Goal: Task Accomplishment & Management: Complete application form

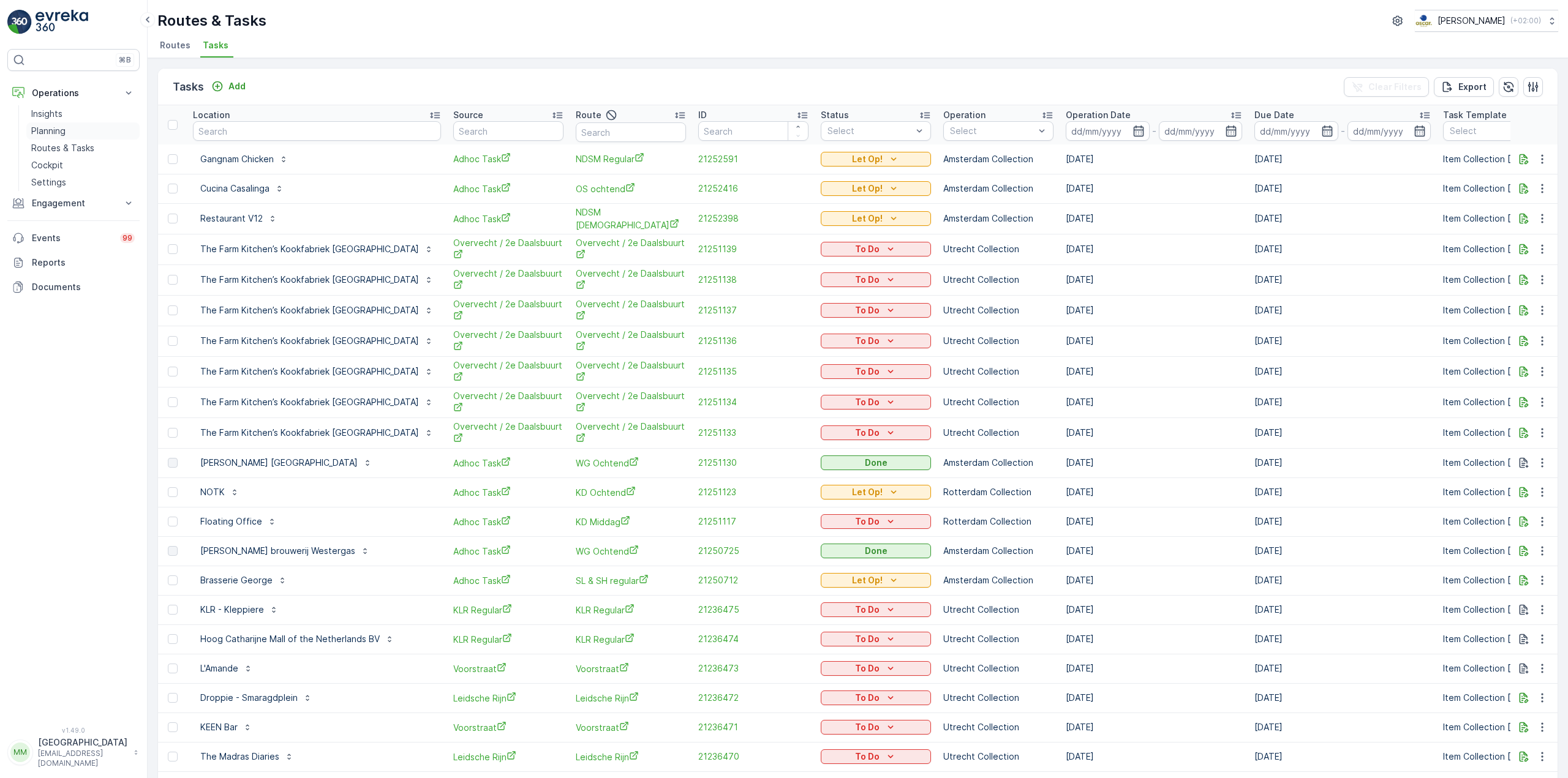
click at [91, 129] on link "Planning" at bounding box center [82, 131] width 113 height 17
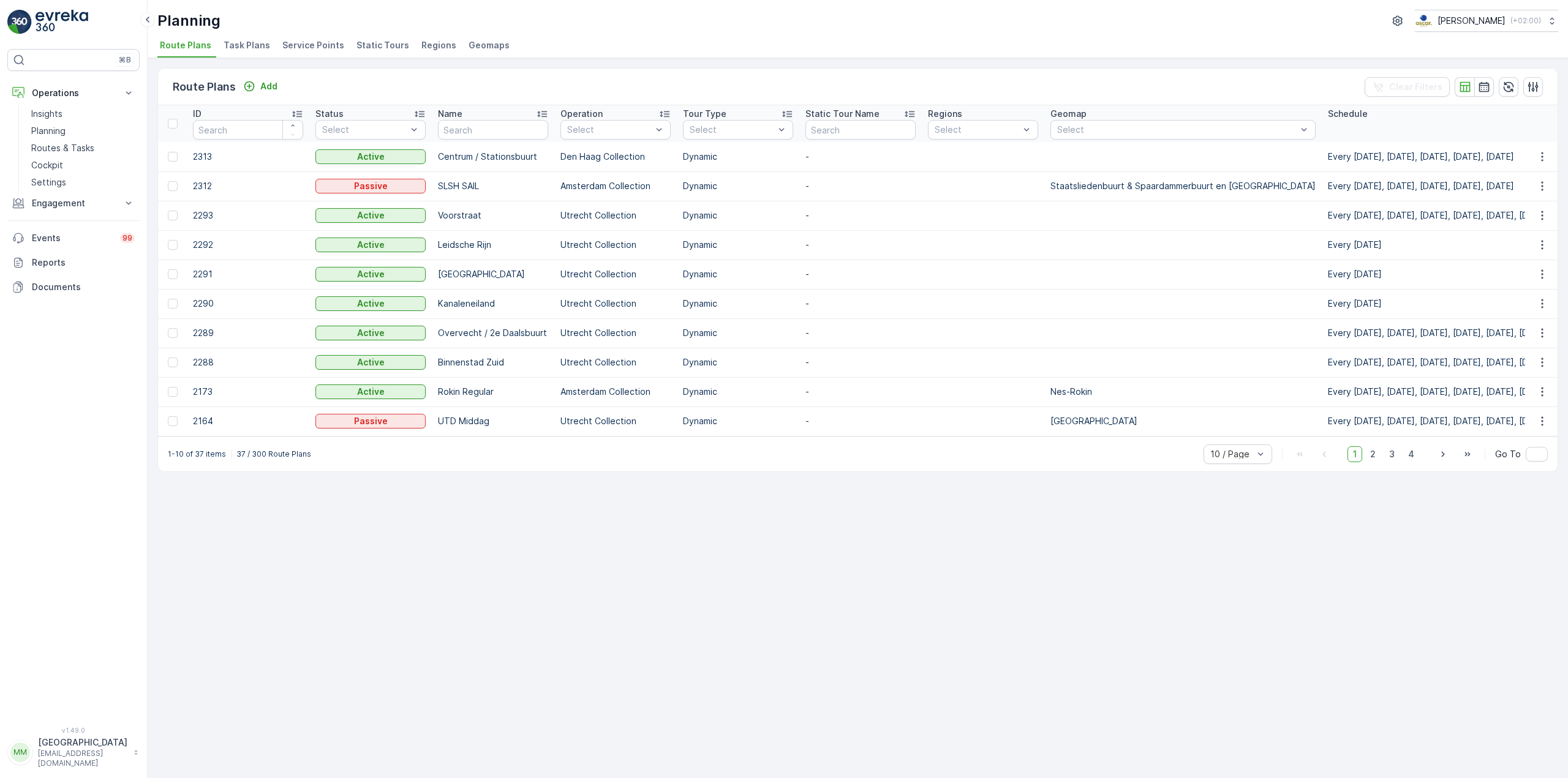
click at [241, 38] on li "Task Plans" at bounding box center [248, 47] width 54 height 21
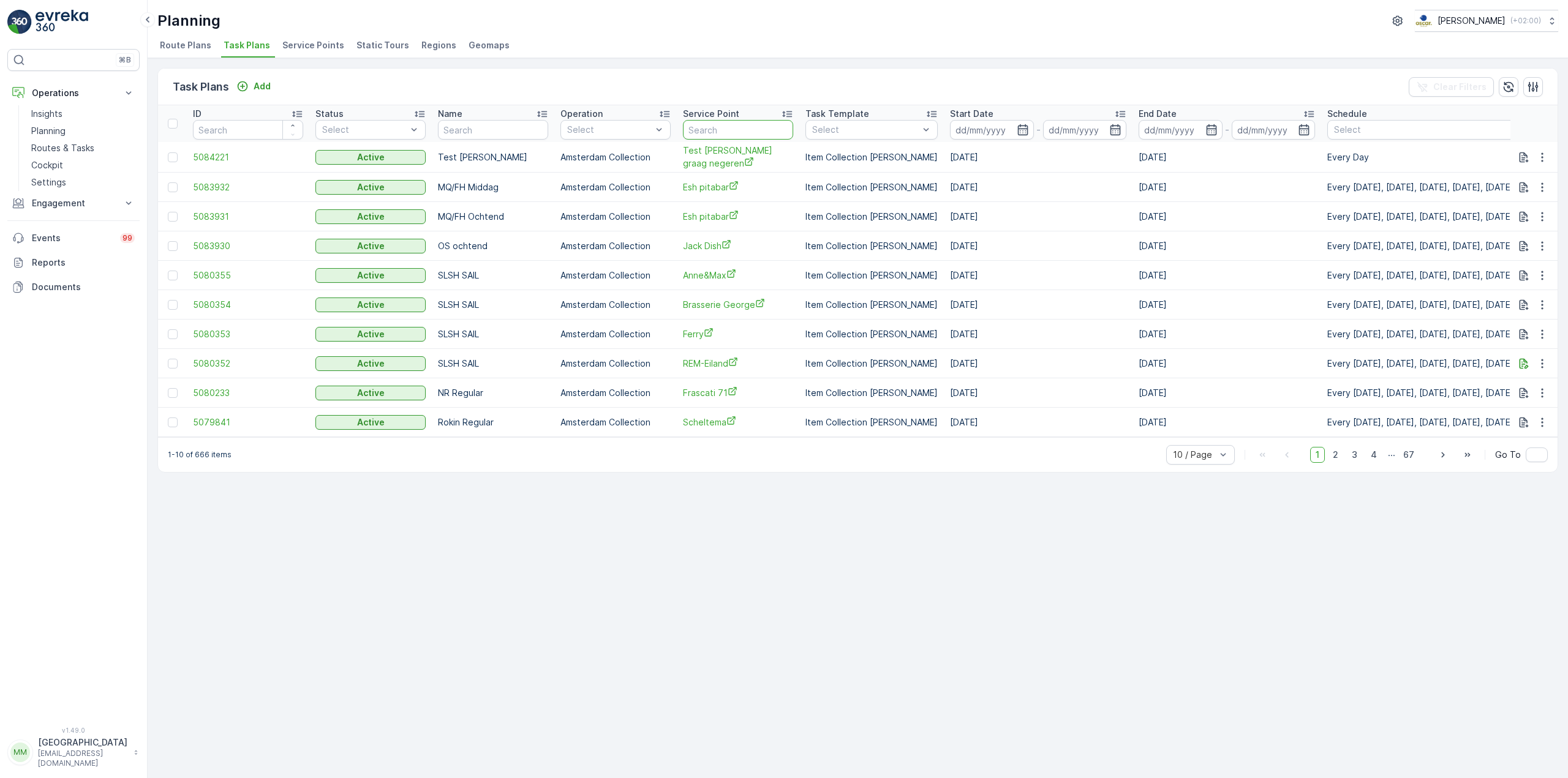
click at [747, 129] on input "text" at bounding box center [738, 130] width 110 height 20
type input "multi"
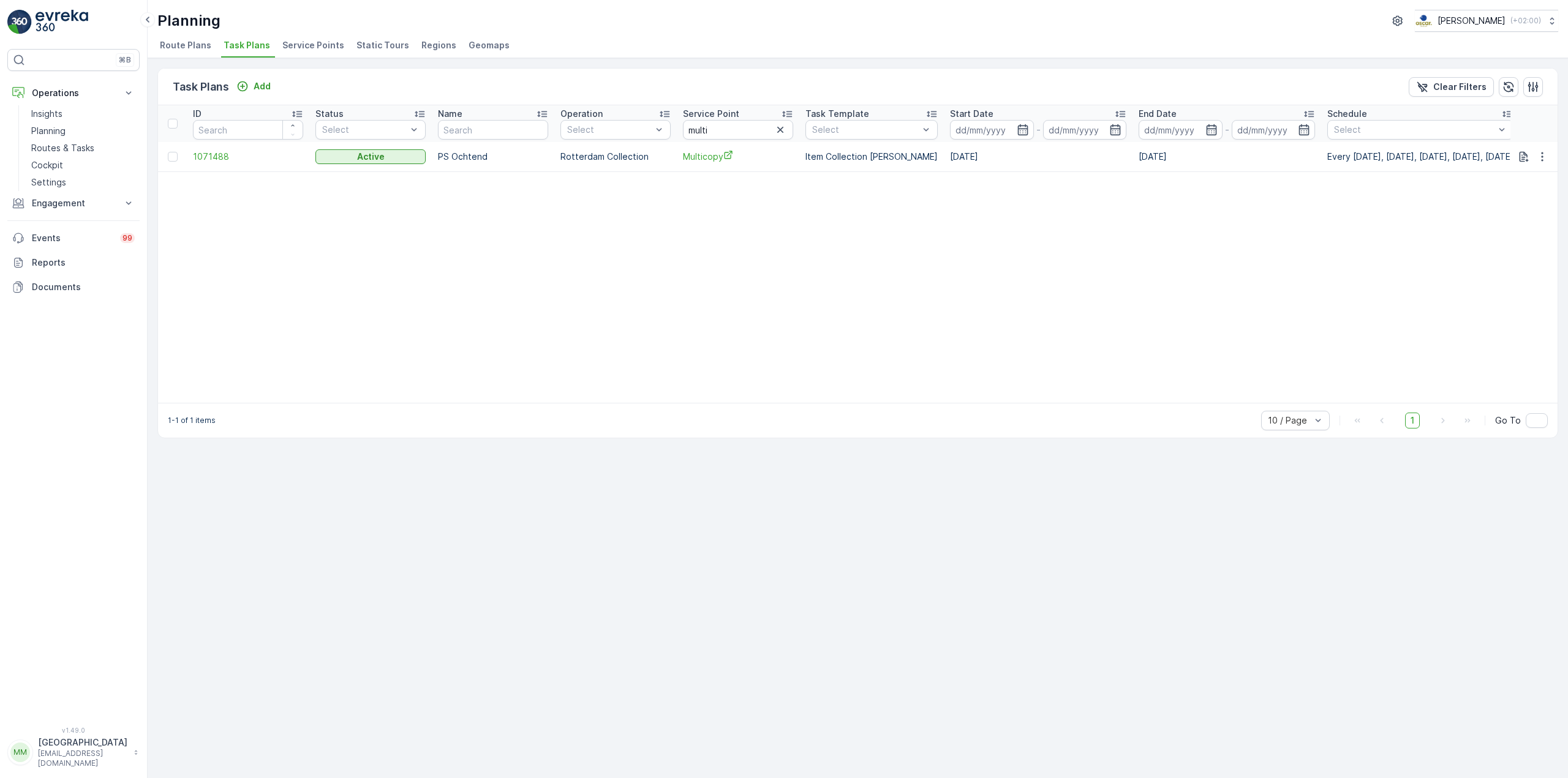
scroll to position [0, 52]
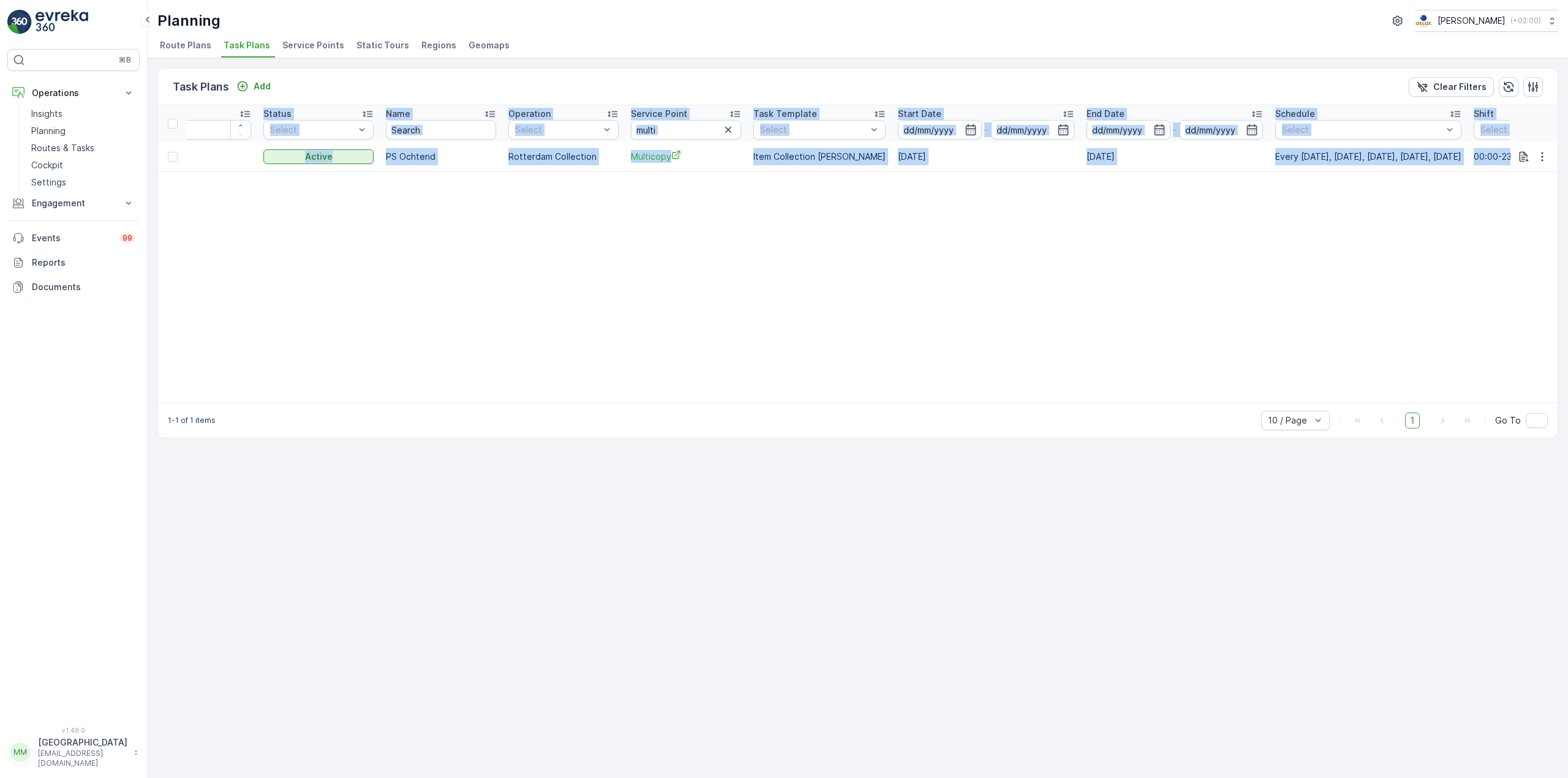
drag, startPoint x: 1050, startPoint y: 399, endPoint x: 1109, endPoint y: 403, distance: 59.1
click at [1109, 403] on div "ID Status Select Name Operation Select Service Point multi Task Template Select…" at bounding box center [858, 254] width 1399 height 298
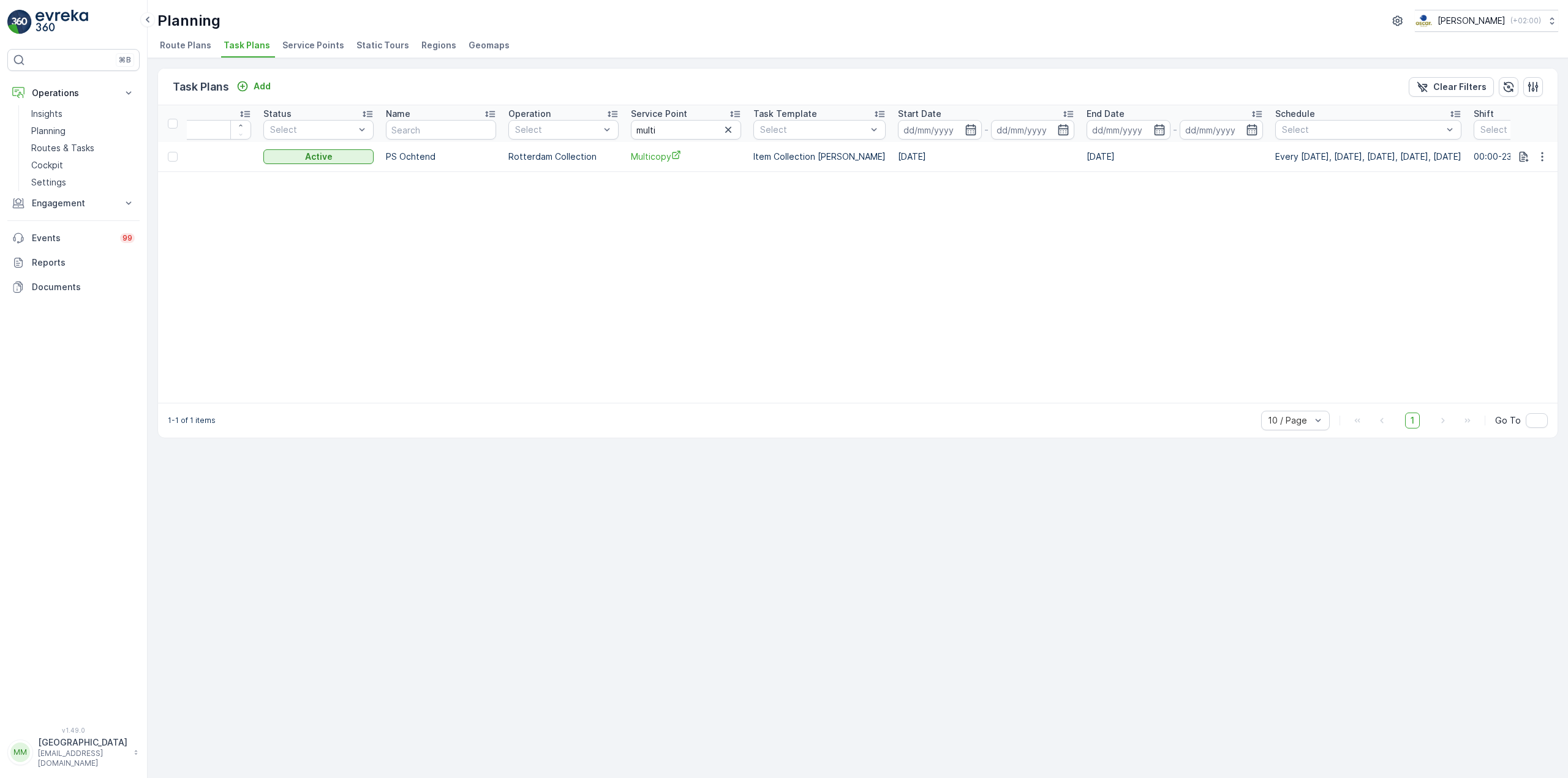
drag, startPoint x: 1097, startPoint y: 413, endPoint x: 1144, endPoint y: 409, distance: 47.2
click at [1144, 409] on div "1-1 of 1 items 10 / Page 1 Go To" at bounding box center [858, 421] width 1399 height 35
click at [1144, 409] on div "1-1 of 1 items 10 / Page 1 Go To" at bounding box center [858, 421] width 1399 height 35
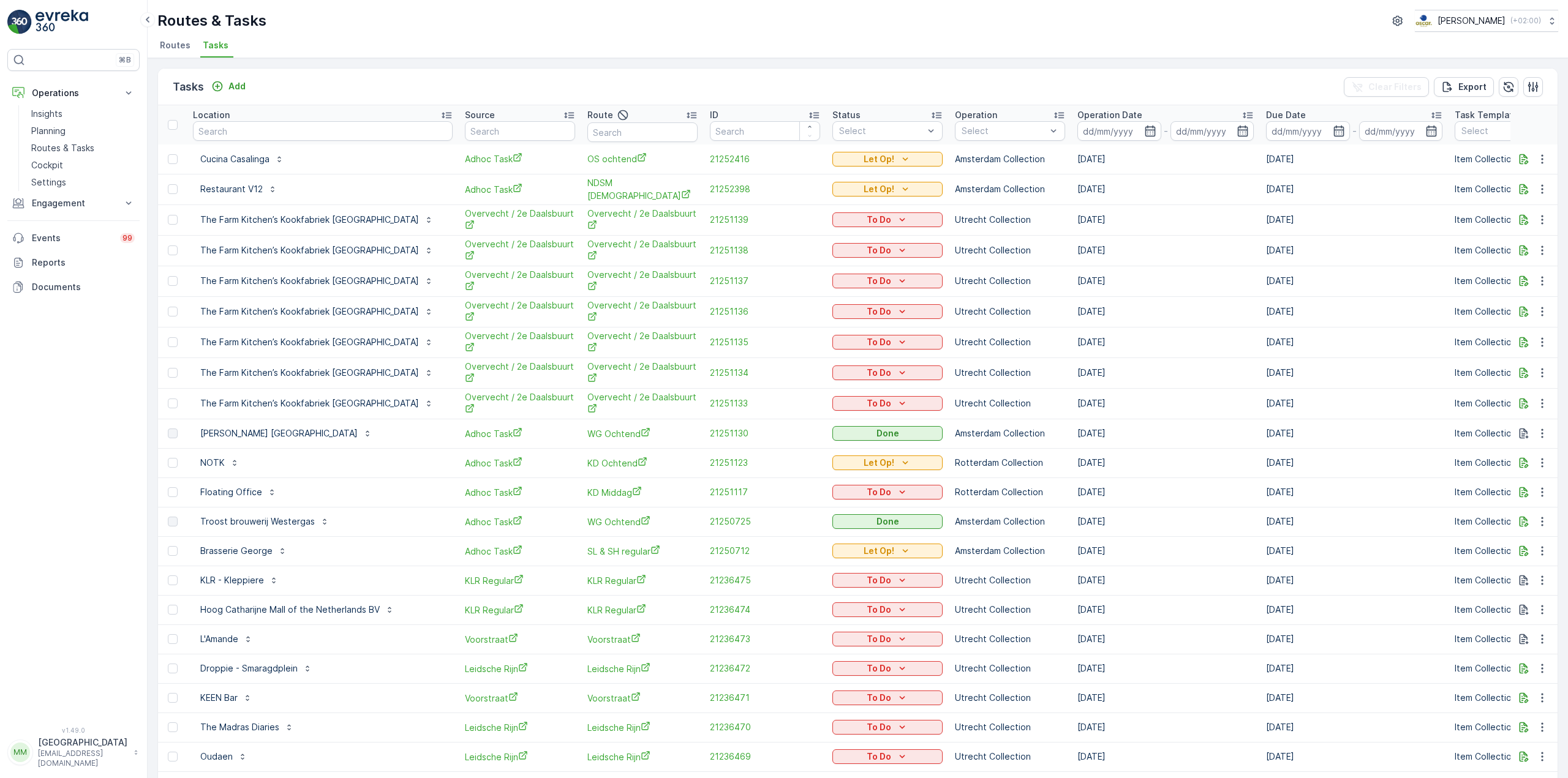
click at [237, 91] on p "Add" at bounding box center [237, 86] width 17 height 12
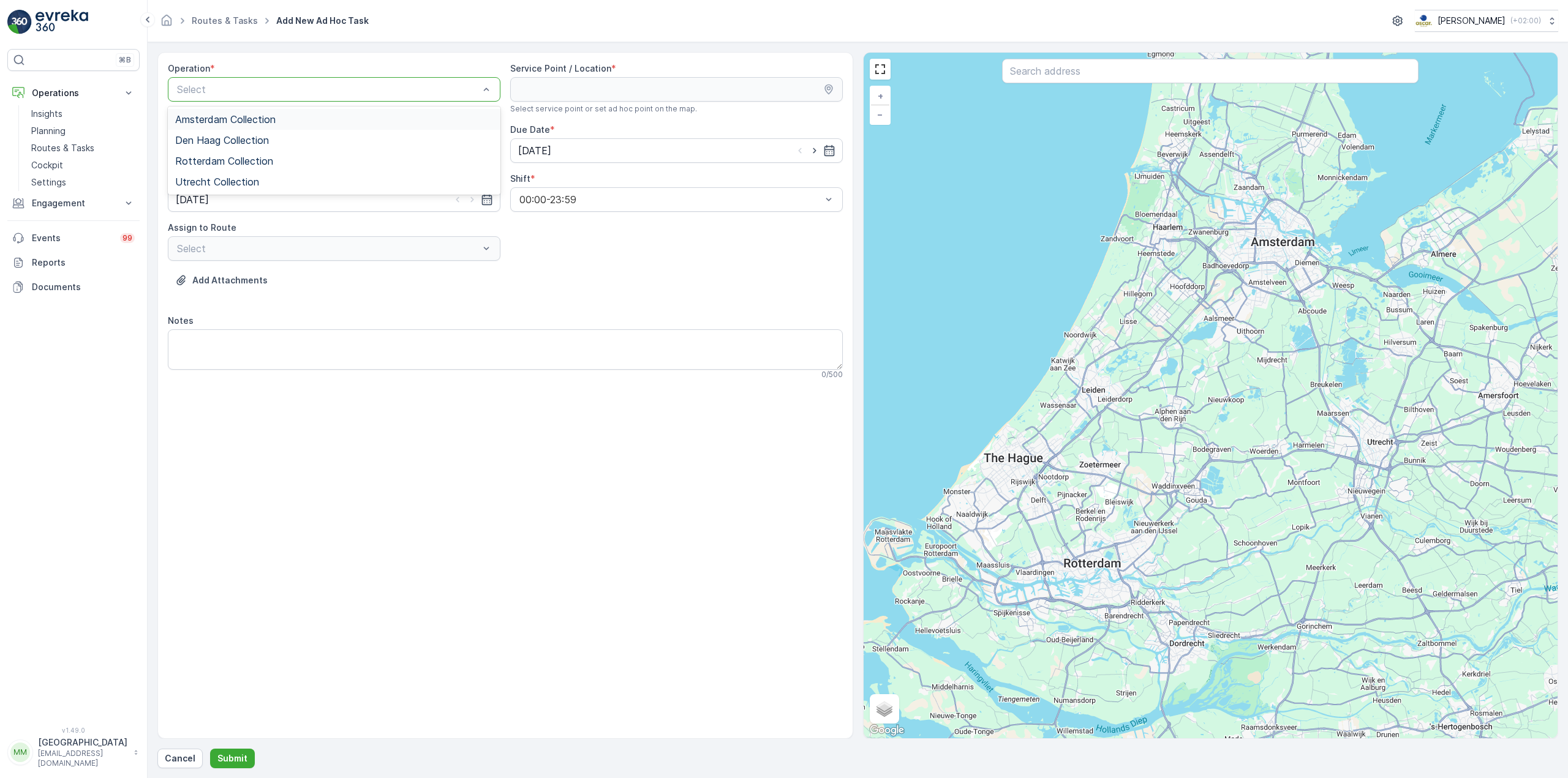
click at [385, 91] on div at bounding box center [328, 89] width 305 height 11
click at [328, 155] on div "Rotterdam Collection" at bounding box center [334, 161] width 333 height 21
click at [1075, 74] on input "text" at bounding box center [1210, 71] width 417 height 25
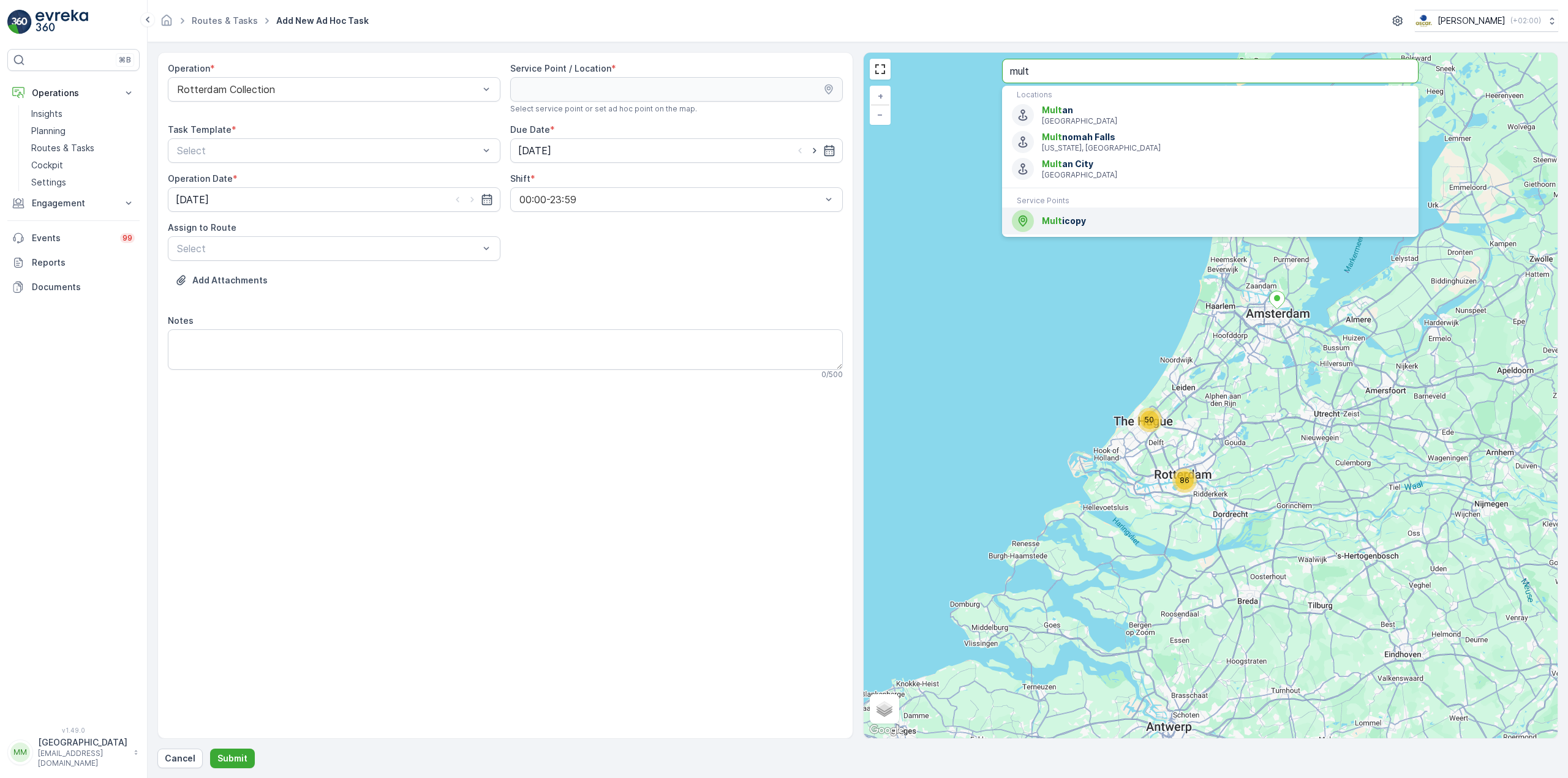
type input "mult"
click at [1078, 229] on div "Mult icopy" at bounding box center [1210, 220] width 397 height 22
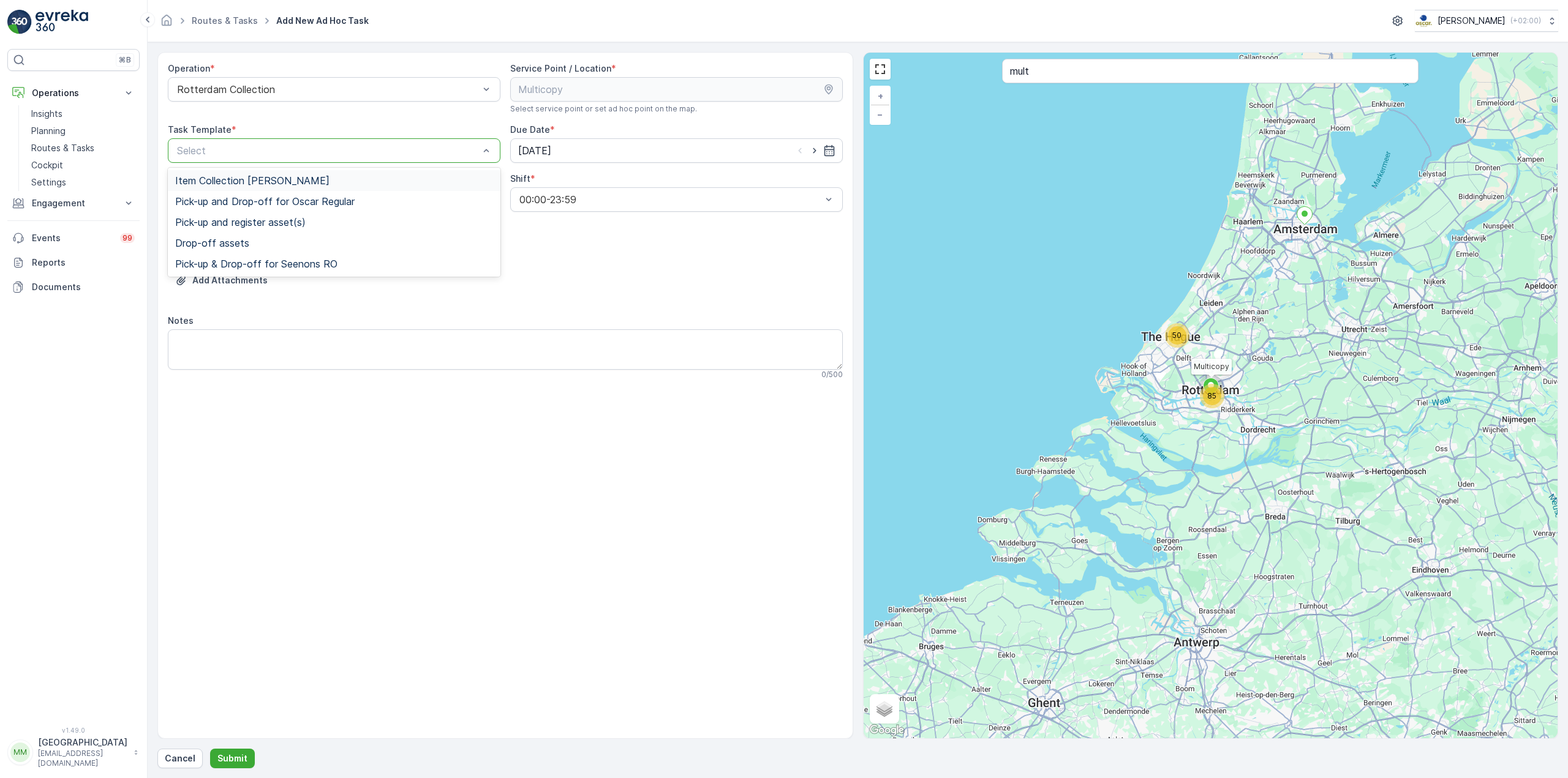
click at [284, 162] on div "Select" at bounding box center [334, 151] width 333 height 25
click at [253, 184] on span "Item Collection [PERSON_NAME]" at bounding box center [252, 181] width 154 height 11
click at [666, 148] on input "[DATE]" at bounding box center [676, 151] width 333 height 25
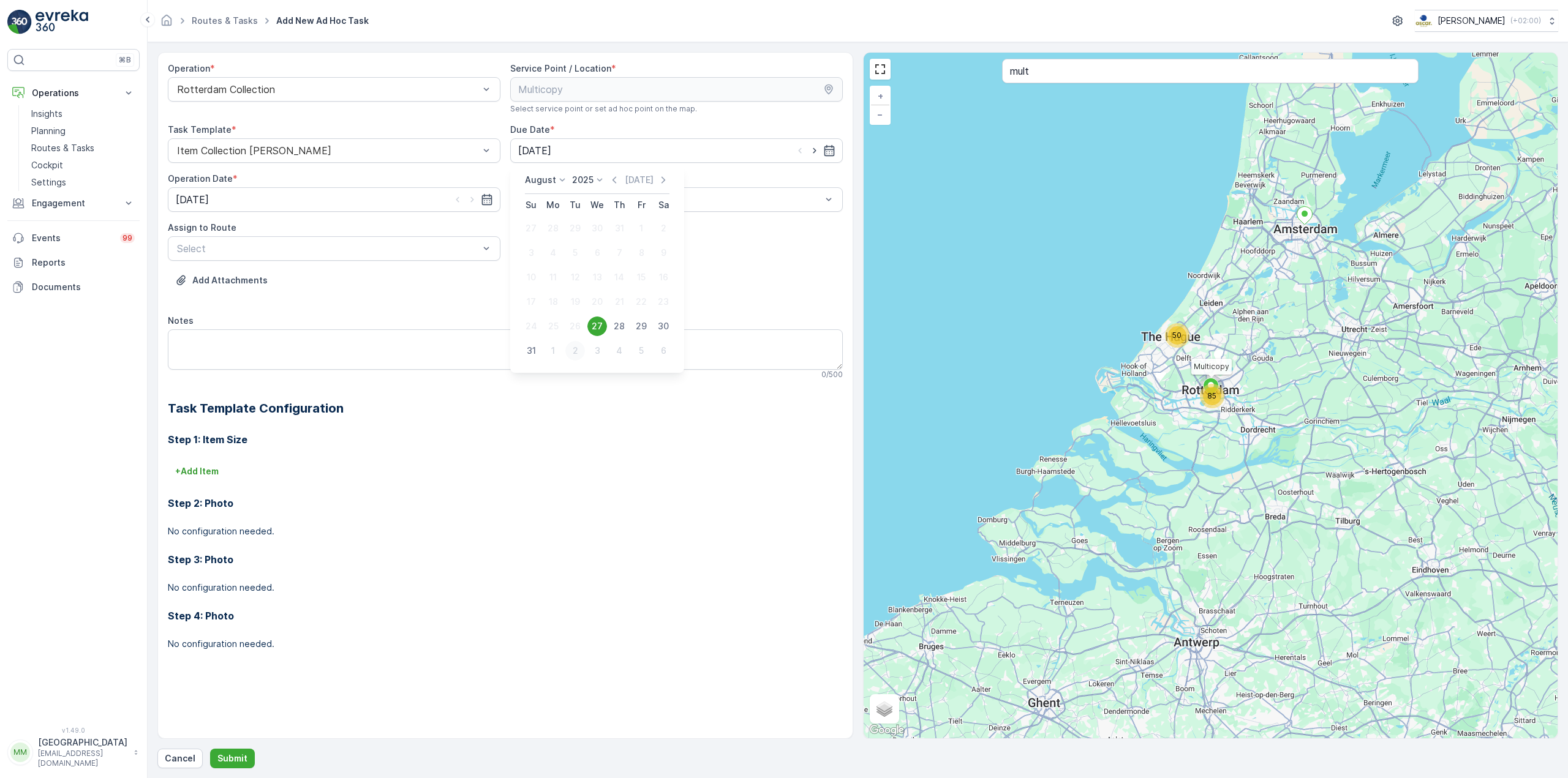
click at [572, 352] on div "2" at bounding box center [575, 351] width 20 height 20
type input "02.09.2025"
click at [403, 250] on div at bounding box center [328, 248] width 305 height 11
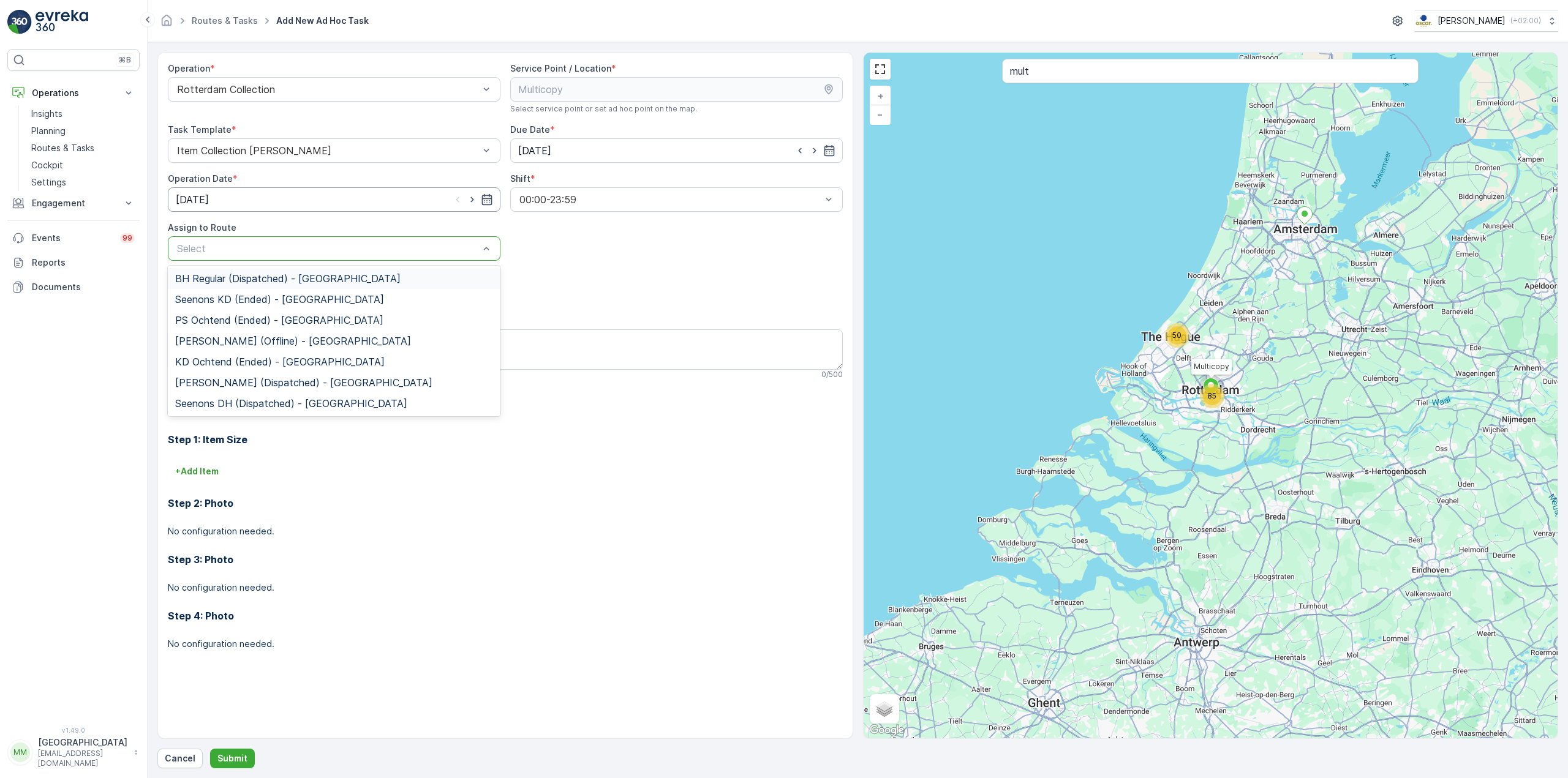
click at [314, 200] on input "[DATE]" at bounding box center [334, 199] width 333 height 25
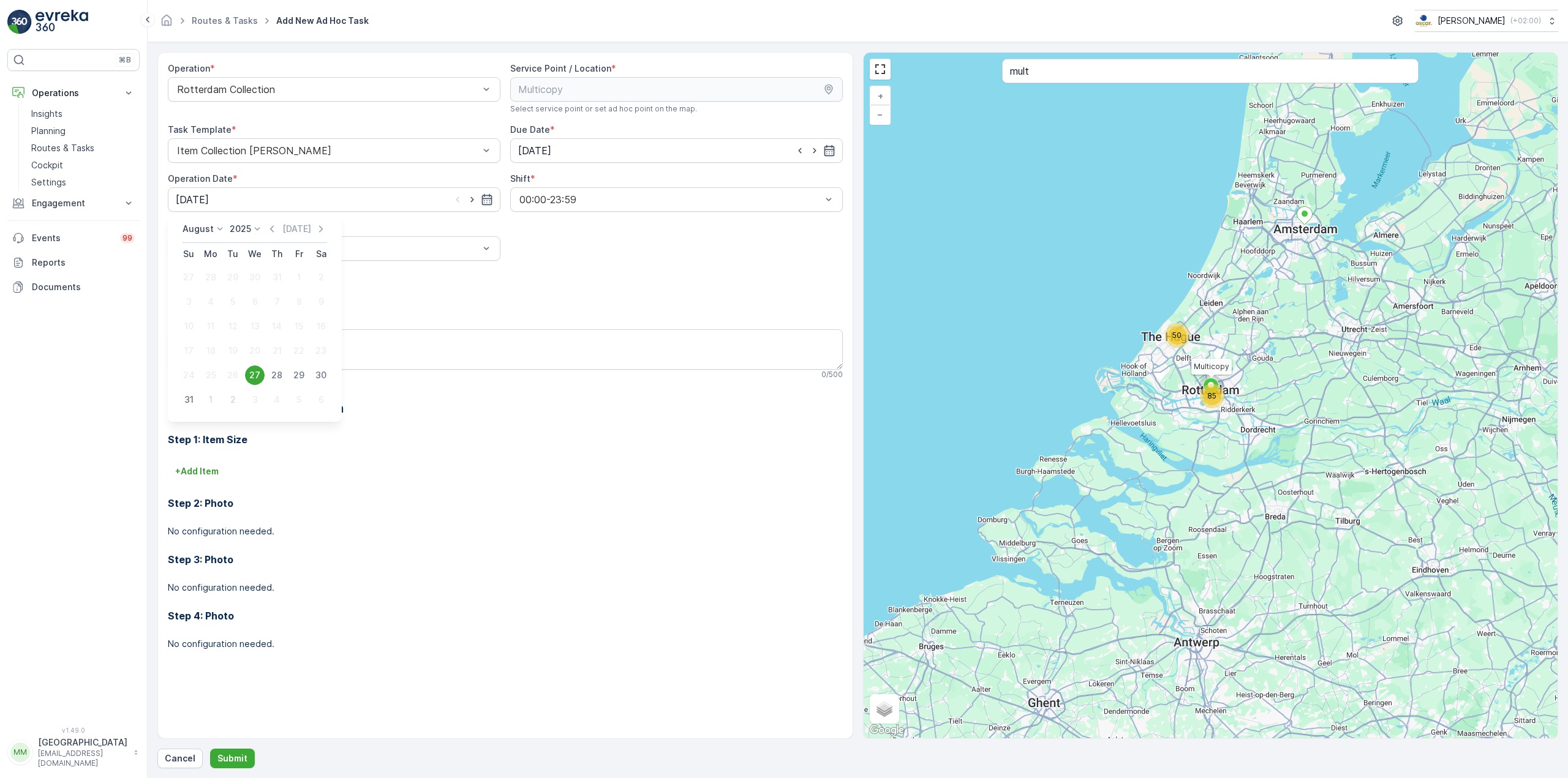
click at [226, 399] on div "2" at bounding box center [233, 400] width 20 height 20
type input "02.09.2025"
click at [270, 246] on div at bounding box center [328, 248] width 305 height 11
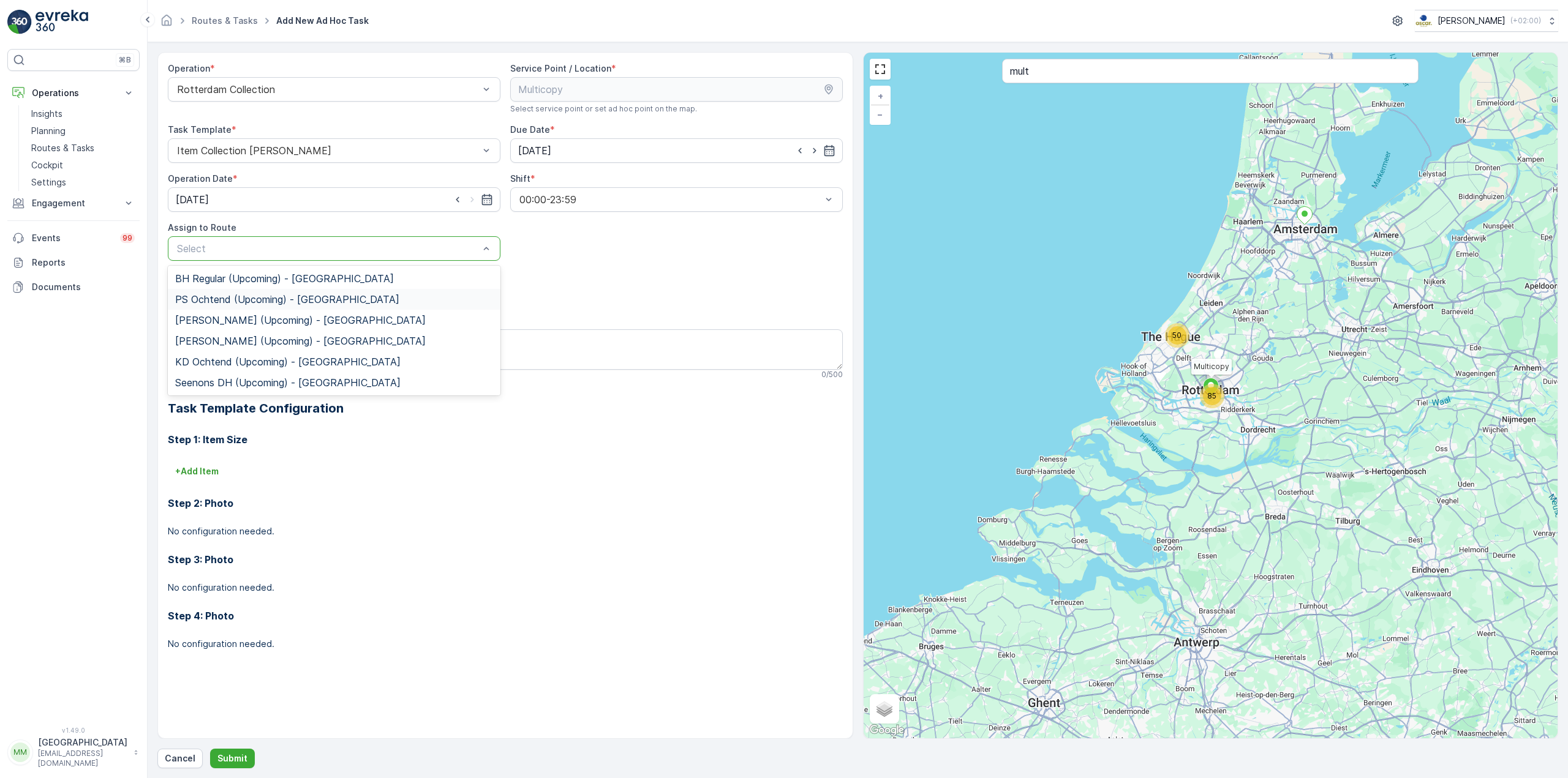
click at [292, 305] on div "PS Ochtend (Upcoming) - Rotterdam" at bounding box center [334, 300] width 333 height 21
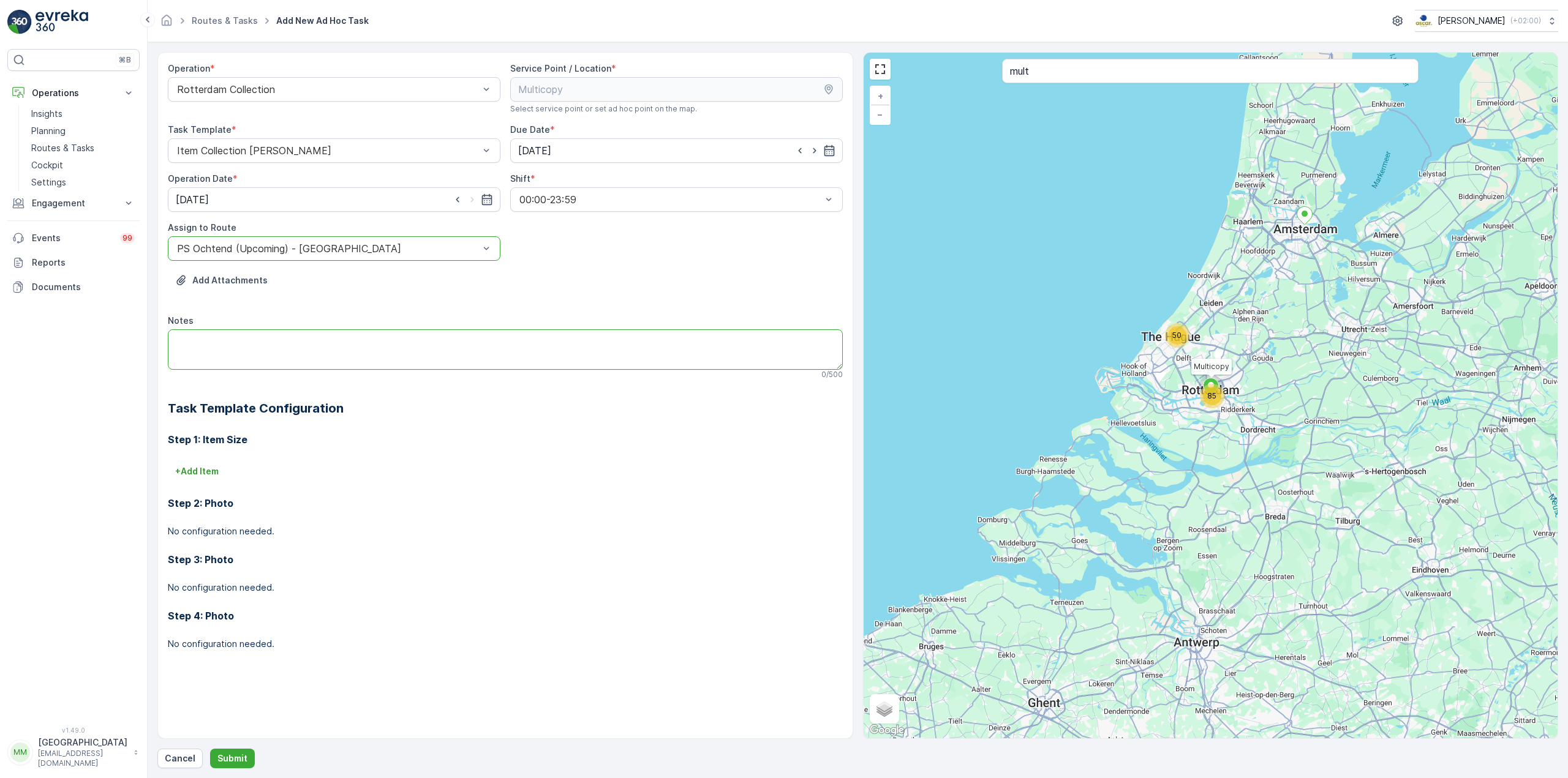
click at [291, 336] on textarea "Notes" at bounding box center [505, 349] width 675 height 40
type textarea "graag pallets meenemen"
click at [207, 478] on p "+ Add Item" at bounding box center [197, 471] width 44 height 12
click at [240, 486] on div at bounding box center [448, 489] width 543 height 11
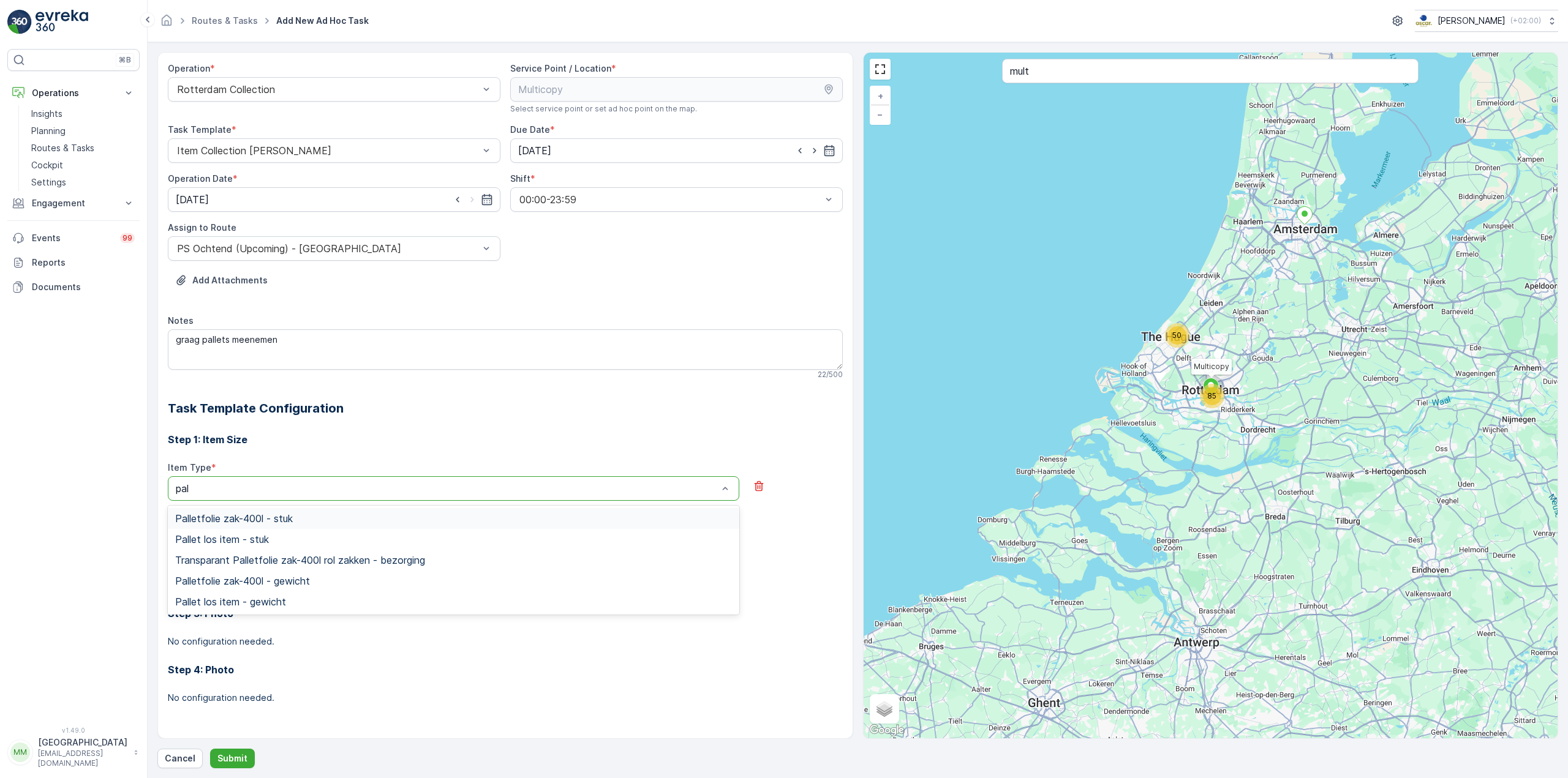
type input "pall"
click at [236, 530] on div "Pallet los item - stuk" at bounding box center [453, 540] width 571 height 21
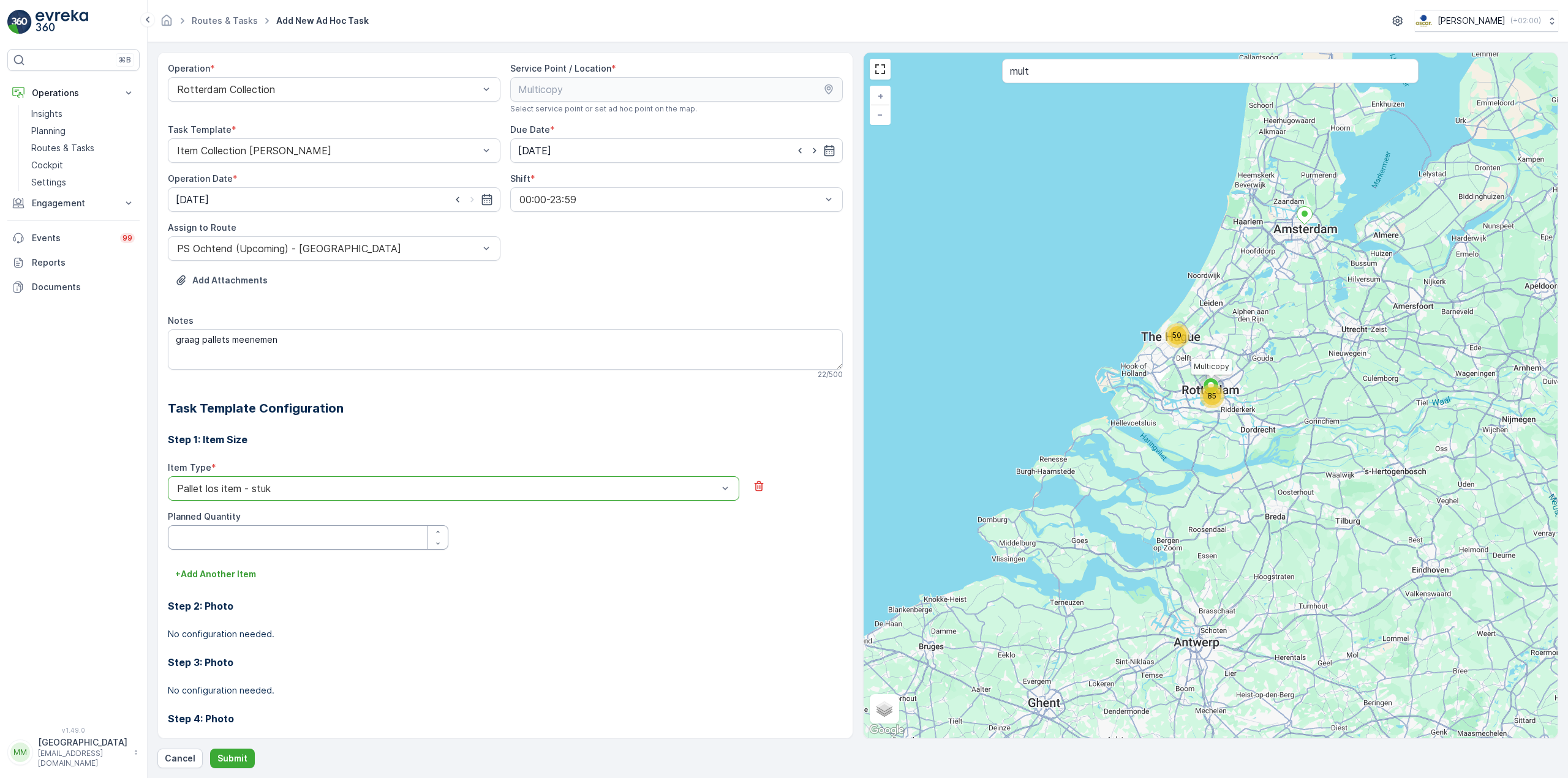
click at [225, 539] on Quantity "Planned Quantity" at bounding box center [308, 537] width 281 height 25
type Quantity "6"
click at [245, 762] on button "Submit" at bounding box center [232, 758] width 45 height 20
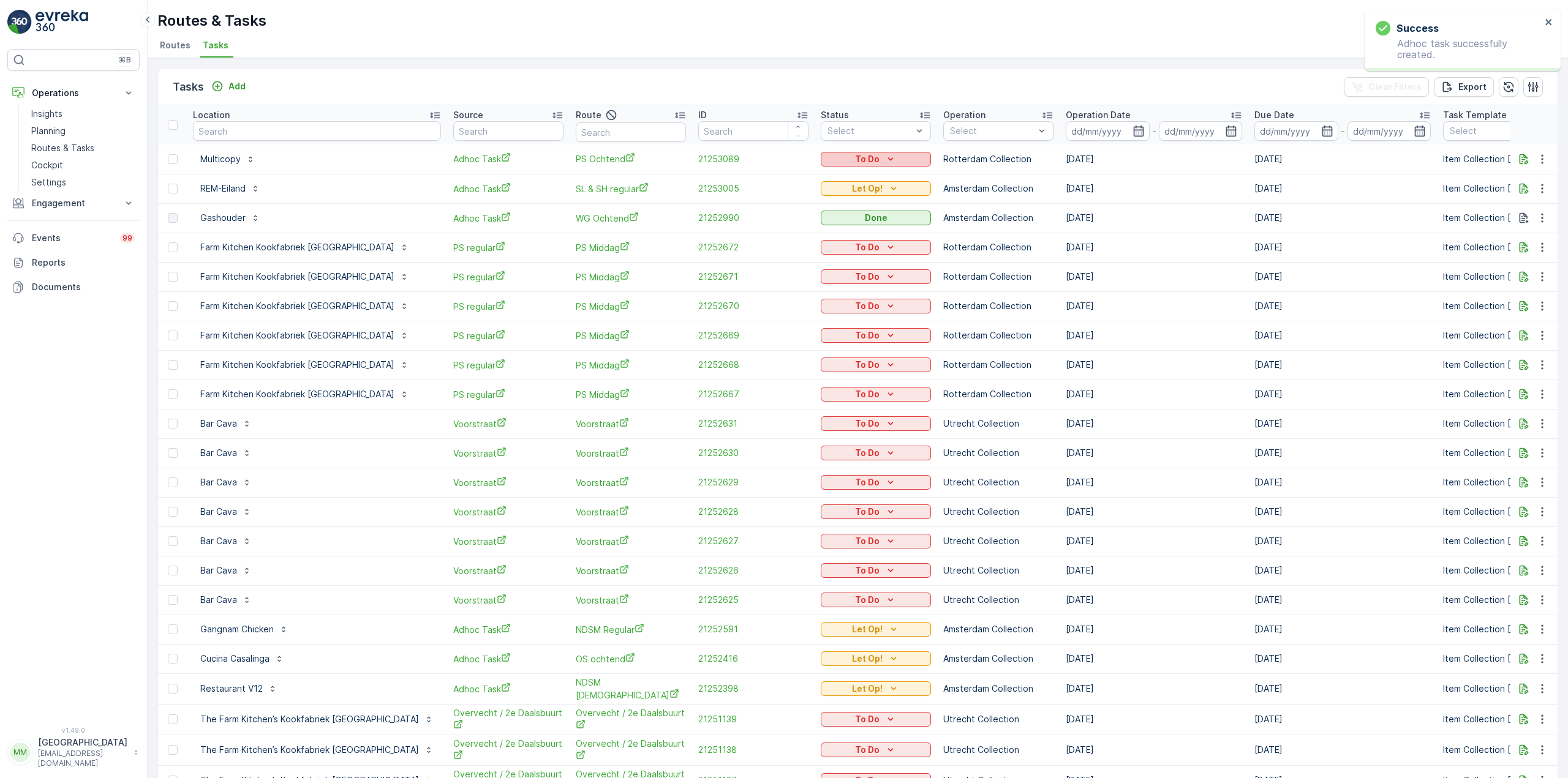
click at [854, 153] on div "To Do" at bounding box center [875, 159] width 101 height 12
click at [797, 172] on span "Let Op!" at bounding box center [785, 177] width 31 height 12
click at [318, 125] on input "text" at bounding box center [317, 131] width 248 height 20
type input "nvwa"
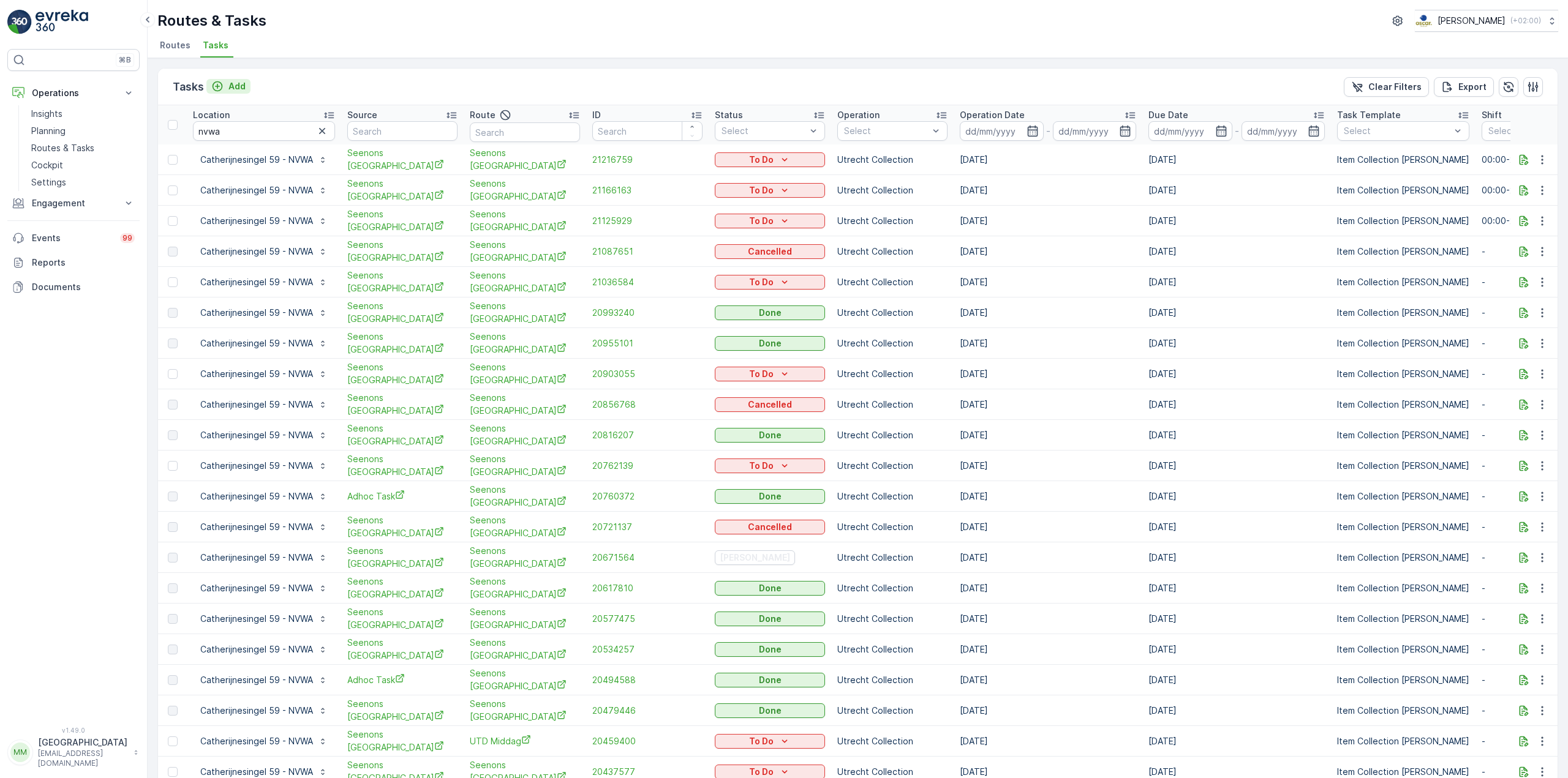
click at [232, 89] on p "Add" at bounding box center [237, 86] width 17 height 12
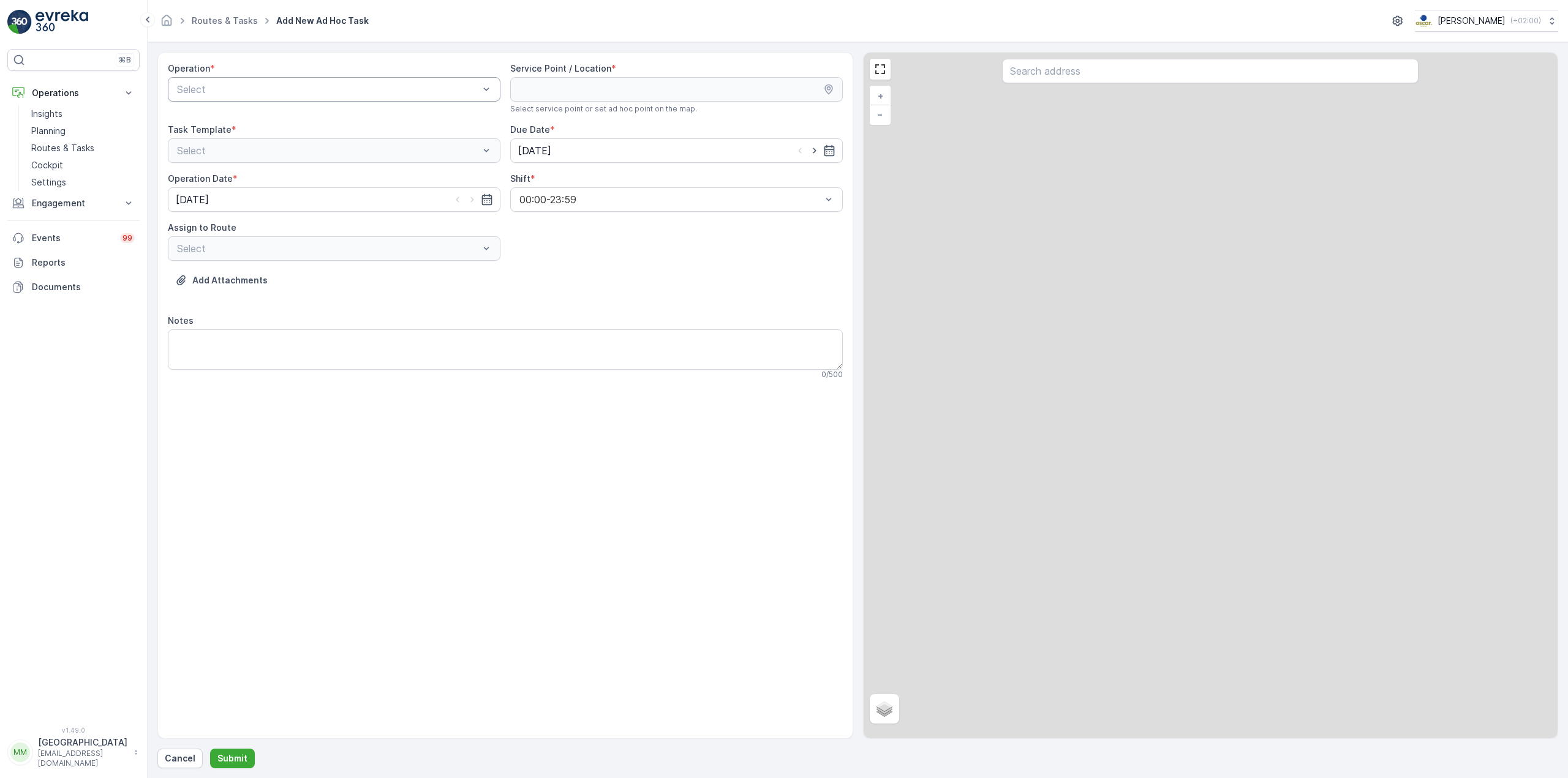
drag, startPoint x: 405, startPoint y: 106, endPoint x: 393, endPoint y: 91, distance: 19.2
click at [403, 104] on div "Operation * Select" at bounding box center [334, 88] width 333 height 51
click at [389, 85] on div at bounding box center [328, 89] width 305 height 11
click at [309, 175] on div "Utrecht Collection" at bounding box center [334, 182] width 333 height 21
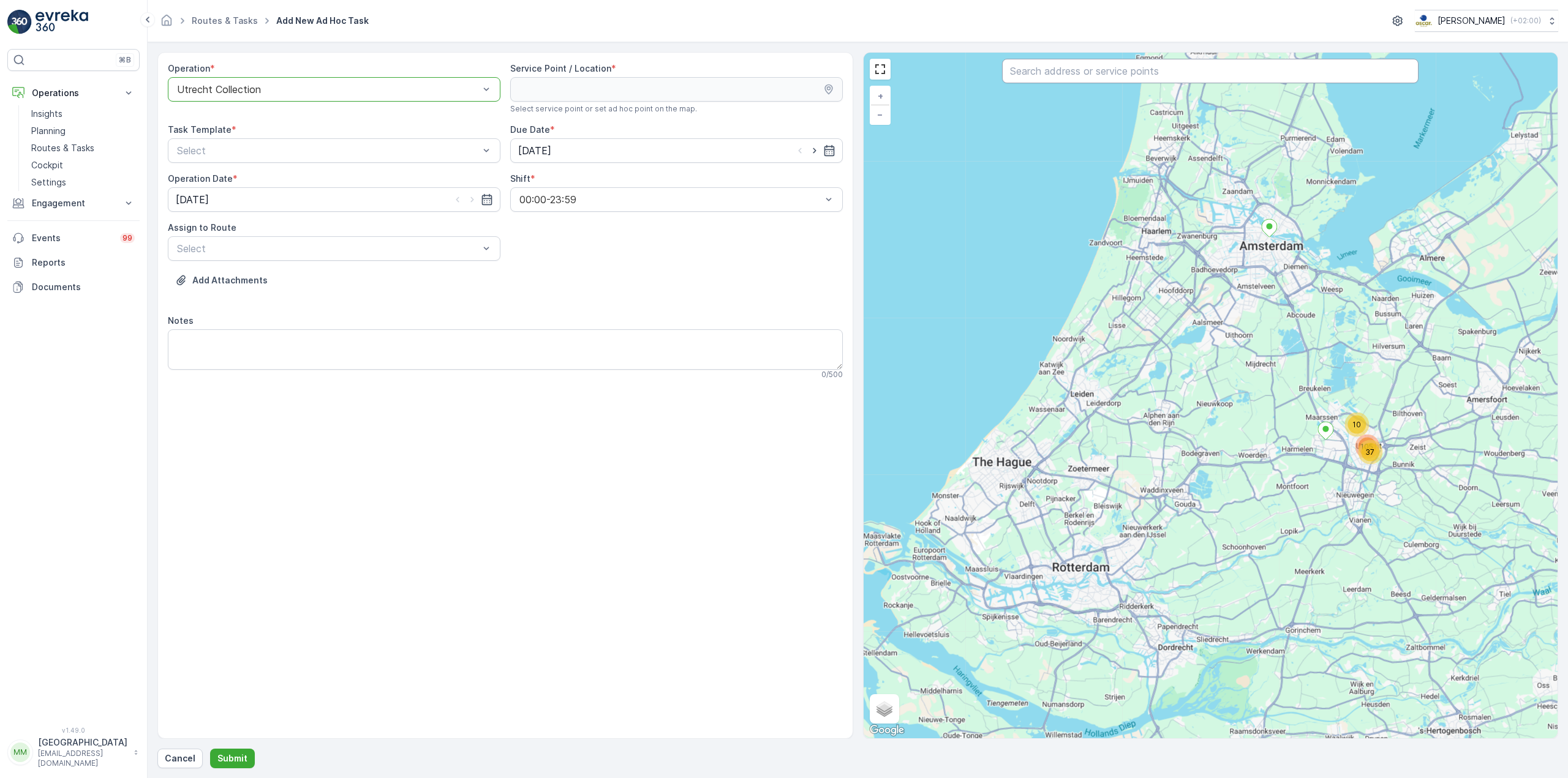
click at [1051, 74] on input "text" at bounding box center [1210, 71] width 417 height 25
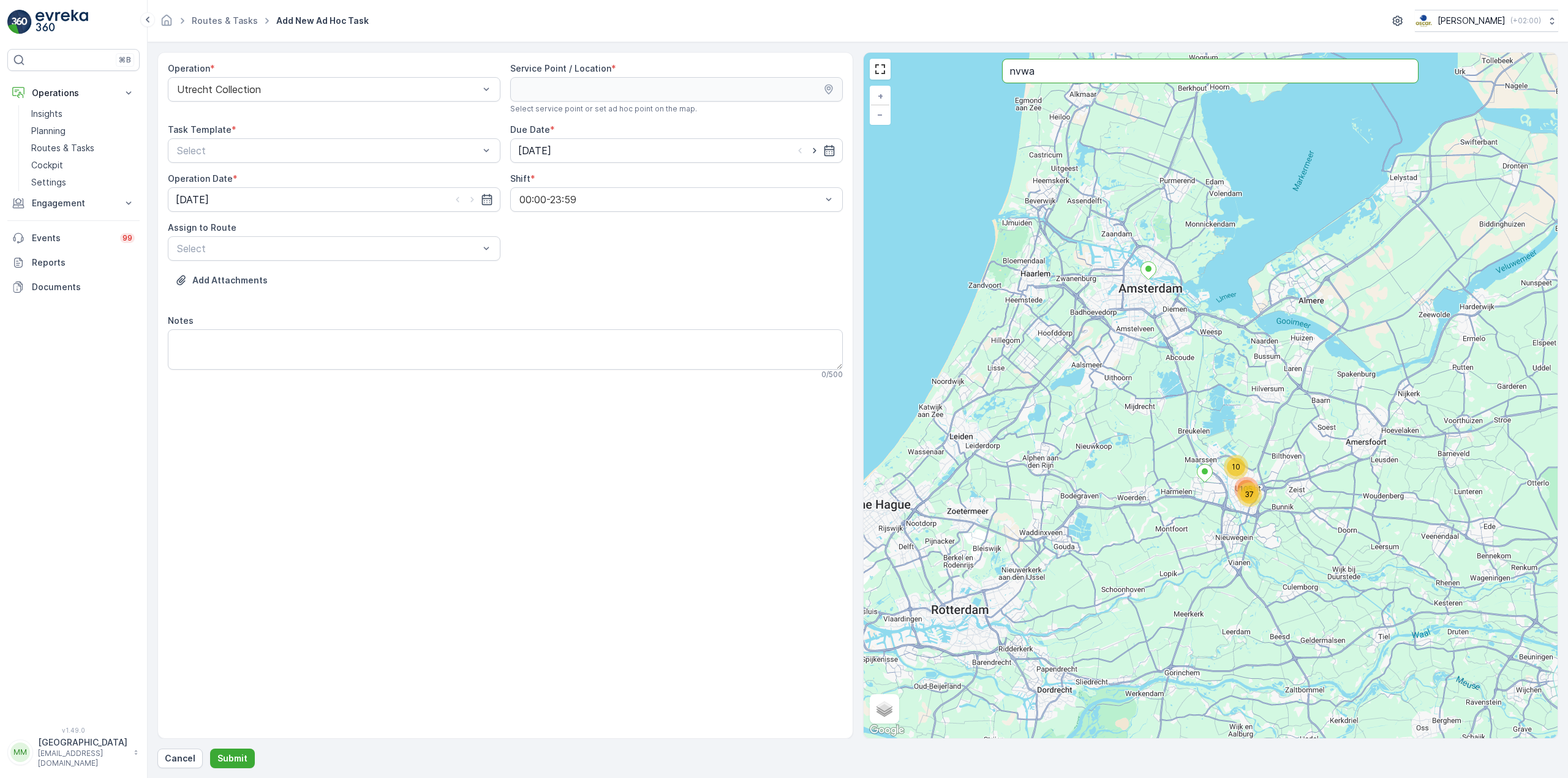
type input "nvwa"
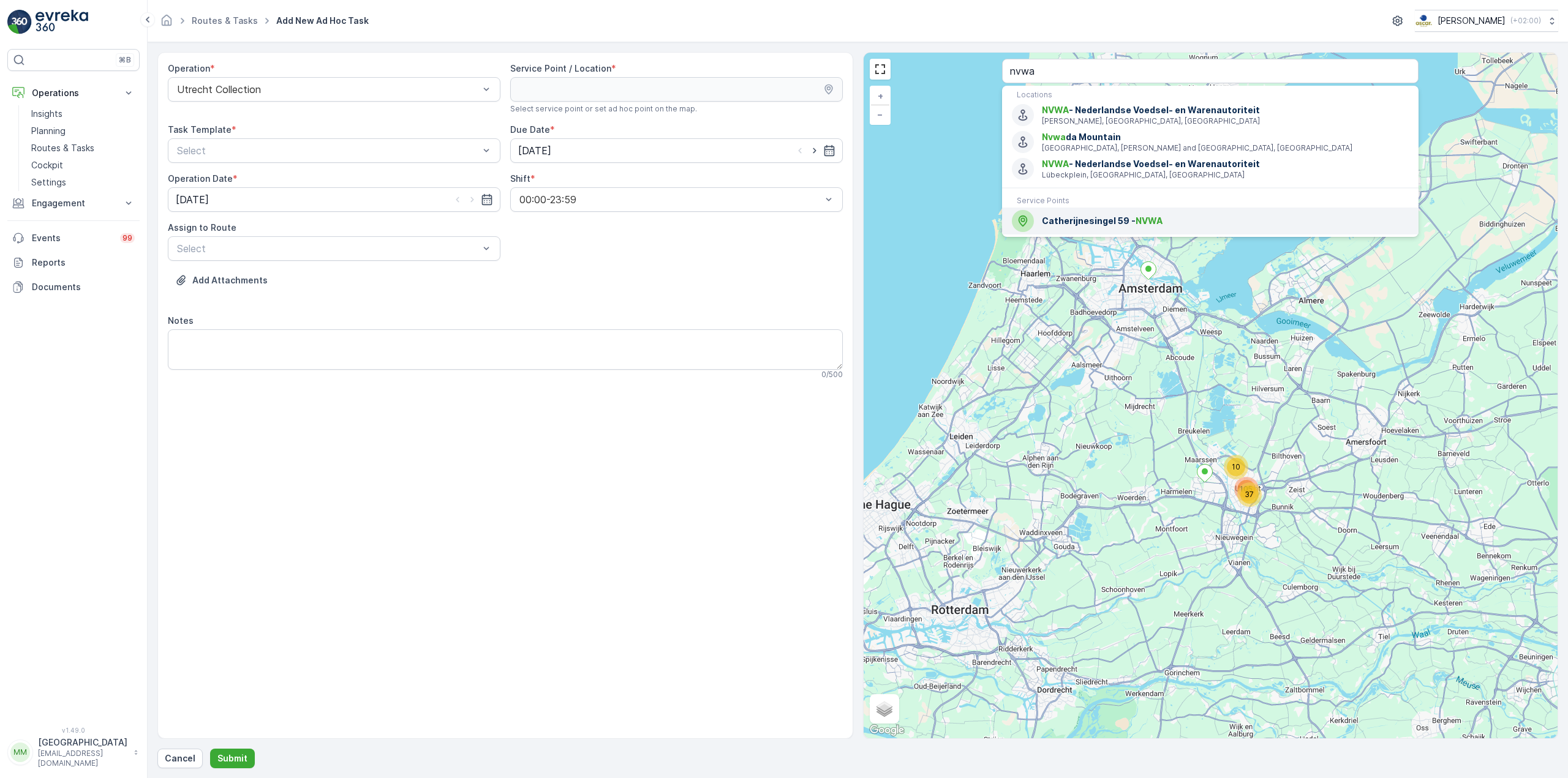
click at [1077, 234] on li "Catherijnesingel 59 - NVWA" at bounding box center [1210, 221] width 417 height 27
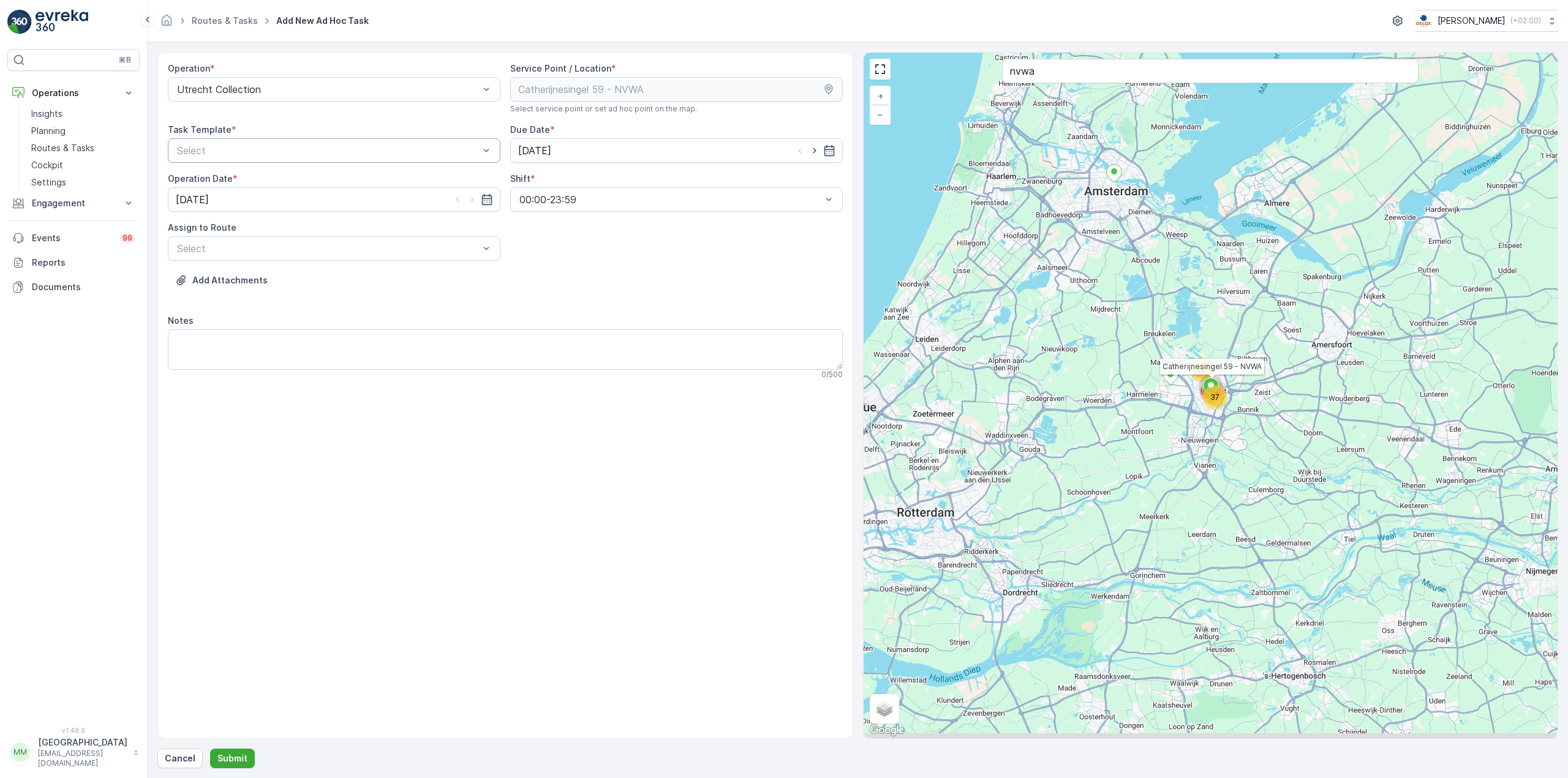
click at [388, 151] on div at bounding box center [328, 151] width 305 height 11
click at [335, 184] on div "Item Collection [PERSON_NAME]" at bounding box center [334, 181] width 318 height 11
click at [654, 155] on input "[DATE]" at bounding box center [676, 151] width 333 height 25
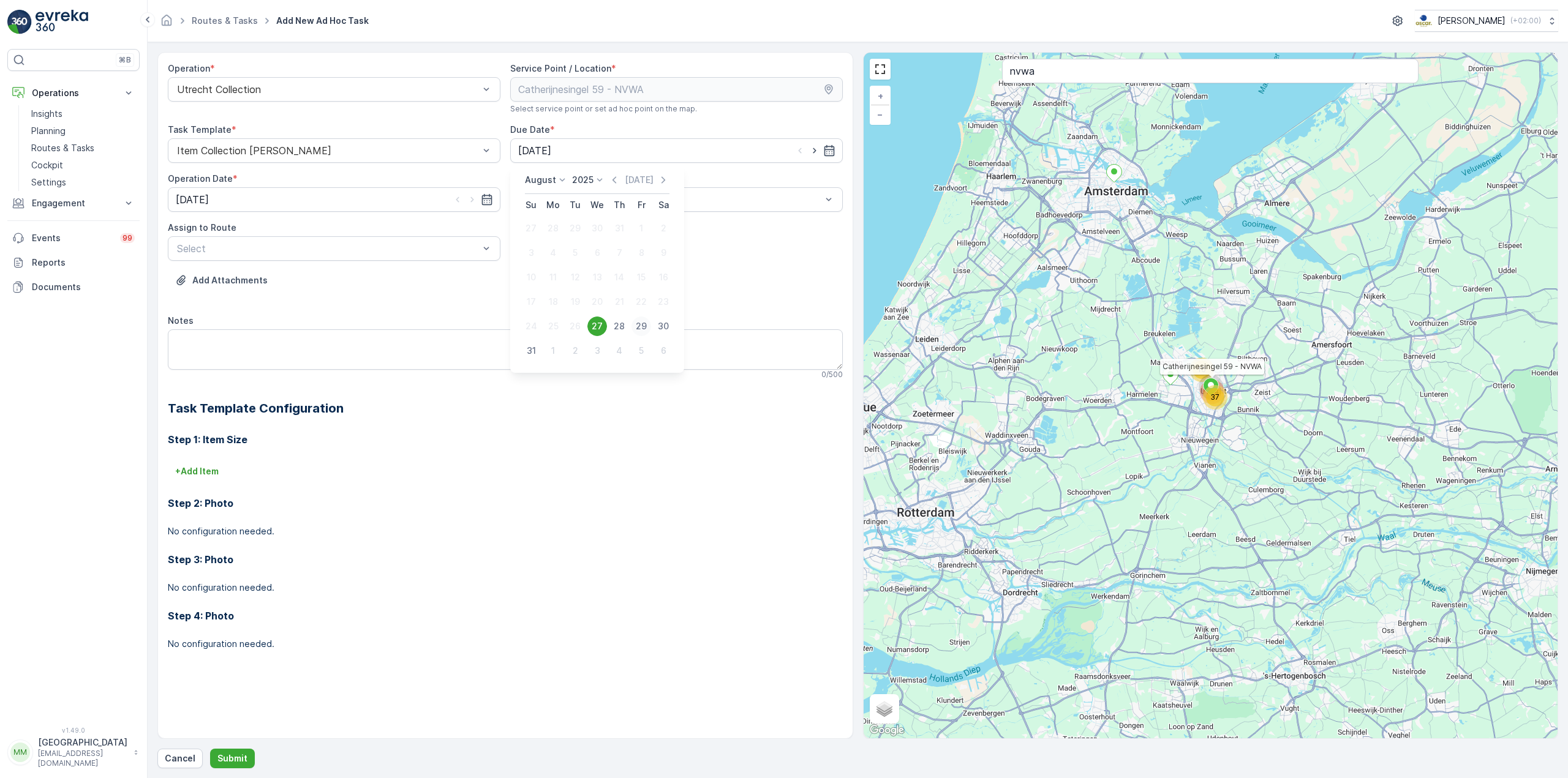
click at [642, 328] on div "29" at bounding box center [641, 326] width 20 height 20
type input "29.08.2025"
click at [336, 199] on input "[DATE]" at bounding box center [334, 199] width 333 height 25
click at [301, 376] on div "29" at bounding box center [299, 376] width 20 height 20
type input "29.08.2025"
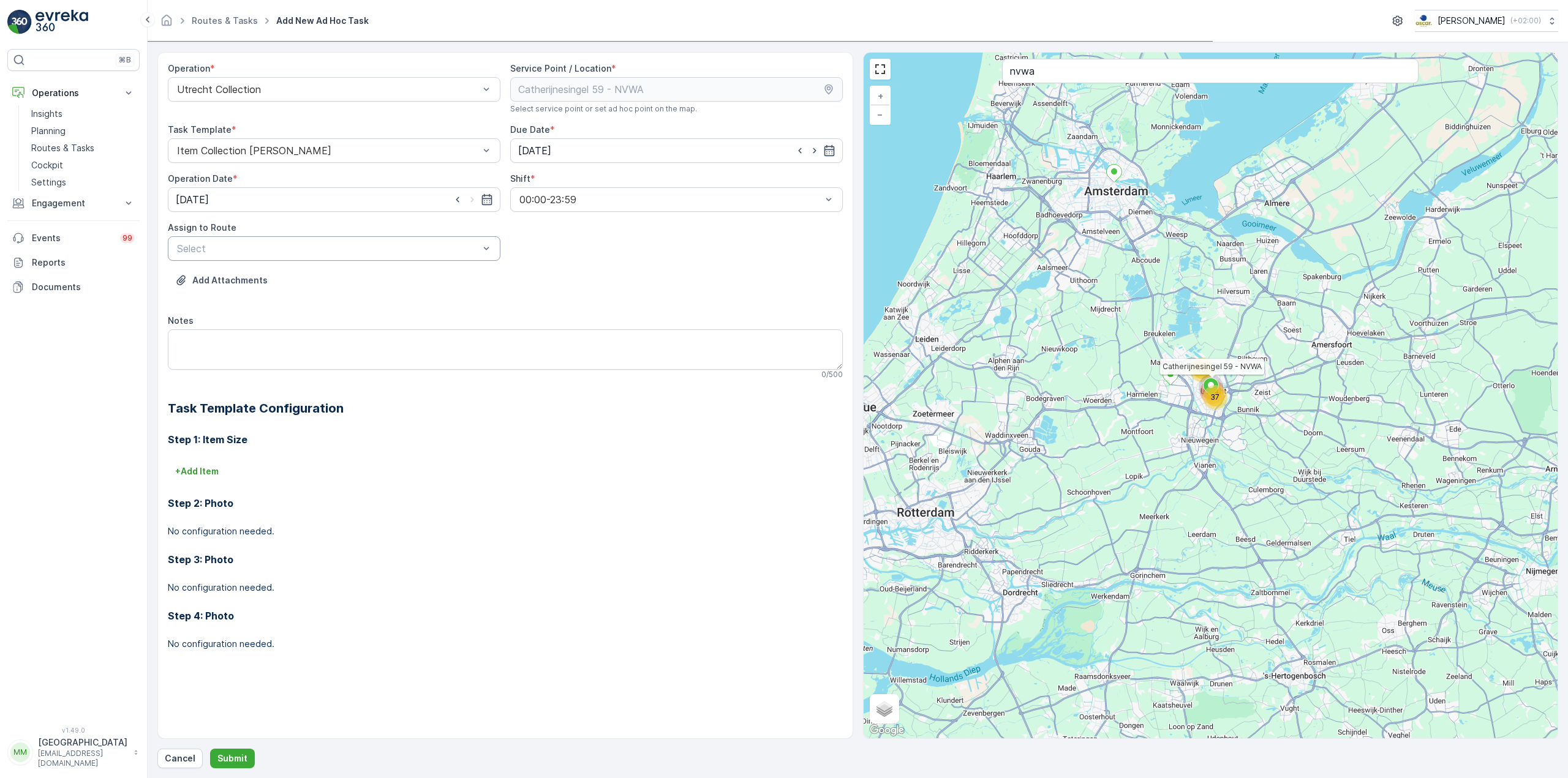
click at [338, 253] on div at bounding box center [328, 248] width 305 height 11
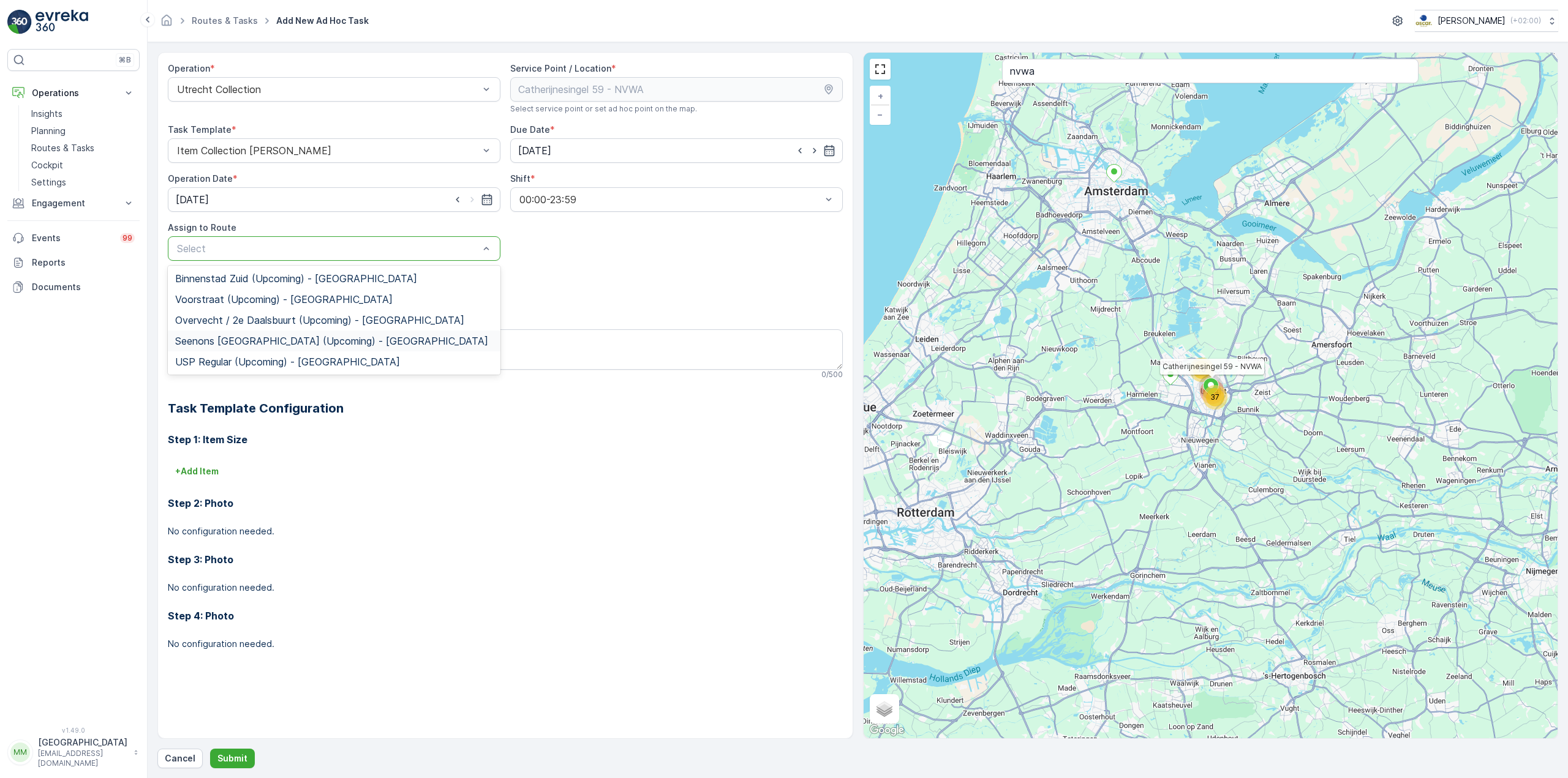
click at [274, 338] on span "Seenons Utrecht (Upcoming) - Utrecht" at bounding box center [331, 341] width 313 height 11
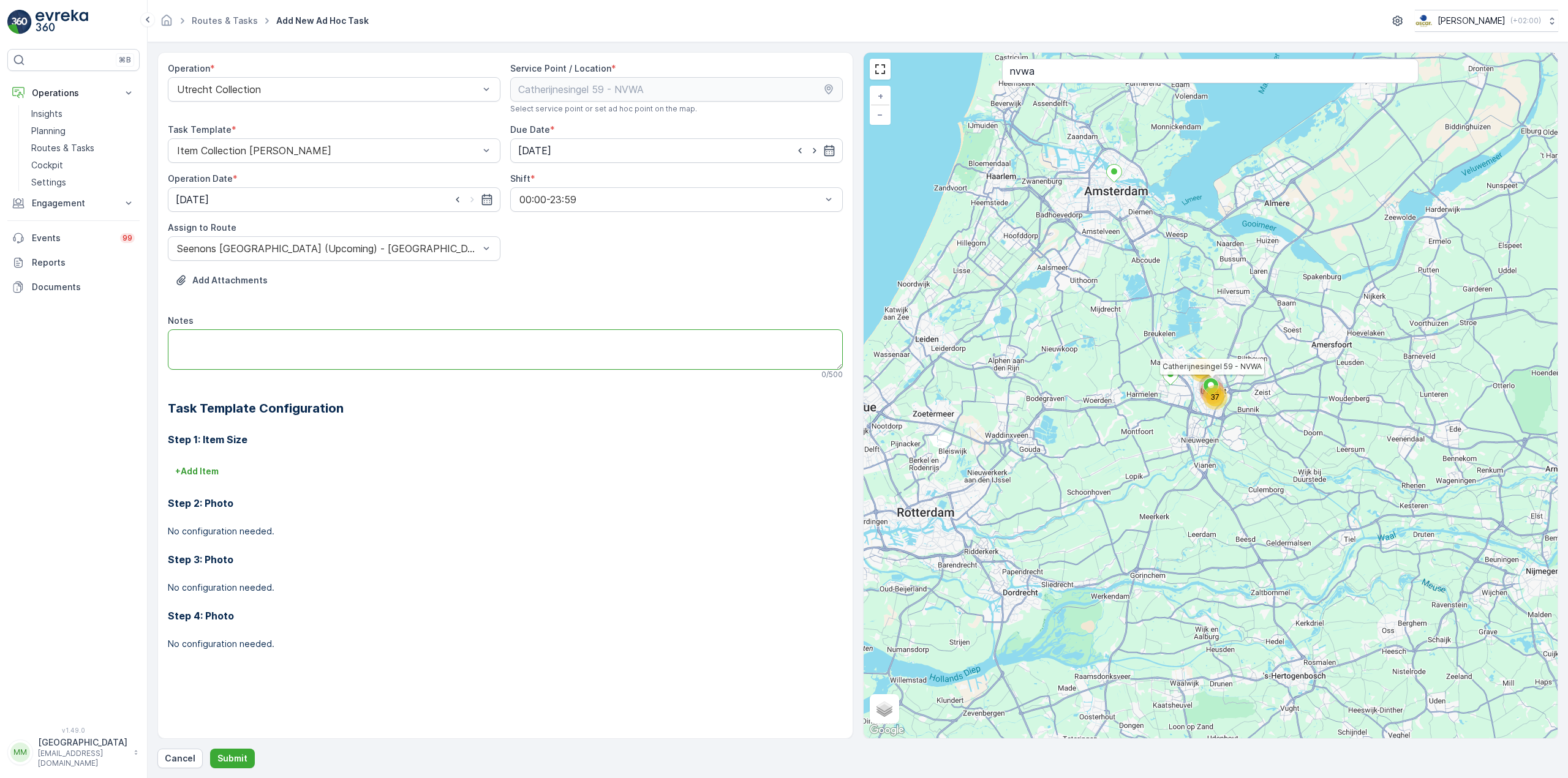
click at [274, 338] on textarea "Notes" at bounding box center [505, 349] width 675 height 40
type textarea "ervoor zorgen dat er 8 120L swill staan"
click at [234, 757] on p "Submit" at bounding box center [232, 758] width 30 height 12
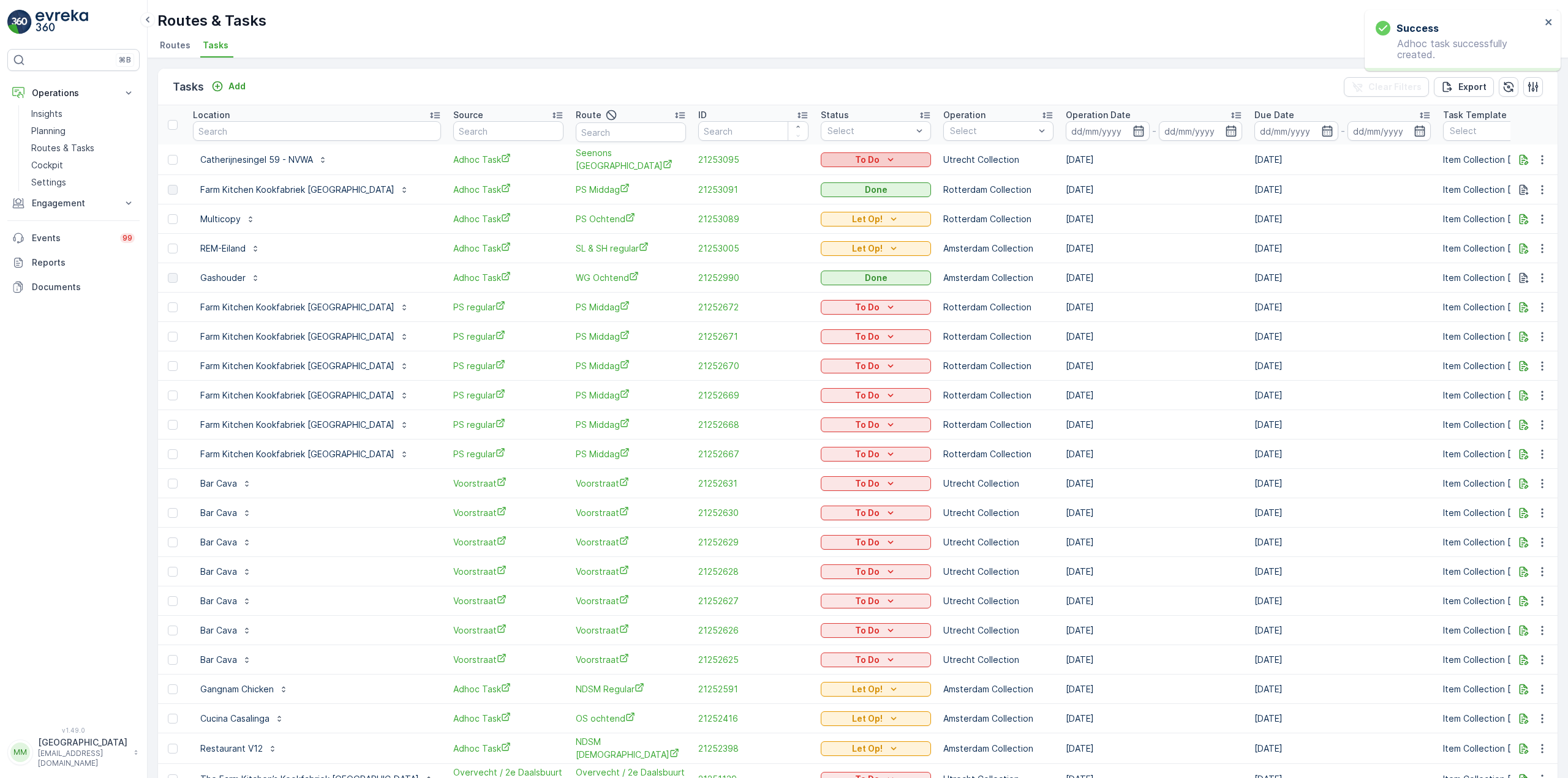
click at [855, 153] on p "To Do" at bounding box center [867, 159] width 25 height 12
click at [793, 208] on span "Let Op!" at bounding box center [785, 211] width 31 height 12
click at [342, 132] on input "text" at bounding box center [317, 131] width 248 height 20
type input "marie"
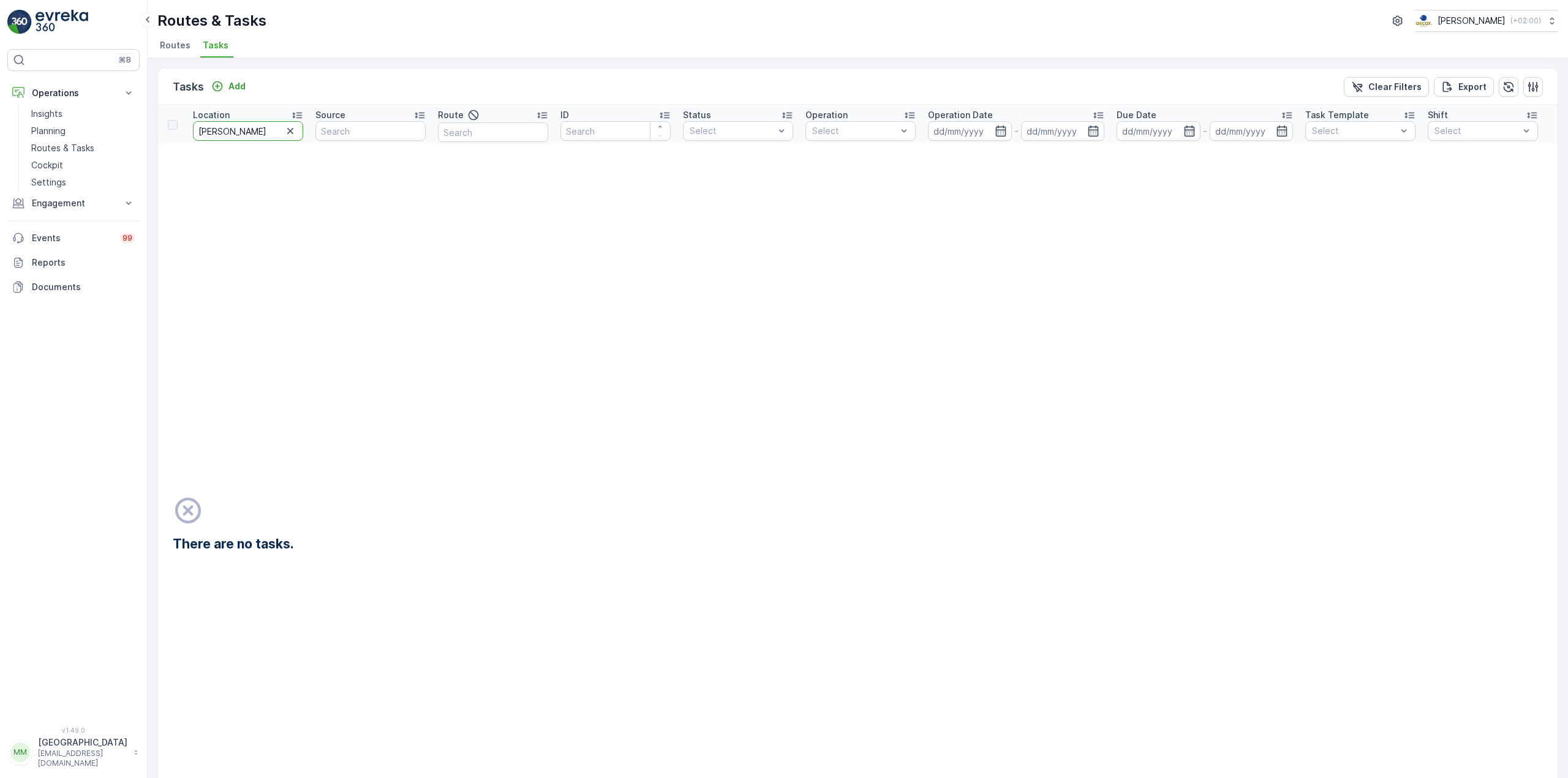
drag, startPoint x: 258, startPoint y: 132, endPoint x: 167, endPoint y: 150, distance: 92.8
click at [167, 150] on table "Location marie Source Route ID Status Select Operation Select Operation Date - …" at bounding box center [1075, 507] width 1834 height 803
type input "ste"
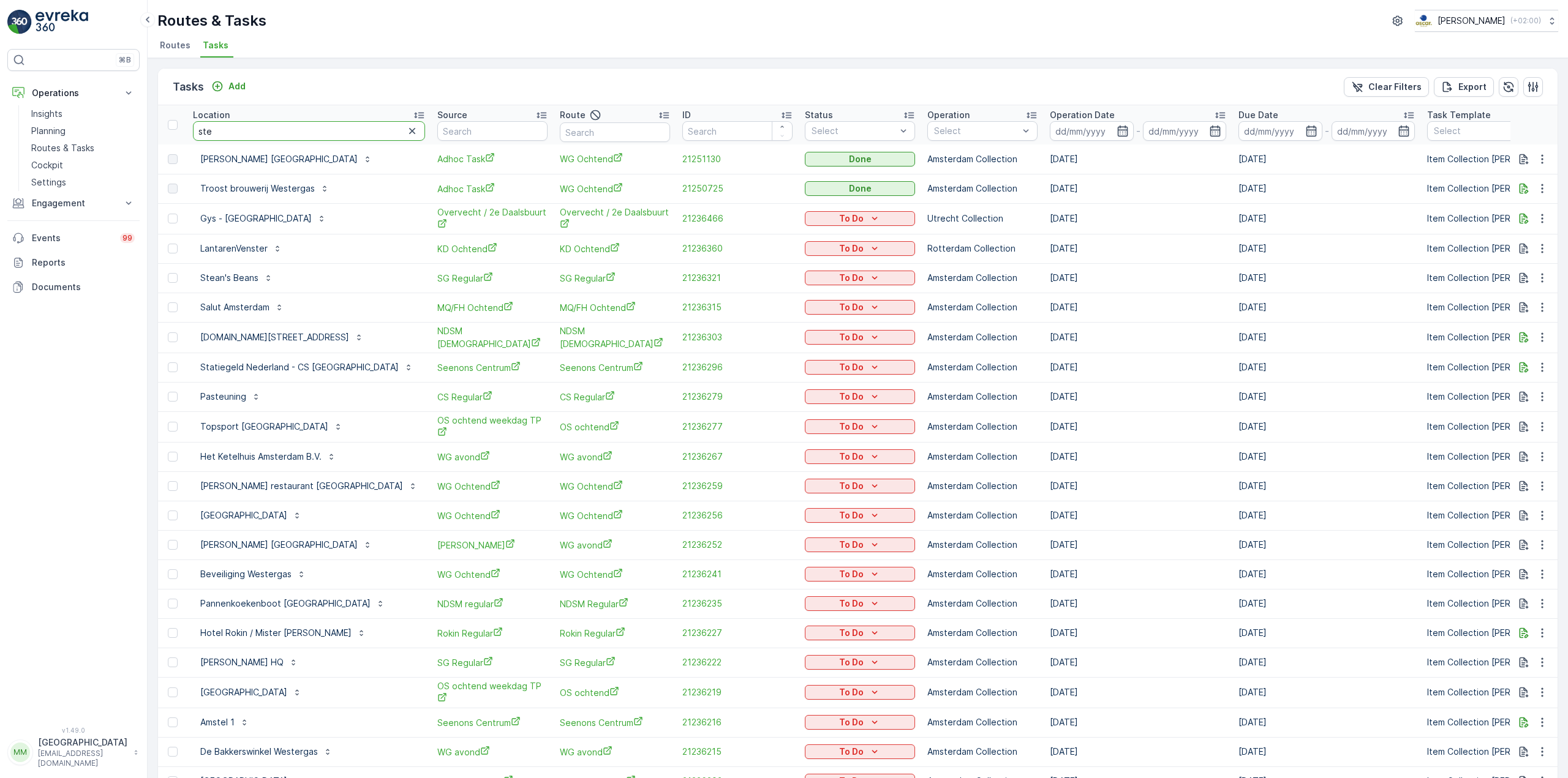
click at [262, 132] on input "ste" at bounding box center [309, 131] width 232 height 20
type input "stella"
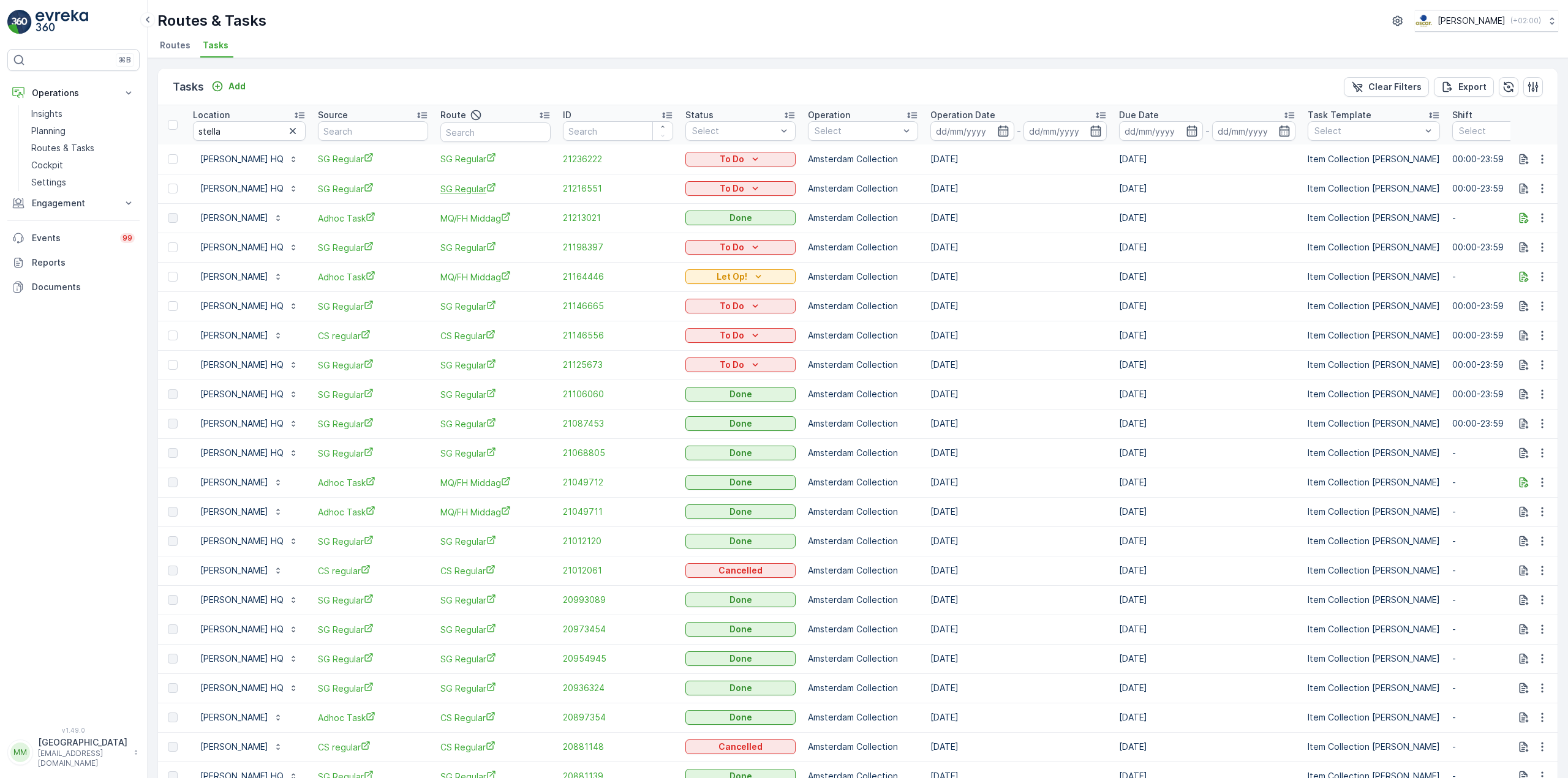
click at [486, 195] on span "SG Regular" at bounding box center [495, 189] width 110 height 13
click at [242, 85] on p "Add" at bounding box center [237, 86] width 17 height 12
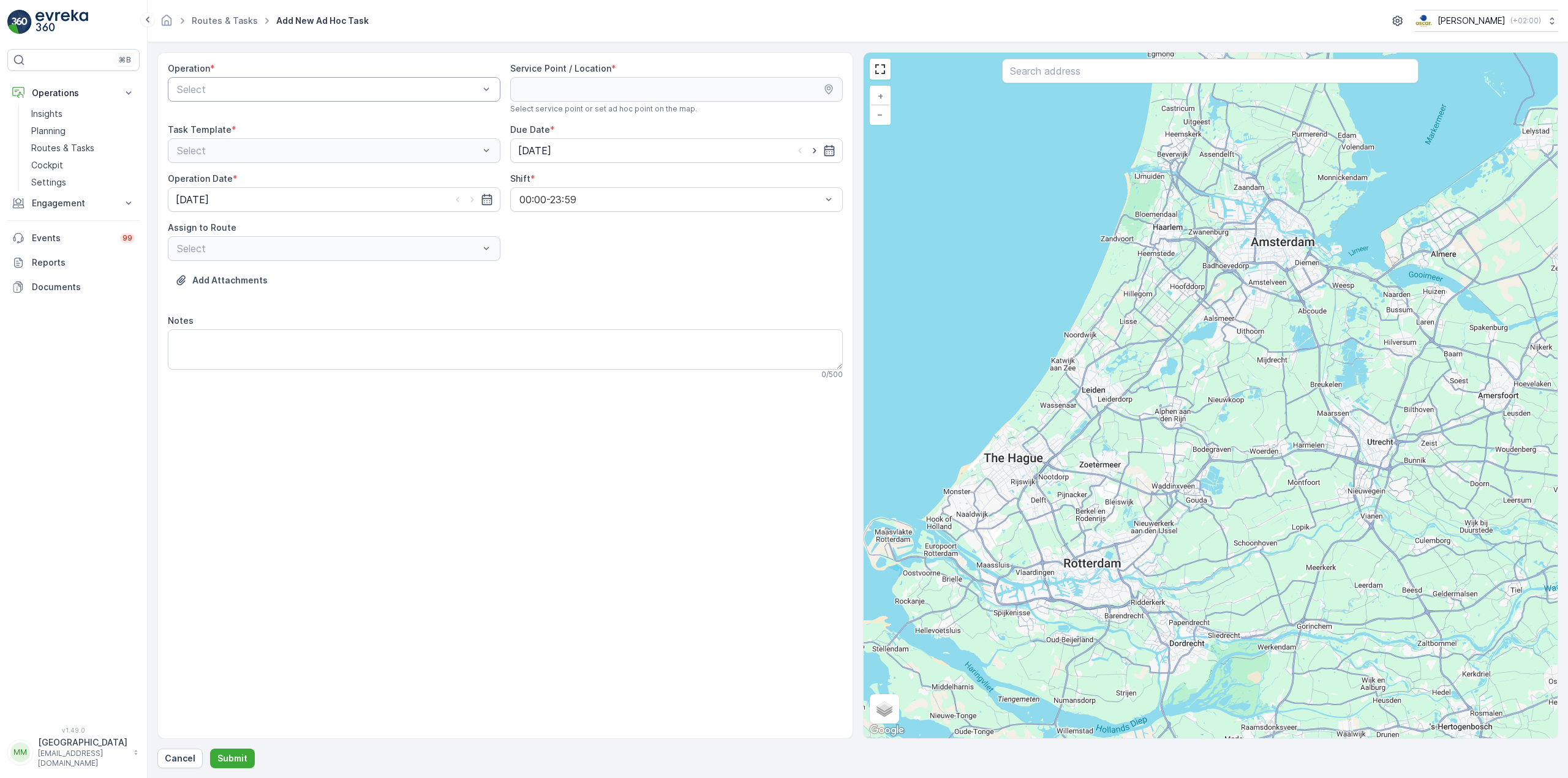
click at [377, 94] on div at bounding box center [328, 89] width 305 height 11
click at [305, 115] on div "Amsterdam Collection" at bounding box center [334, 120] width 318 height 11
click at [1077, 85] on div at bounding box center [1210, 72] width 417 height 27
click at [1075, 78] on input "text" at bounding box center [1210, 71] width 417 height 25
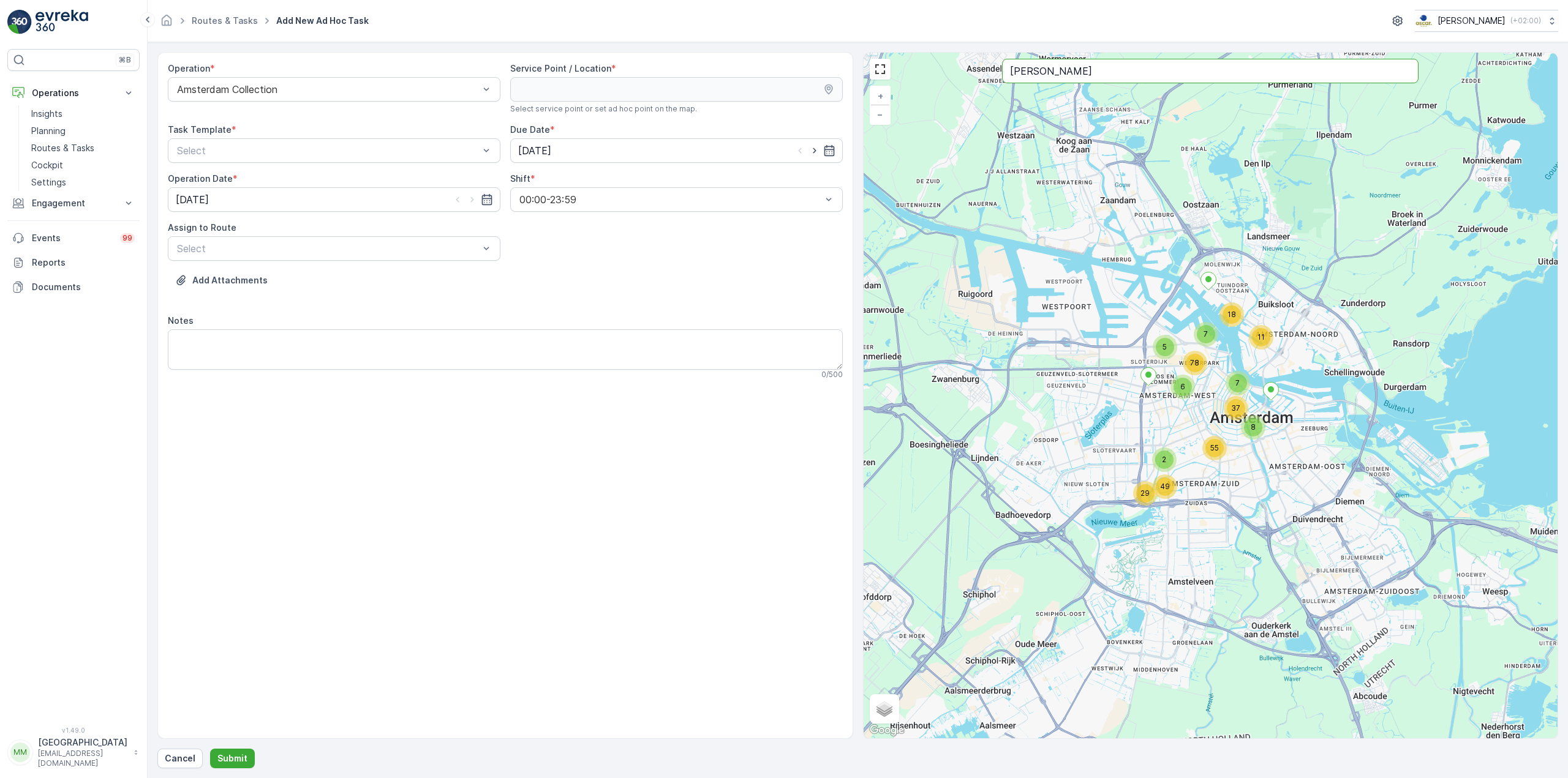
type input "stell"
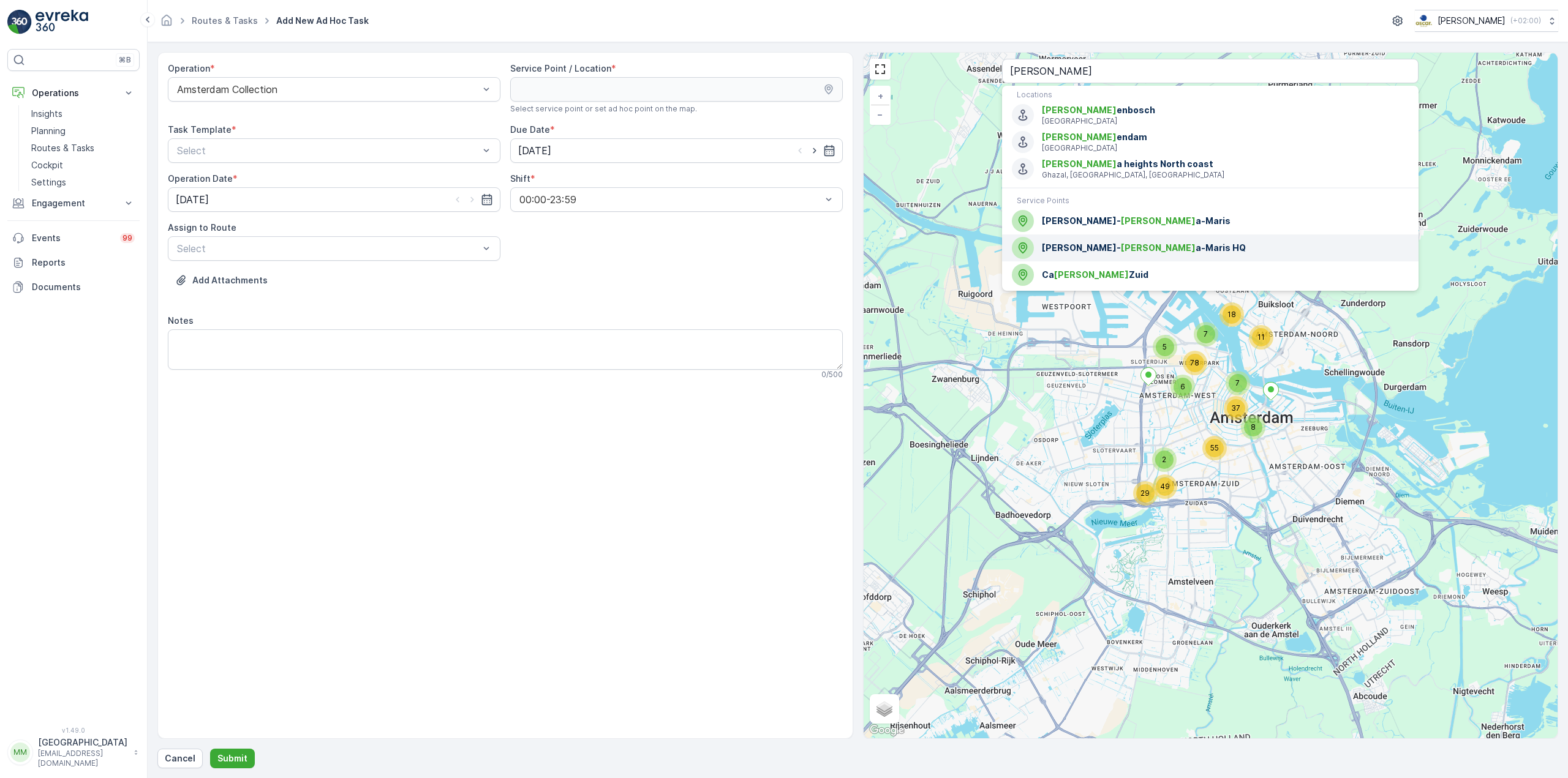
click at [1121, 251] on span "Stell" at bounding box center [1158, 248] width 75 height 11
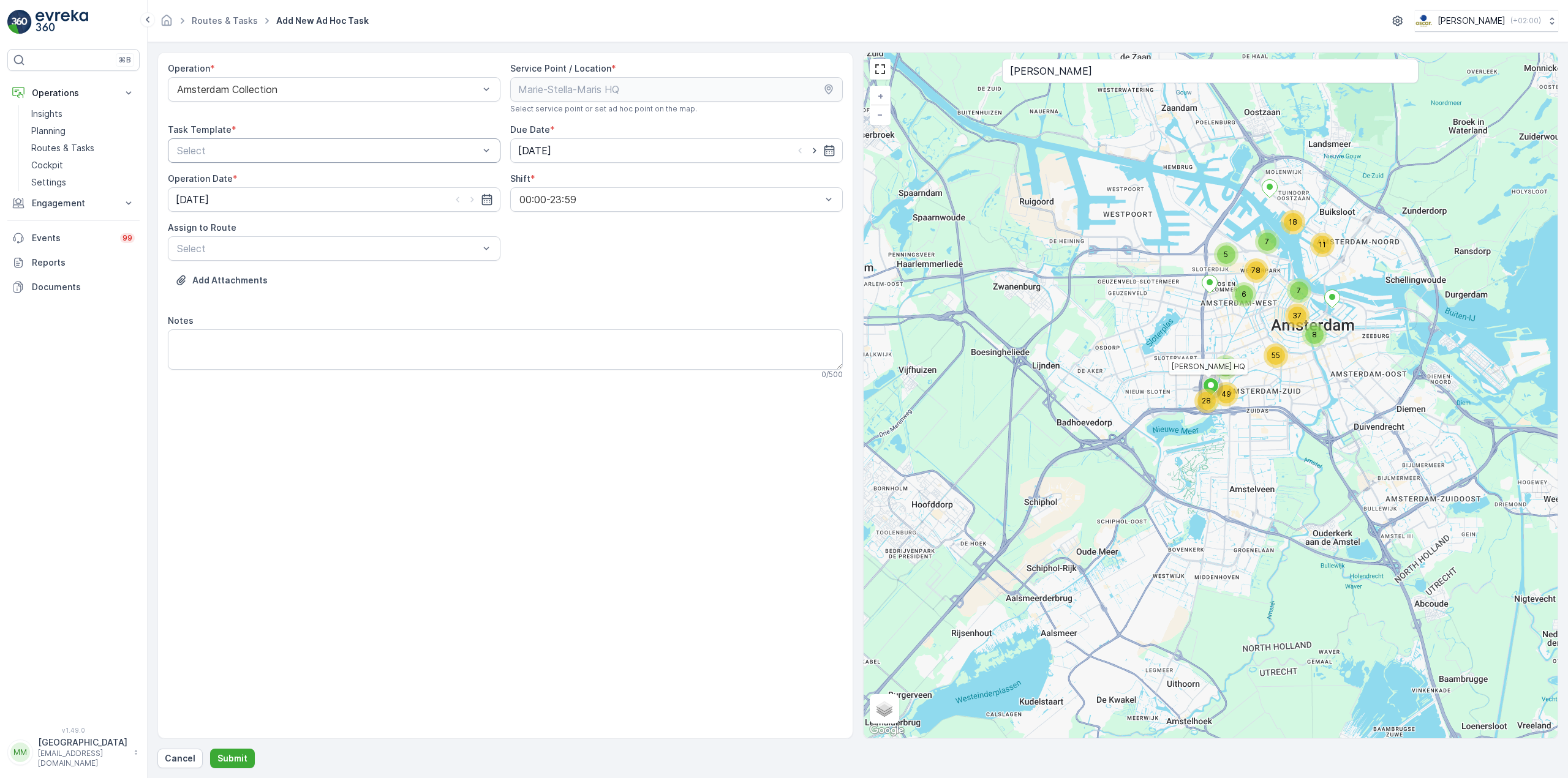
click at [386, 149] on div at bounding box center [328, 151] width 305 height 11
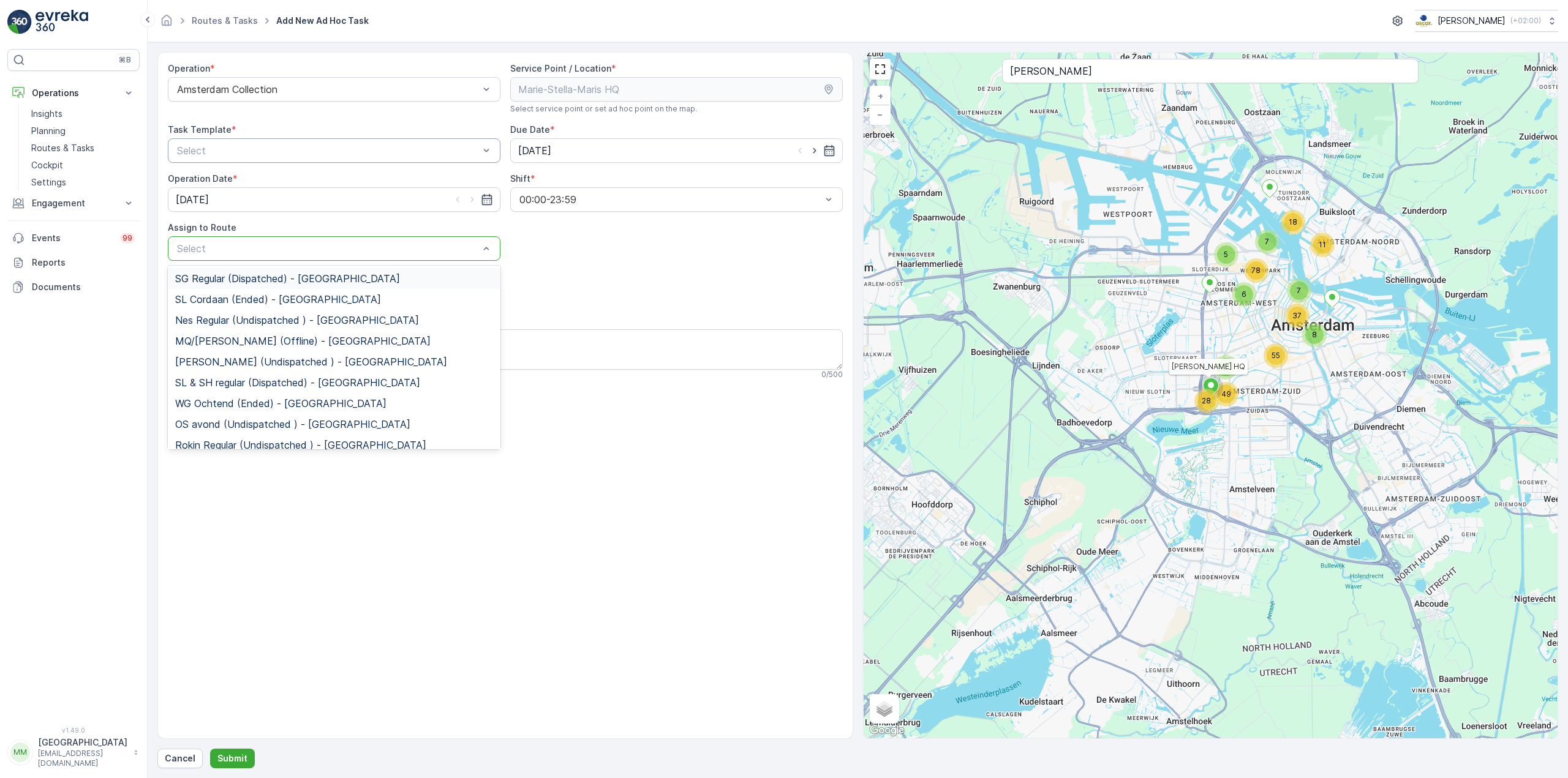
click at [253, 160] on div "Select" at bounding box center [334, 151] width 333 height 25
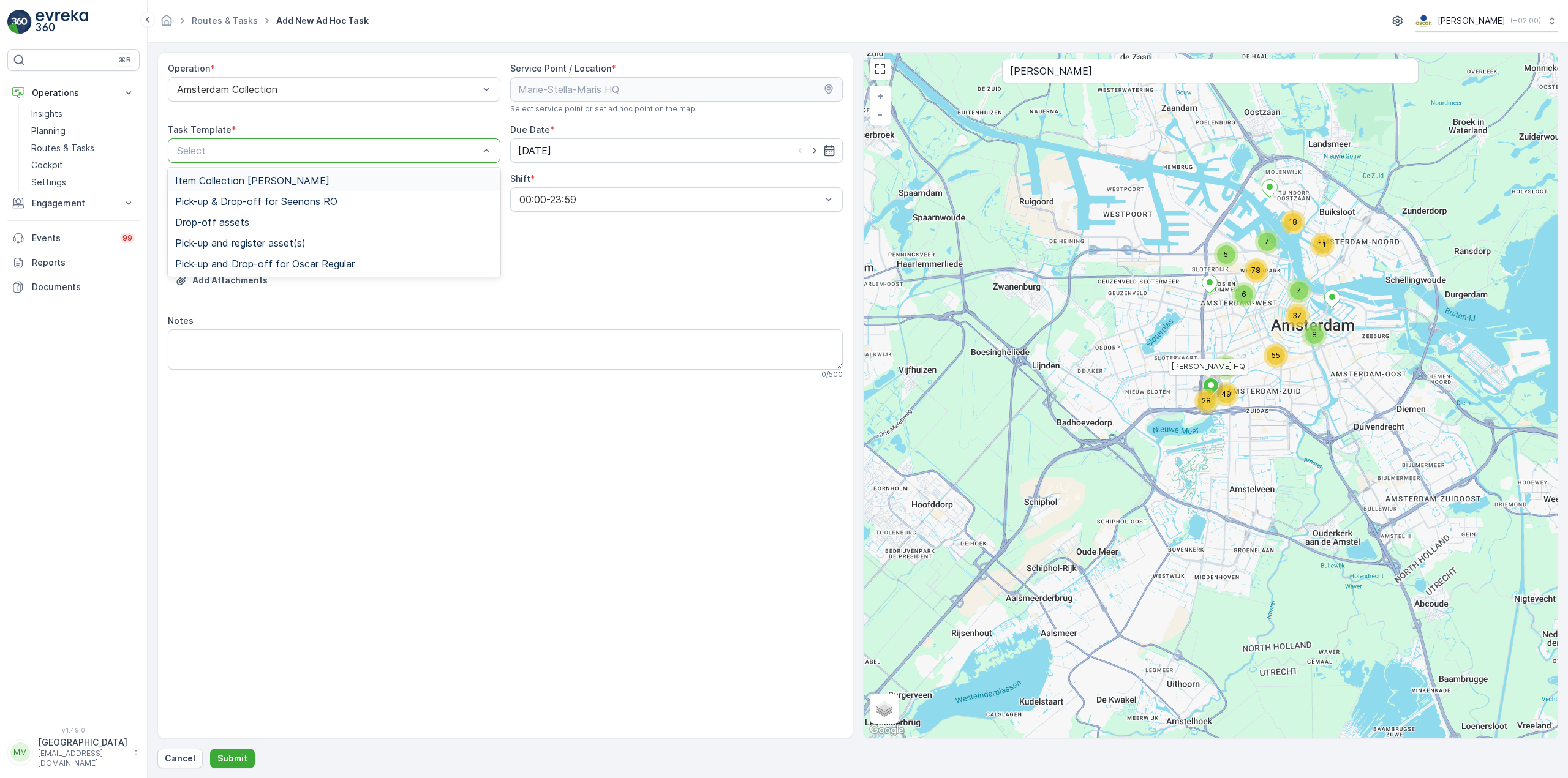
click at [250, 177] on span "Item Collection [PERSON_NAME]" at bounding box center [252, 181] width 154 height 11
click at [650, 139] on input "[DATE]" at bounding box center [676, 151] width 333 height 25
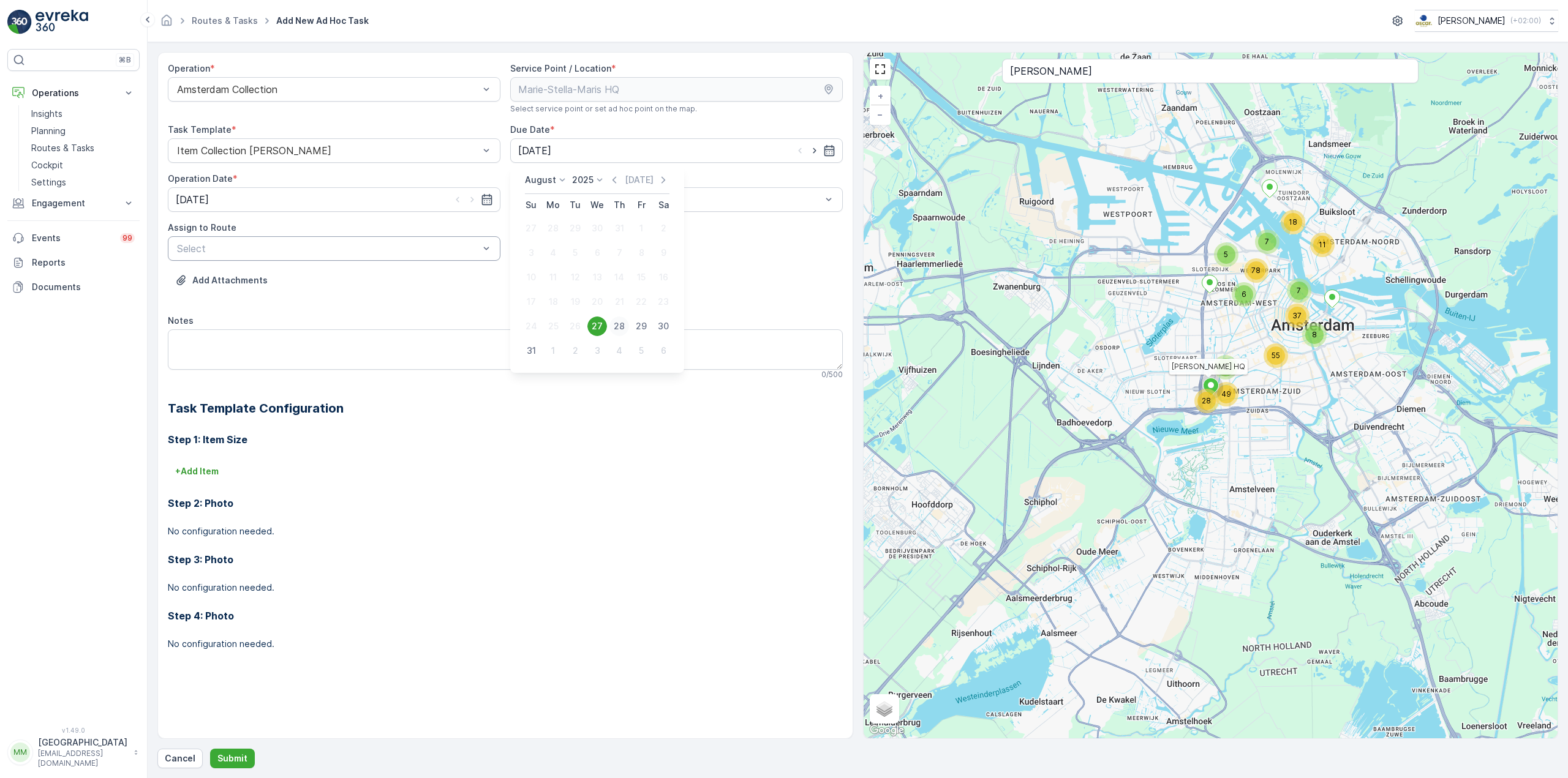
click at [616, 324] on div "28" at bounding box center [619, 326] width 20 height 20
type input "28.08.2025"
click at [384, 200] on input "[DATE]" at bounding box center [334, 199] width 333 height 25
click at [277, 376] on div "28" at bounding box center [277, 376] width 20 height 20
type input "28.08.2025"
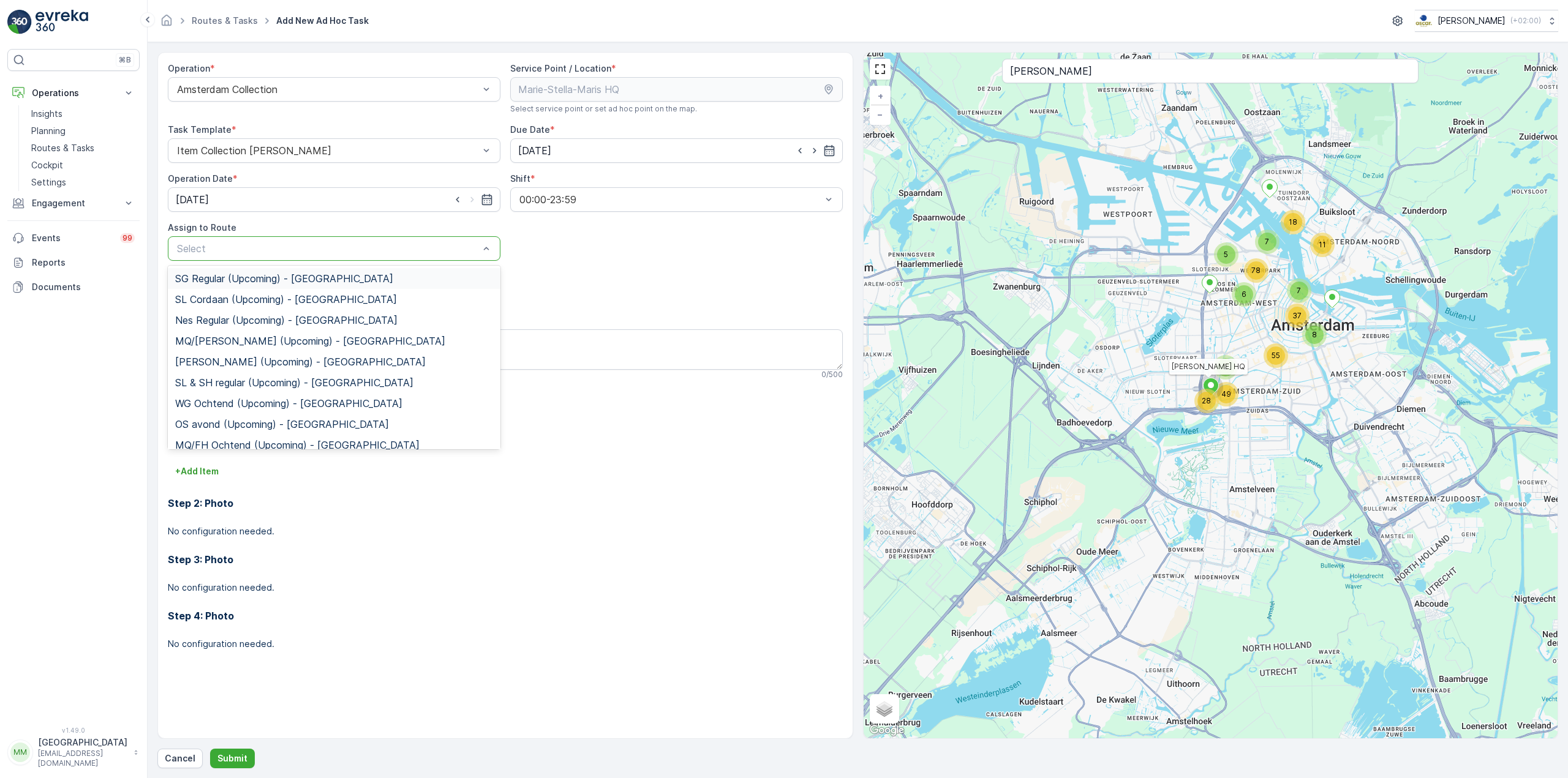
click at [293, 281] on span "SG Regular (Upcoming) - Amsterdam" at bounding box center [284, 279] width 218 height 11
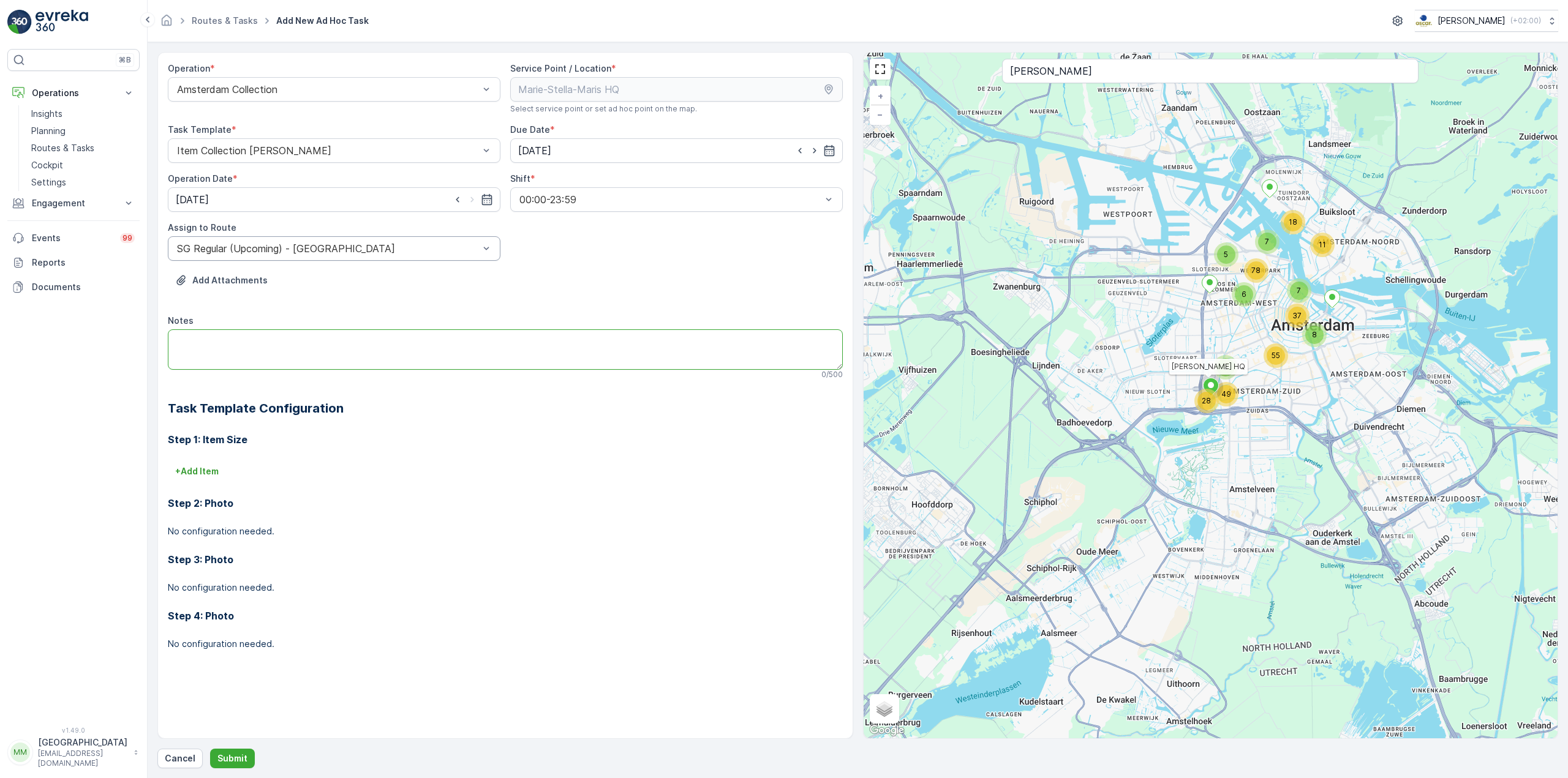
click at [283, 359] on textarea "Notes" at bounding box center [505, 349] width 675 height 40
type textarea "graag pallet meenemen"
click at [216, 471] on p "+ Add Item" at bounding box center [197, 471] width 44 height 12
click at [232, 483] on div at bounding box center [448, 489] width 543 height 11
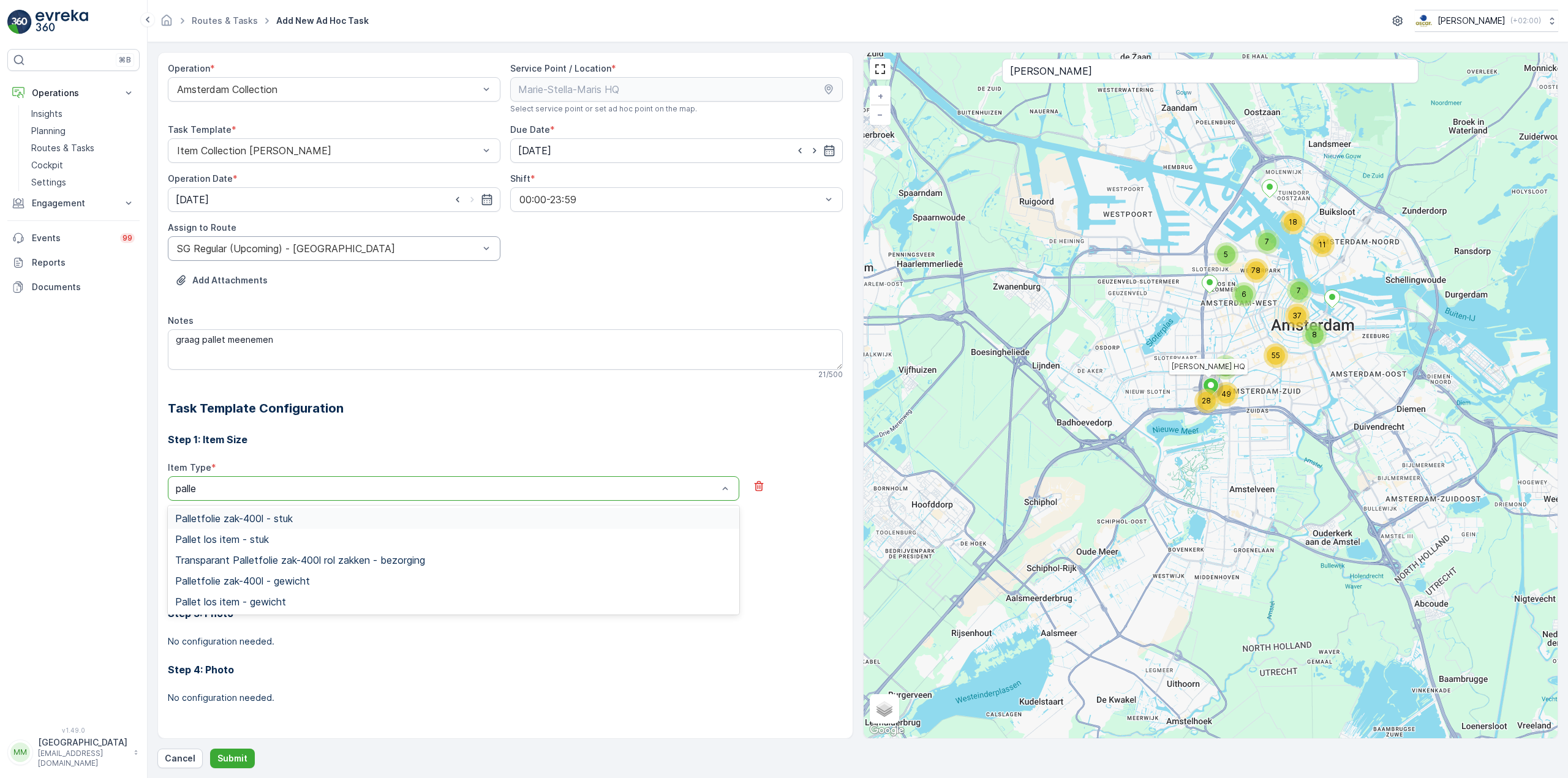
type input "pallet"
click at [240, 535] on span "Pallet los item - stuk" at bounding box center [222, 540] width 94 height 11
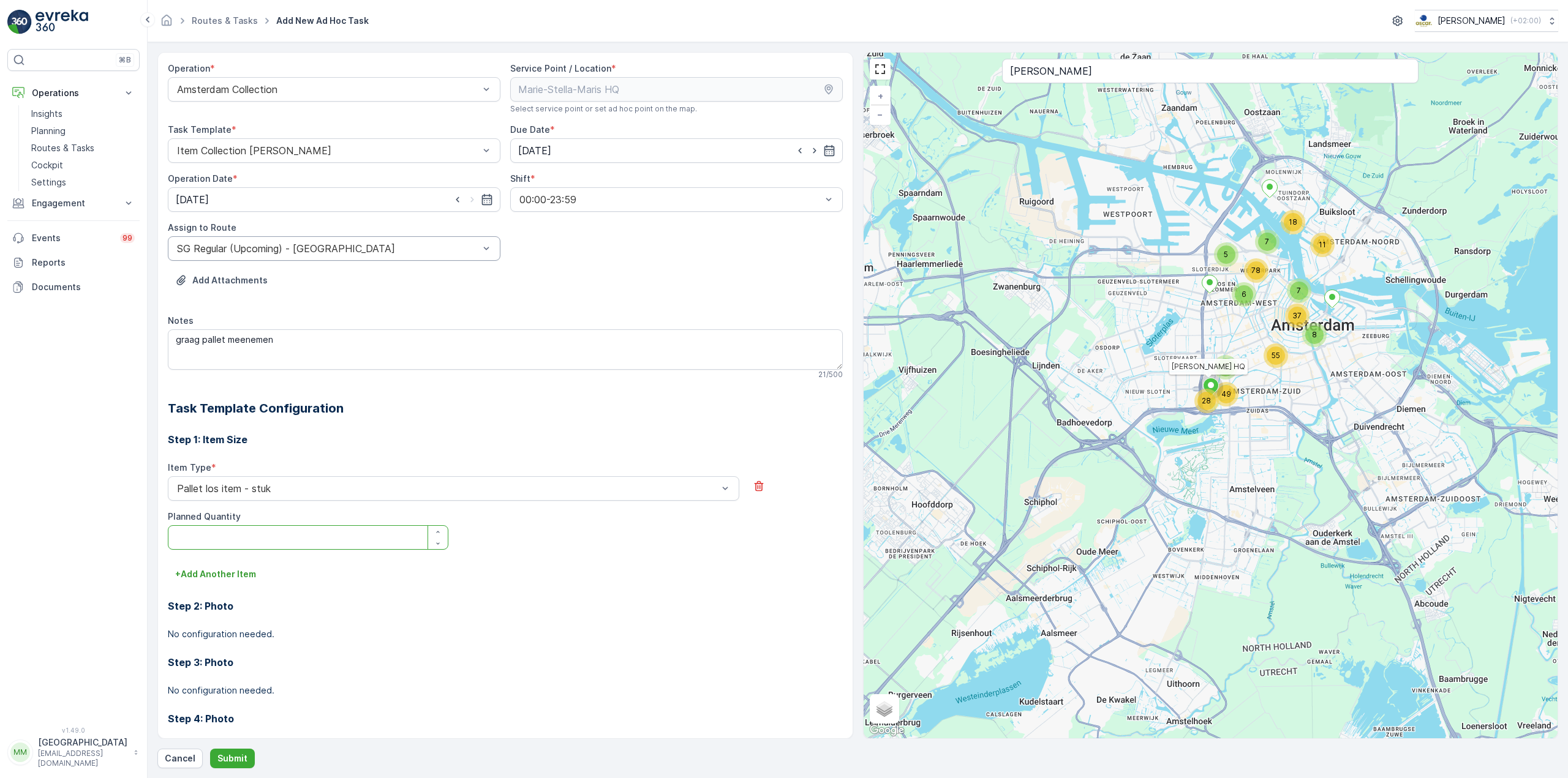
click at [239, 526] on Quantity "Planned Quantity" at bounding box center [308, 537] width 281 height 25
type Quantity "1"
click at [240, 755] on p "Submit" at bounding box center [232, 758] width 30 height 12
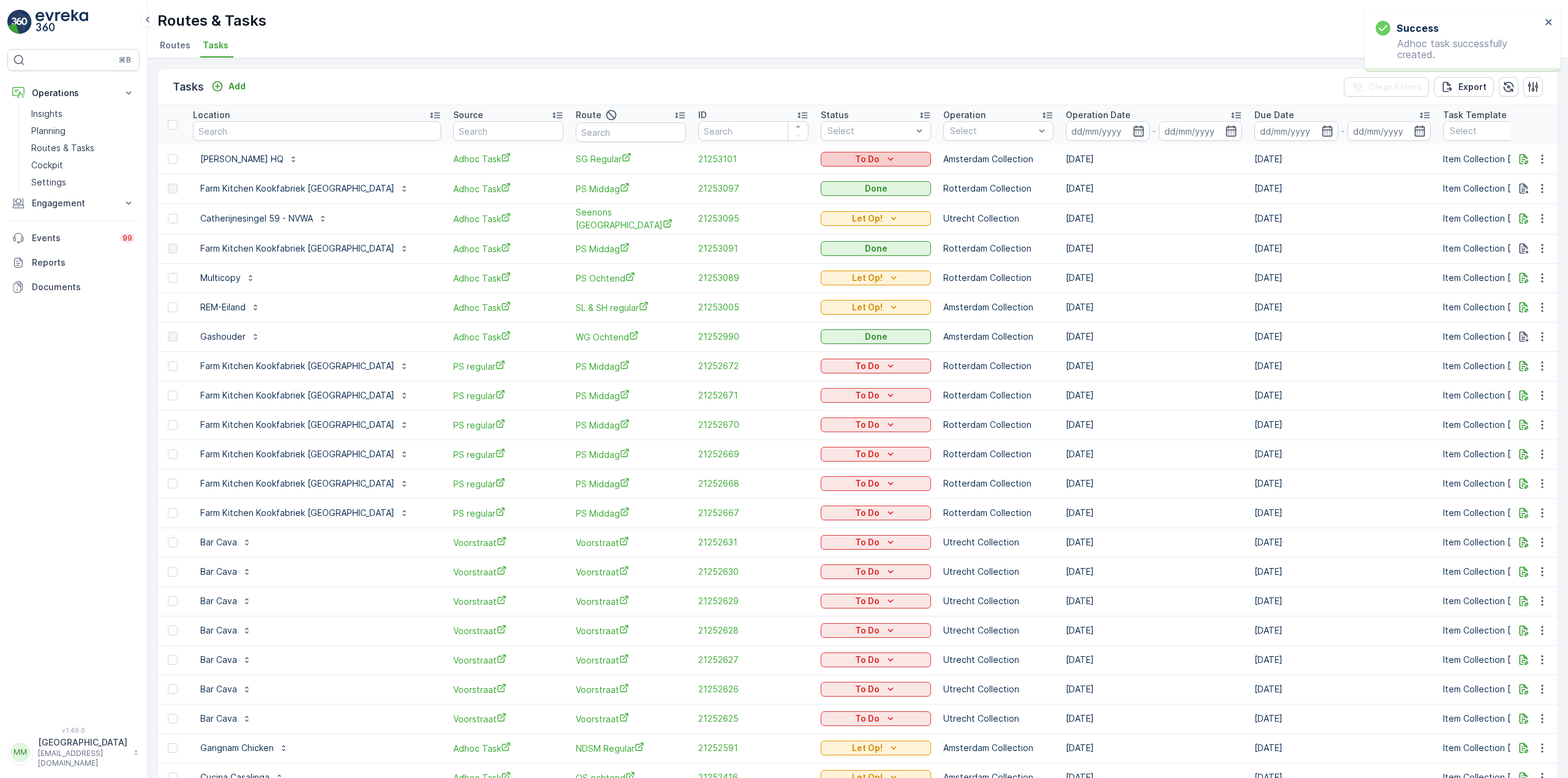
click at [855, 154] on p "To Do" at bounding box center [867, 159] width 25 height 12
click at [790, 179] on span "Let Op!" at bounding box center [785, 177] width 31 height 12
click at [314, 139] on input "text" at bounding box center [317, 131] width 248 height 20
type input "gass"
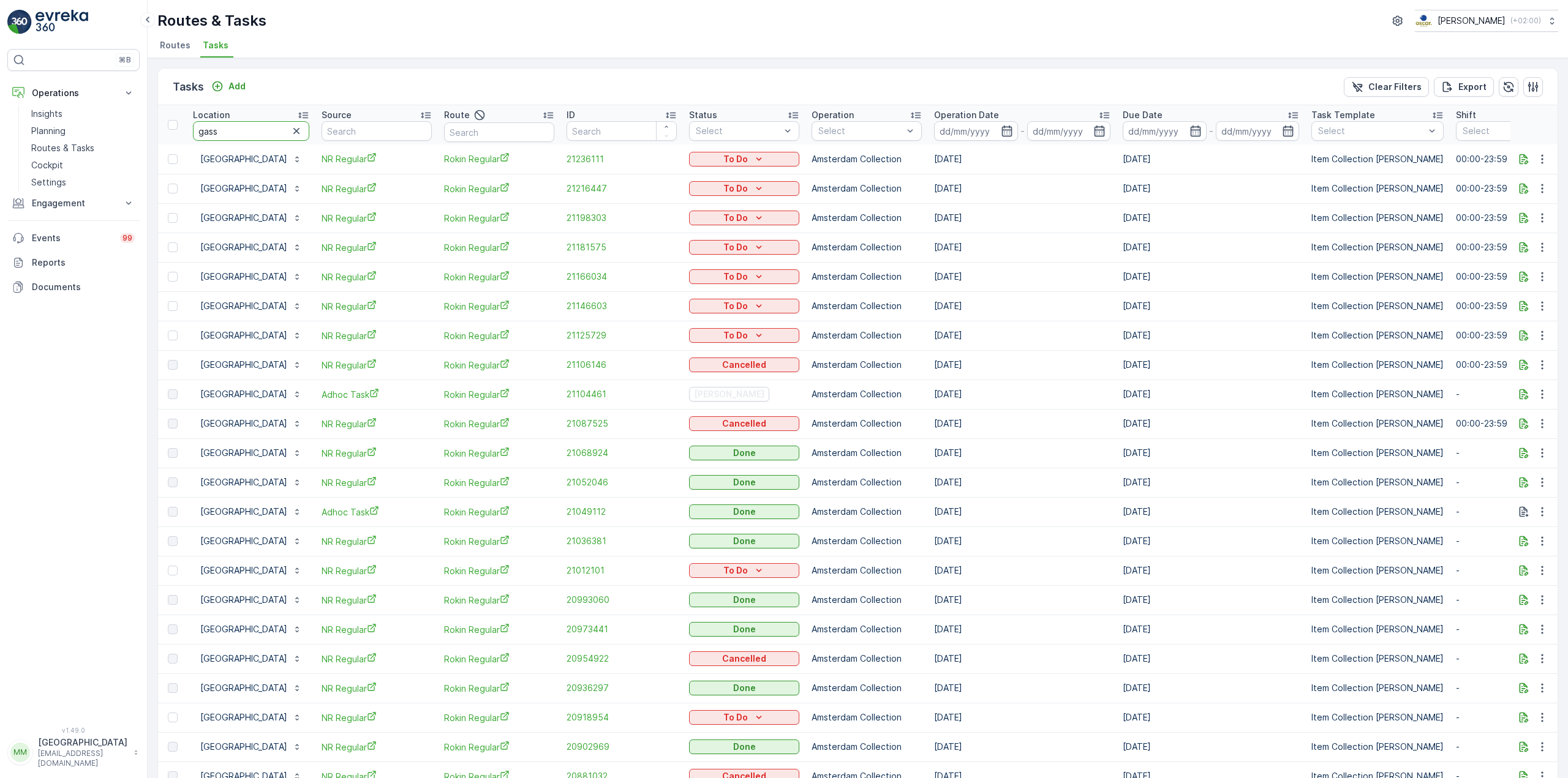
drag, startPoint x: 265, startPoint y: 122, endPoint x: 189, endPoint y: 130, distance: 76.4
click at [189, 130] on th "Location gass" at bounding box center [251, 125] width 129 height 39
type input "jamesto"
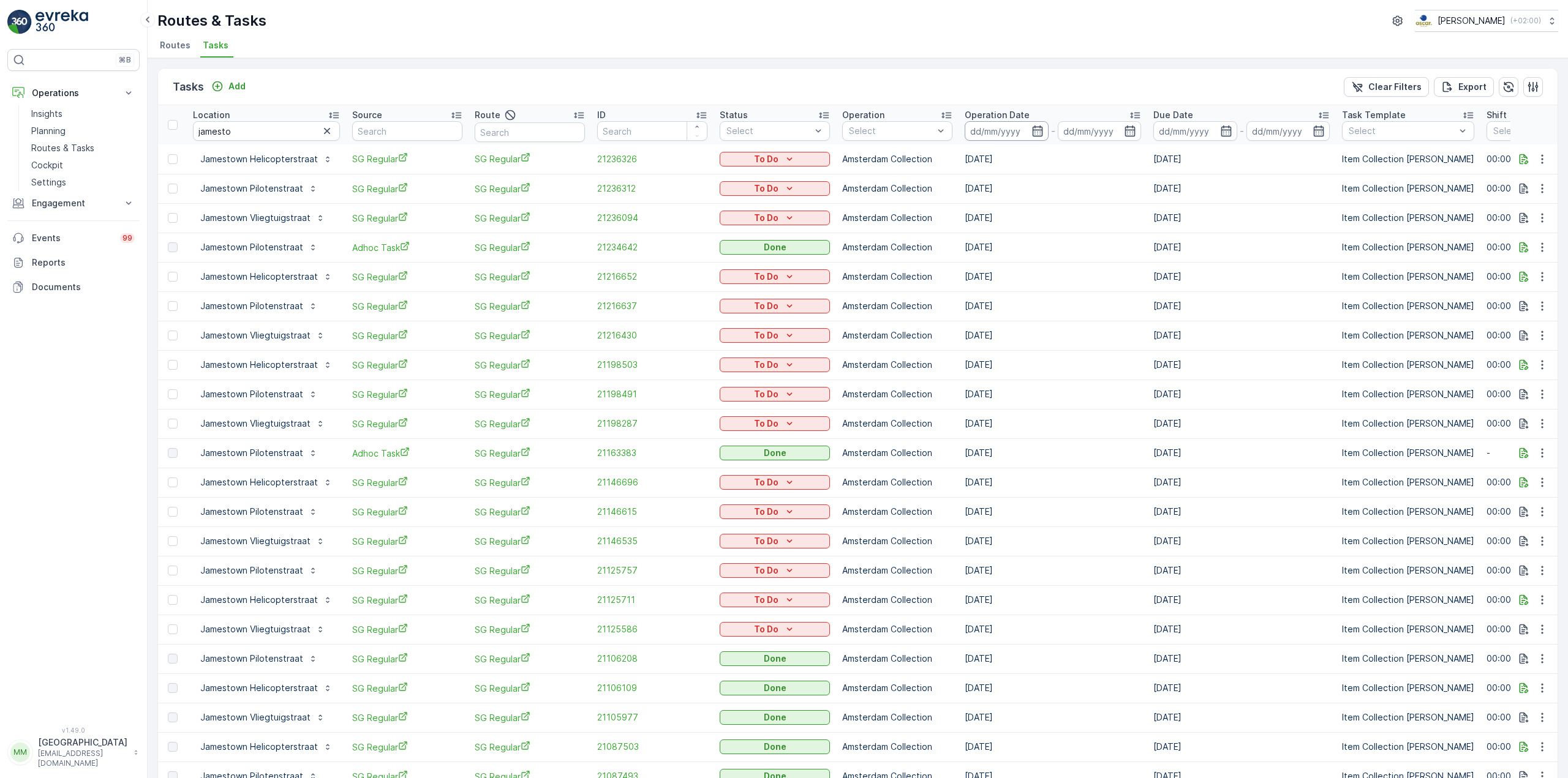
click at [1007, 123] on input at bounding box center [1006, 131] width 84 height 20
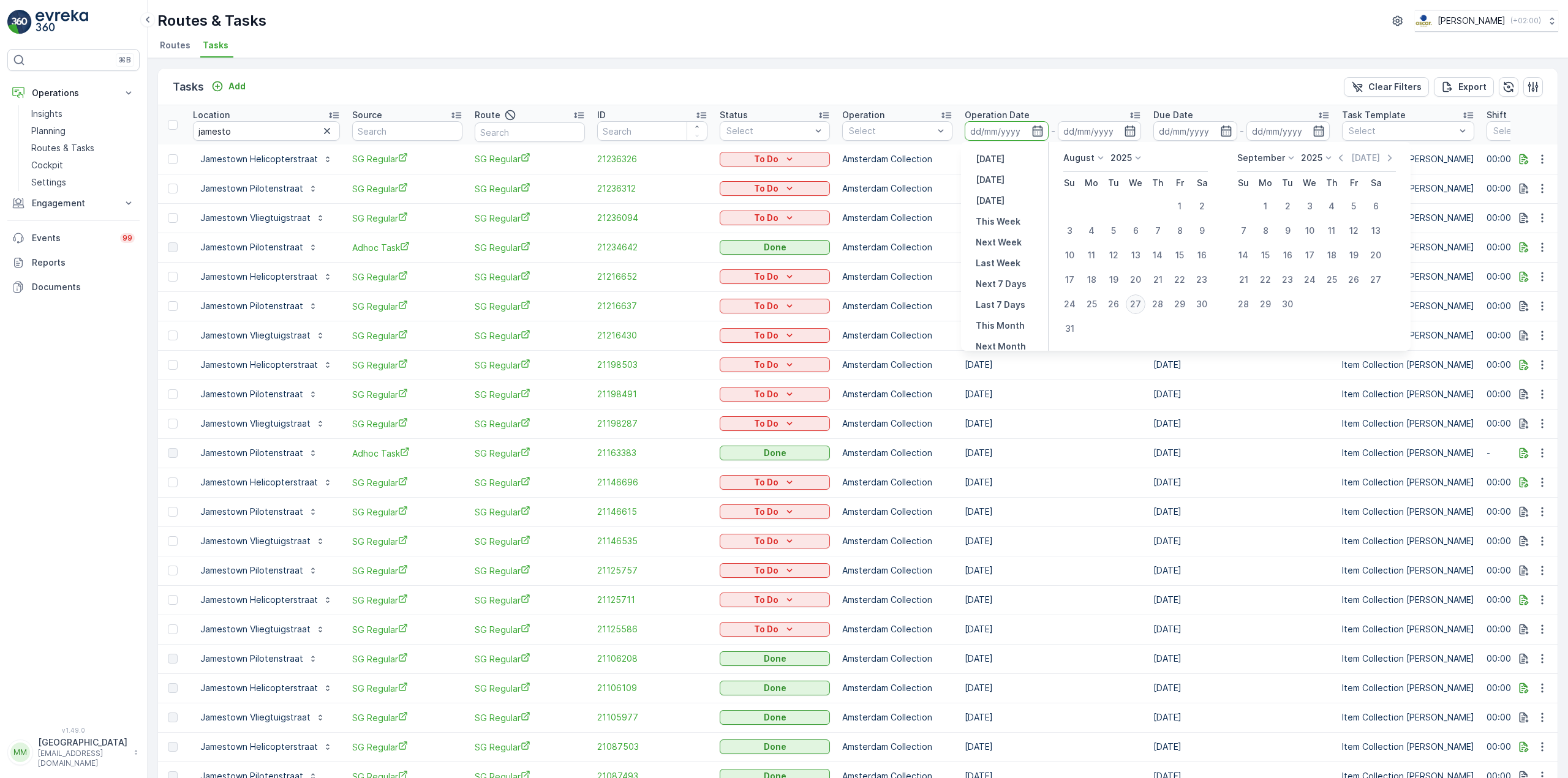
click at [1137, 302] on div "27" at bounding box center [1135, 305] width 20 height 20
type input "[DATE]"
click at [1137, 302] on div "27" at bounding box center [1135, 305] width 20 height 20
type input "[DATE]"
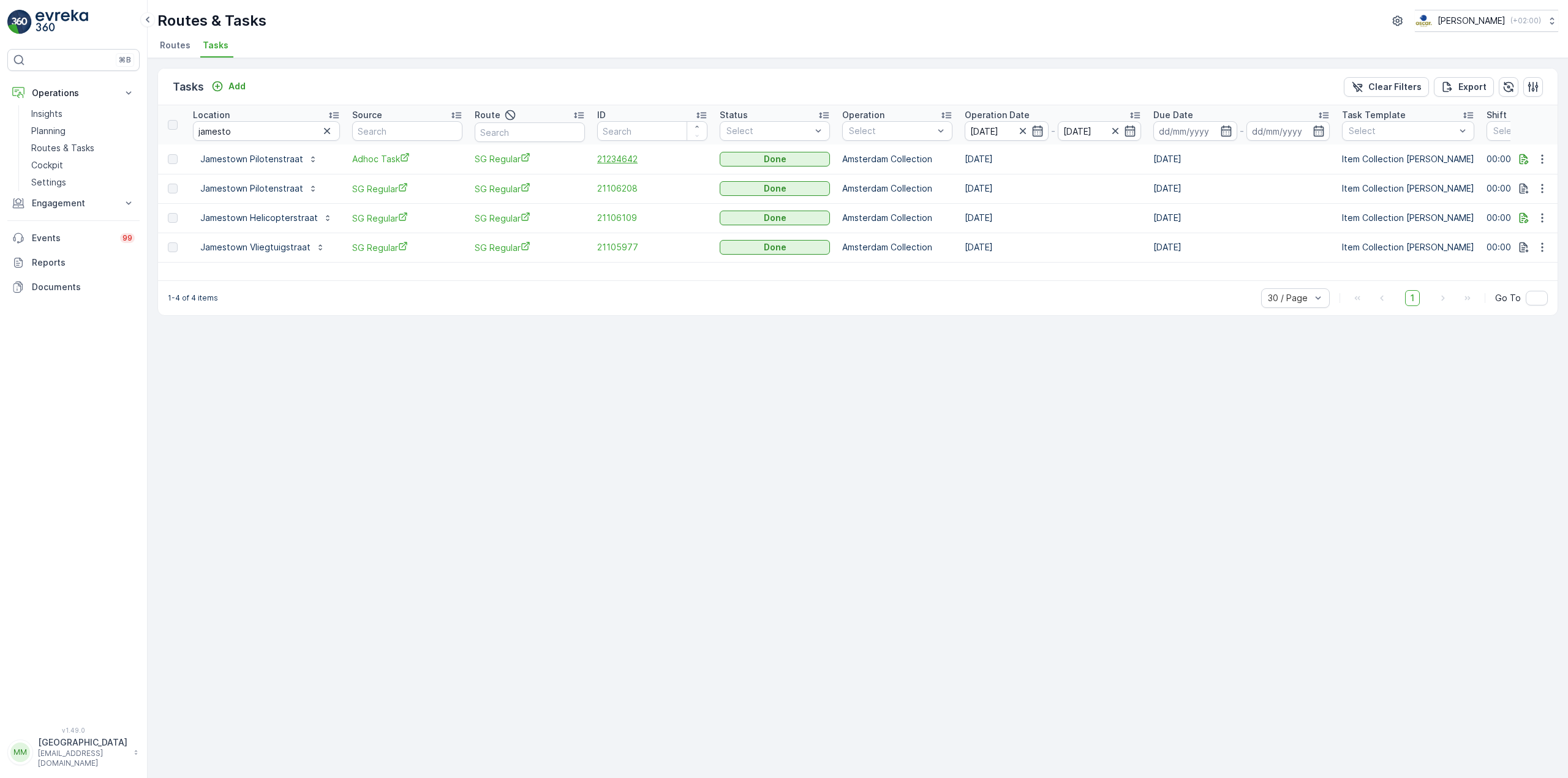
click at [614, 158] on span "21234642" at bounding box center [652, 159] width 110 height 12
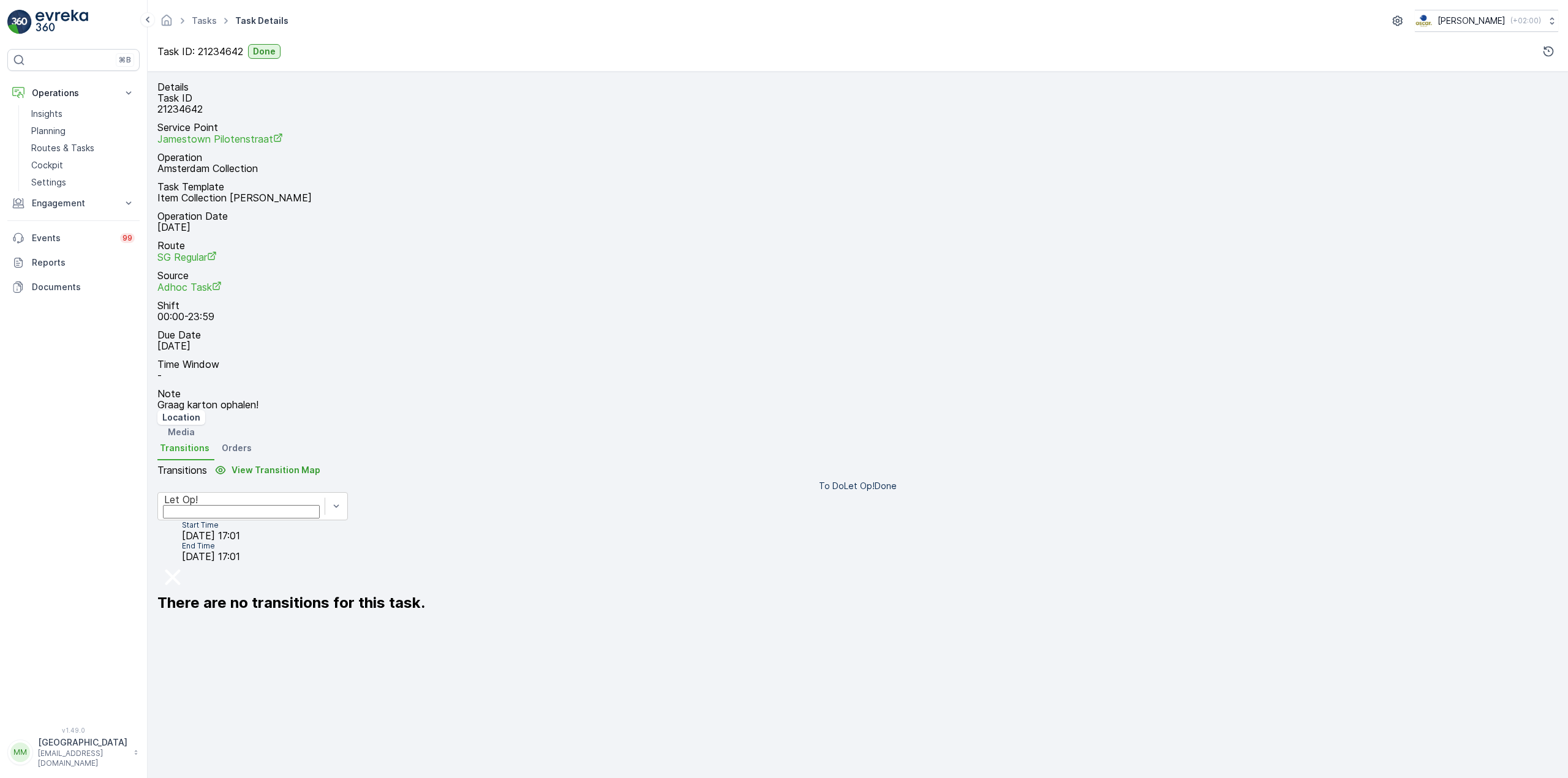
scroll to position [16, 0]
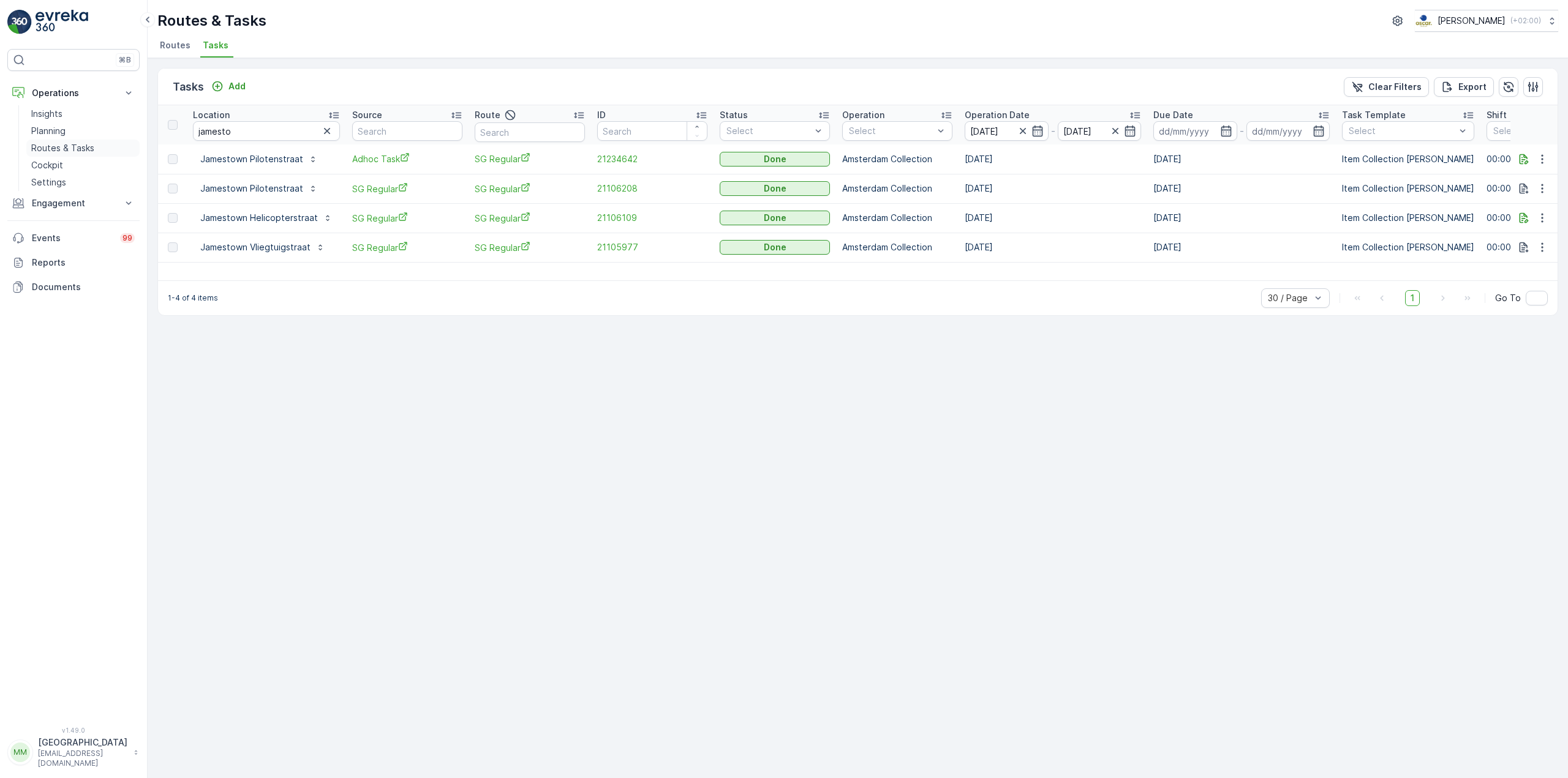
click at [61, 151] on p "Routes & Tasks" at bounding box center [63, 148] width 63 height 12
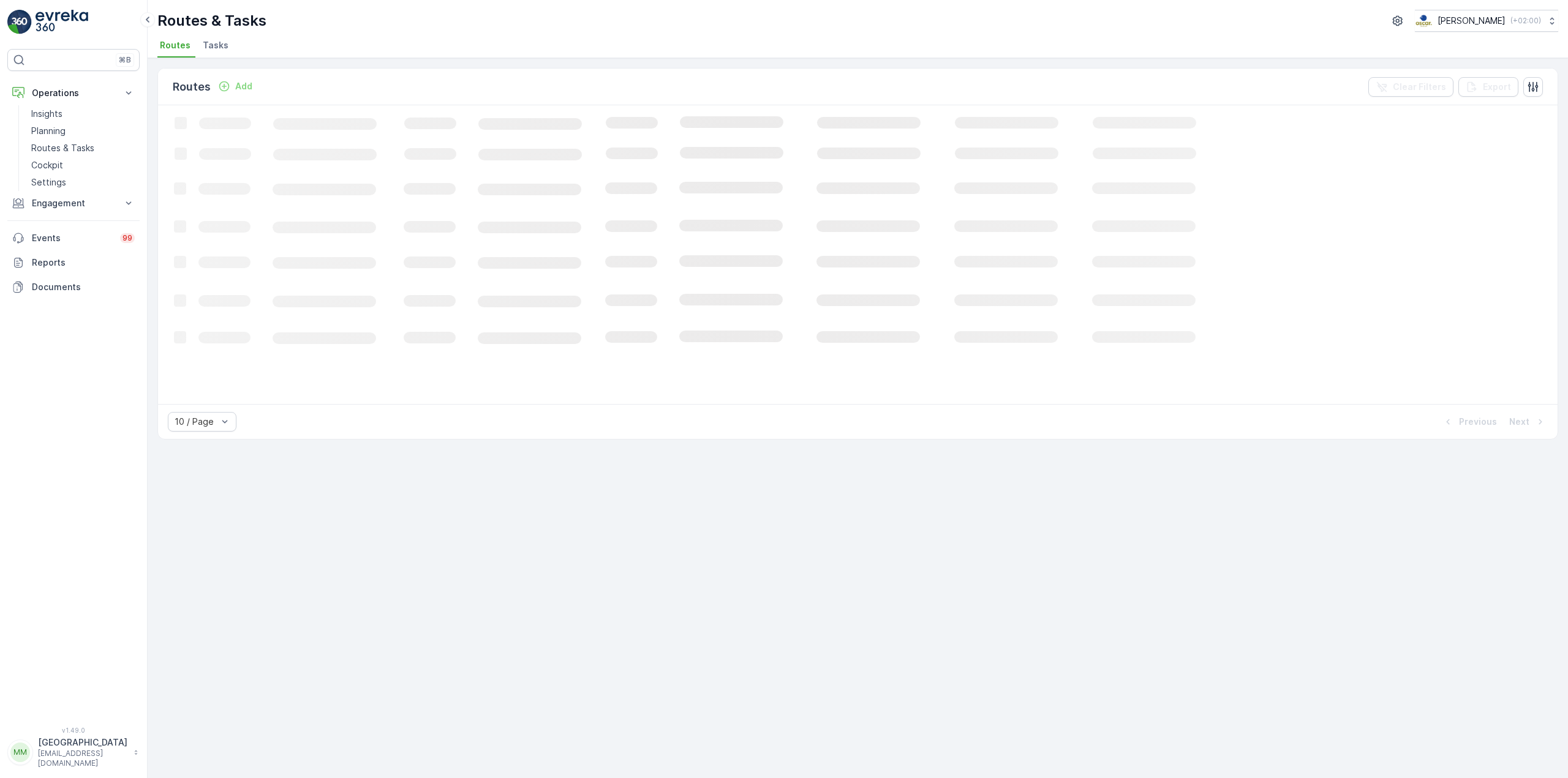
click at [226, 42] on li "Tasks" at bounding box center [217, 47] width 33 height 21
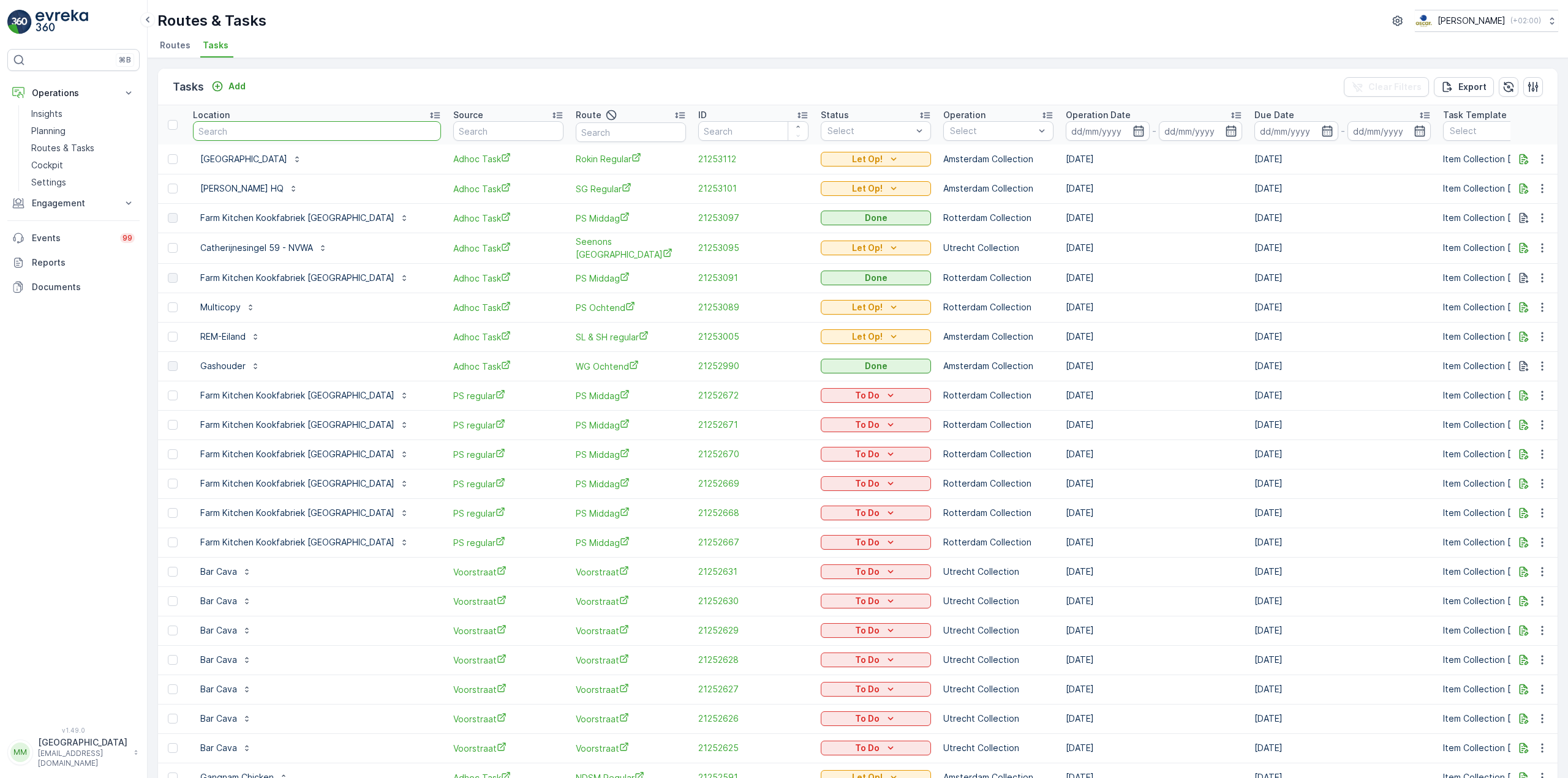
click at [239, 129] on input "text" at bounding box center [317, 131] width 248 height 20
type input "paci"
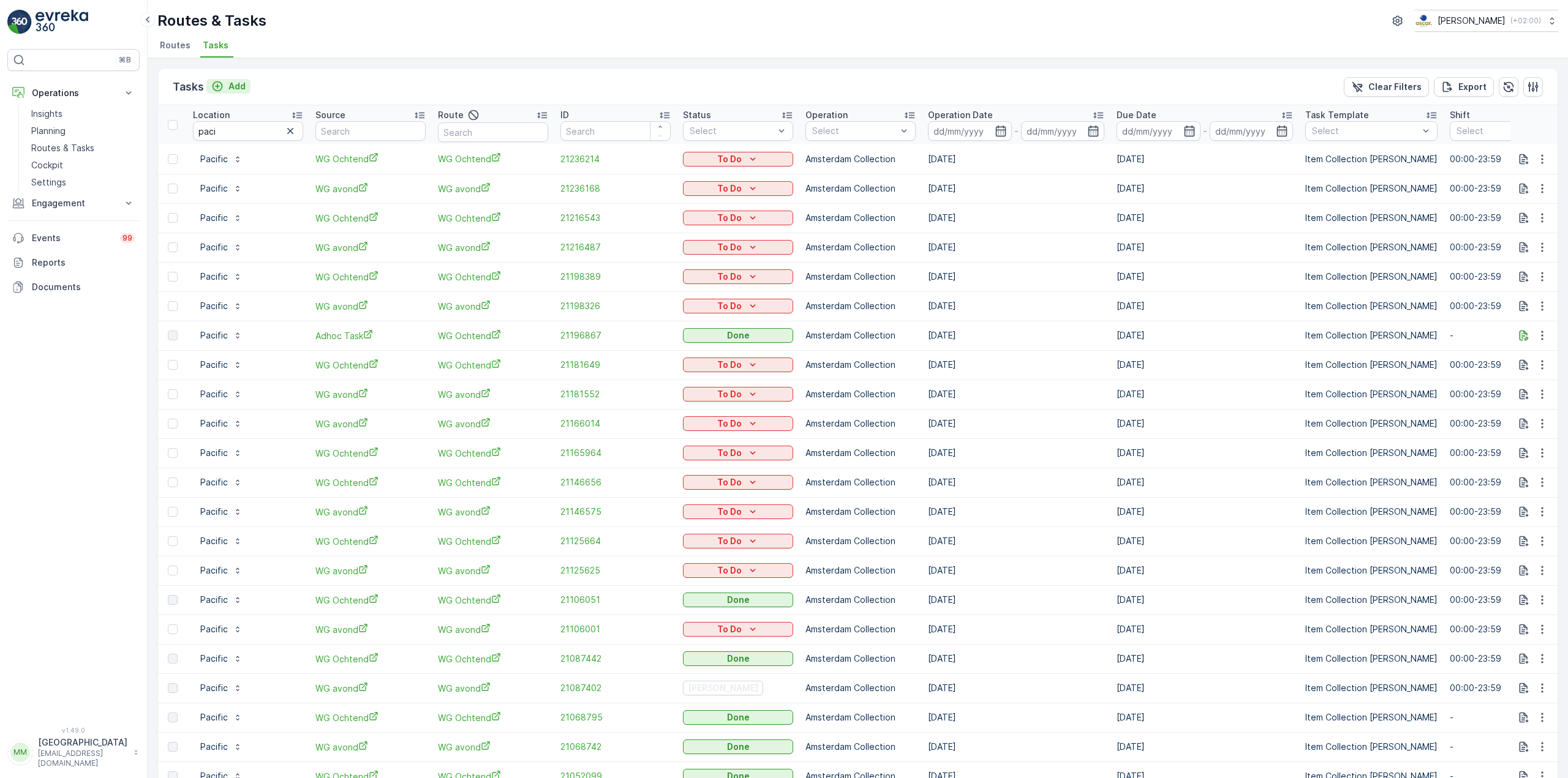
click at [234, 91] on p "Add" at bounding box center [237, 86] width 17 height 12
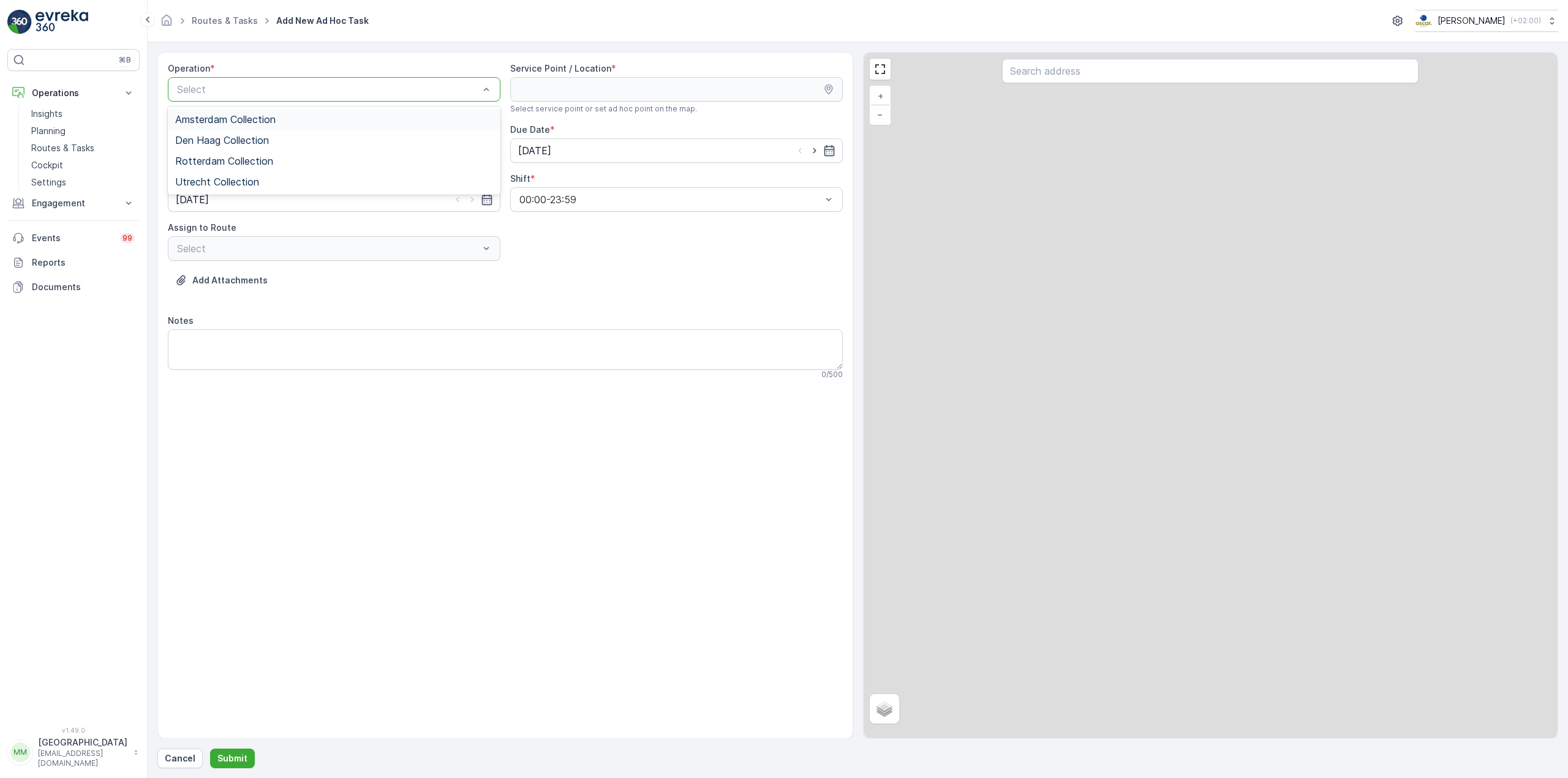
click at [366, 89] on div at bounding box center [328, 89] width 305 height 11
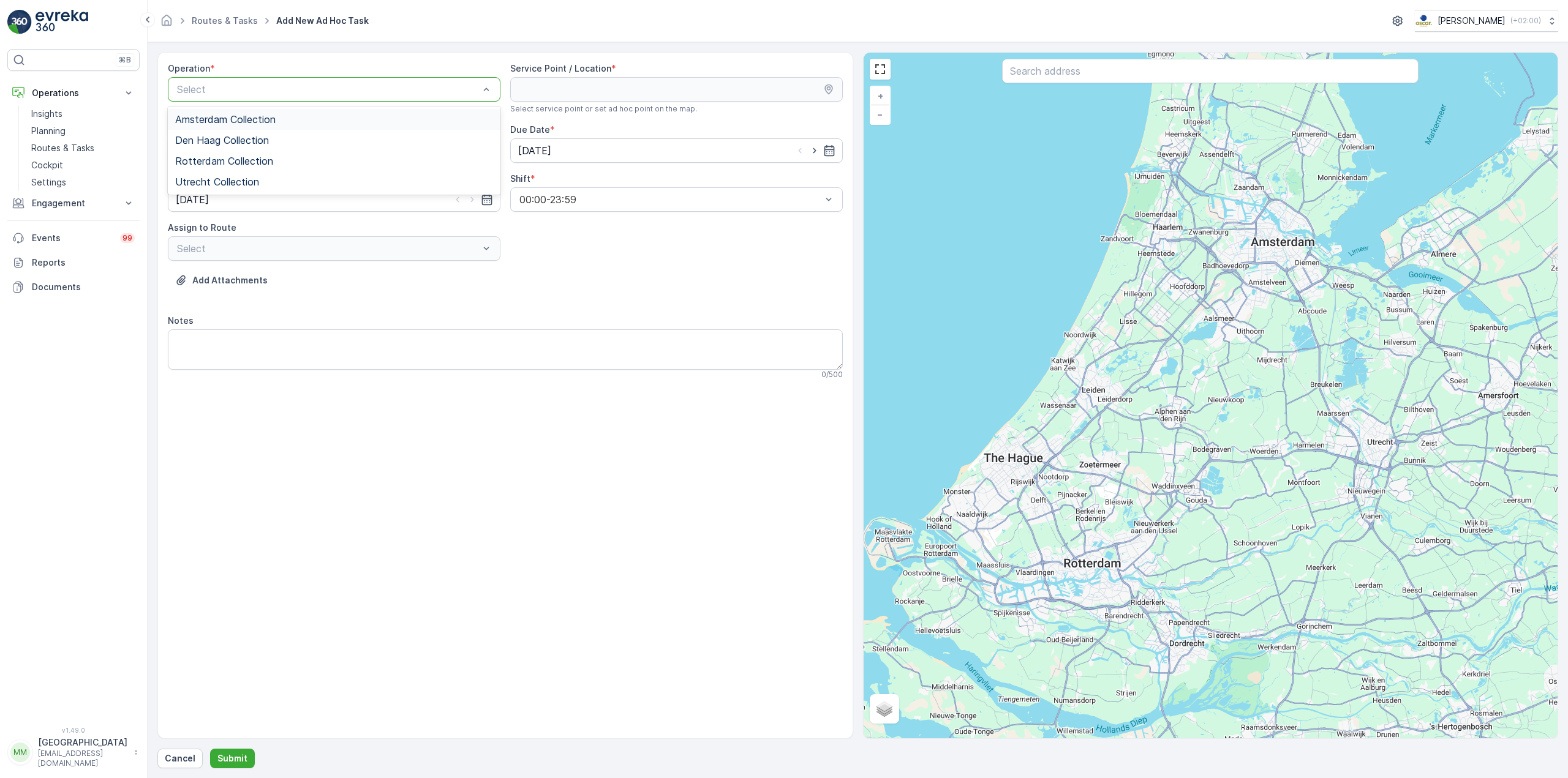
click at [336, 114] on div "Amsterdam Collection" at bounding box center [334, 120] width 318 height 11
click at [1068, 67] on input "text" at bounding box center [1210, 71] width 417 height 25
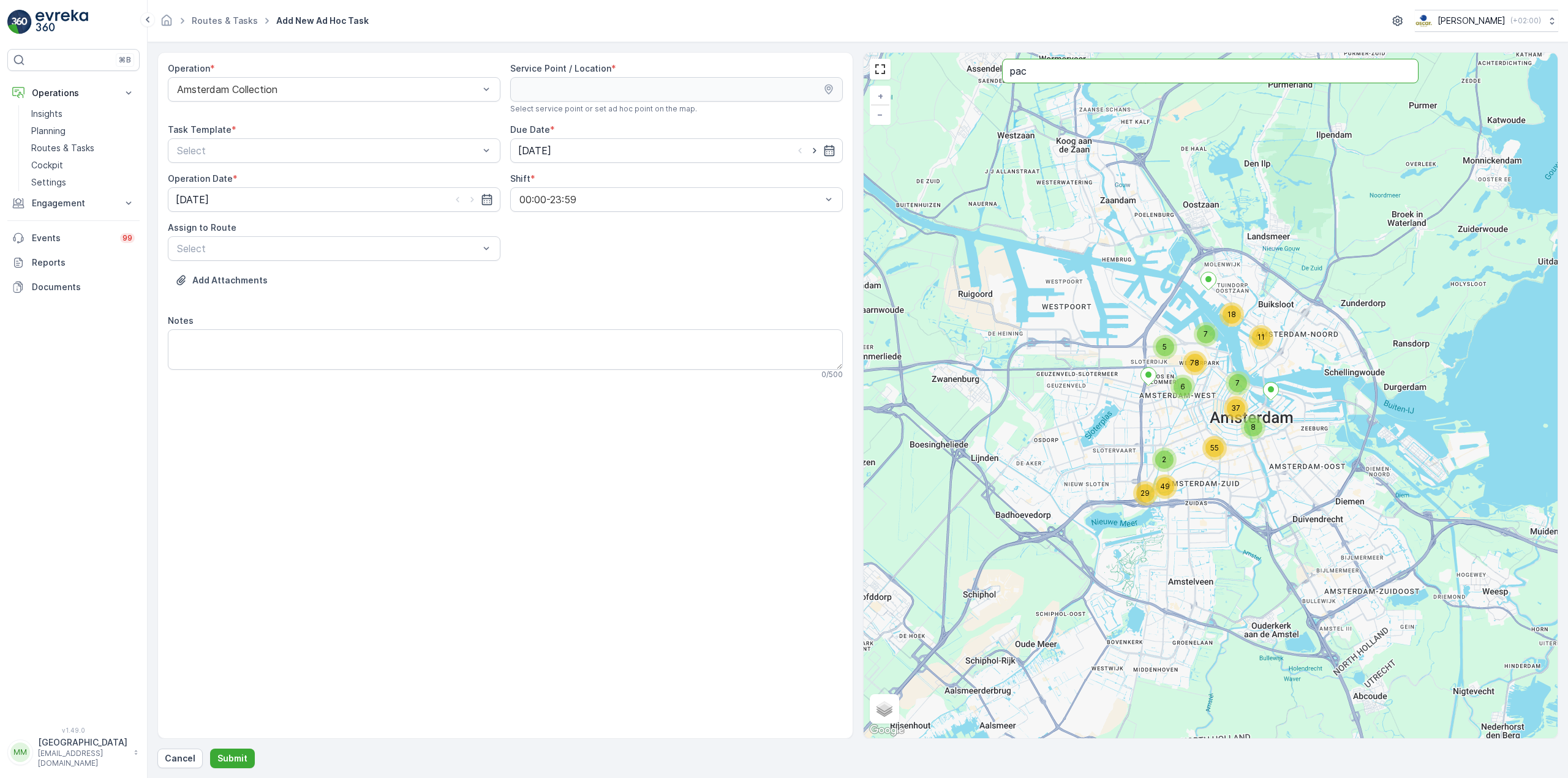
type input "pac"
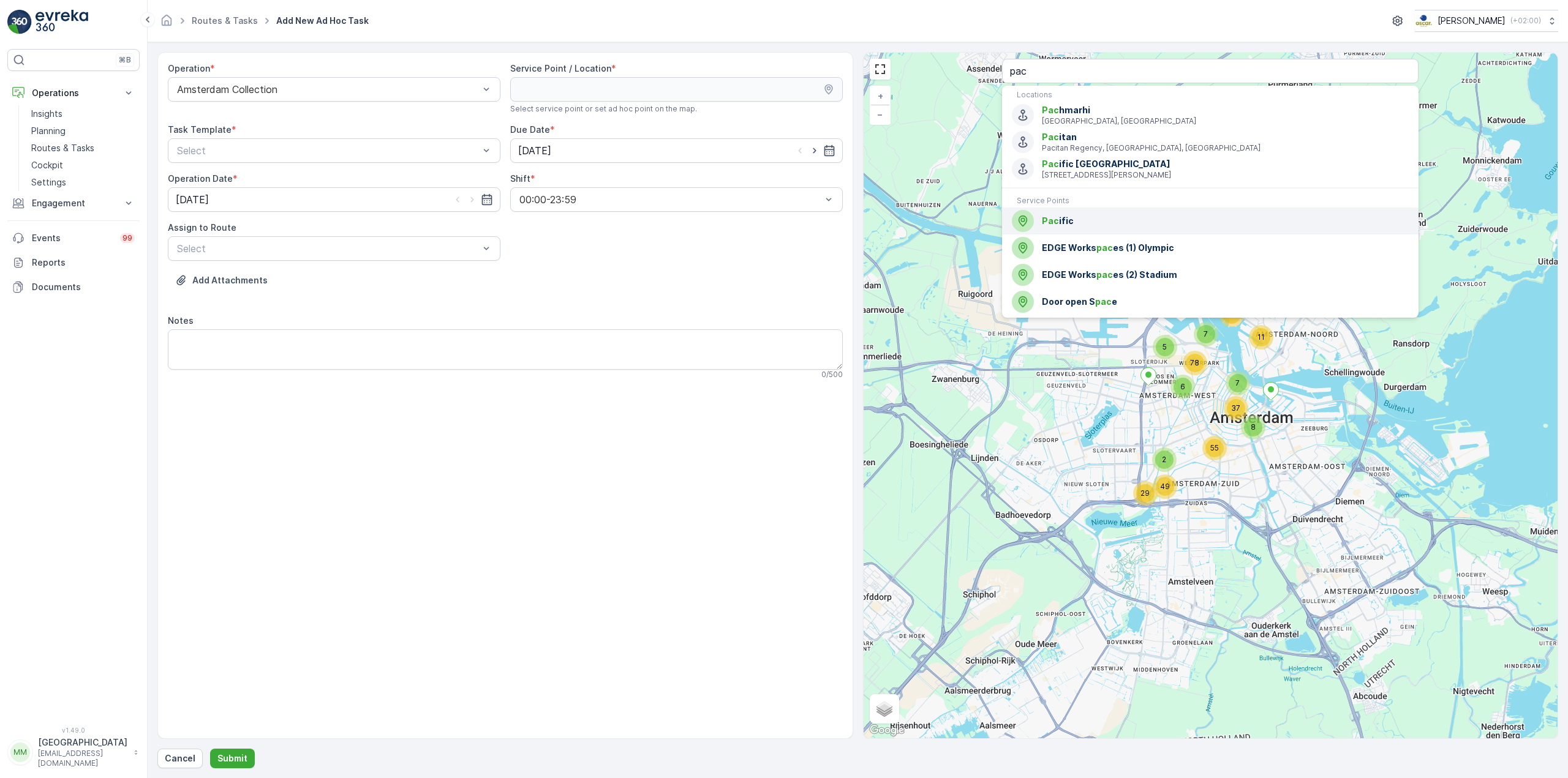
click at [1070, 229] on div "Pac ific" at bounding box center [1210, 220] width 397 height 22
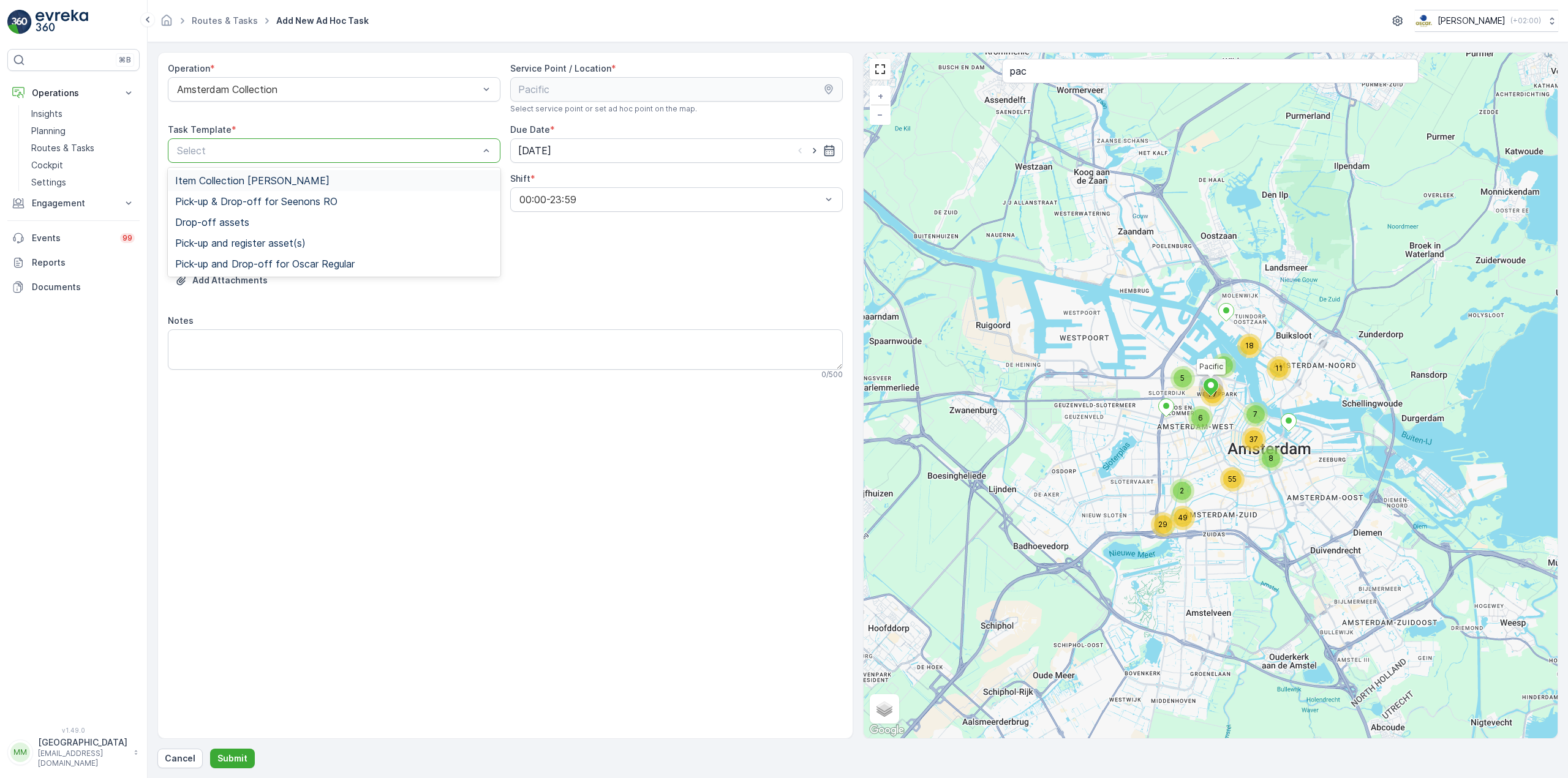
click at [348, 155] on div at bounding box center [328, 151] width 305 height 11
click at [331, 179] on div "Item Collection [PERSON_NAME]" at bounding box center [334, 181] width 318 height 11
click at [315, 258] on div "Select" at bounding box center [334, 248] width 333 height 25
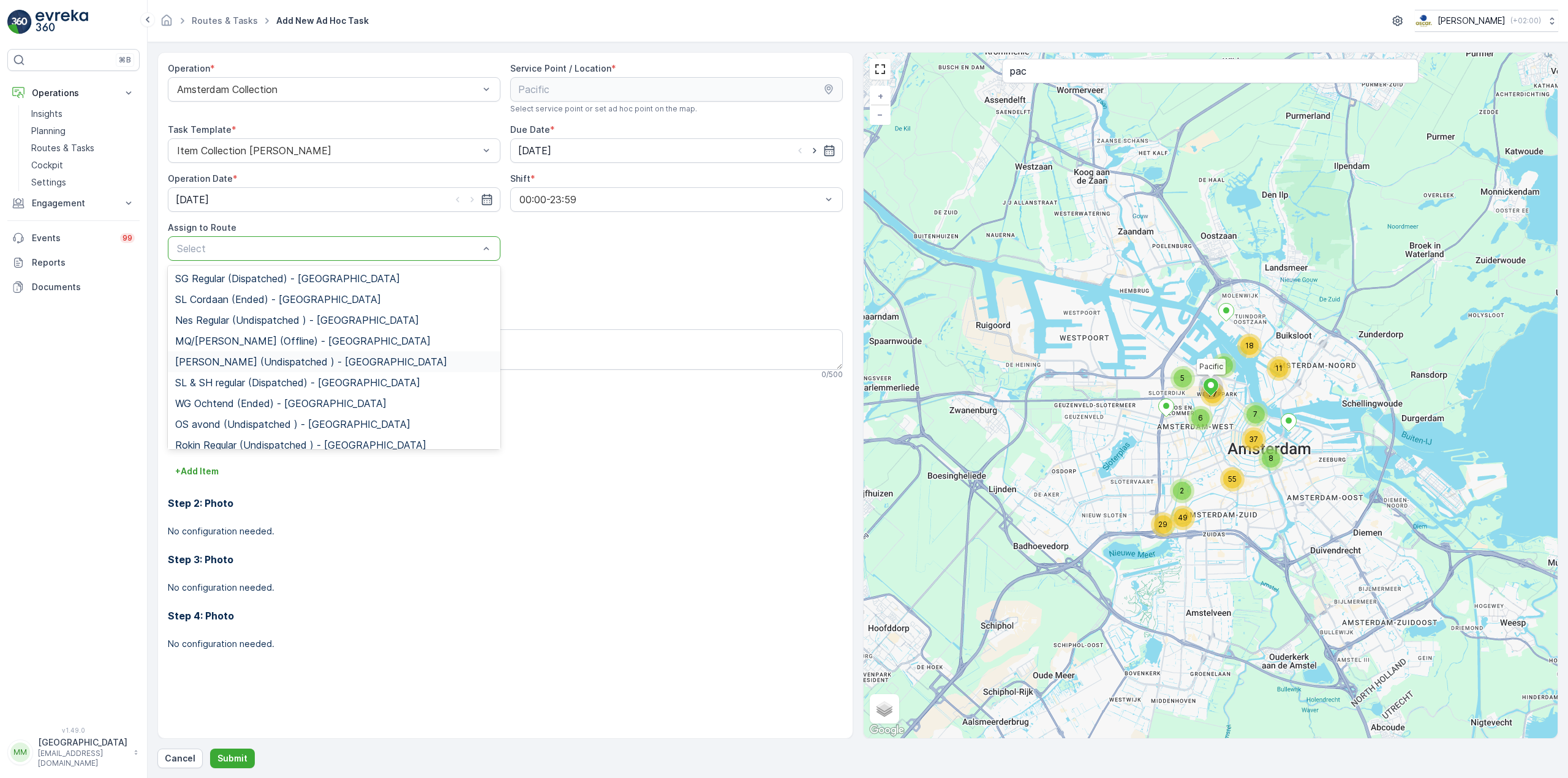
click at [263, 359] on span "WG avond (Undispatched ) - Amsterdam" at bounding box center [311, 362] width 272 height 11
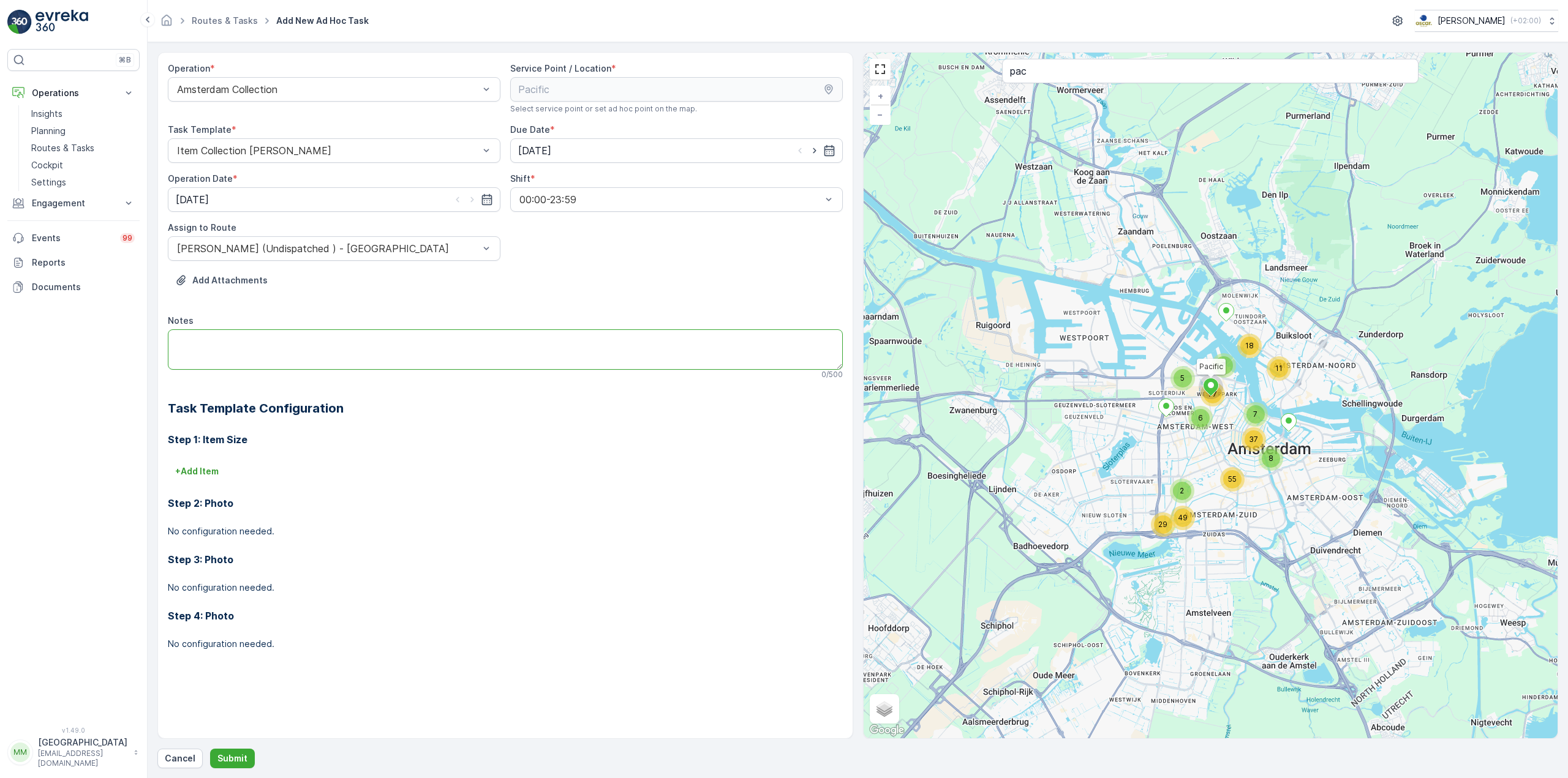
click at [271, 337] on textarea "Notes" at bounding box center [505, 349] width 675 height 40
type textarea "graag brengen: 8x PD 60L zakken"
click at [217, 762] on p "Submit" at bounding box center [232, 758] width 30 height 12
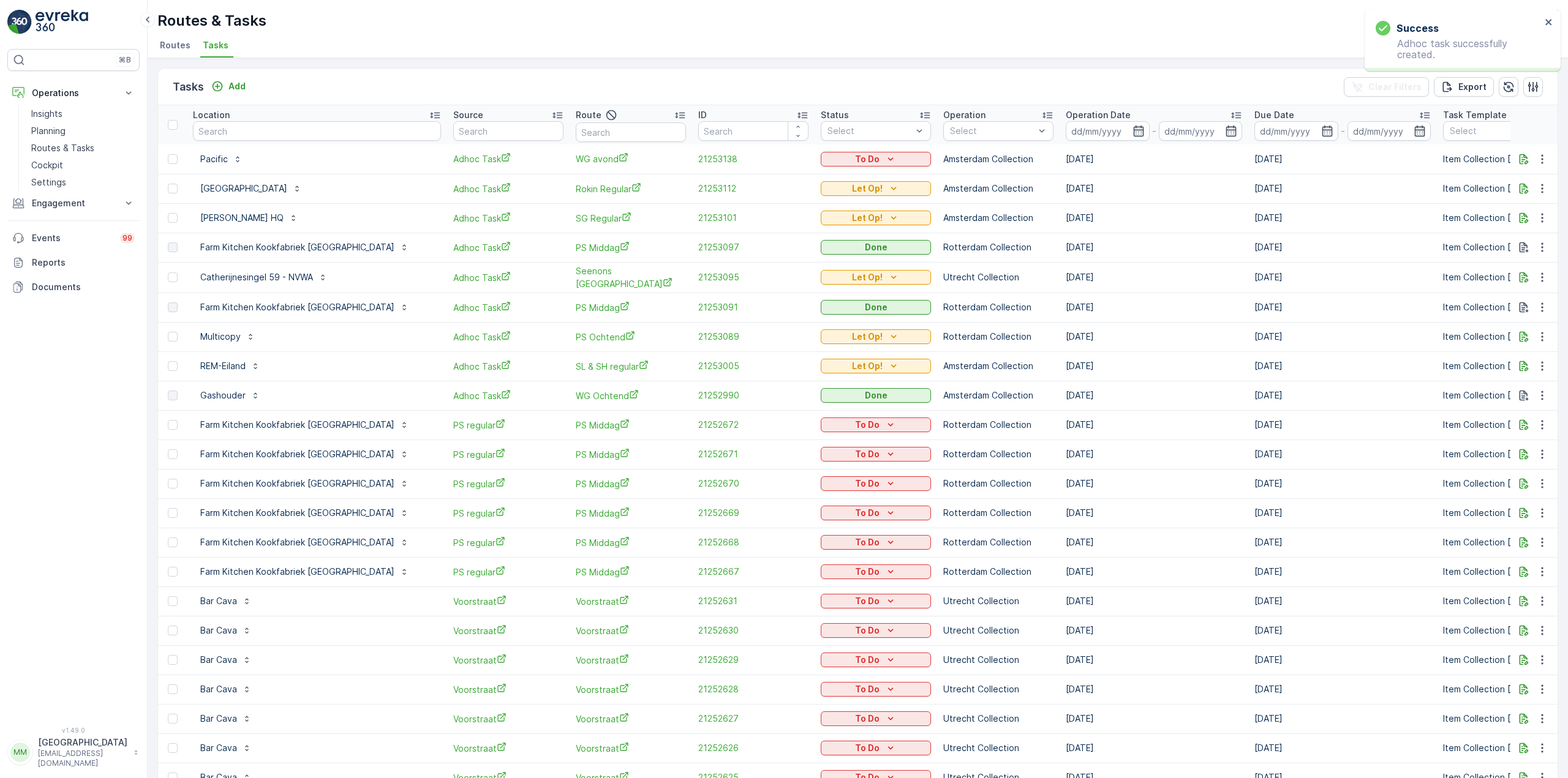
click at [845, 162] on div "To Do" at bounding box center [875, 159] width 101 height 12
click at [788, 176] on span "Let Op!" at bounding box center [785, 177] width 31 height 12
click at [274, 122] on input "text" at bounding box center [317, 131] width 248 height 20
type input "nvwa"
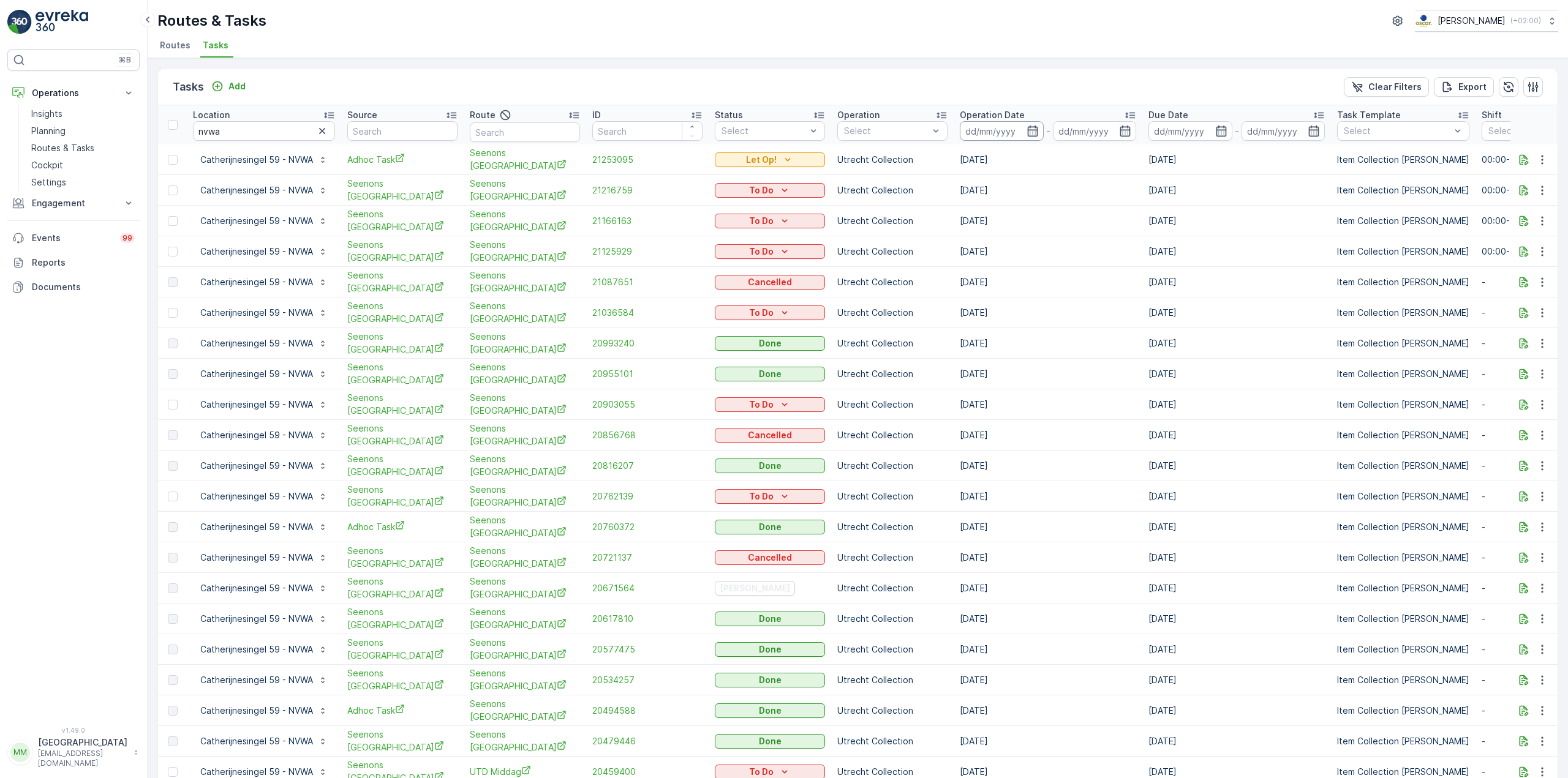
click at [1017, 130] on input at bounding box center [1001, 131] width 84 height 20
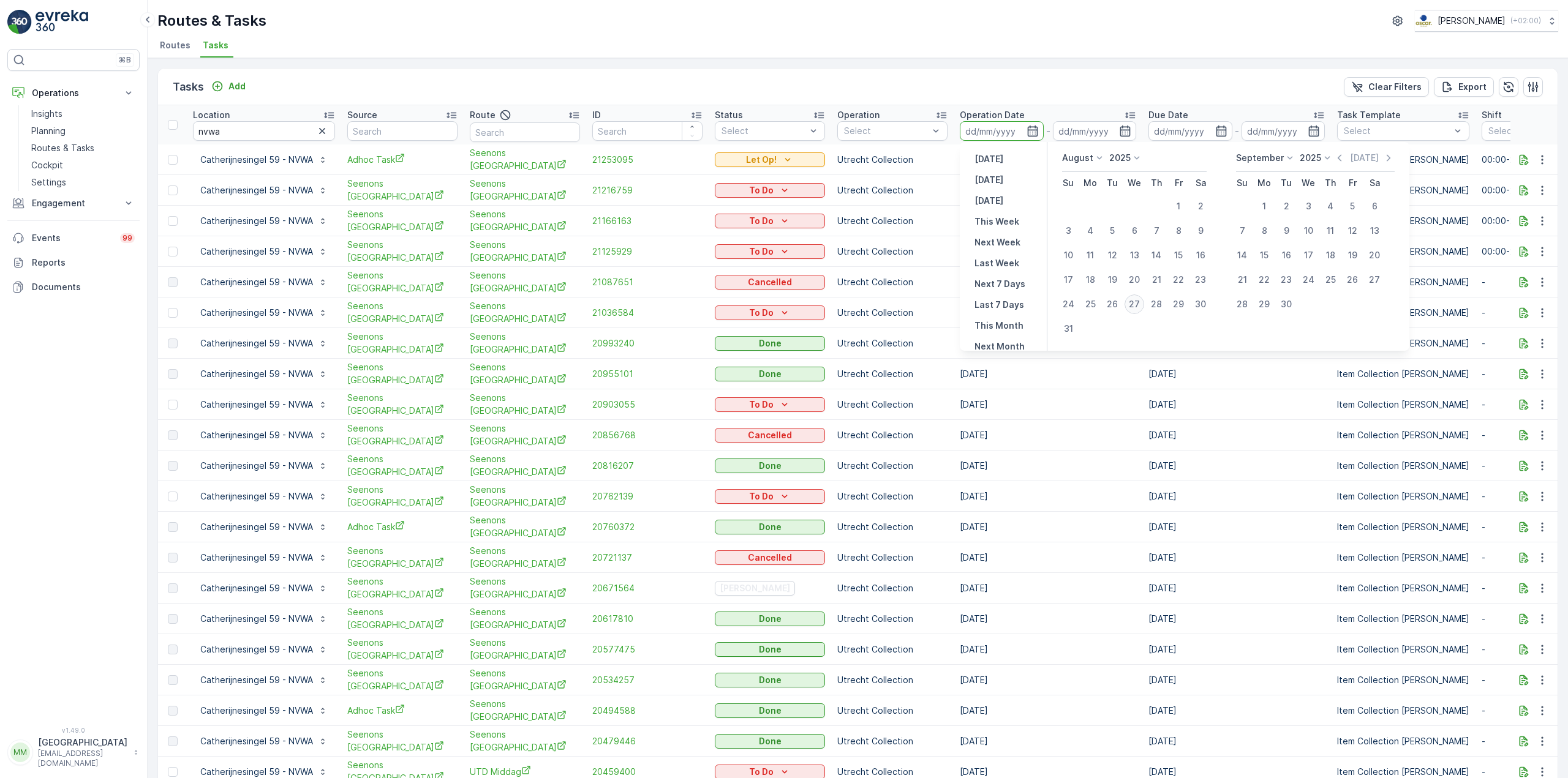
click at [1135, 304] on div "27" at bounding box center [1134, 305] width 20 height 20
type input "[DATE]"
click at [1135, 304] on div "27" at bounding box center [1134, 305] width 20 height 20
type input "[DATE]"
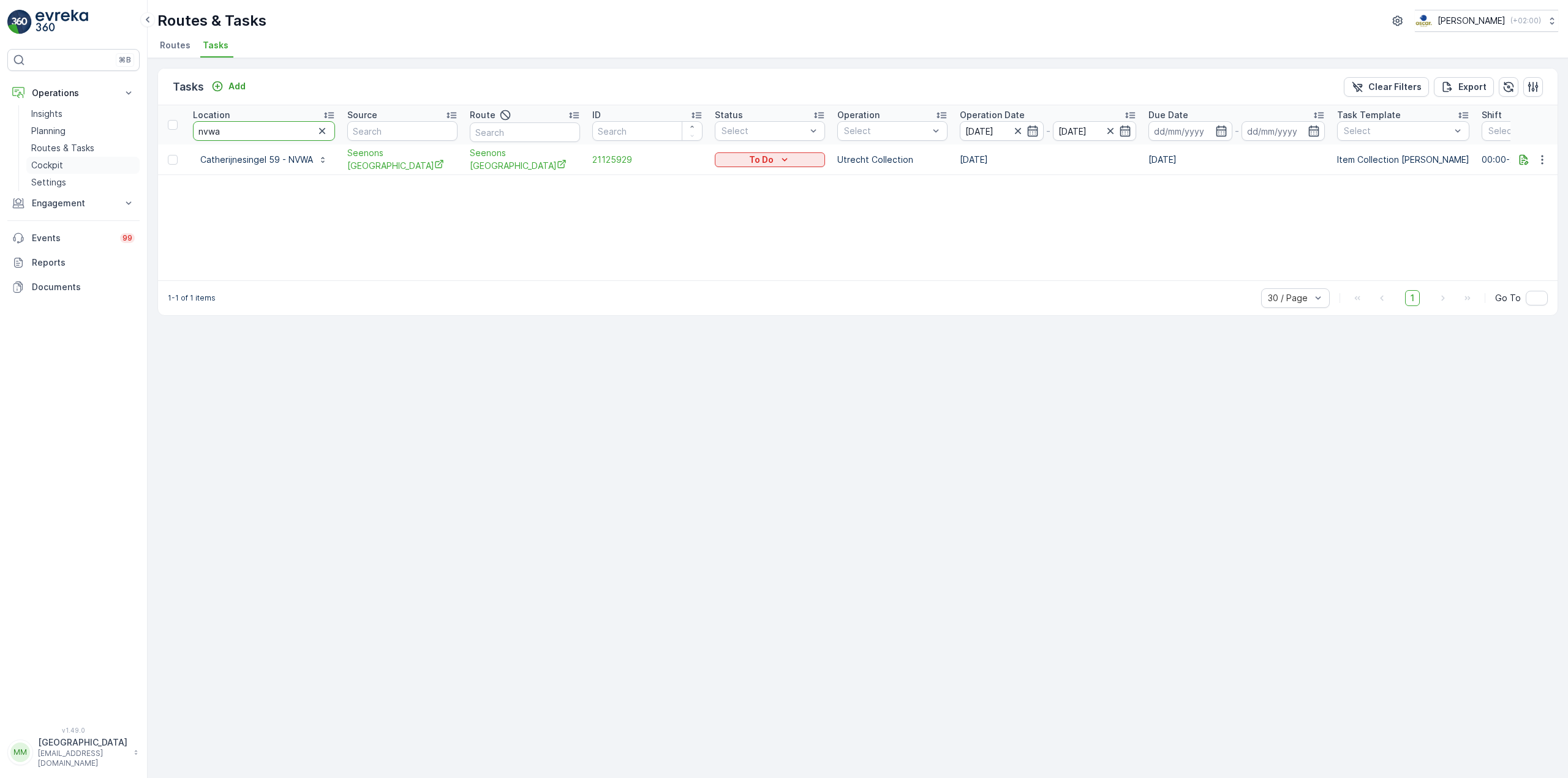
drag, startPoint x: 277, startPoint y: 129, endPoint x: 132, endPoint y: 158, distance: 147.9
click at [132, 158] on div "⌘B Operations Insights Planning Routes & Tasks Cockpit Settings Engagement Insi…" at bounding box center [784, 389] width 1568 height 778
type input "tabacc"
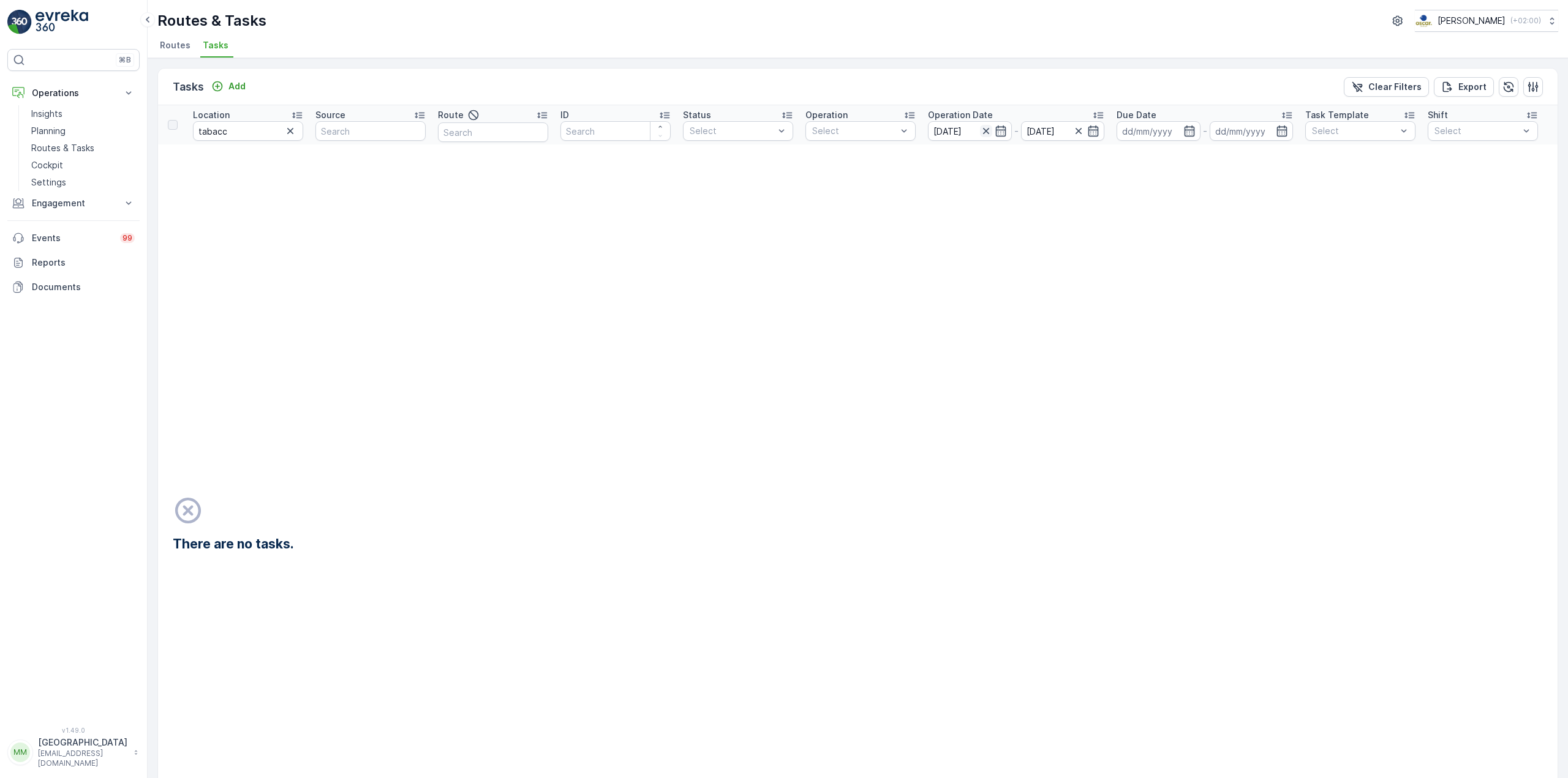
click at [981, 125] on icon "button" at bounding box center [985, 131] width 12 height 12
click at [249, 130] on input "tabacc" at bounding box center [248, 131] width 110 height 20
type input "tabac"
drag, startPoint x: 230, startPoint y: 126, endPoint x: 159, endPoint y: 109, distance: 73.0
click at [159, 109] on tr "Location tabac Source Route ID Status Select Operation Select Operation Date - …" at bounding box center [1075, 125] width 1834 height 39
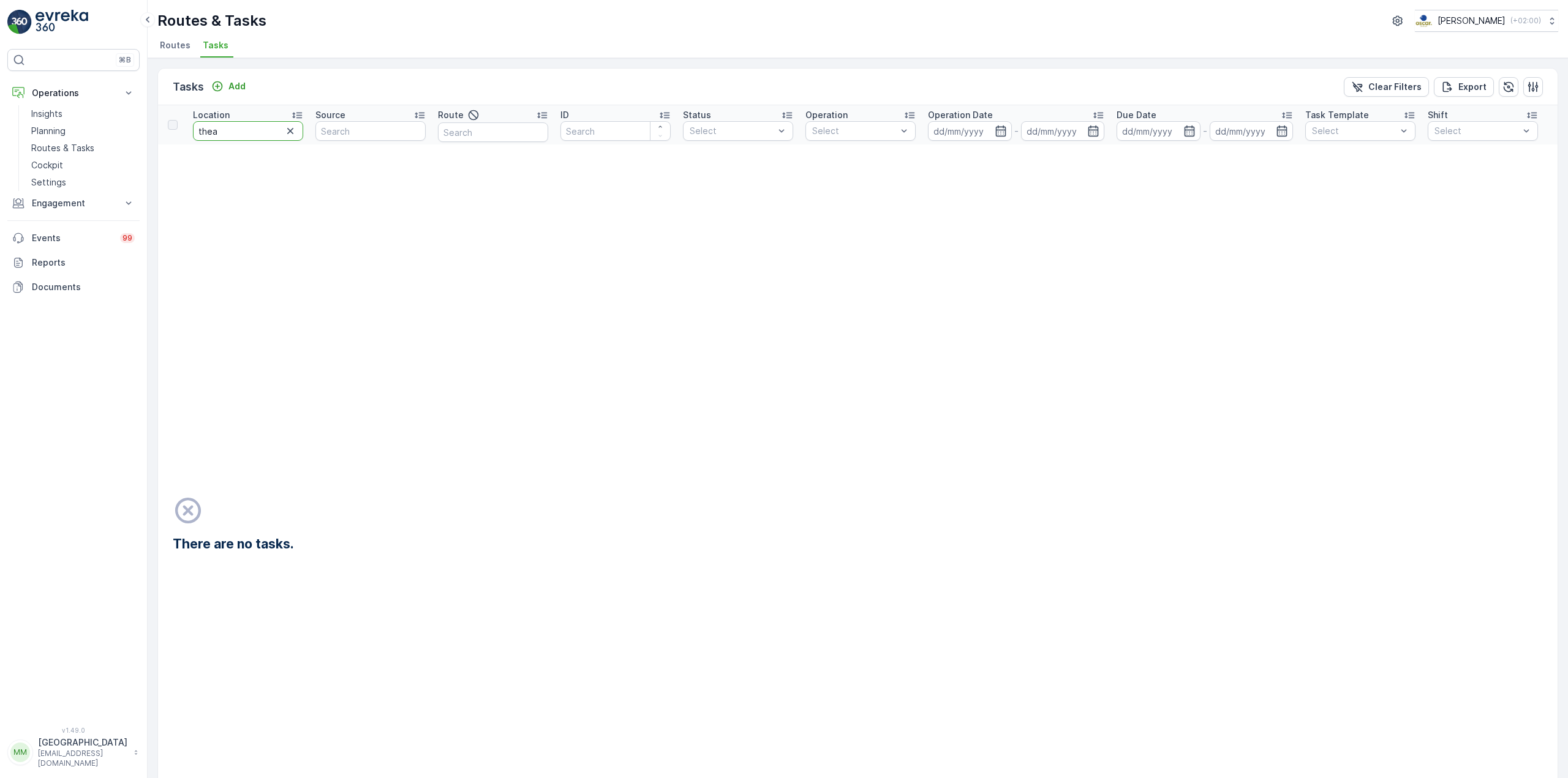
type input "theat"
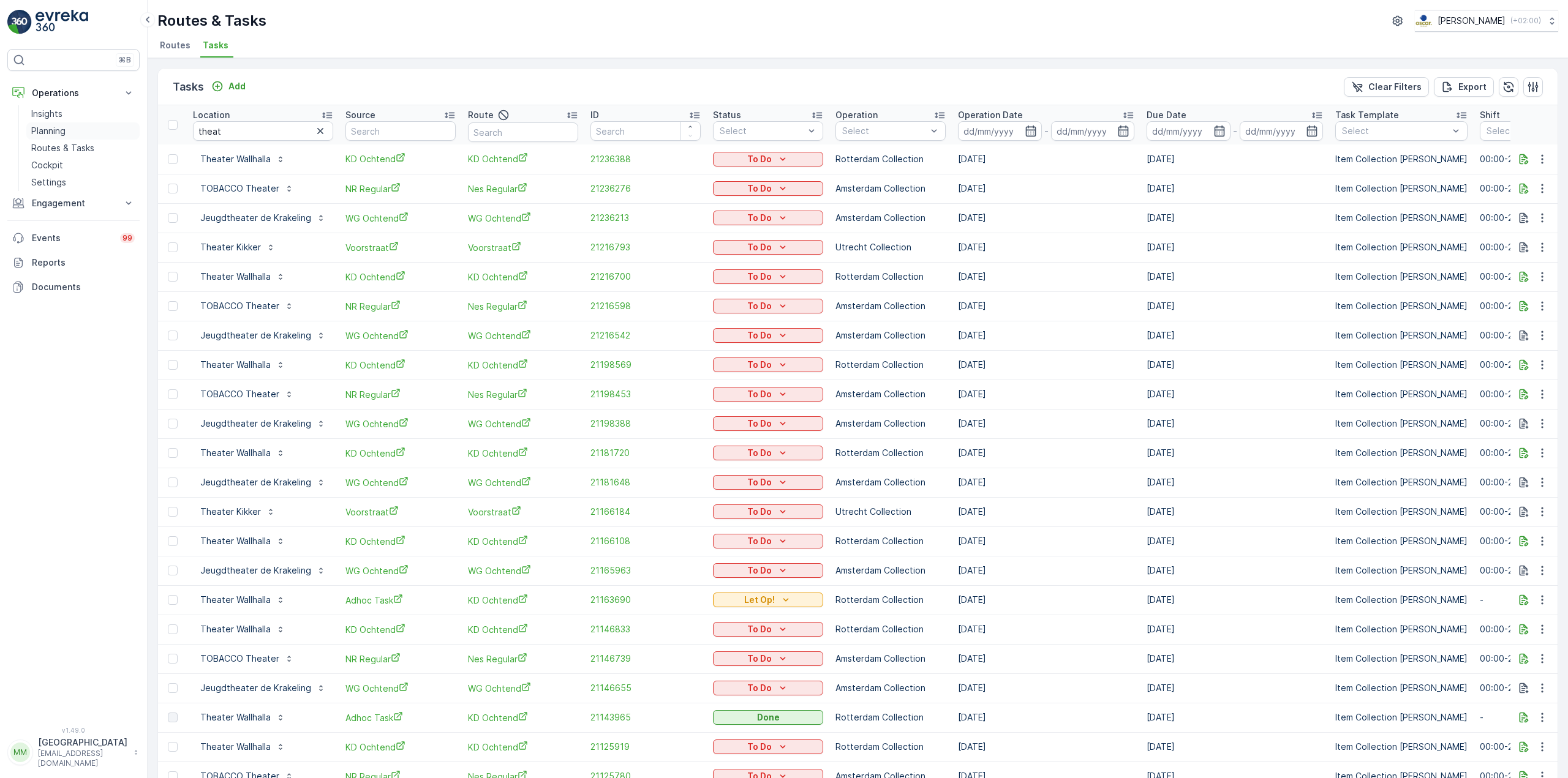
click at [76, 129] on link "Planning" at bounding box center [82, 131] width 113 height 17
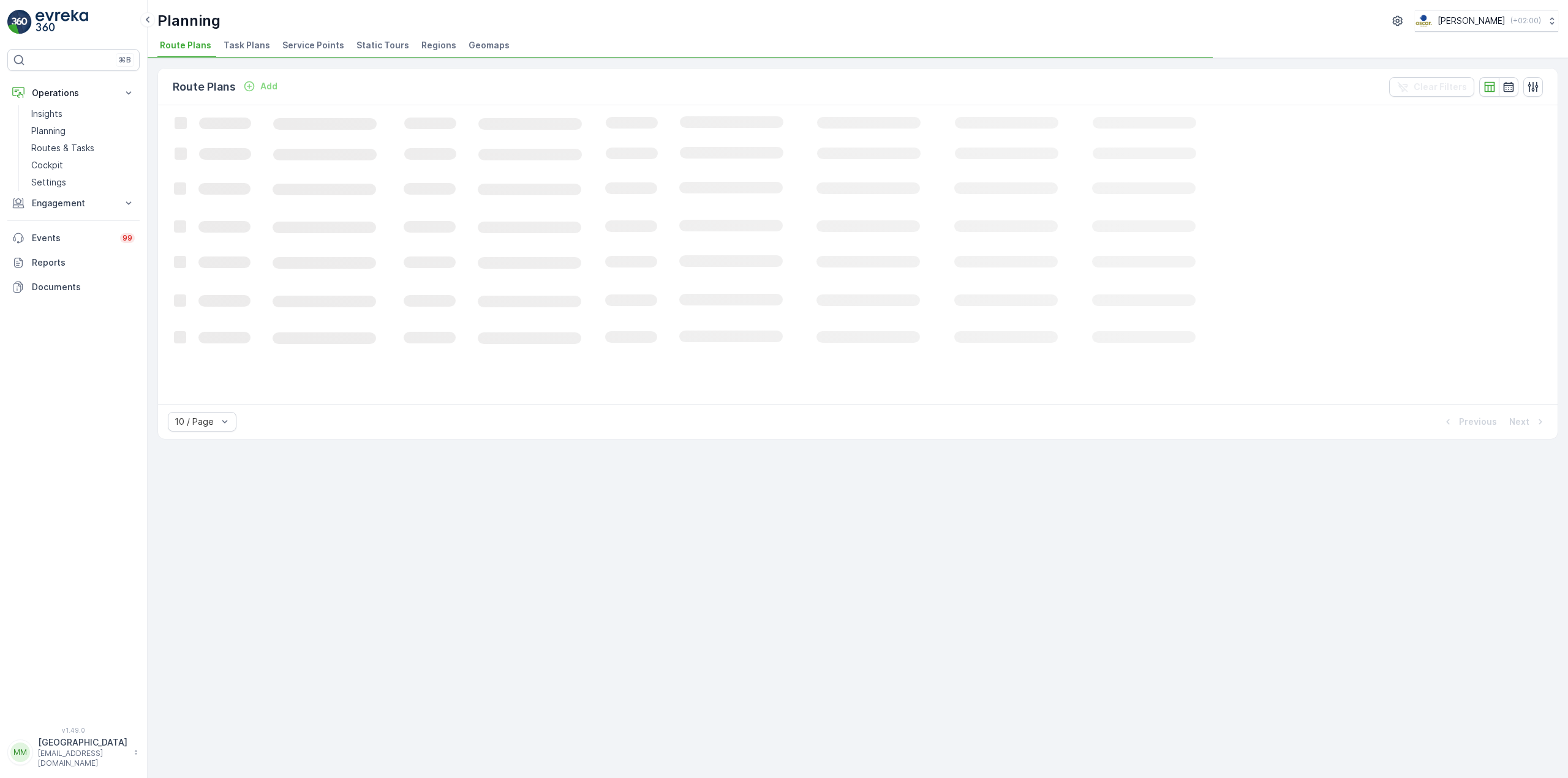
click at [251, 40] on span "Task Plans" at bounding box center [247, 45] width 46 height 12
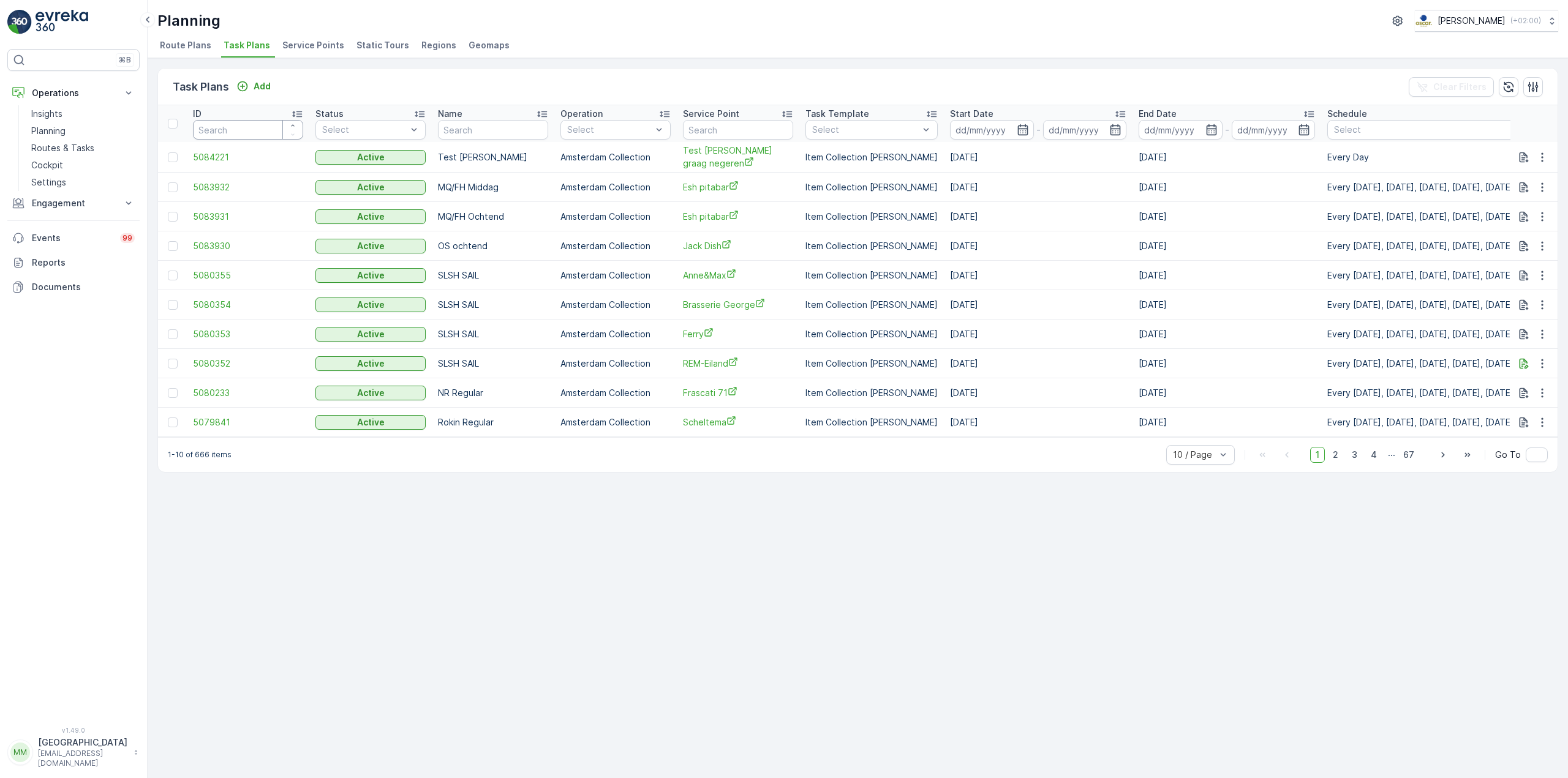
click at [262, 134] on input "number" at bounding box center [248, 130] width 110 height 20
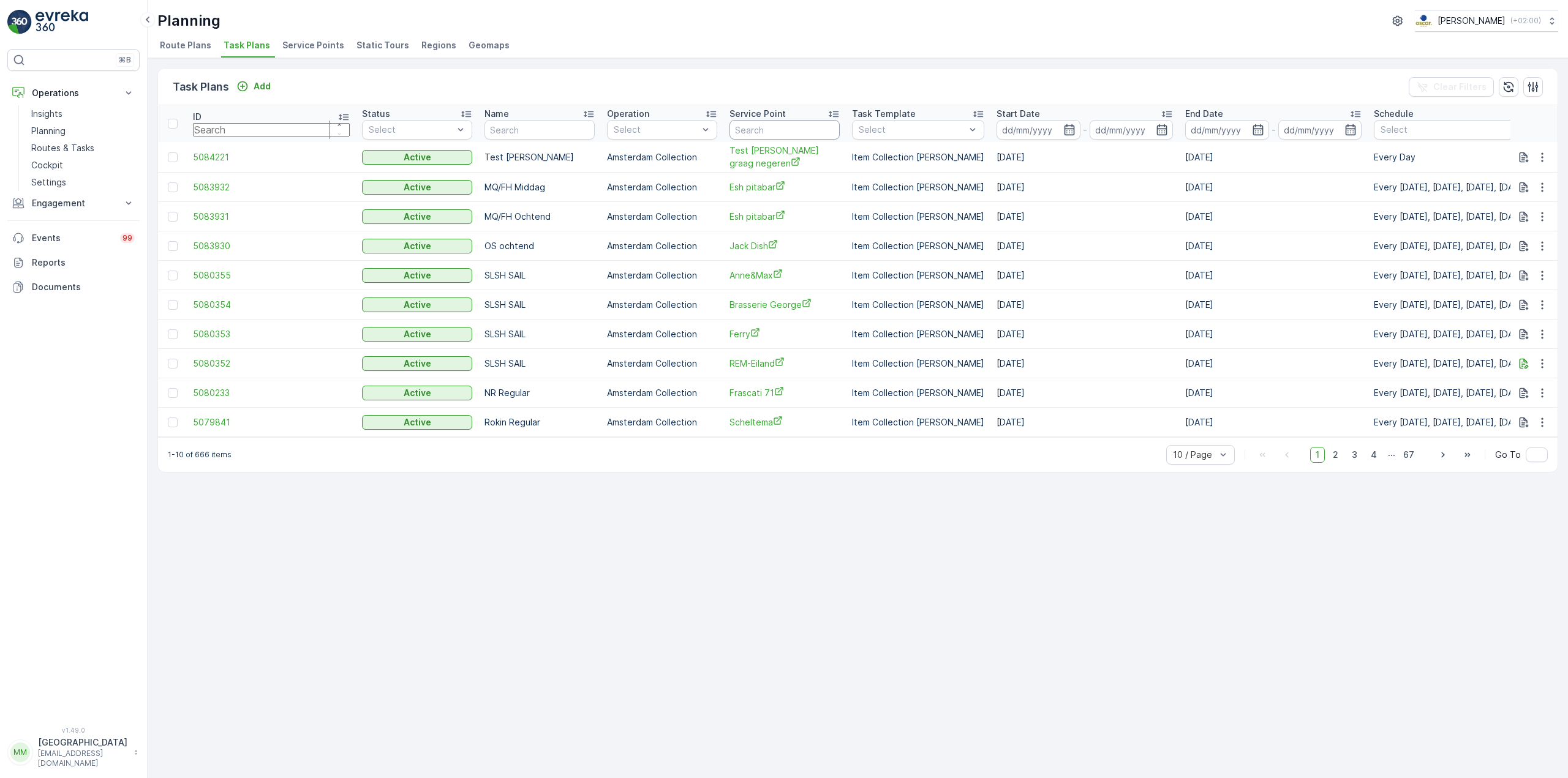
click at [729, 134] on input "text" at bounding box center [784, 130] width 110 height 20
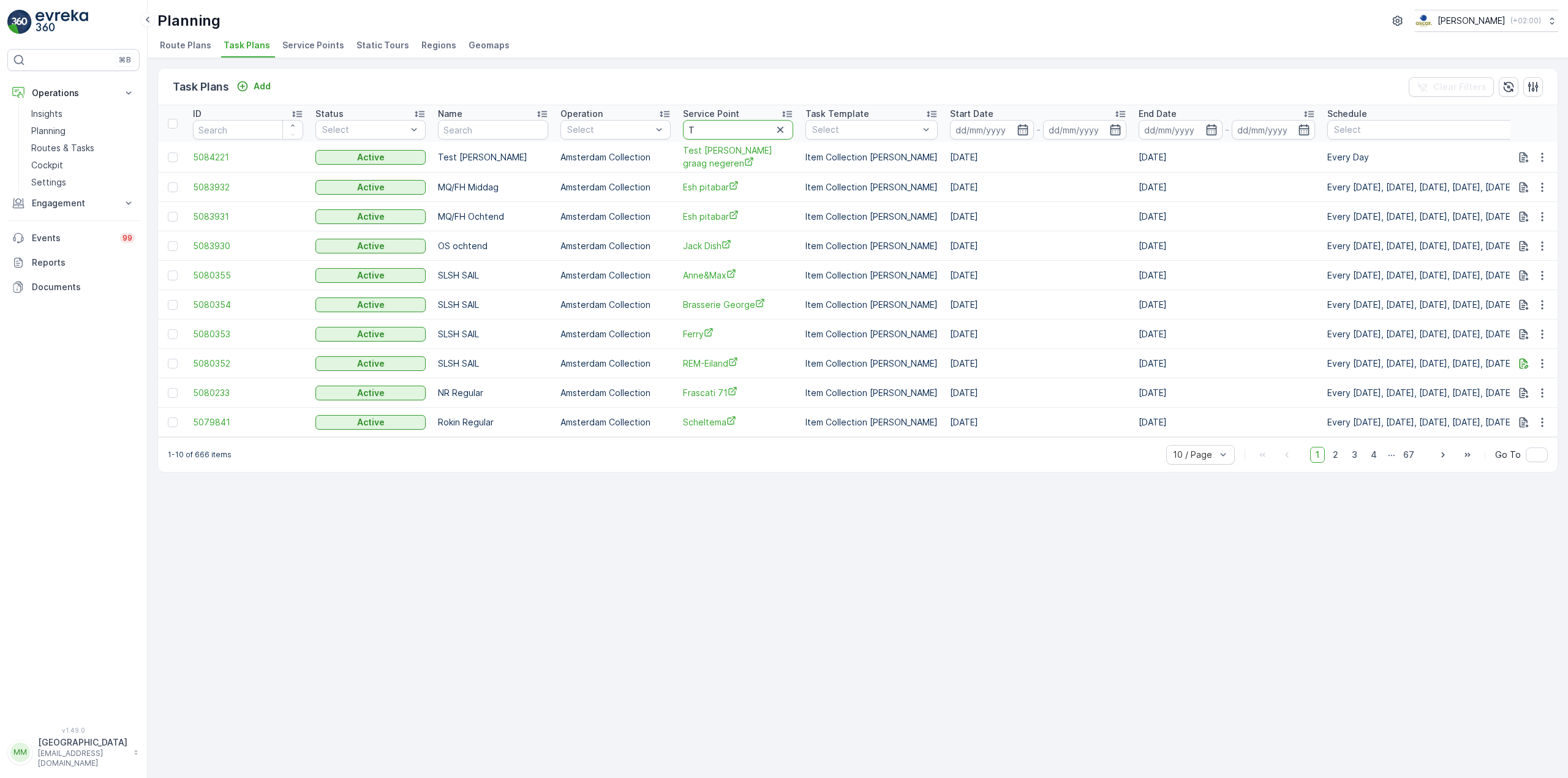
type input "TA"
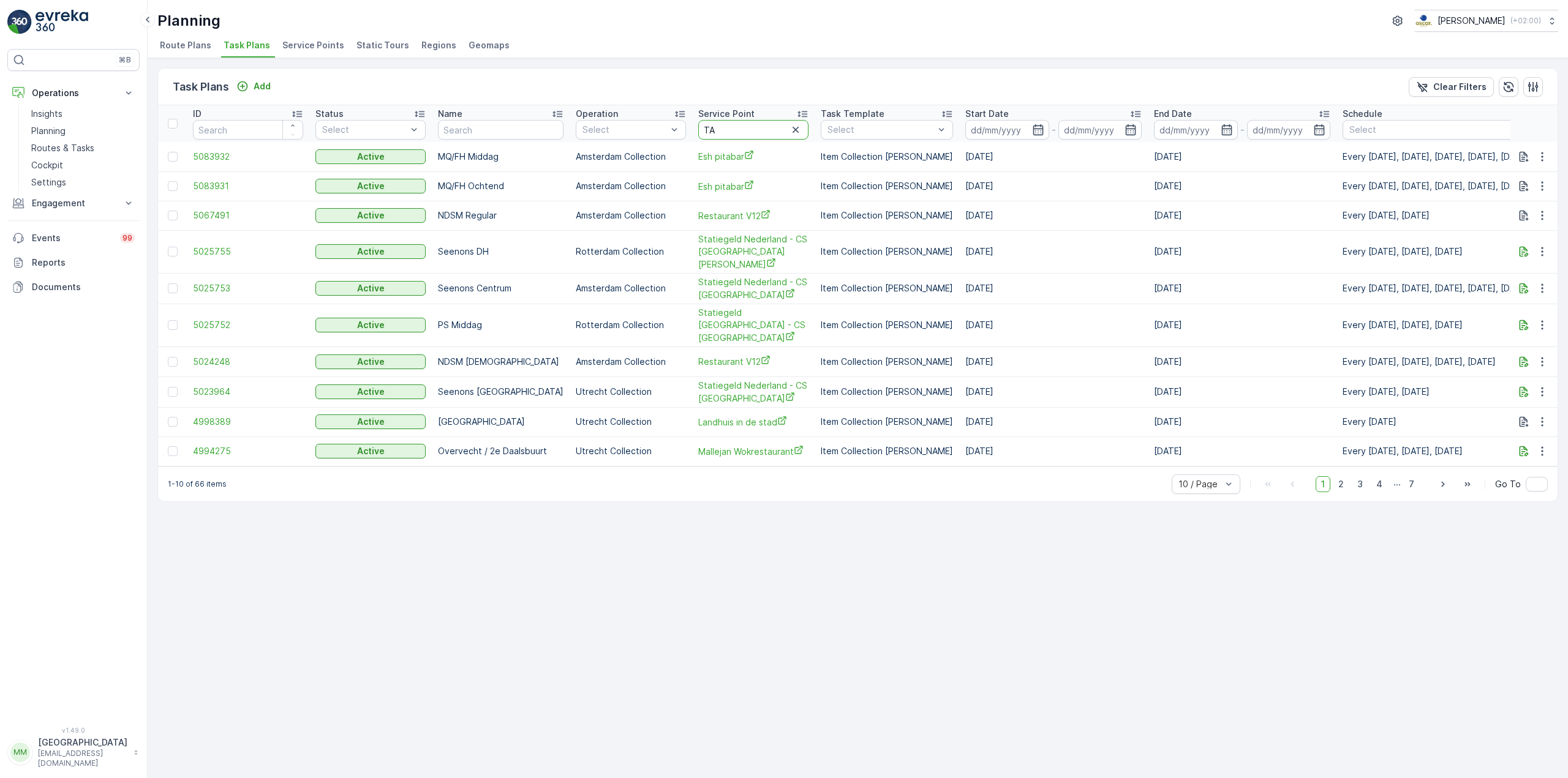
click at [726, 124] on input "TA" at bounding box center [753, 130] width 110 height 20
type input "TOB"
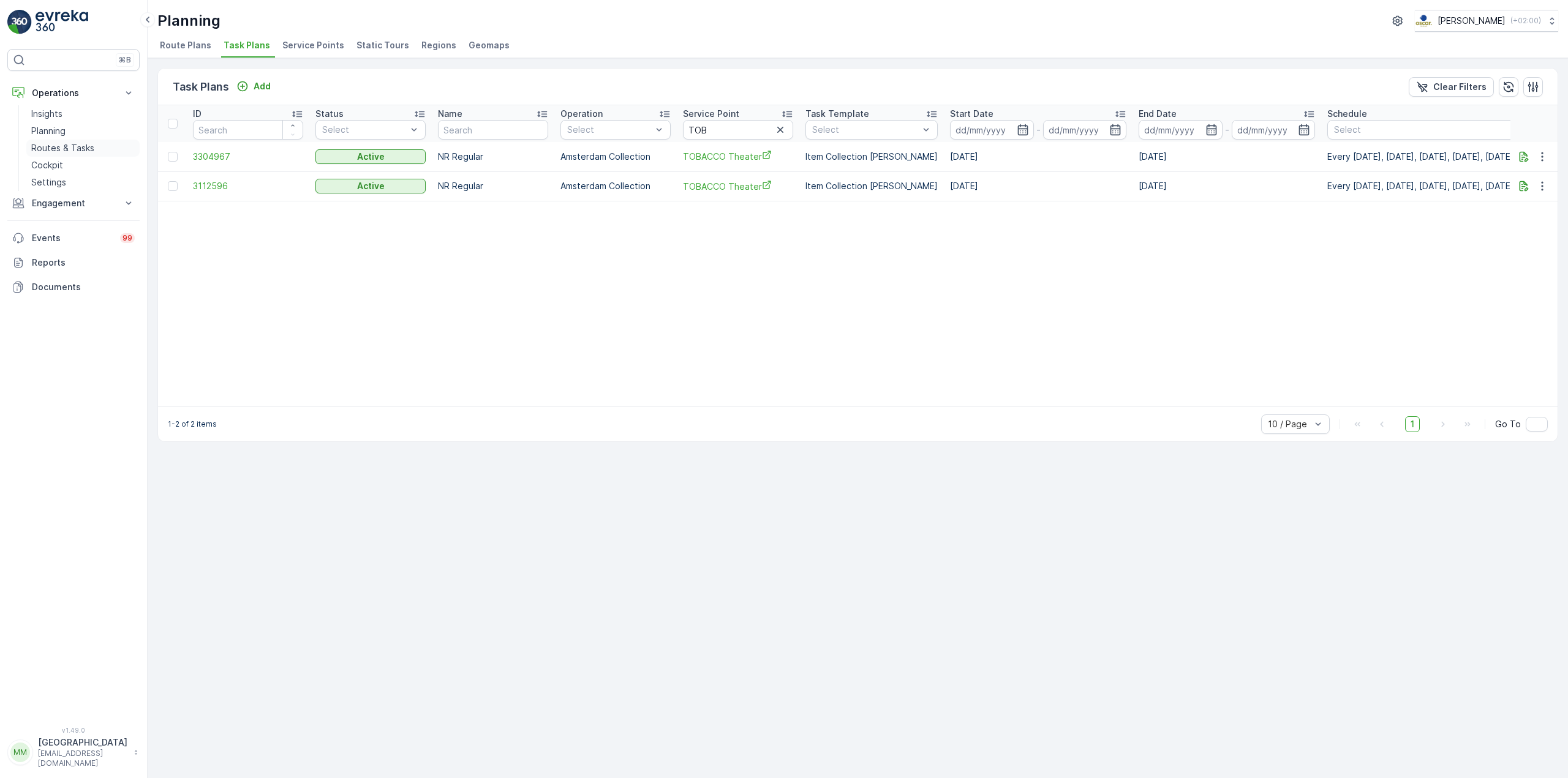
click at [58, 149] on p "Routes & Tasks" at bounding box center [63, 148] width 63 height 12
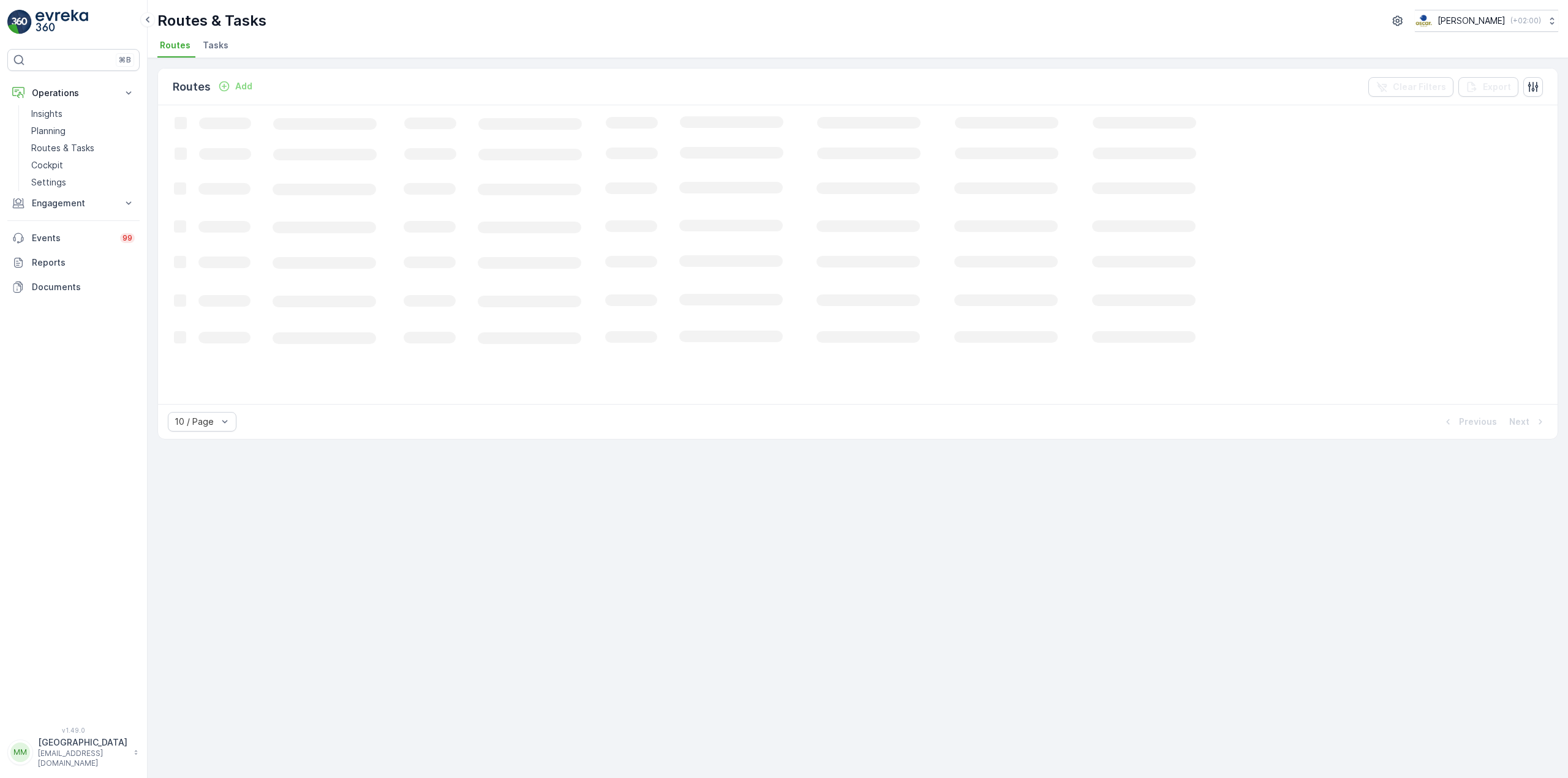
click at [213, 44] on span "Tasks" at bounding box center [215, 45] width 26 height 12
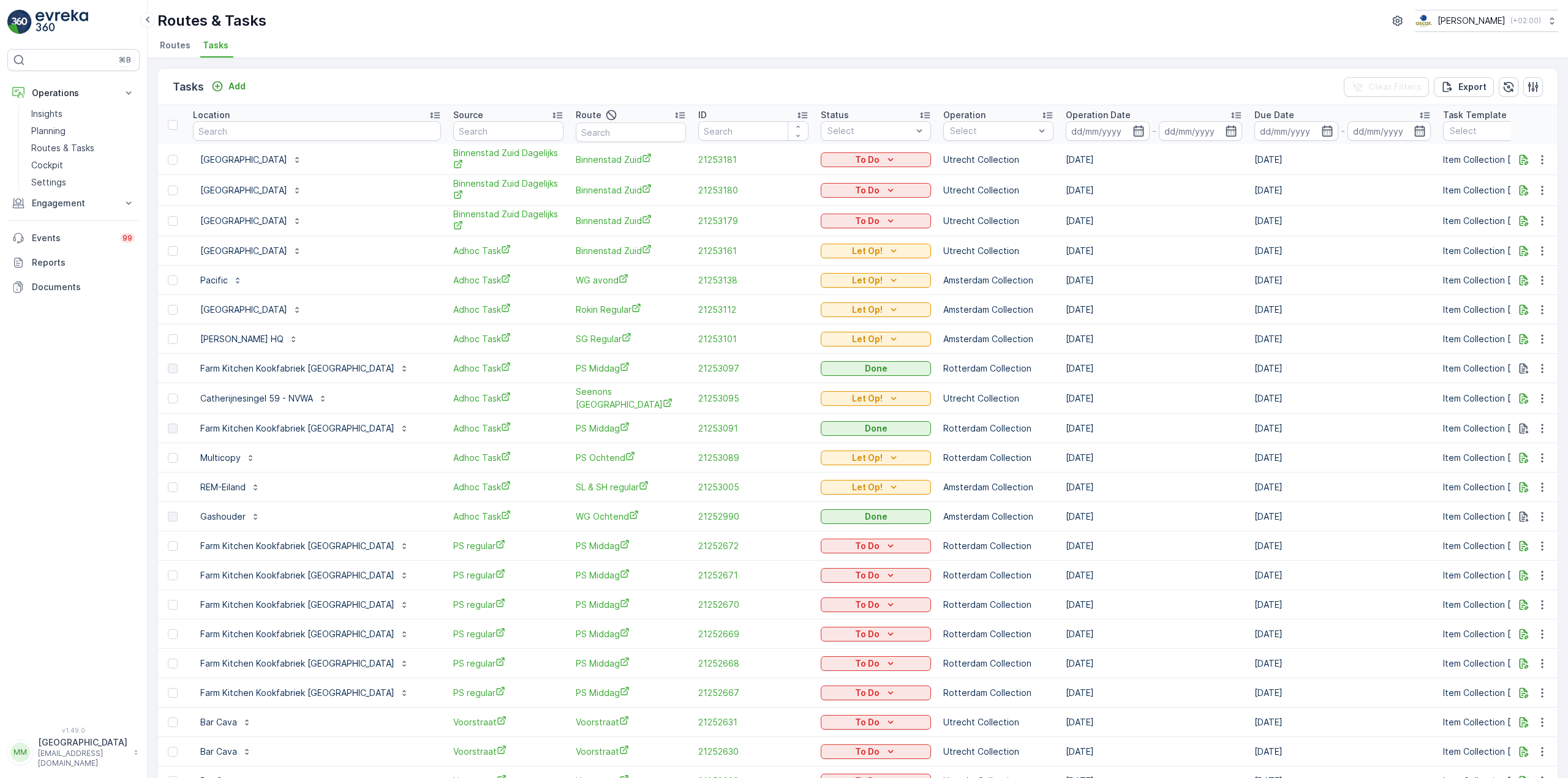
click at [248, 128] on input "text" at bounding box center [317, 131] width 248 height 20
type input "tobac"
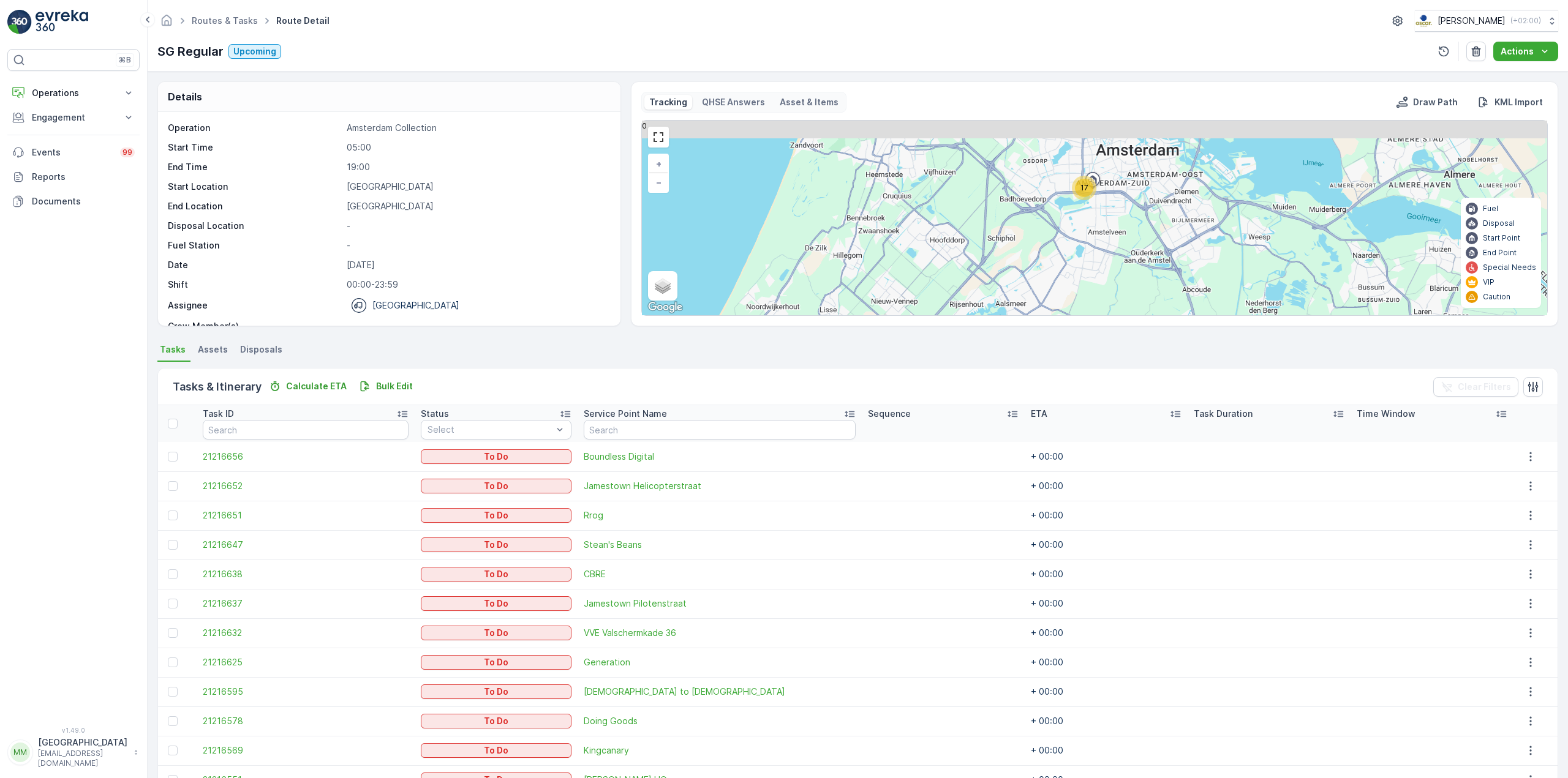
drag, startPoint x: 1081, startPoint y: 165, endPoint x: 1097, endPoint y: 231, distance: 67.9
click at [1097, 231] on div "17 + − Satellite Roadmap Terrain Hybrid Leaflet Keyboard shortcuts Map Data Map…" at bounding box center [1094, 217] width 905 height 195
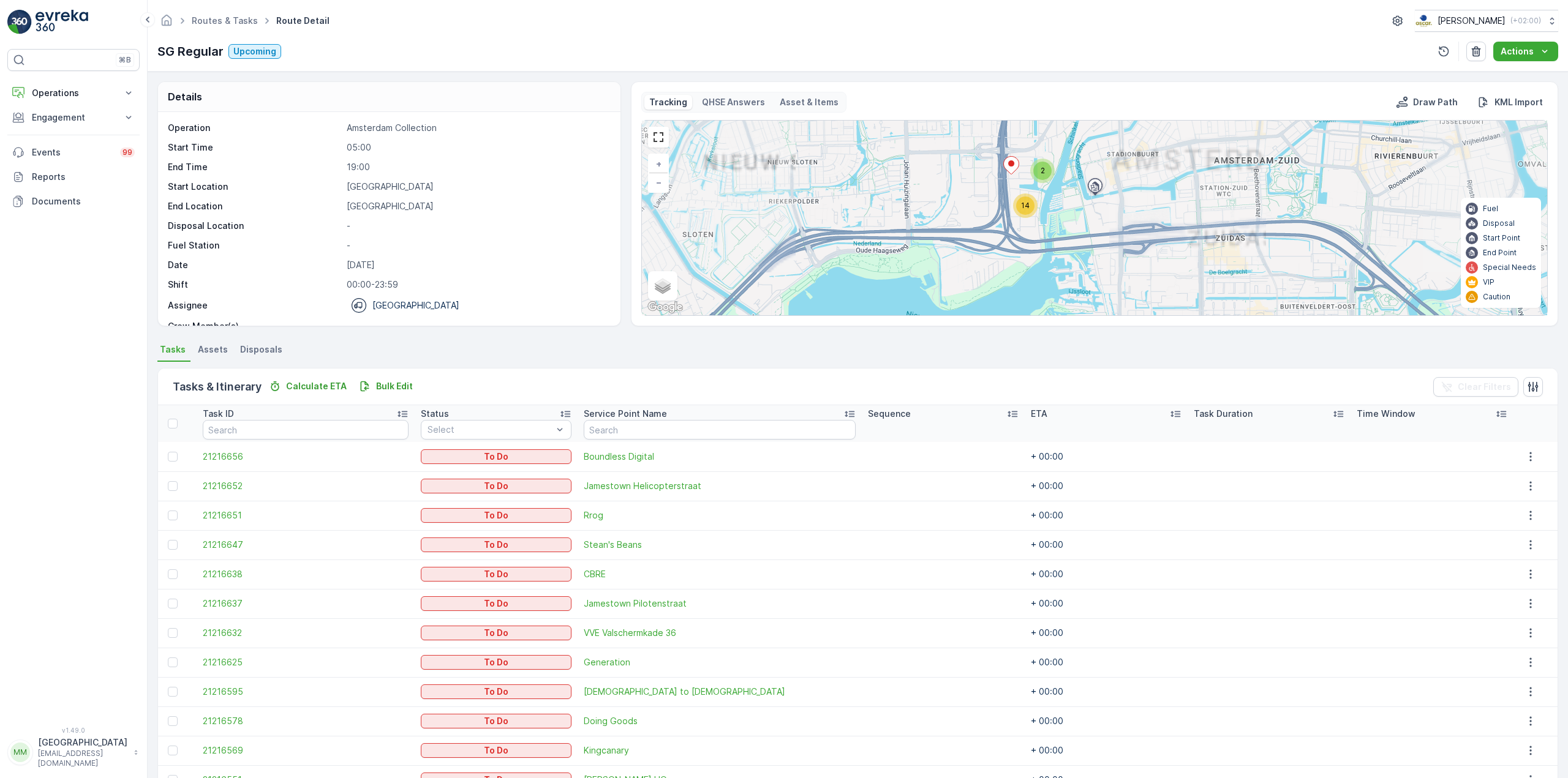
drag, startPoint x: 1111, startPoint y: 170, endPoint x: 1115, endPoint y: 224, distance: 54.1
click at [1115, 224] on div "2 14 + − Satellite Roadmap Terrain Hybrid Leaflet Keyboard shortcuts Map Data M…" at bounding box center [1094, 217] width 905 height 195
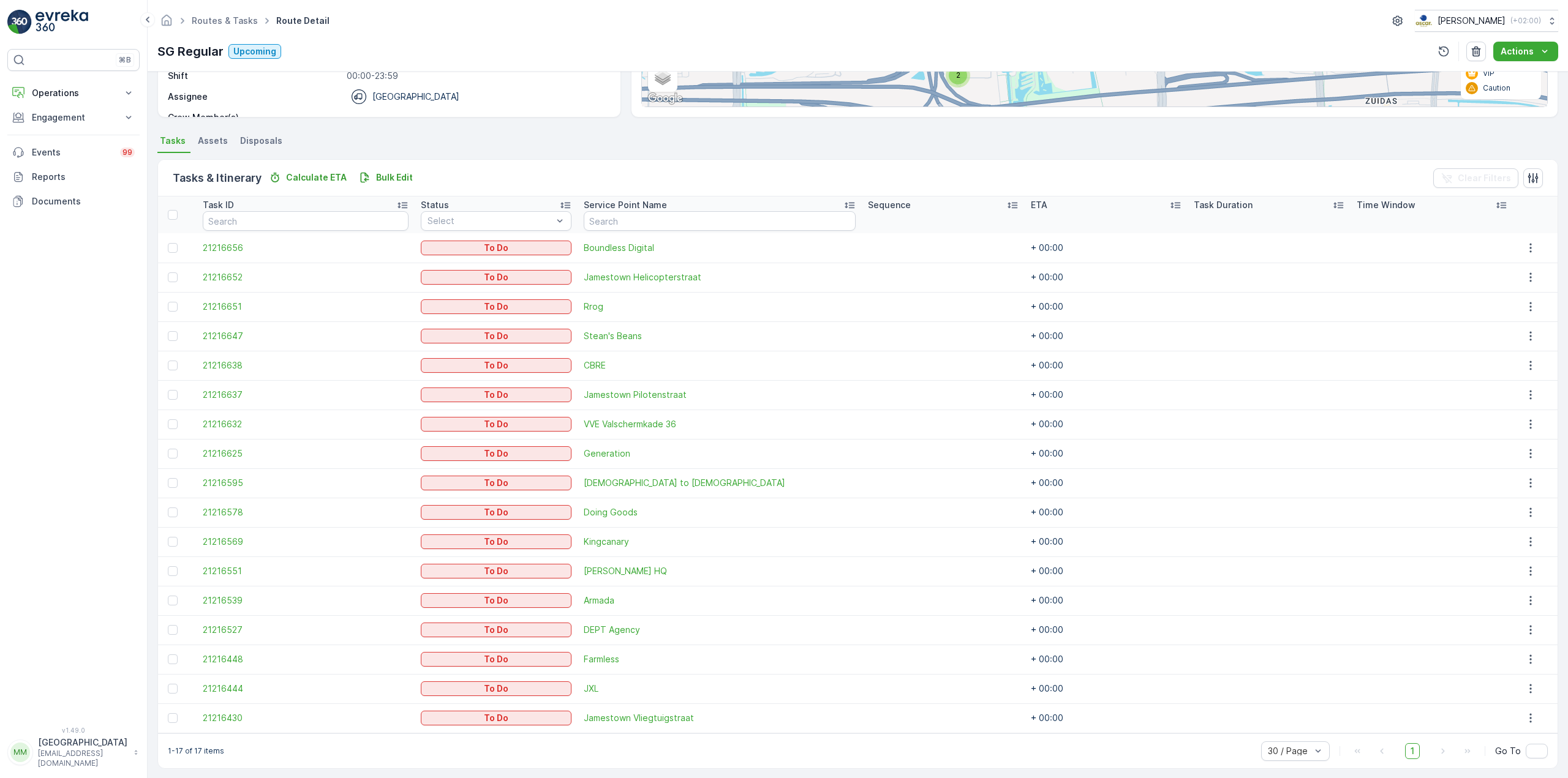
scroll to position [215, 0]
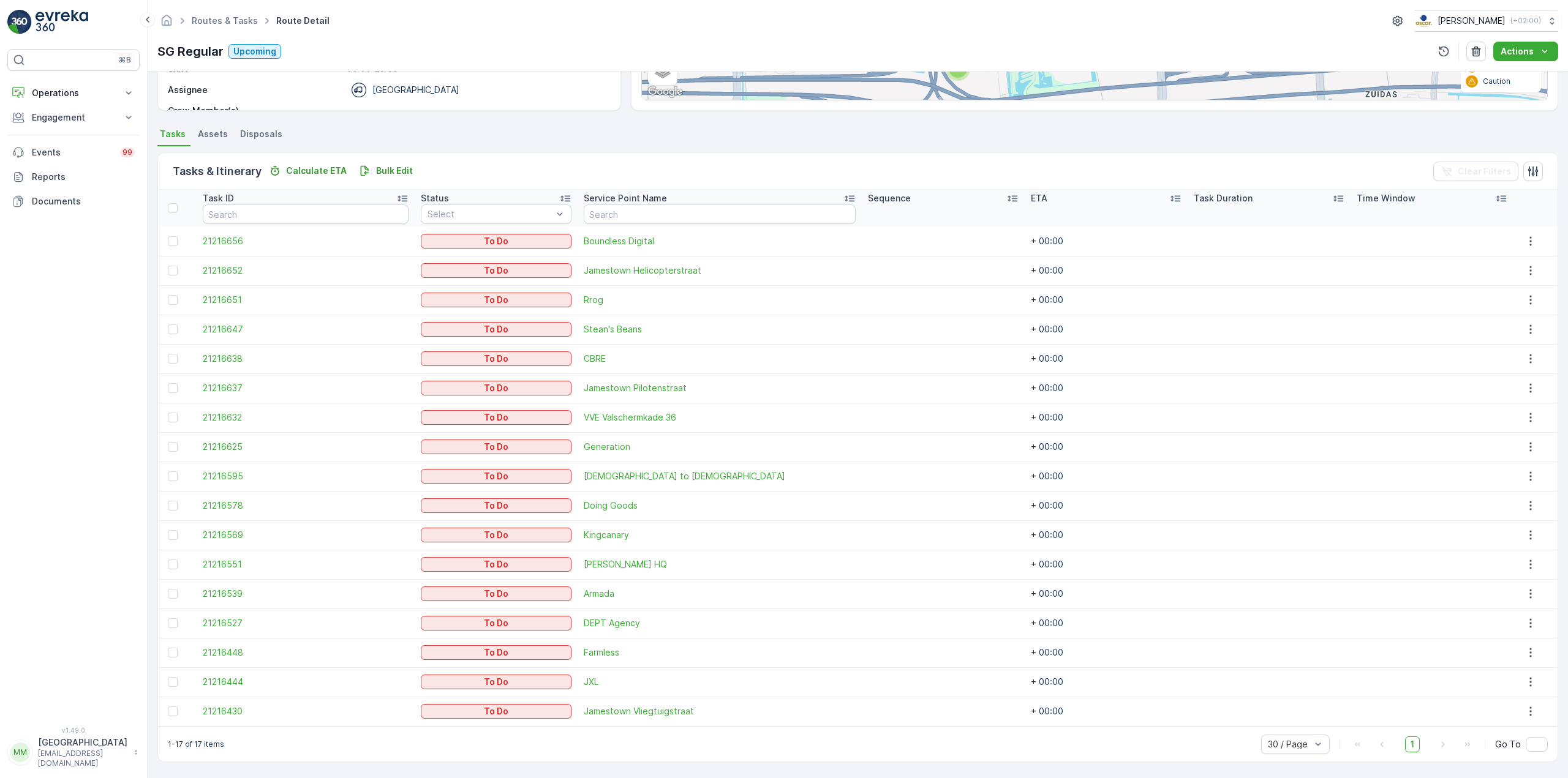
click at [643, 557] on td "Marie-Stella-Maris HQ" at bounding box center [720, 564] width 284 height 30
click at [646, 562] on span "Marie-Stella-Maris HQ" at bounding box center [719, 564] width 272 height 12
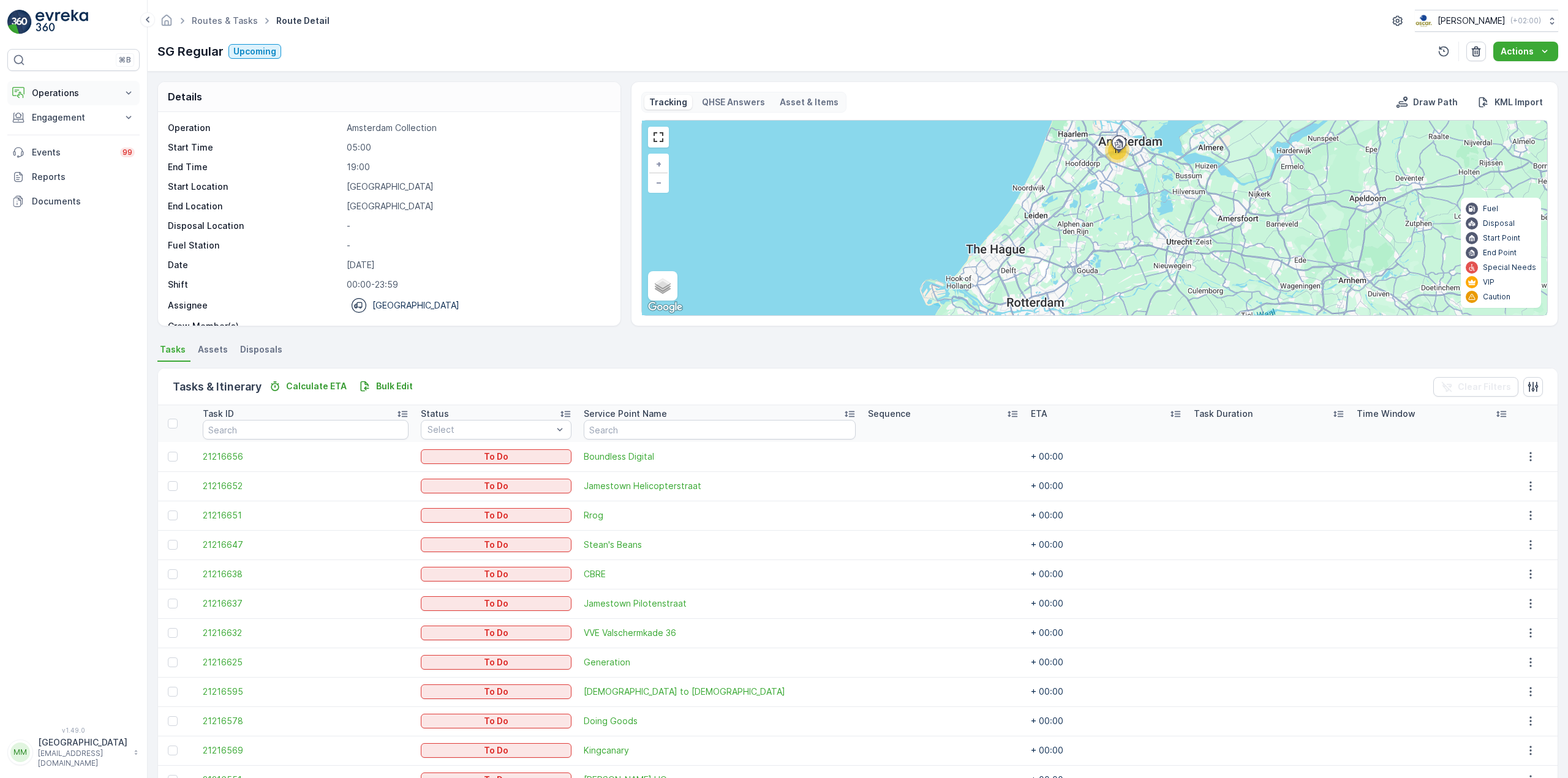
click at [75, 99] on button "Operations" at bounding box center [73, 93] width 132 height 25
click at [76, 143] on p "Routes & Tasks" at bounding box center [63, 148] width 63 height 12
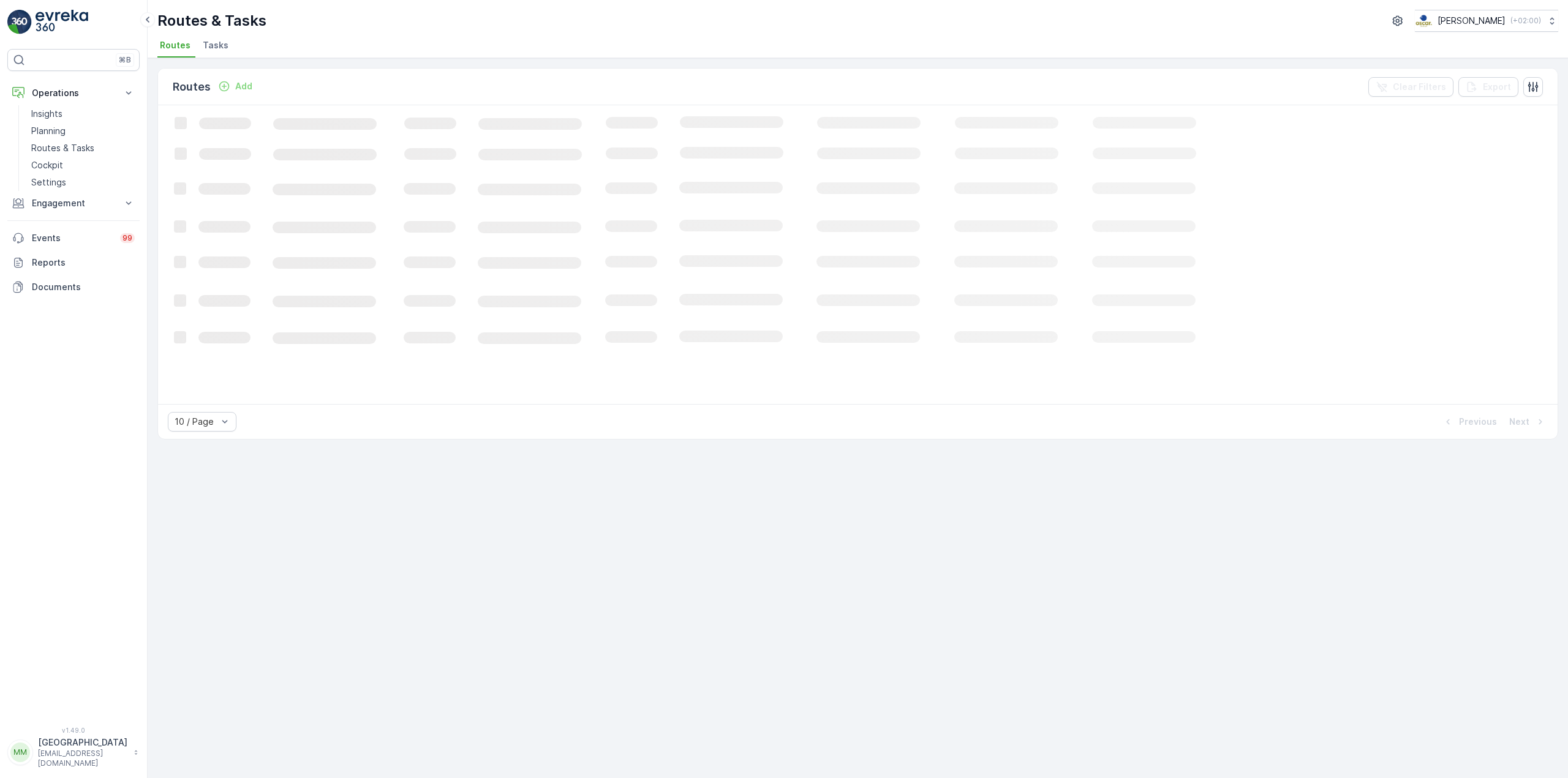
click at [215, 40] on span "Tasks" at bounding box center [215, 45] width 26 height 12
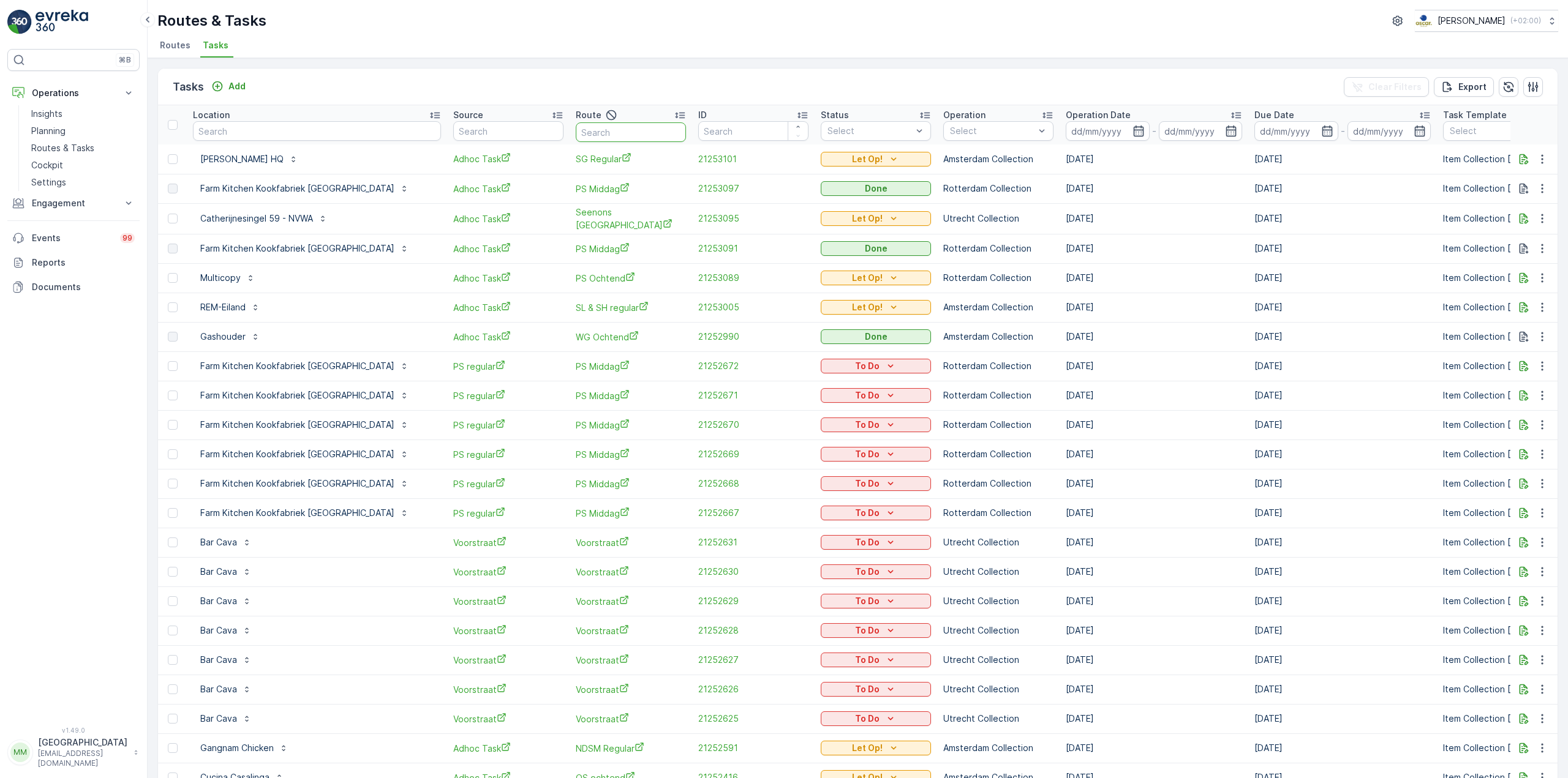
click at [576, 132] on input "text" at bounding box center [631, 132] width 110 height 20
type input "seenons c"
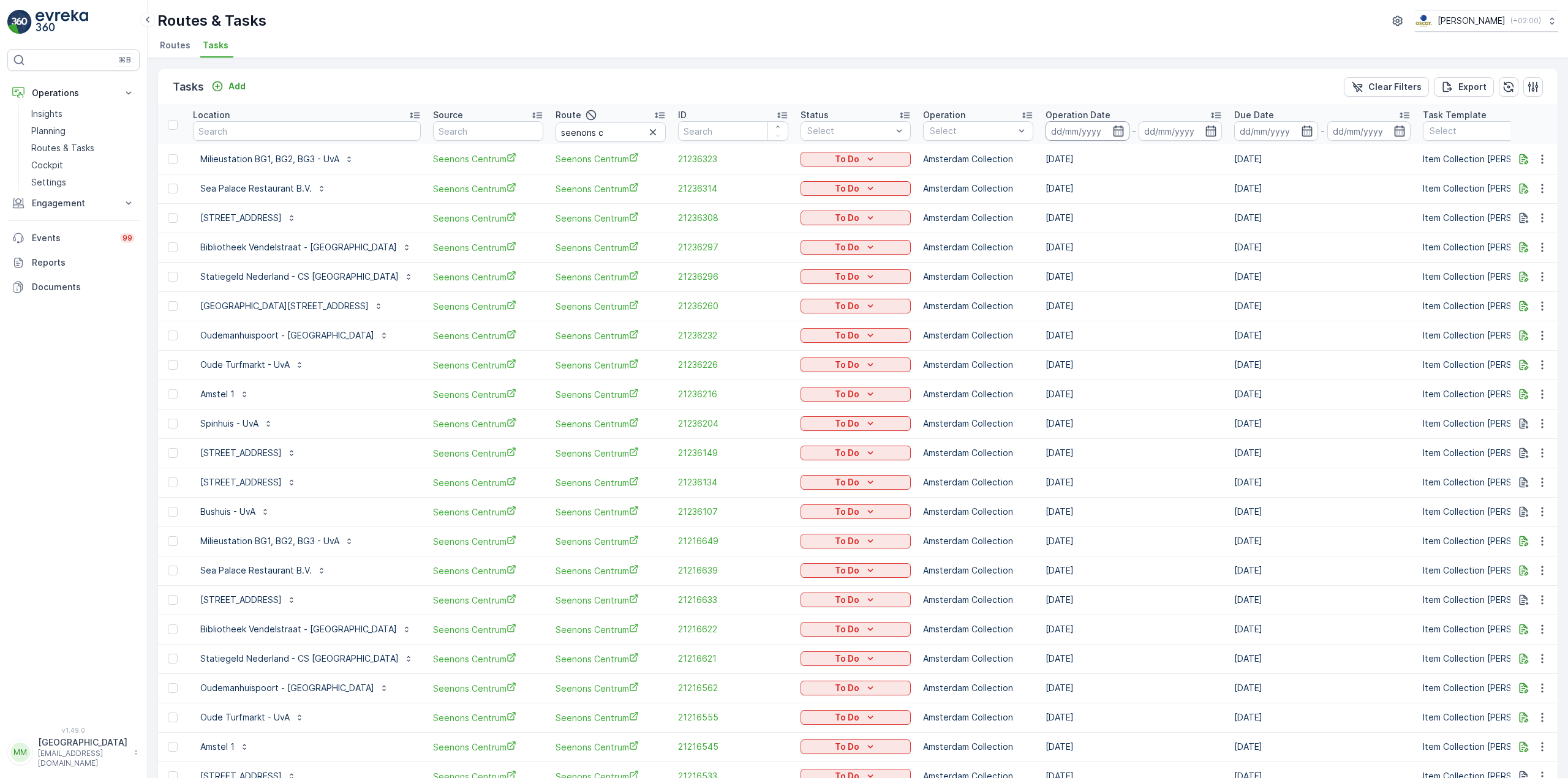
click at [1045, 136] on input at bounding box center [1087, 131] width 84 height 20
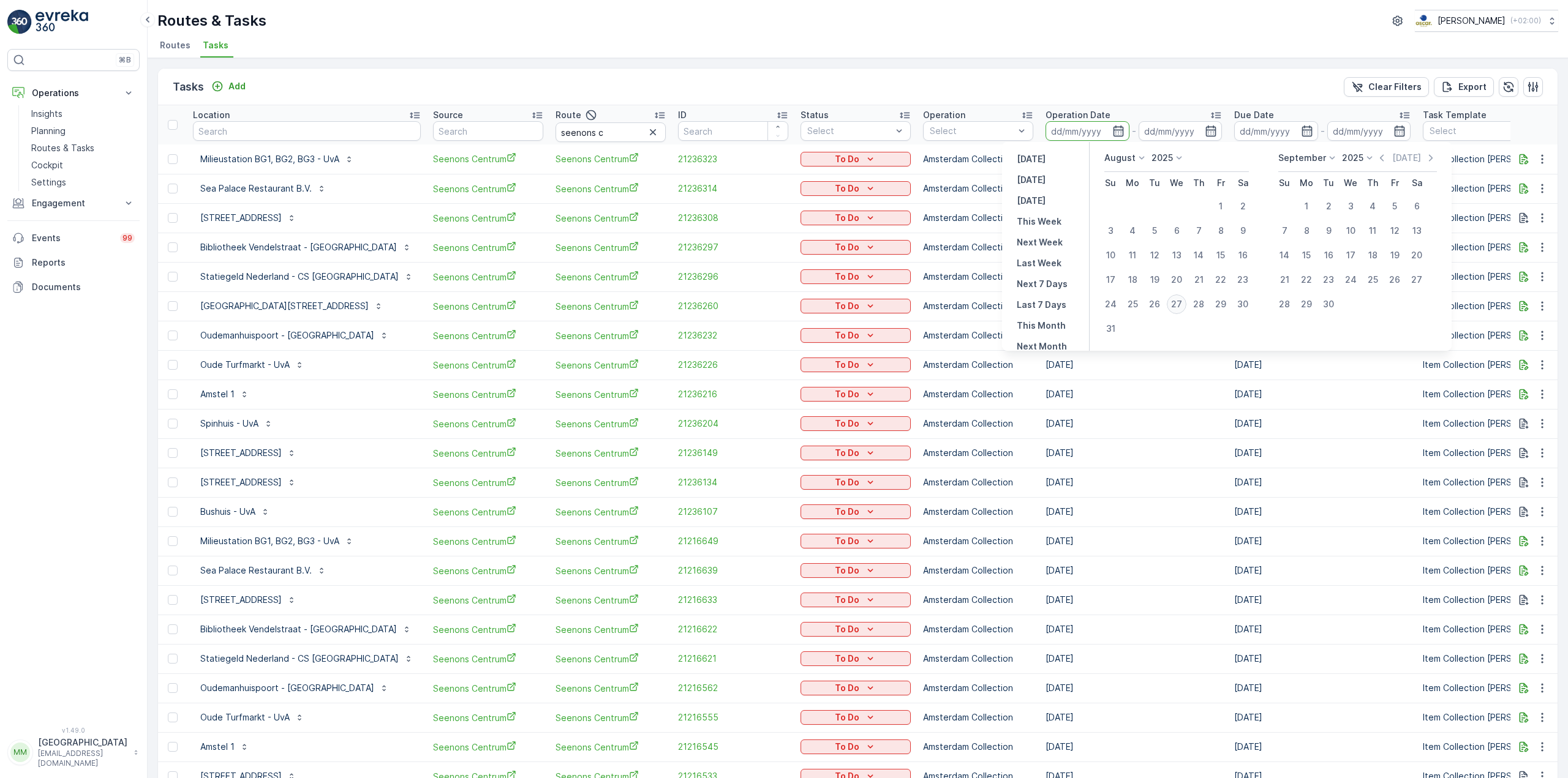
click at [1178, 304] on div "27" at bounding box center [1177, 305] width 20 height 20
type input "[DATE]"
click at [1178, 304] on div "27" at bounding box center [1177, 305] width 20 height 20
type input "[DATE]"
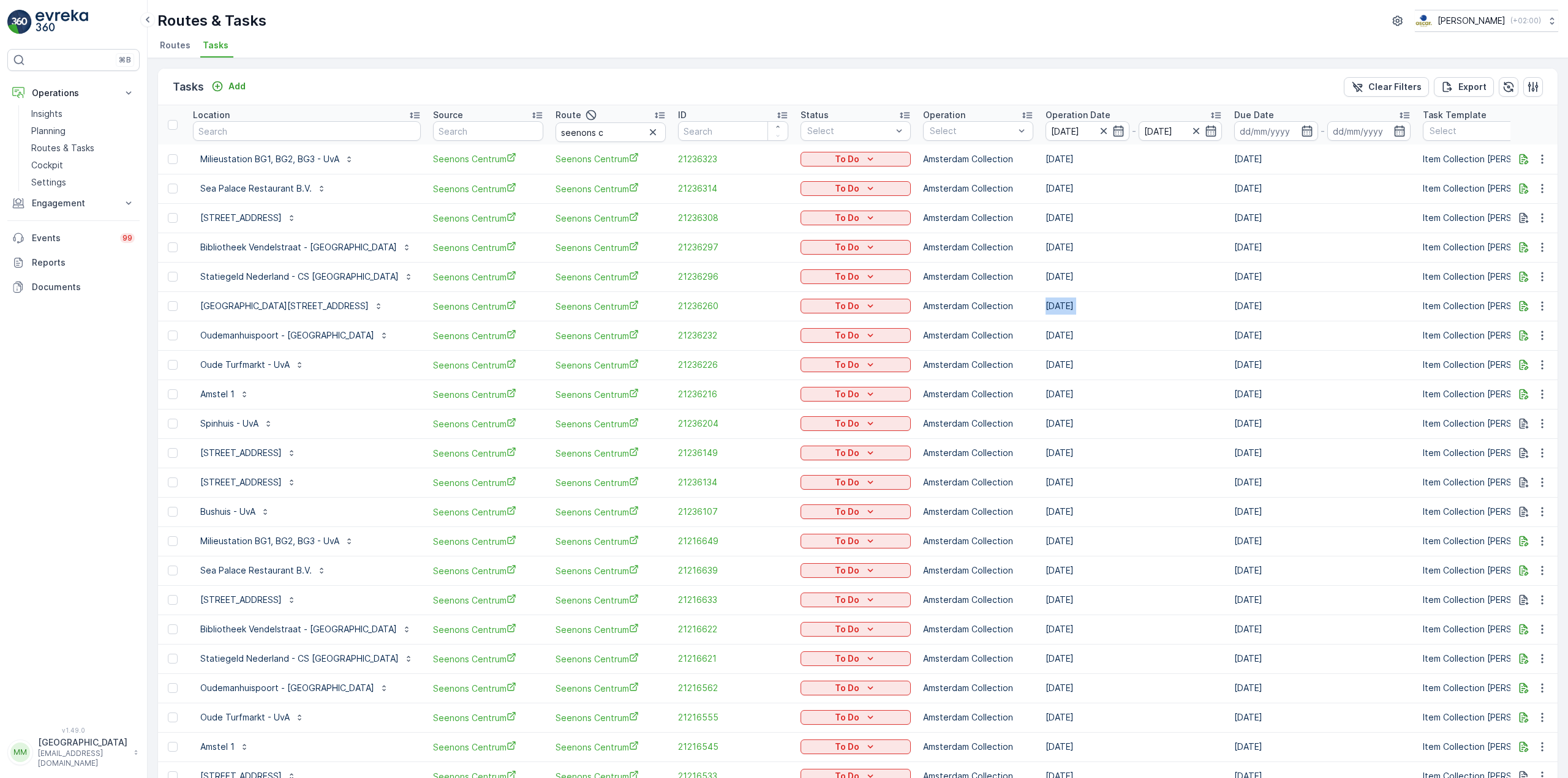
click at [1178, 304] on td "03.09.2025" at bounding box center [1134, 306] width 189 height 30
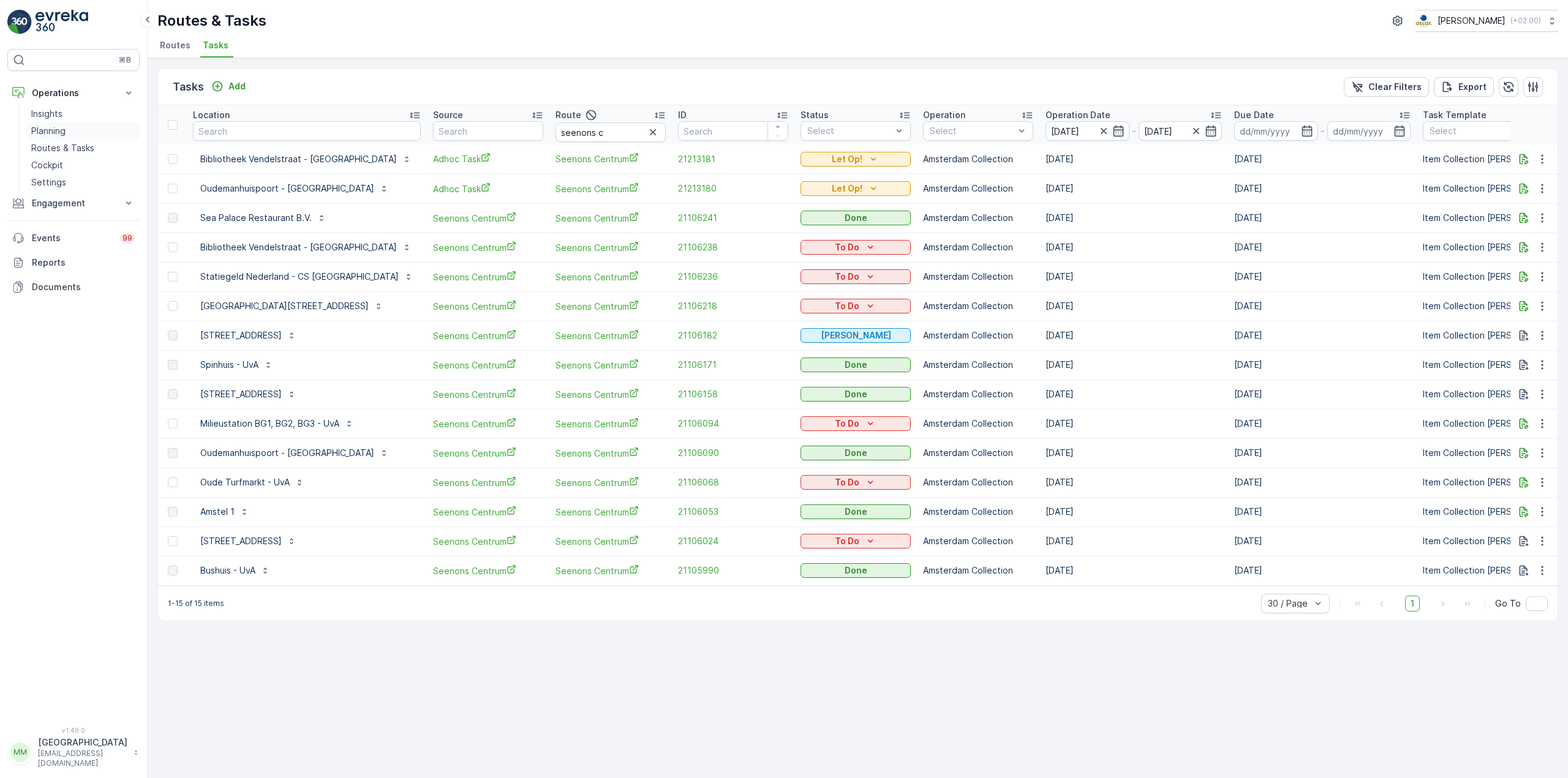
drag, startPoint x: 118, startPoint y: 147, endPoint x: 133, endPoint y: 134, distance: 19.8
click at [118, 147] on link "Routes & Tasks" at bounding box center [82, 148] width 113 height 17
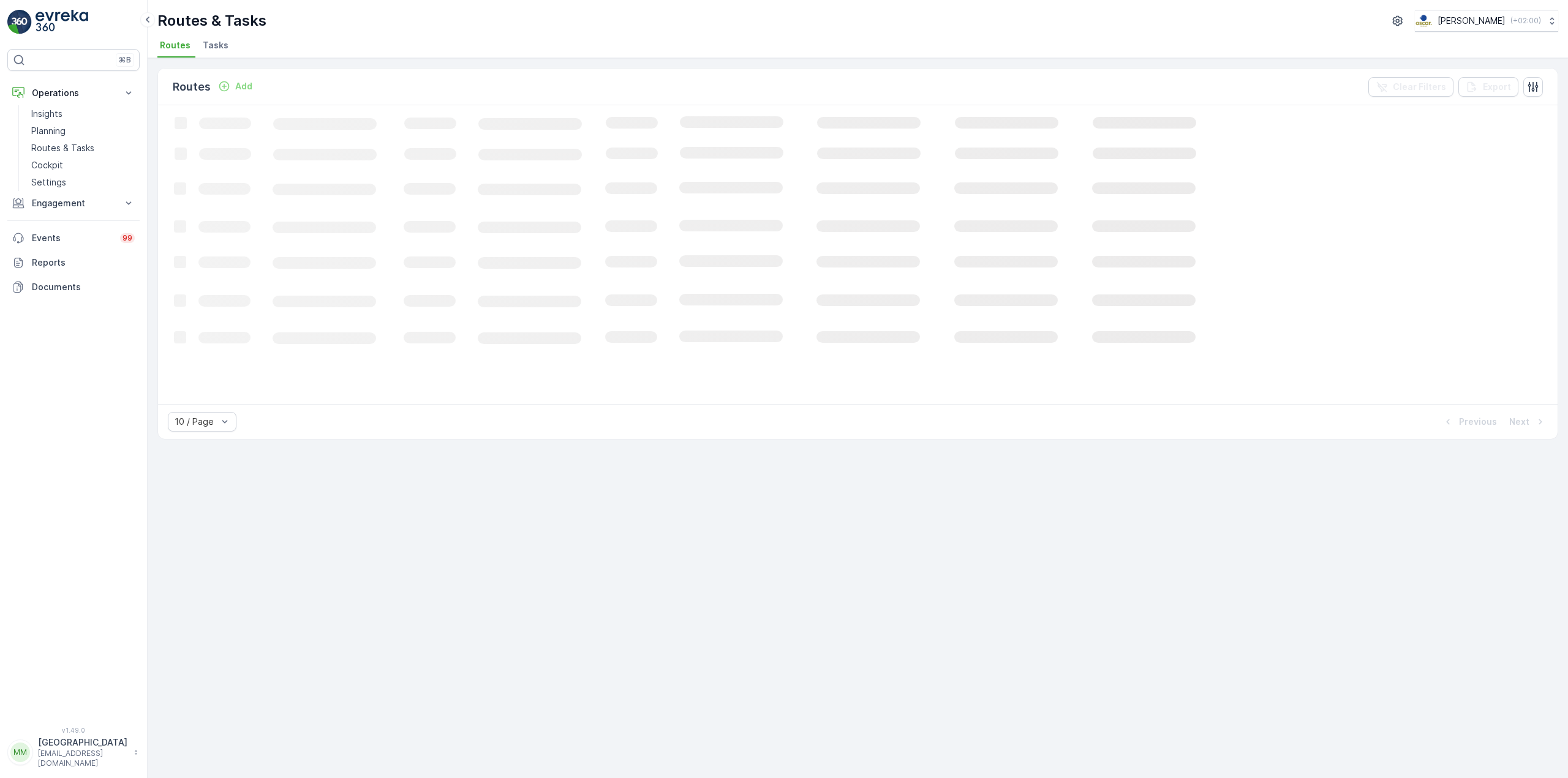
click at [215, 49] on span "Tasks" at bounding box center [215, 45] width 26 height 12
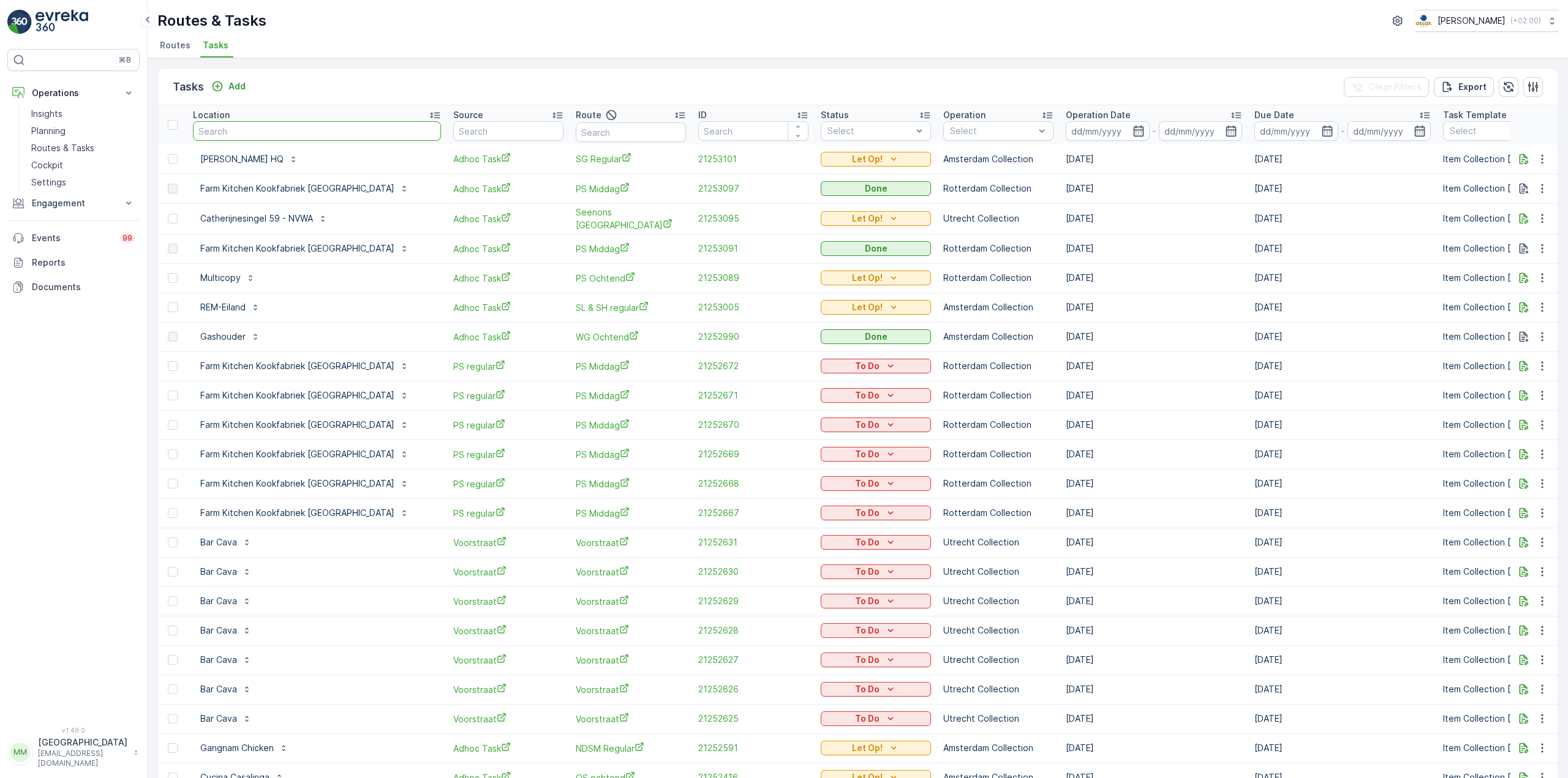
click at [307, 123] on input "text" at bounding box center [317, 131] width 248 height 20
type input "gassan"
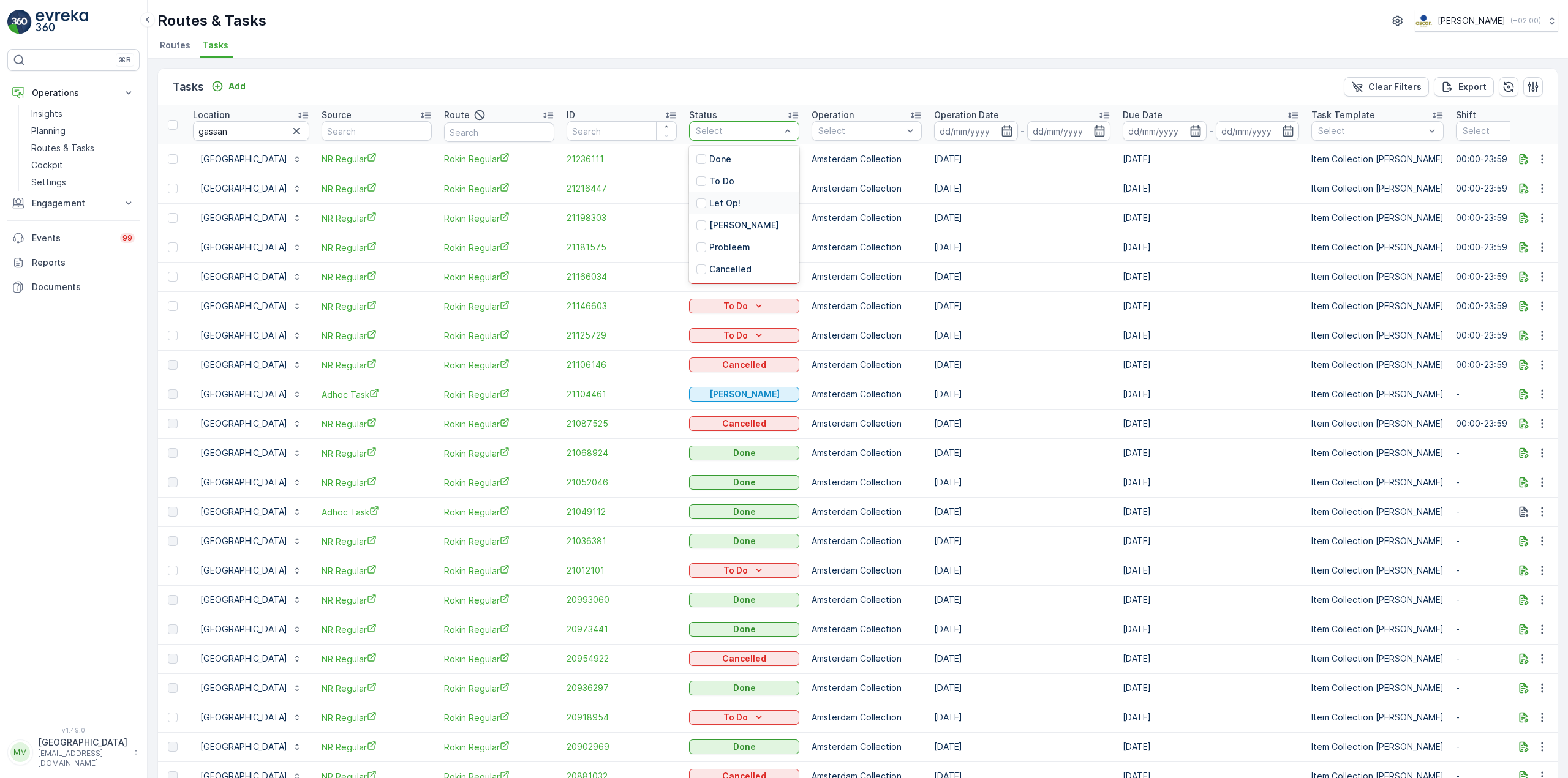
click at [731, 210] on div "Let Op!" at bounding box center [744, 203] width 110 height 22
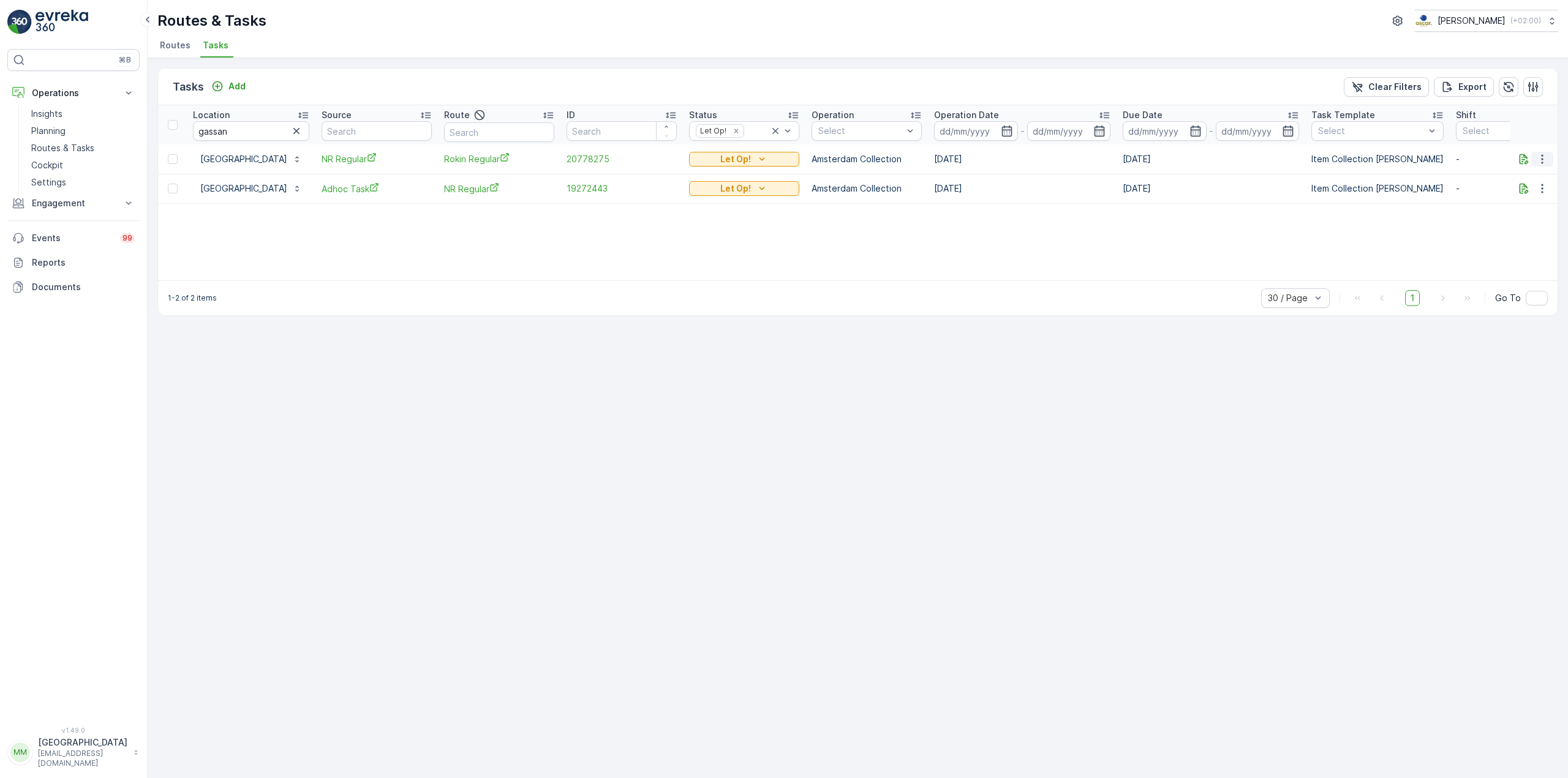
click at [1541, 157] on icon "button" at bounding box center [1542, 159] width 12 height 12
click at [1497, 207] on span "Change Route" at bounding box center [1510, 211] width 59 height 12
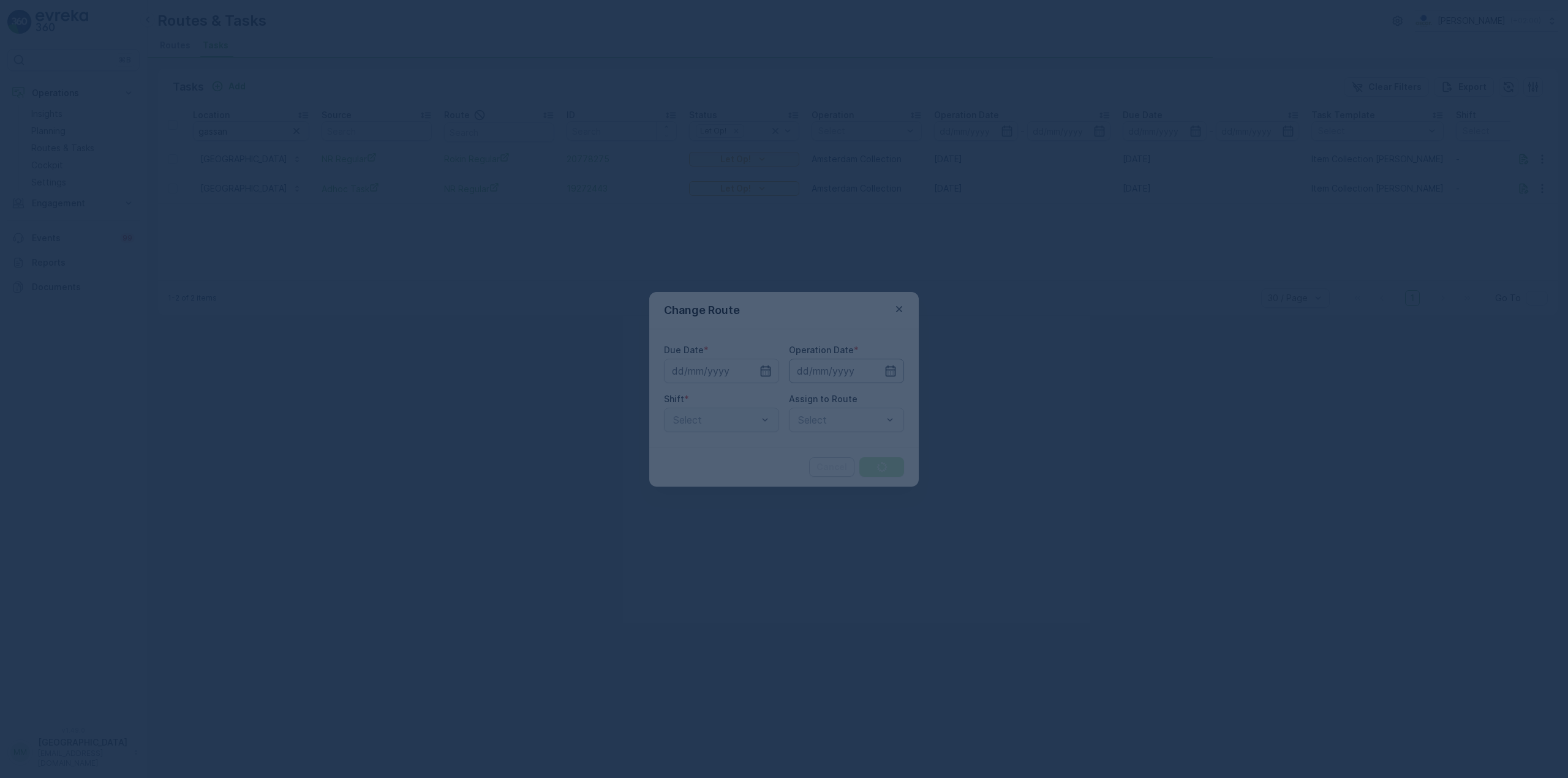
type input "10.08.2025"
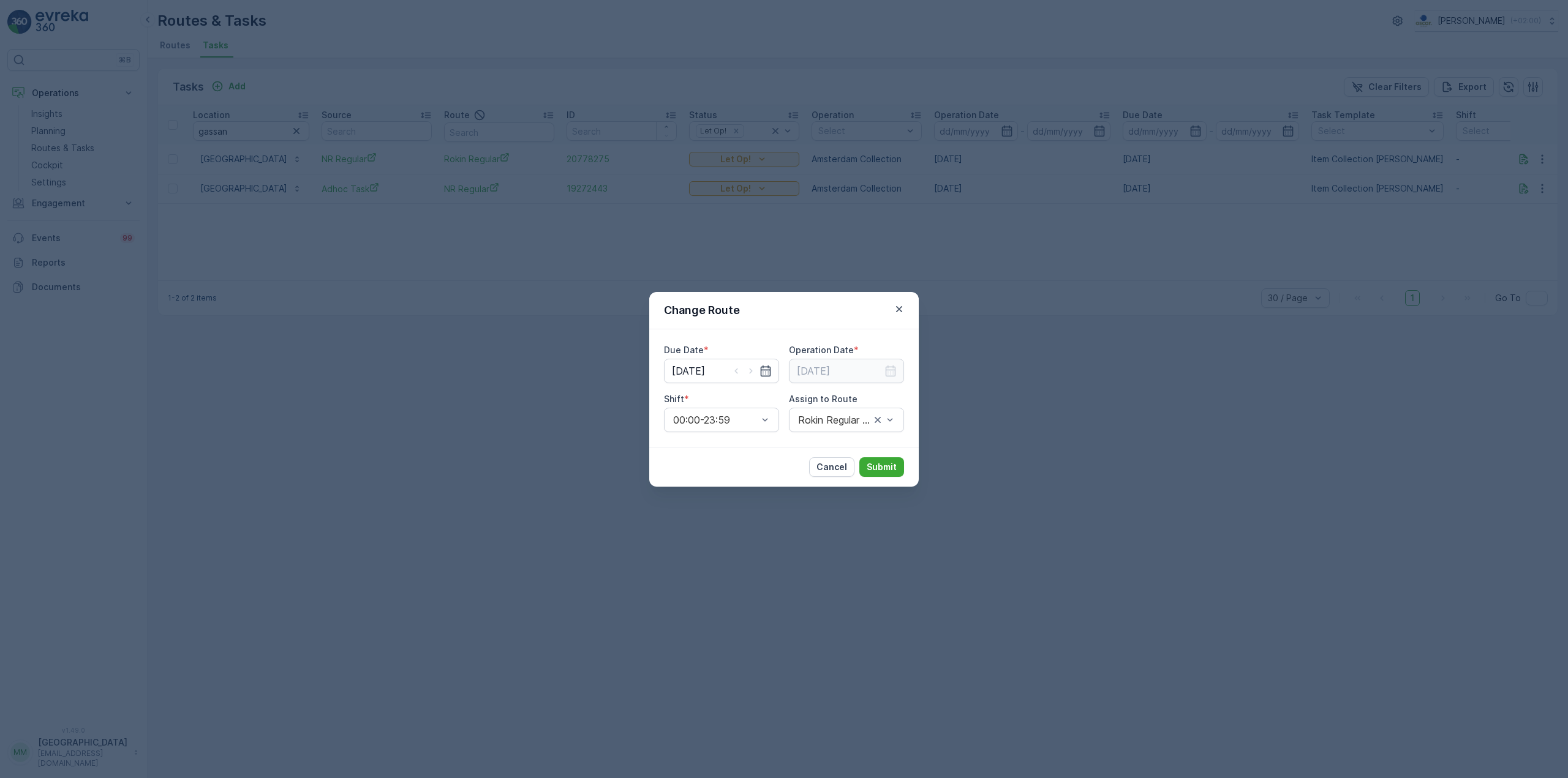
click at [758, 369] on div at bounding box center [750, 371] width 42 height 12
click at [767, 374] on icon "button" at bounding box center [765, 371] width 12 height 12
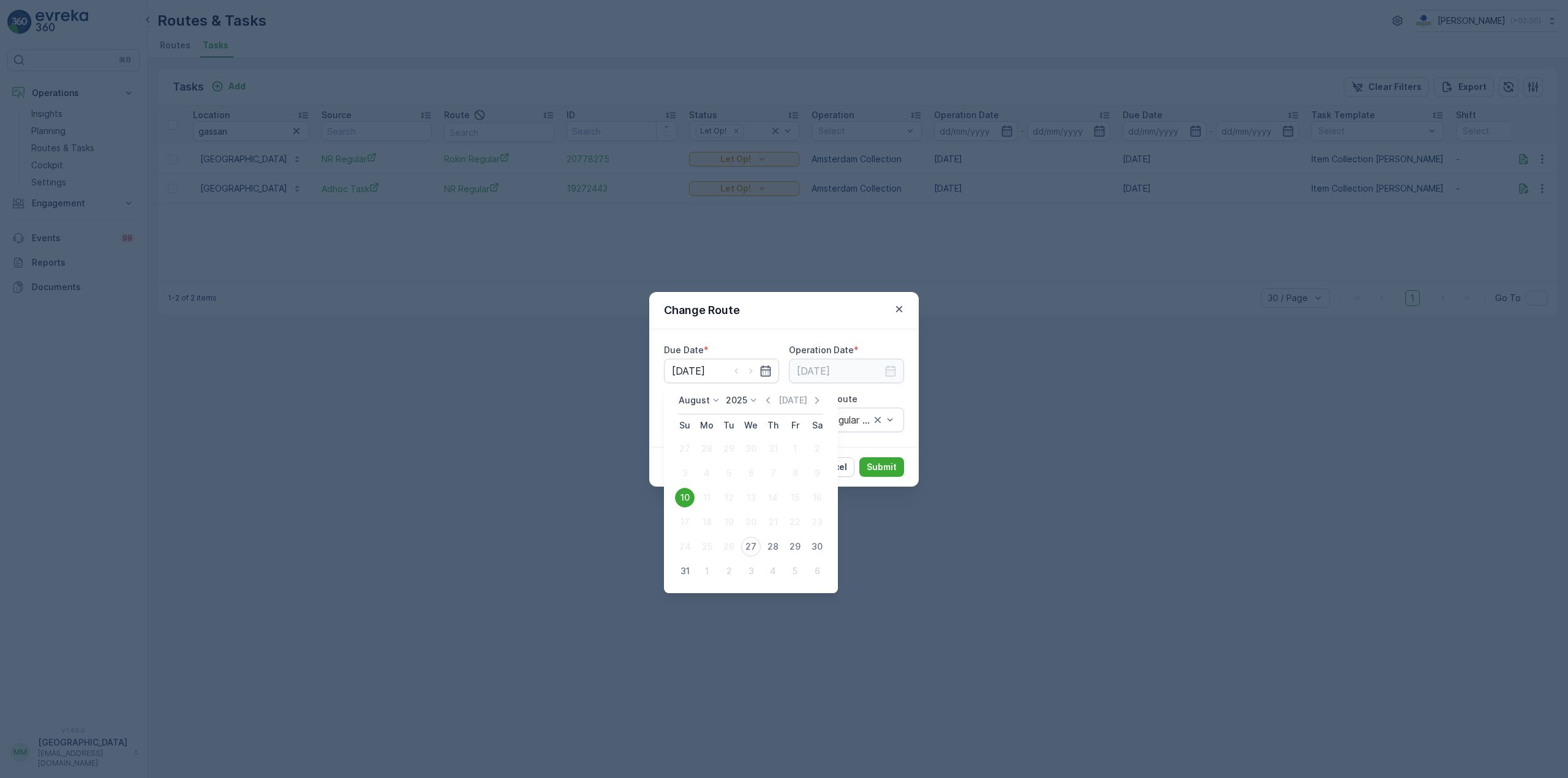
drag, startPoint x: 369, startPoint y: 477, endPoint x: 428, endPoint y: 460, distance: 61.4
click at [378, 468] on div "Change Route Due Date * 10.08.2025 Operation Date * 10.08.2025 Shift * 00:00-23…" at bounding box center [784, 389] width 1568 height 778
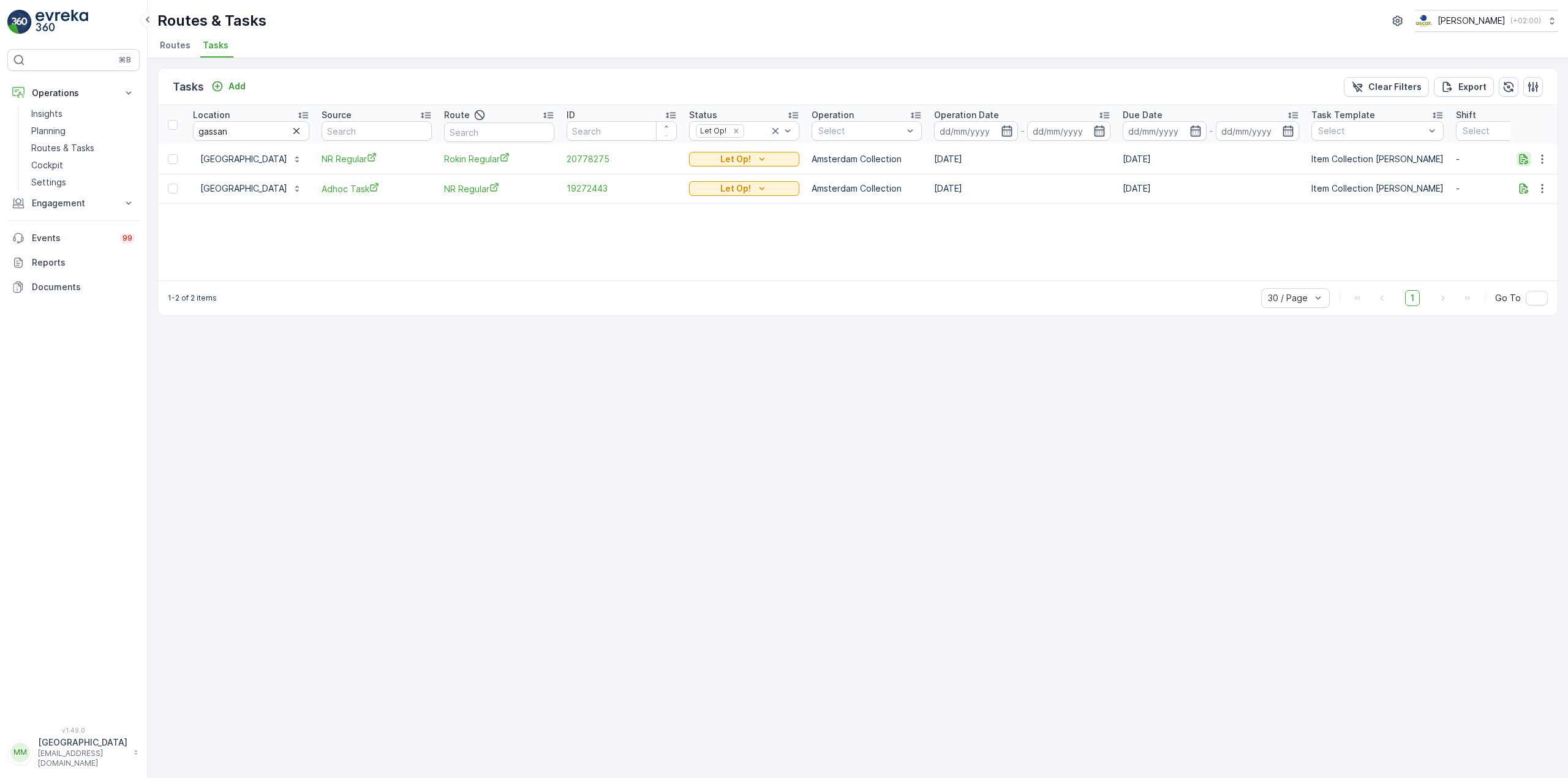
click at [1519, 162] on icon "button" at bounding box center [1523, 159] width 12 height 12
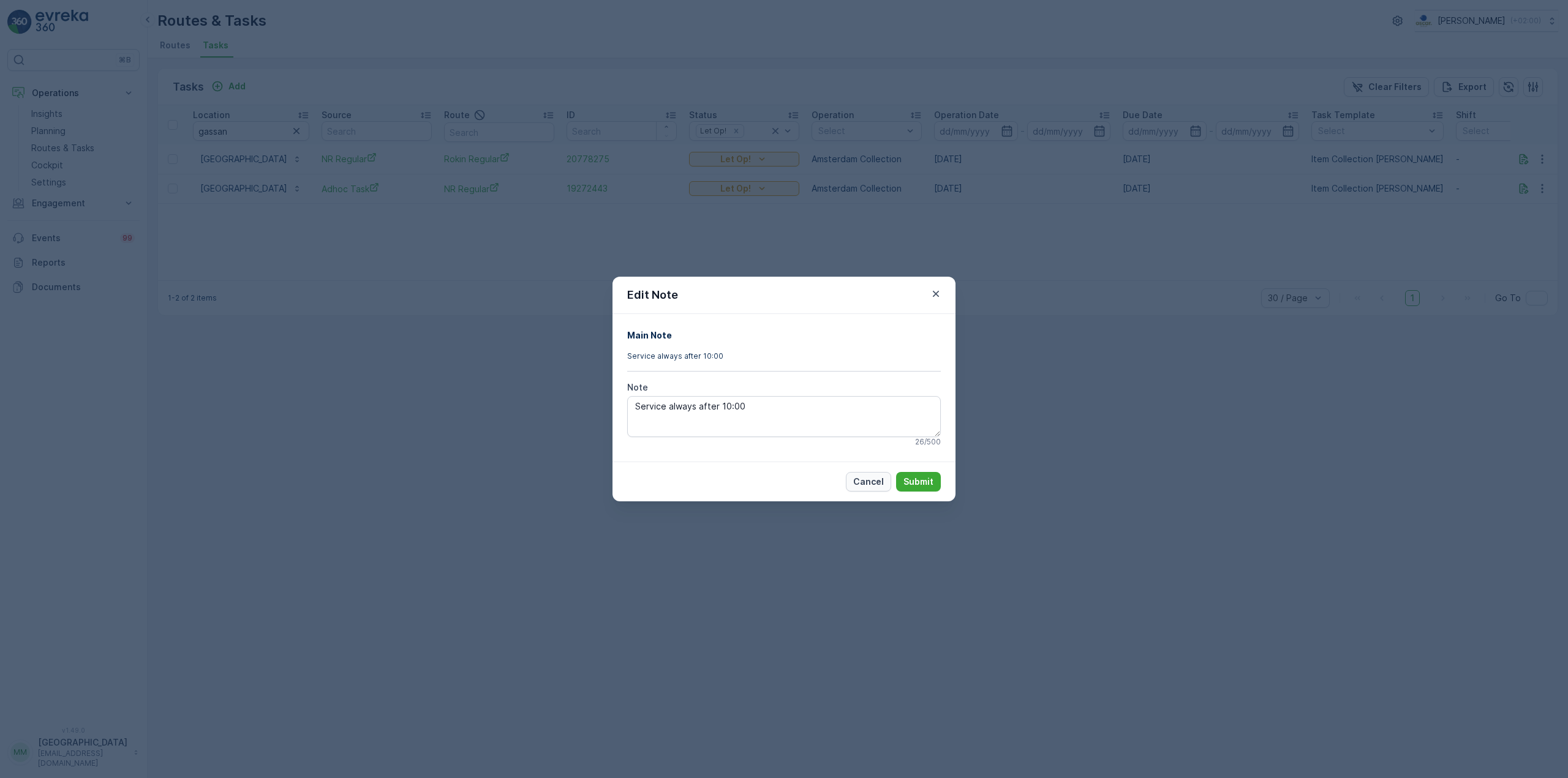
click at [860, 479] on p "Cancel" at bounding box center [868, 481] width 31 height 12
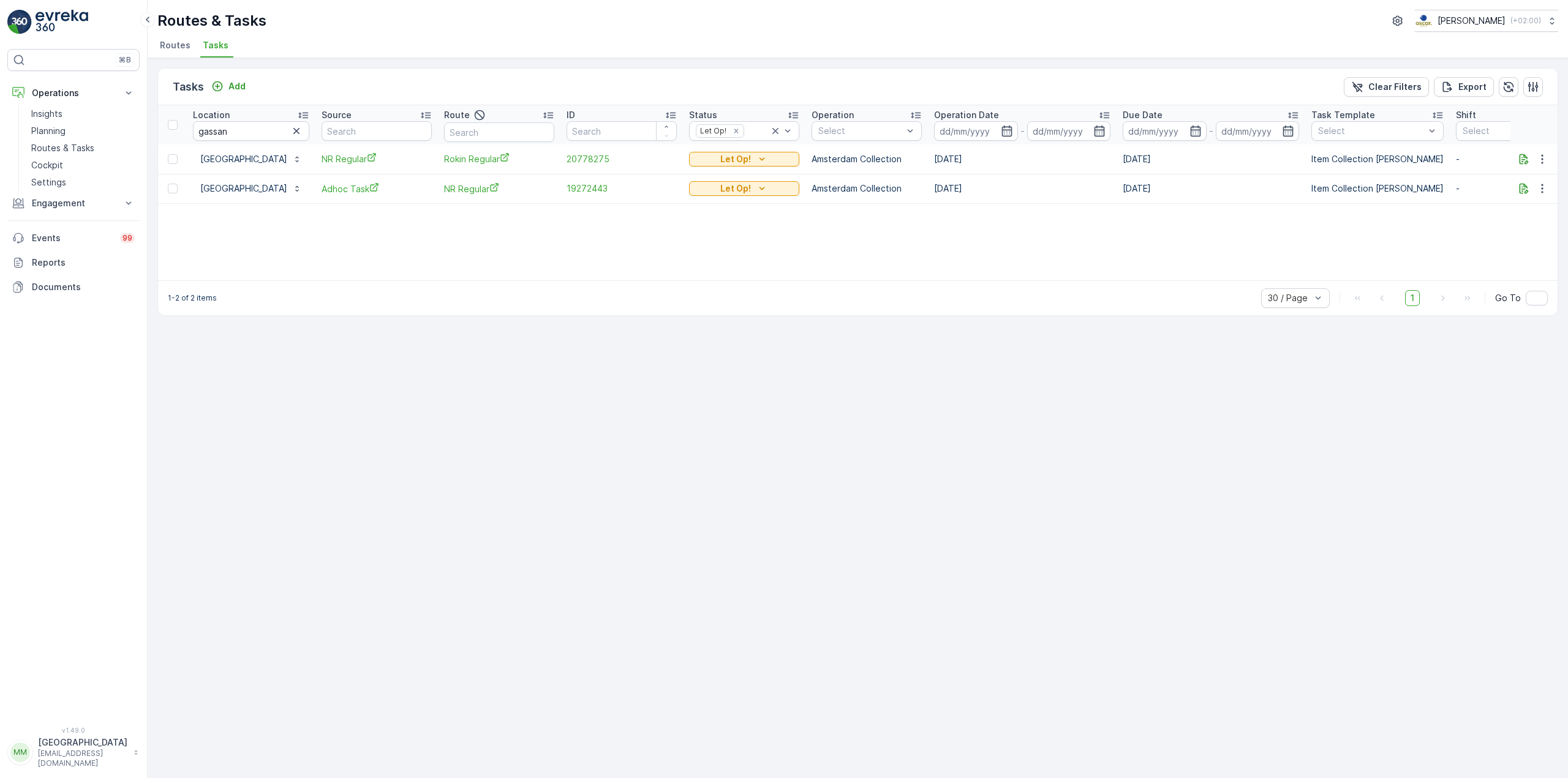
click at [220, 77] on div "Tasks Add Clear Filters Export" at bounding box center [858, 87] width 1399 height 37
click at [233, 89] on p "Add" at bounding box center [237, 86] width 17 height 12
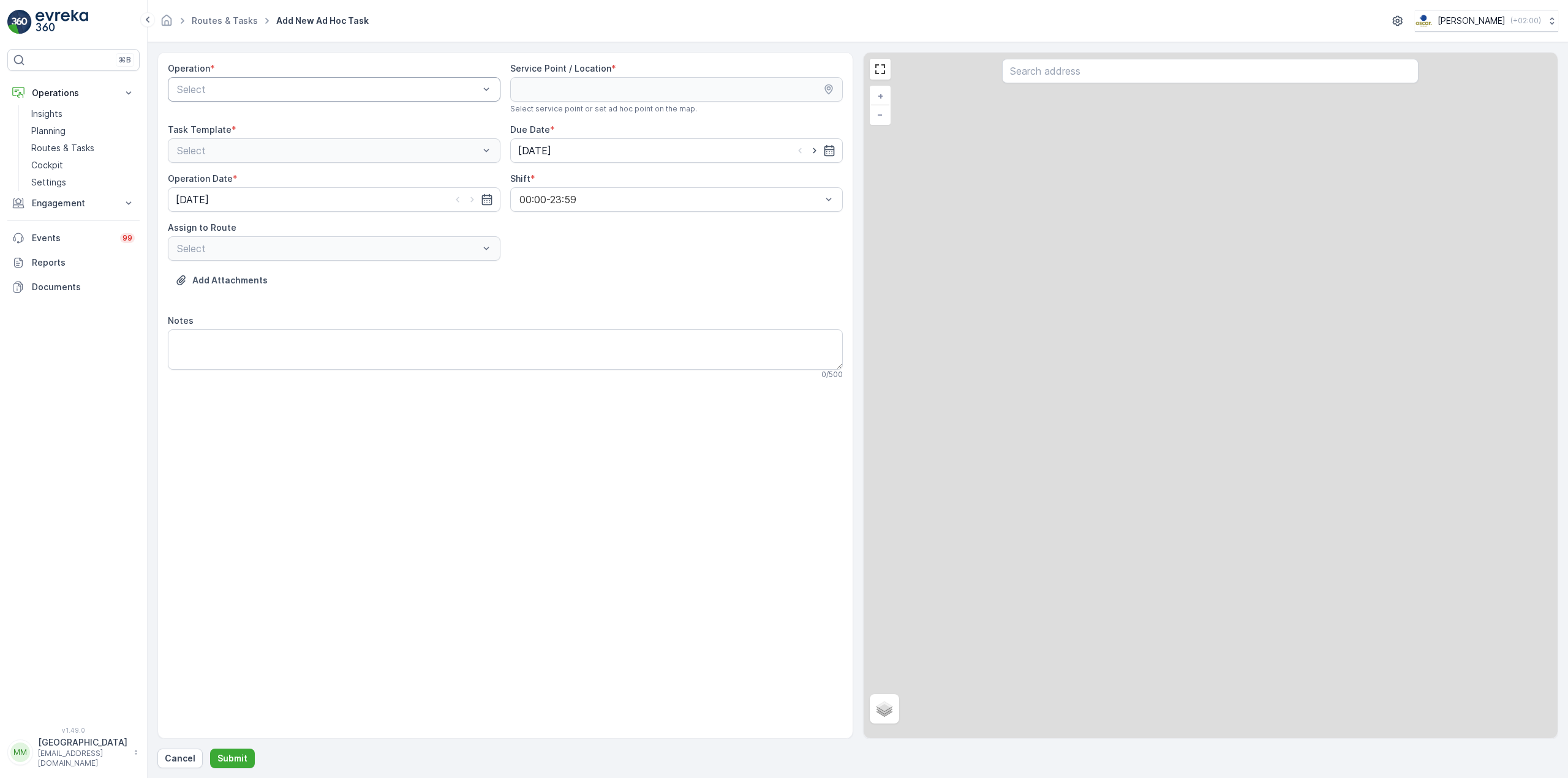
click at [323, 80] on div "Select" at bounding box center [334, 89] width 333 height 25
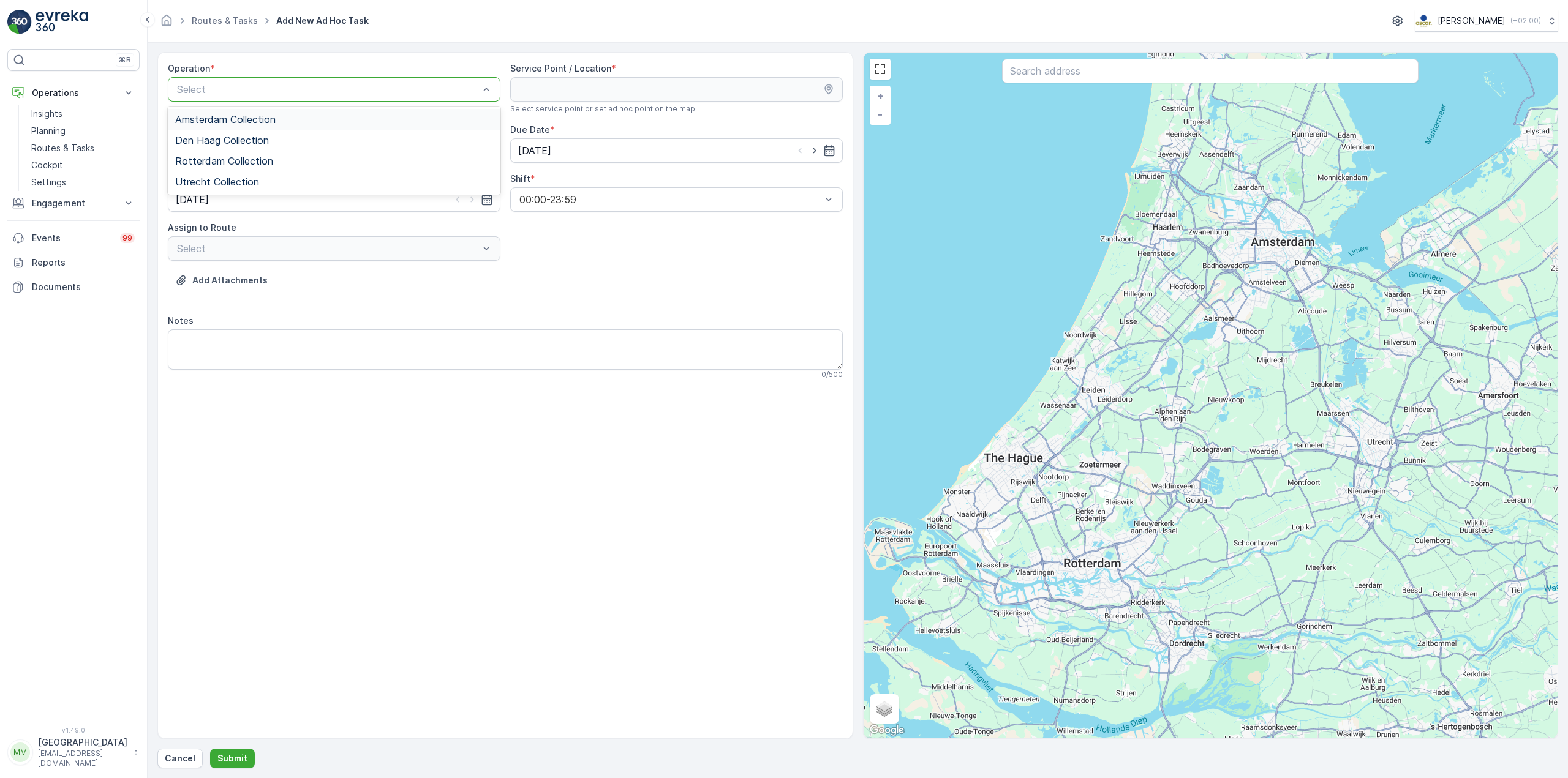
click at [284, 118] on div "Amsterdam Collection" at bounding box center [334, 120] width 318 height 11
click at [1083, 73] on input "text" at bounding box center [1210, 71] width 417 height 25
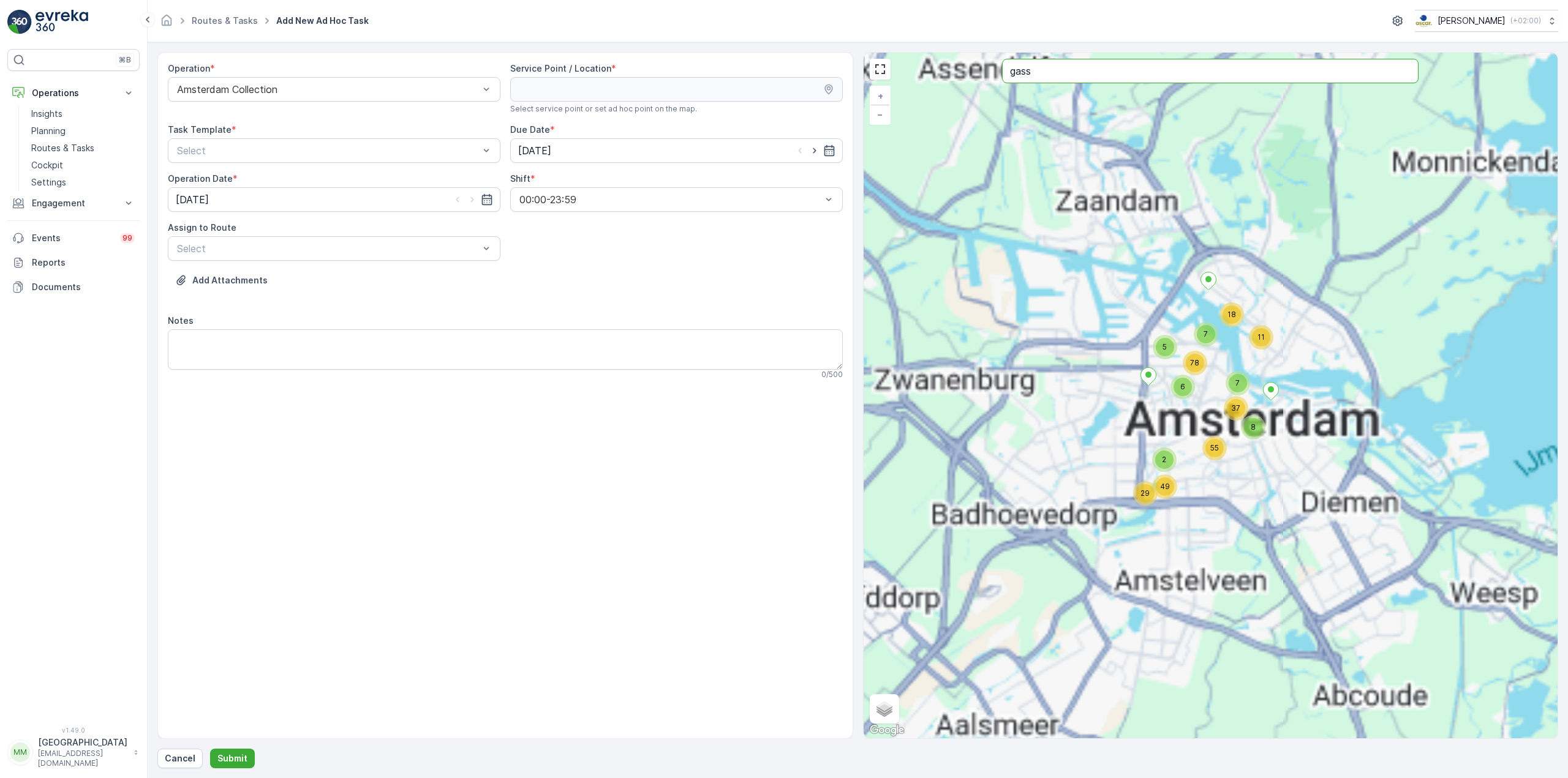
type input "gass"
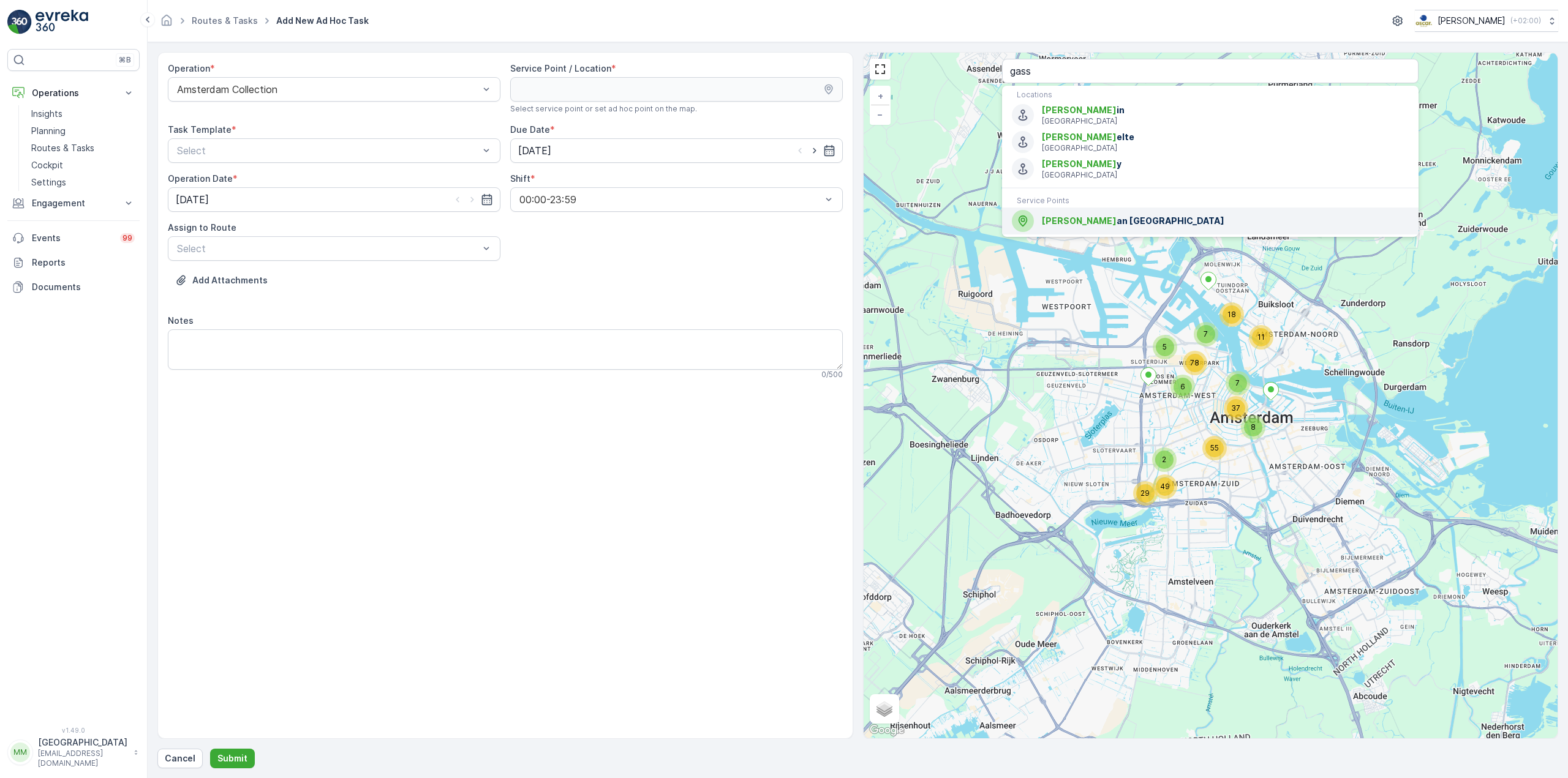
click at [1122, 231] on div "Gass an Dam Square" at bounding box center [1210, 220] width 397 height 22
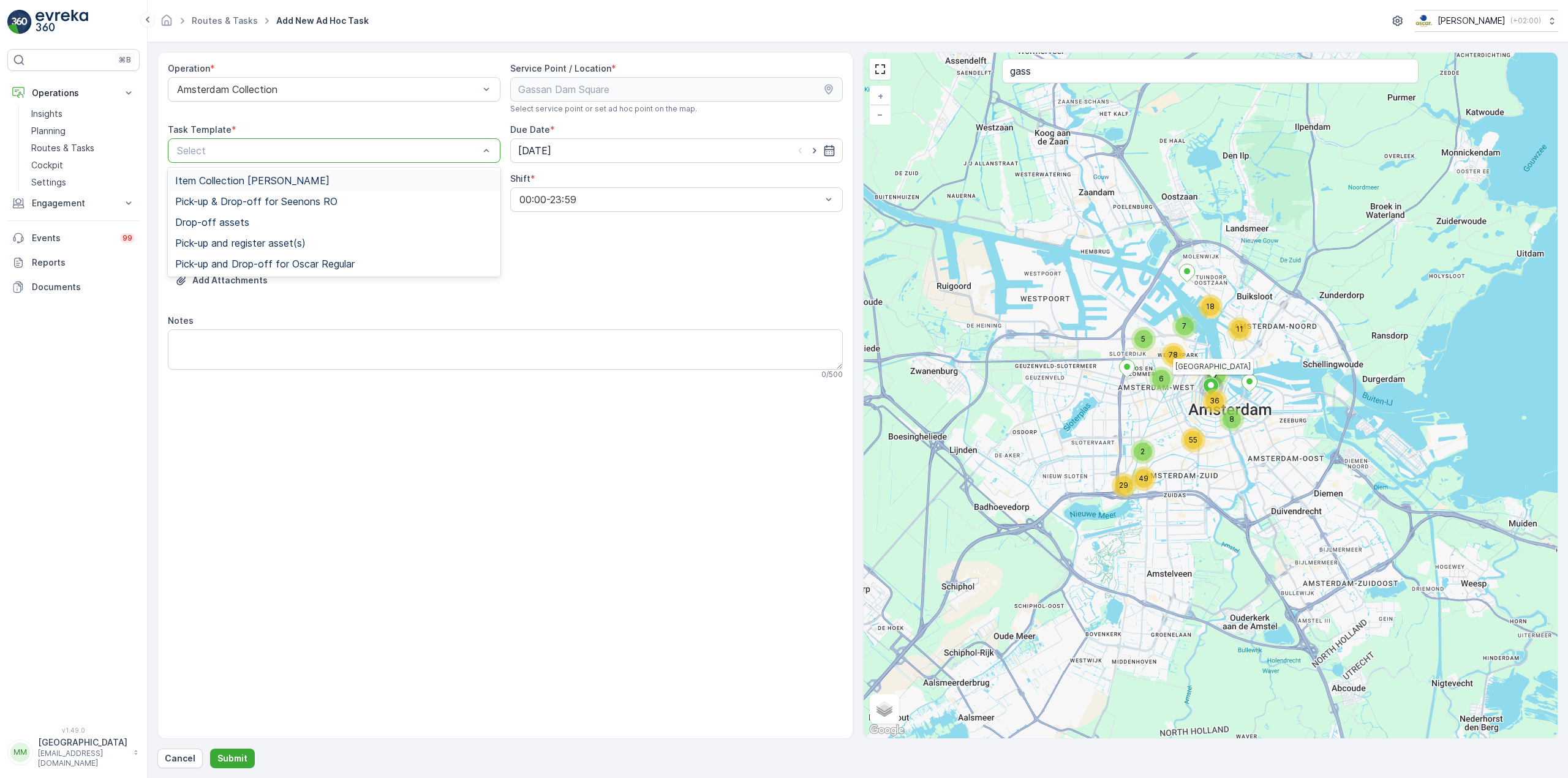
click at [365, 148] on div at bounding box center [328, 151] width 305 height 11
click at [348, 177] on div "Item Collection [PERSON_NAME]" at bounding box center [334, 181] width 318 height 11
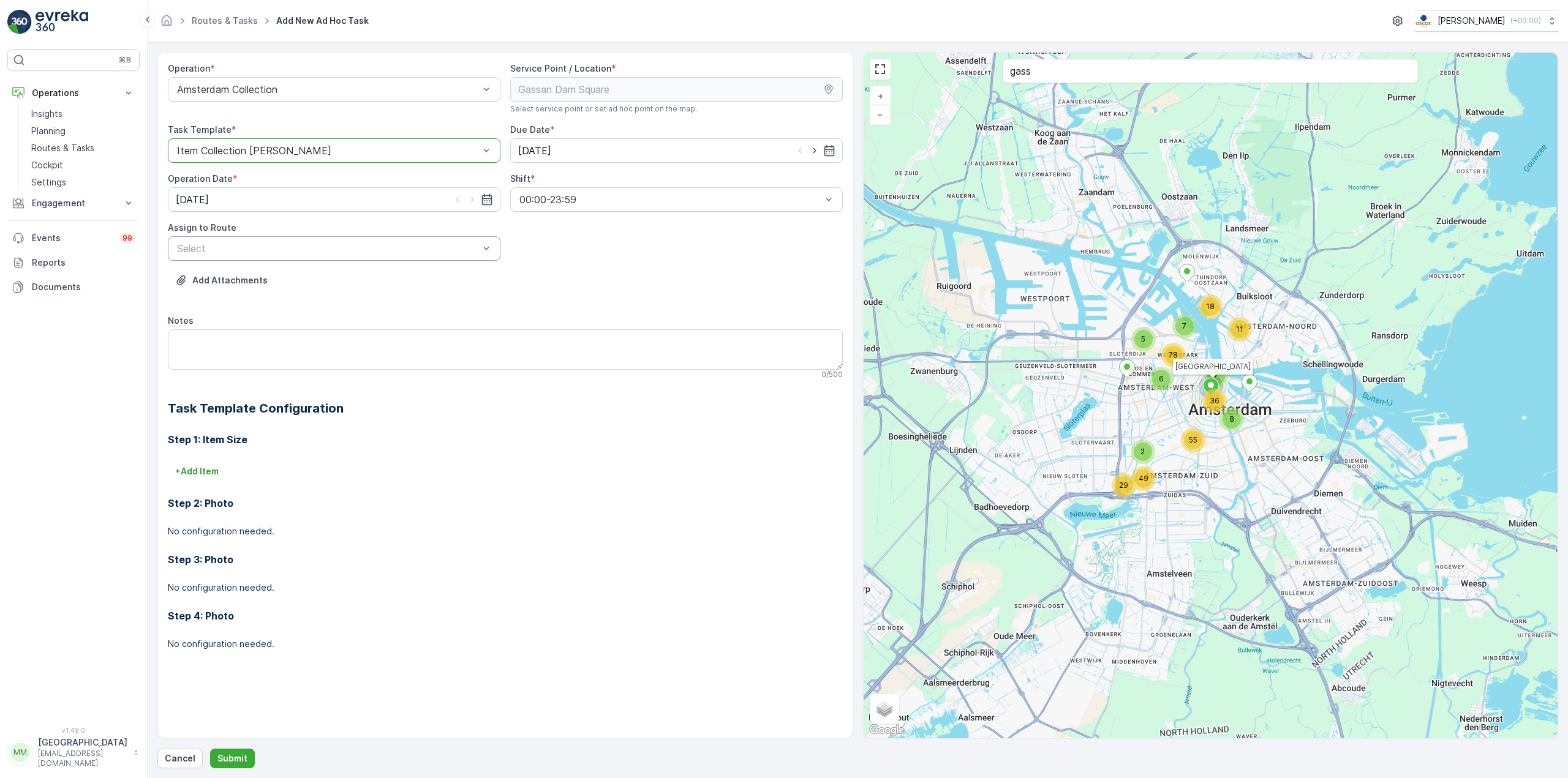
click at [400, 252] on div at bounding box center [328, 248] width 305 height 11
click at [263, 257] on div "Select" at bounding box center [334, 248] width 333 height 25
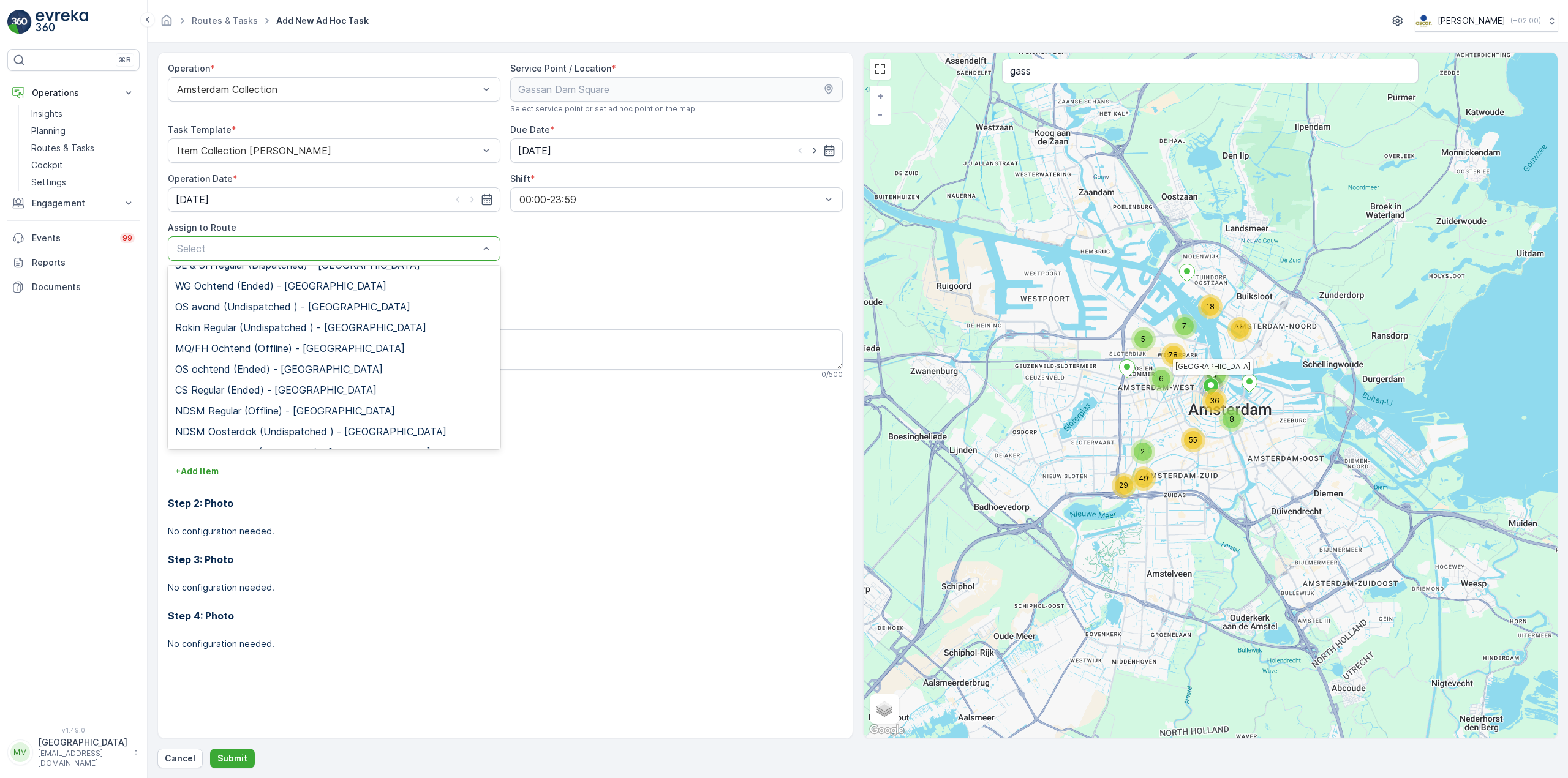
scroll to position [122, 0]
click at [267, 328] on span "Rokin Regular (Undispatched ) - Amsterdam" at bounding box center [301, 323] width 251 height 11
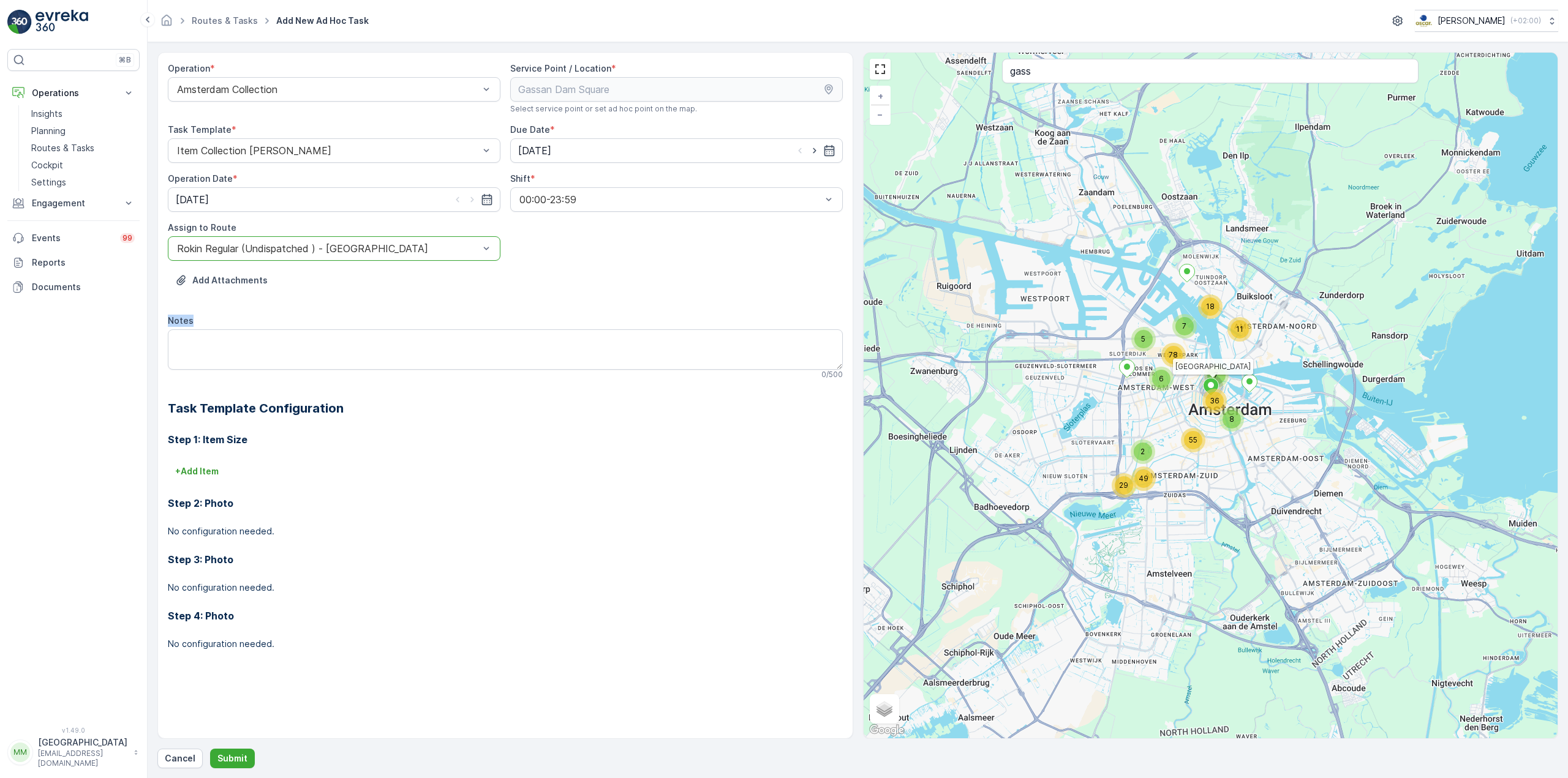
click at [267, 328] on div "Notes 0 / 500" at bounding box center [505, 347] width 675 height 65
click at [268, 336] on textarea "Notes" at bounding box center [505, 349] width 675 height 40
type textarea "graag grofvuil meenemen"
click at [204, 466] on p "+ Add Item" at bounding box center [197, 471] width 44 height 12
click at [216, 484] on div at bounding box center [448, 489] width 543 height 11
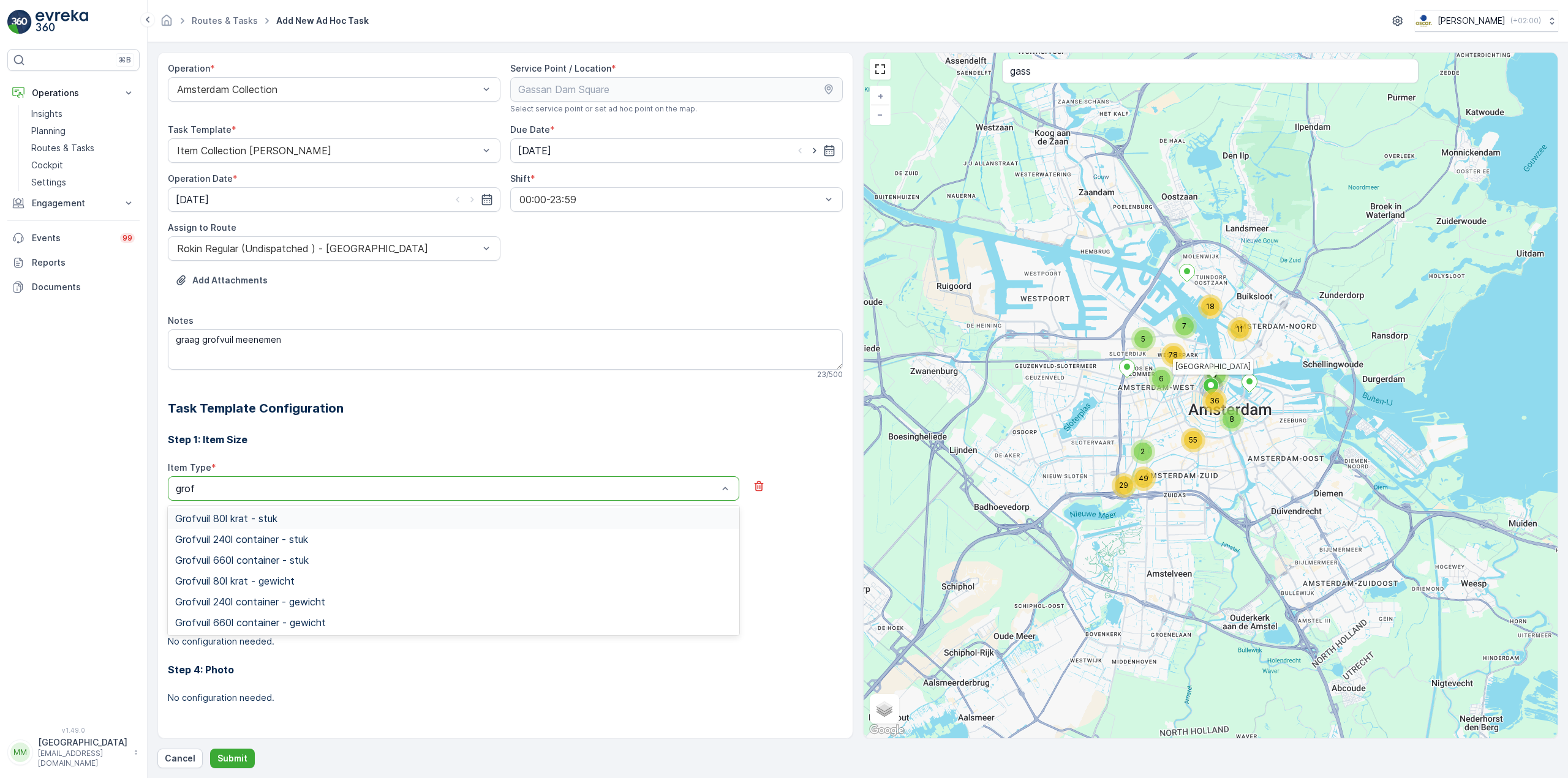
type input "grofv"
click at [245, 556] on span "Grofvuil 660l container - stuk" at bounding box center [242, 560] width 134 height 11
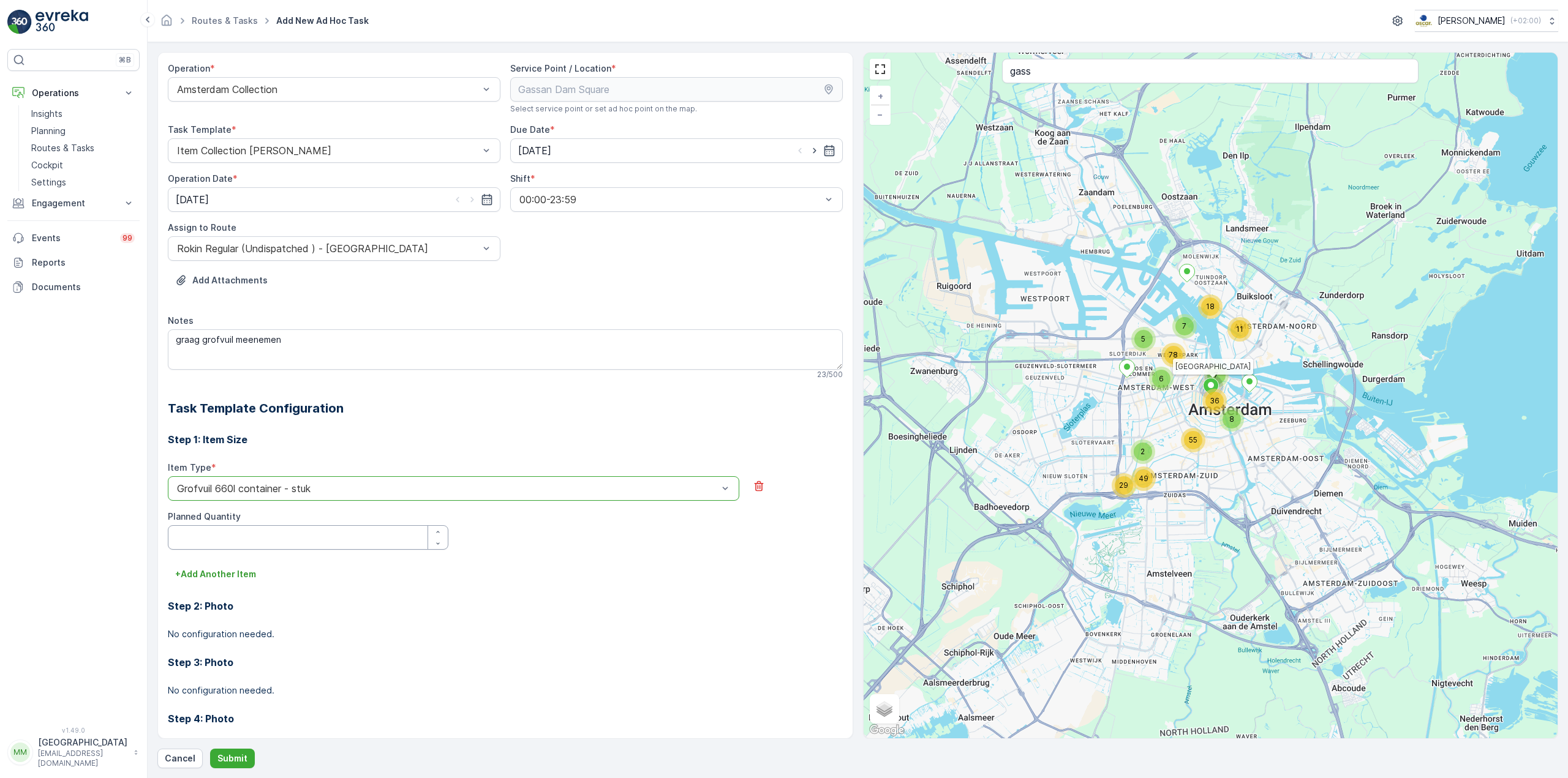
click at [241, 541] on Quantity "Planned Quantity" at bounding box center [308, 537] width 281 height 25
type Quantity "1"
click at [229, 757] on p "Submit" at bounding box center [232, 758] width 30 height 12
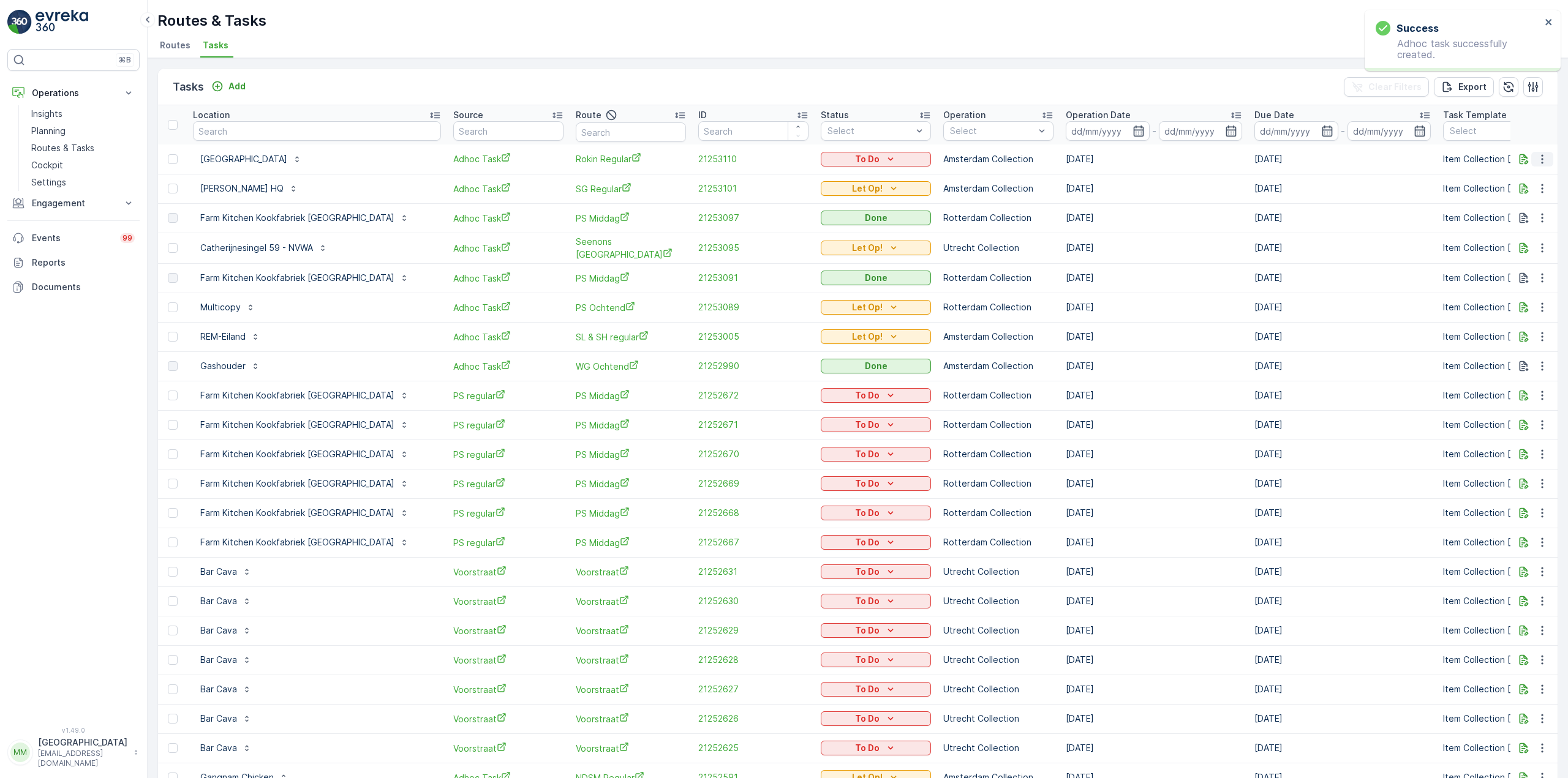
click at [1541, 160] on icon "button" at bounding box center [1541, 158] width 2 height 9
click at [1526, 180] on span "See More Details" at bounding box center [1516, 177] width 71 height 12
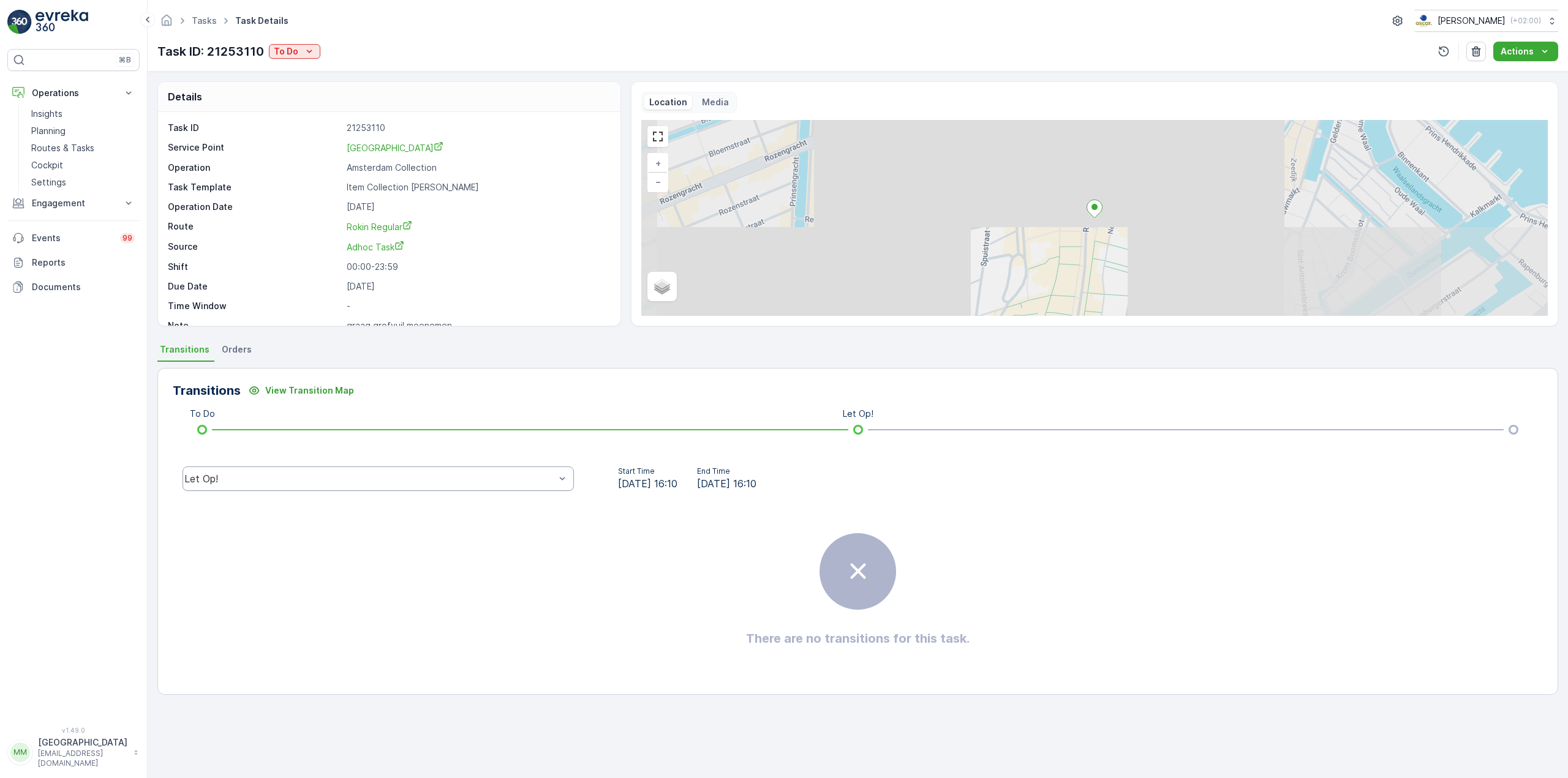
click at [431, 486] on div "Let Op!" at bounding box center [378, 478] width 391 height 25
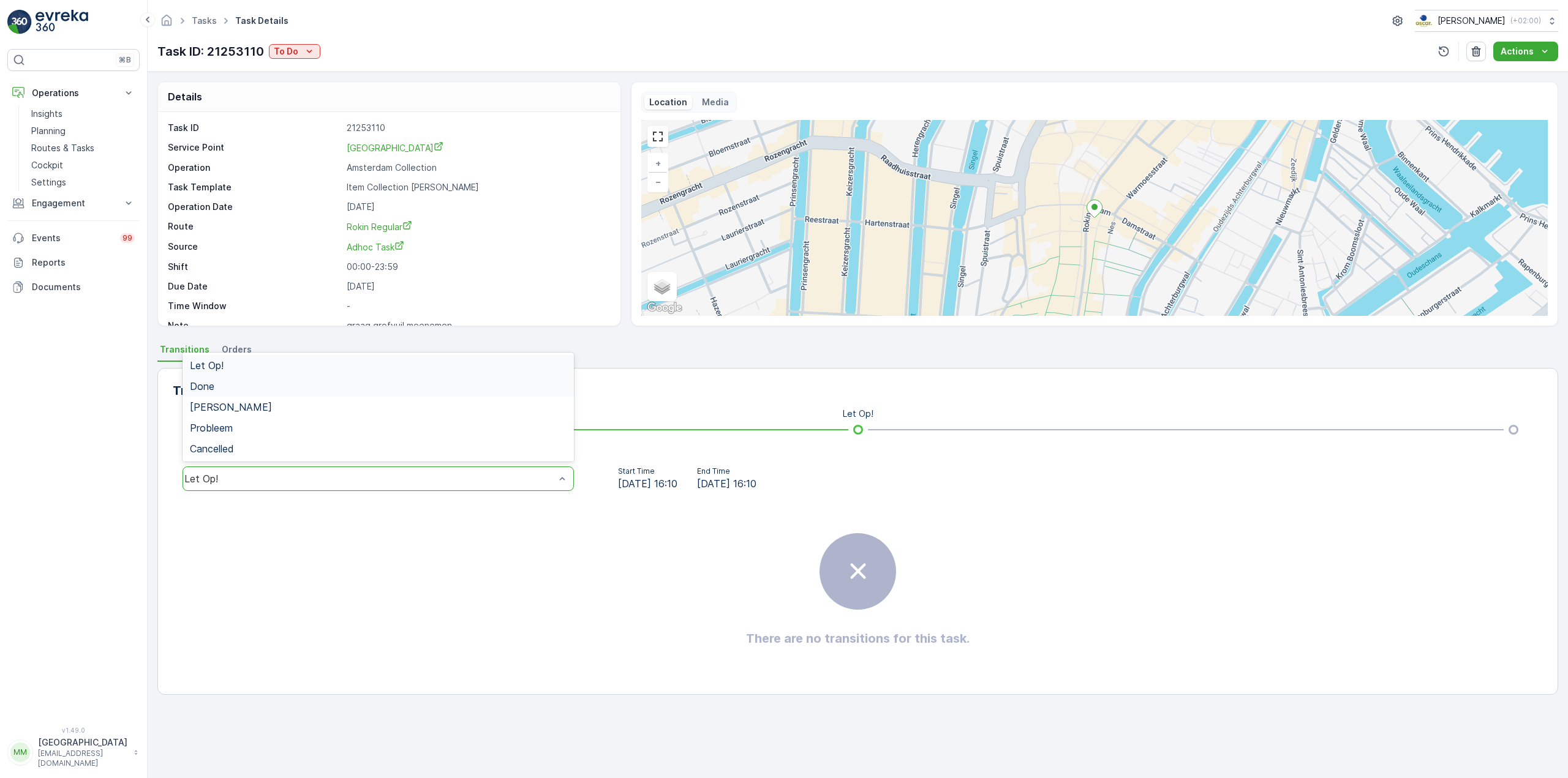
click at [274, 394] on div "Done" at bounding box center [378, 386] width 391 height 21
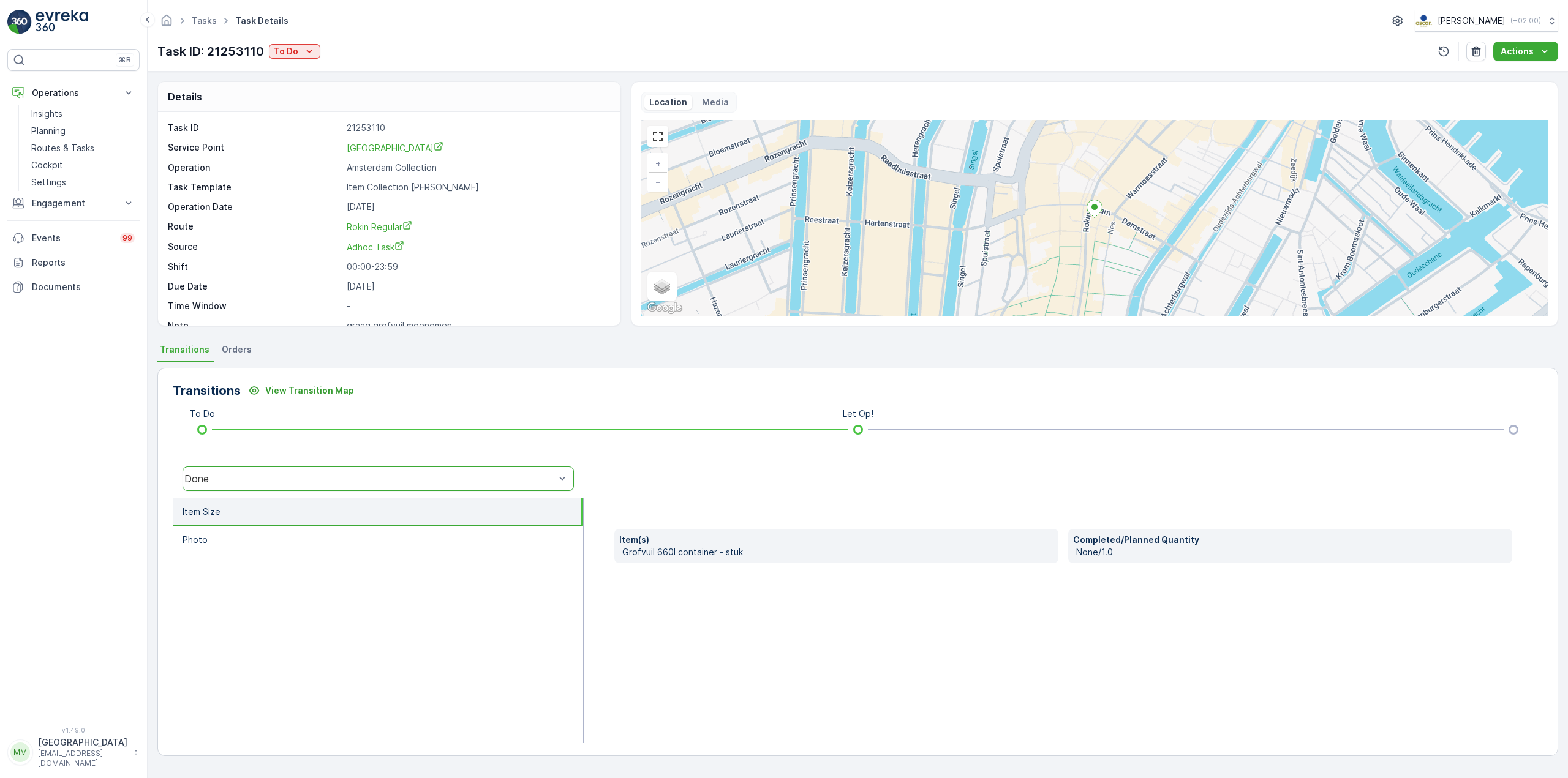
click at [382, 400] on div "Transitions View Transition Map To Do Let Op! option Done, selected. Done Item …" at bounding box center [858, 562] width 1401 height 388
click at [389, 231] on span "Adhoc Task" at bounding box center [376, 231] width 58 height 11
click at [1522, 45] on button "Actions" at bounding box center [1526, 51] width 65 height 20
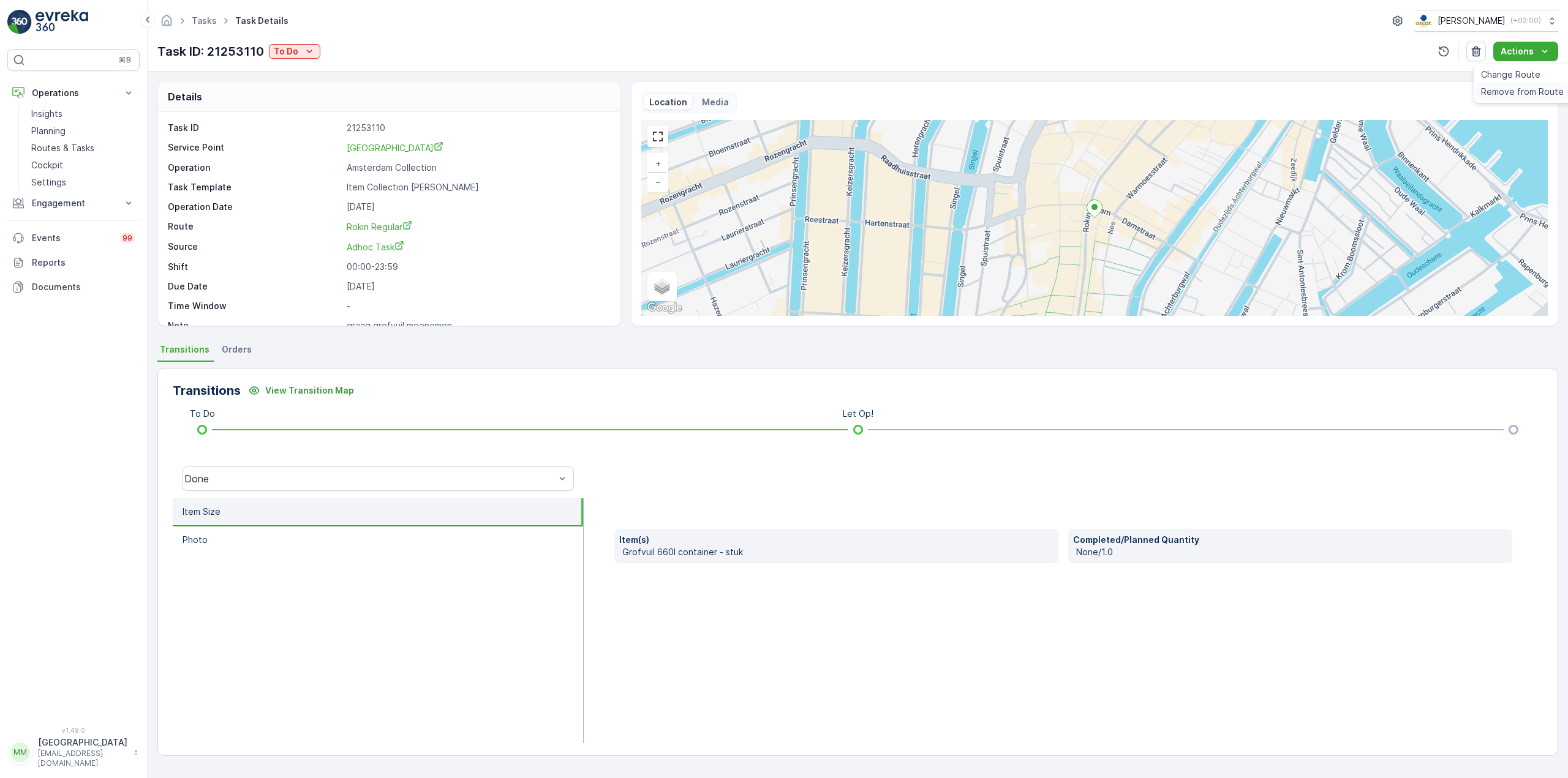
click at [1517, 88] on span "Remove from Route" at bounding box center [1522, 91] width 82 height 12
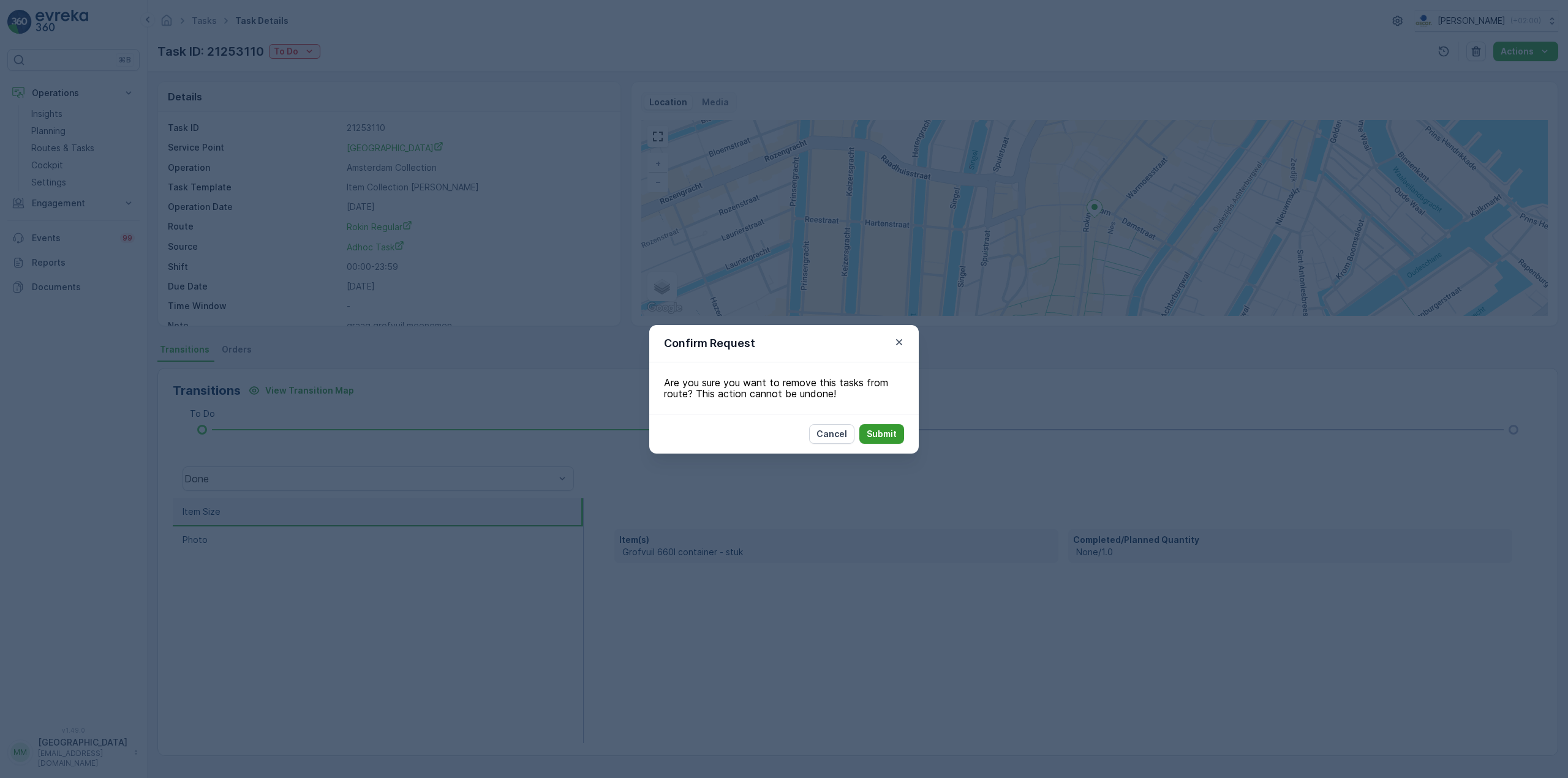
click at [875, 429] on p "Submit" at bounding box center [881, 433] width 30 height 12
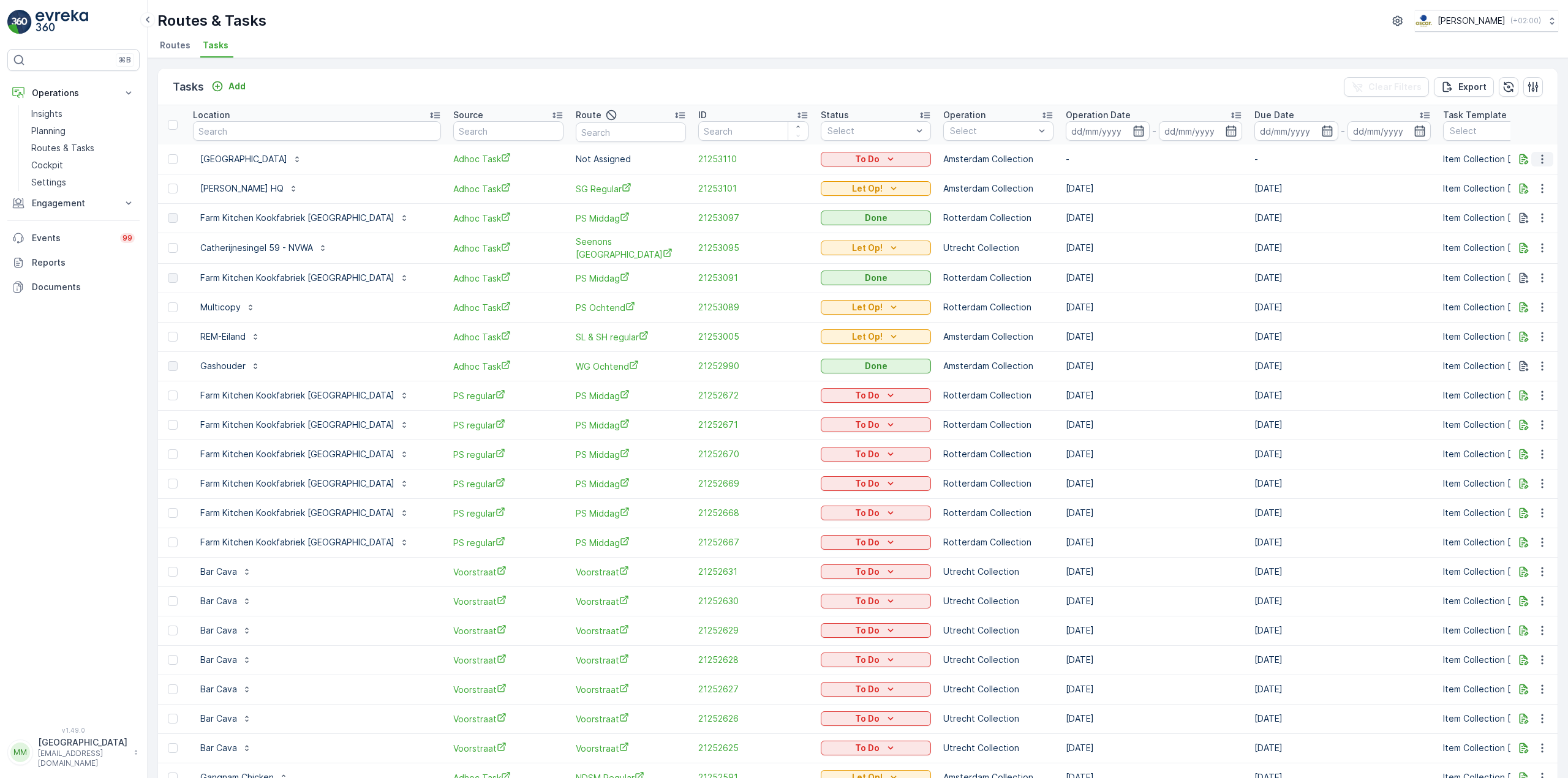
click at [1536, 158] on icon "button" at bounding box center [1542, 159] width 12 height 12
click at [1516, 245] on div "Delete" at bounding box center [1522, 251] width 92 height 17
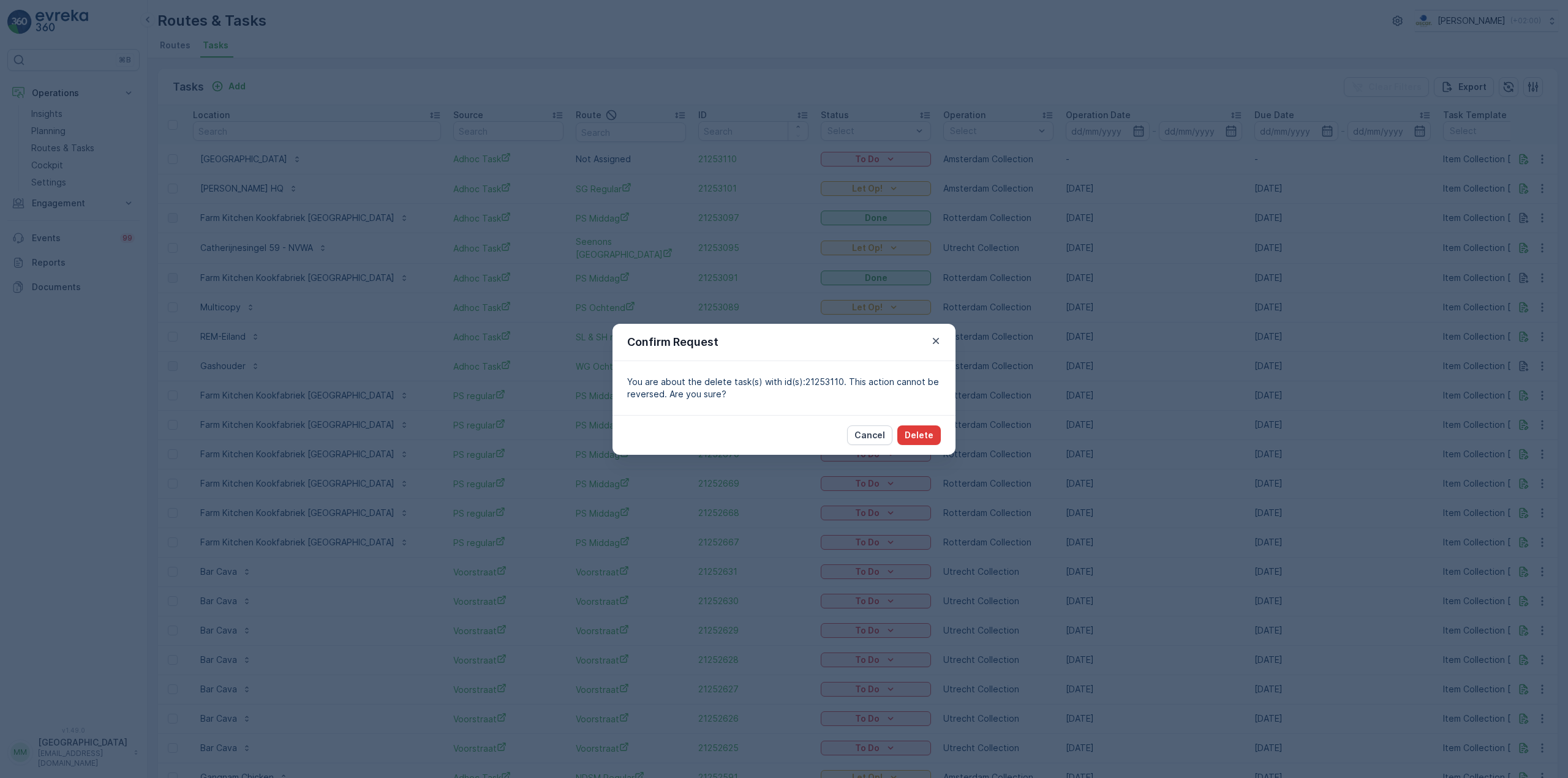
click at [915, 427] on button "Delete" at bounding box center [919, 435] width 44 height 20
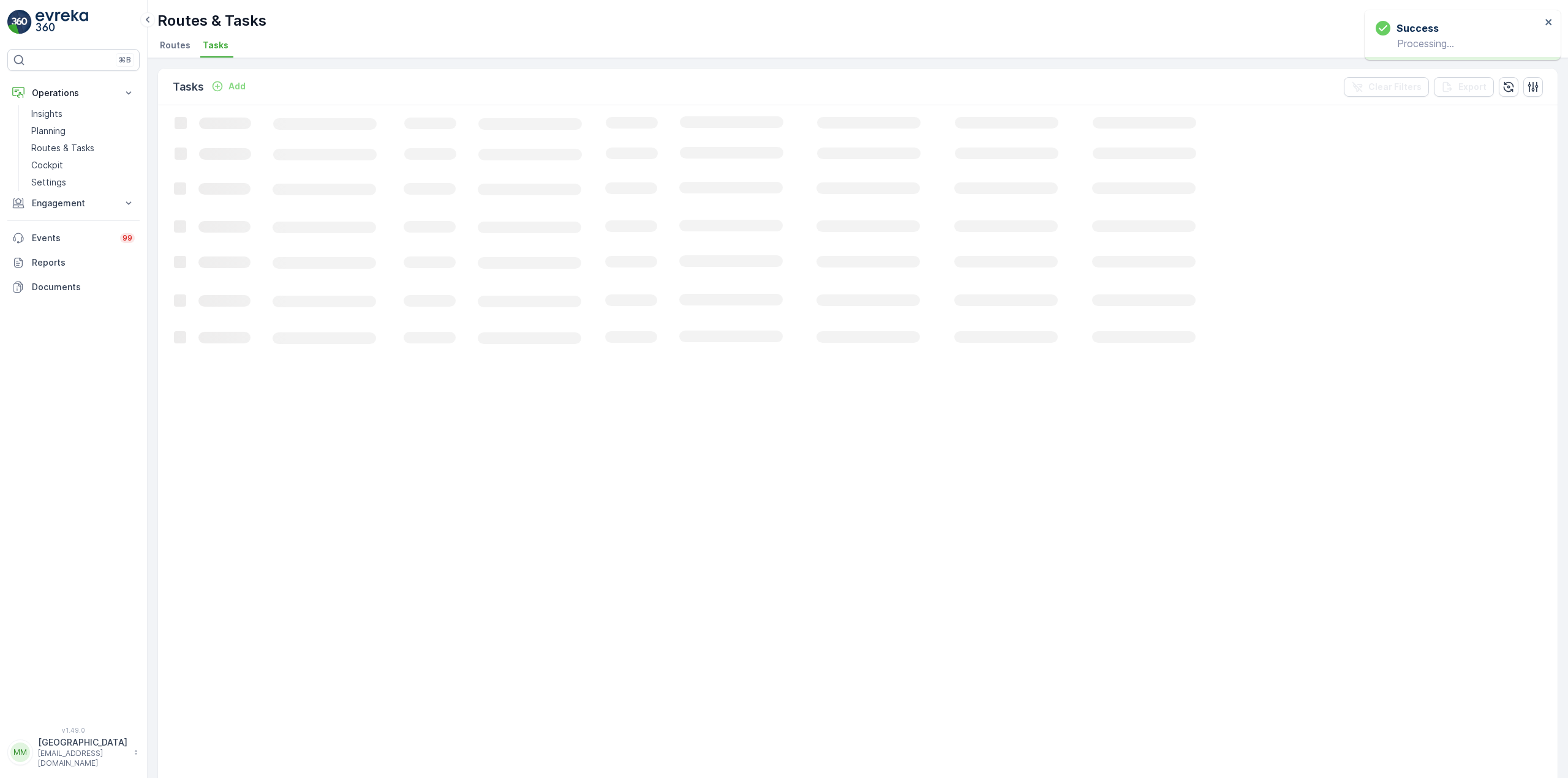
click at [237, 94] on div "Tasks Add" at bounding box center [211, 87] width 78 height 17
click at [234, 87] on p "Add" at bounding box center [237, 86] width 17 height 12
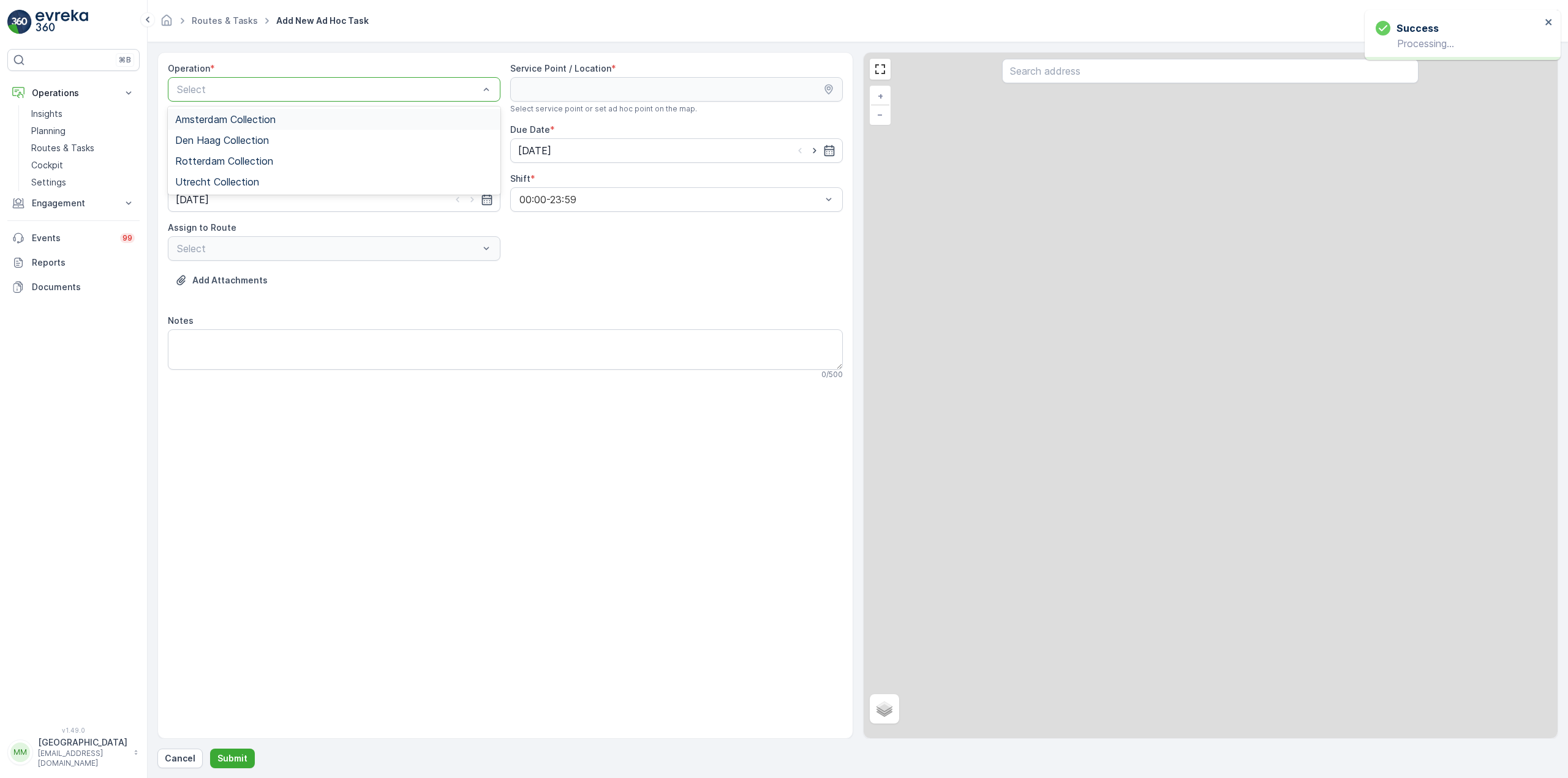
click at [234, 87] on div at bounding box center [328, 89] width 305 height 11
click at [316, 120] on div "Amsterdam Collection" at bounding box center [334, 120] width 318 height 11
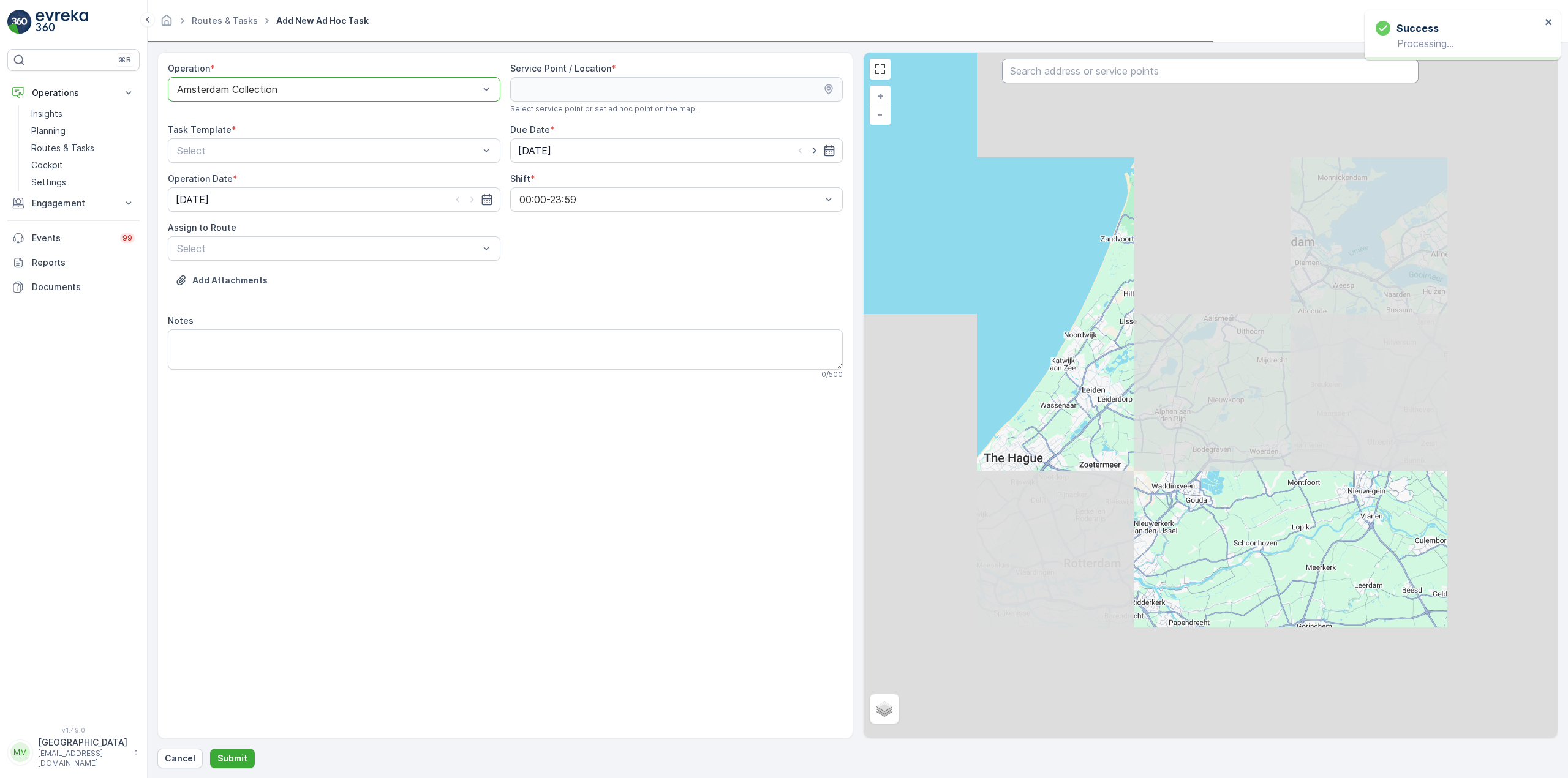
click at [1135, 75] on input "text" at bounding box center [1210, 71] width 417 height 25
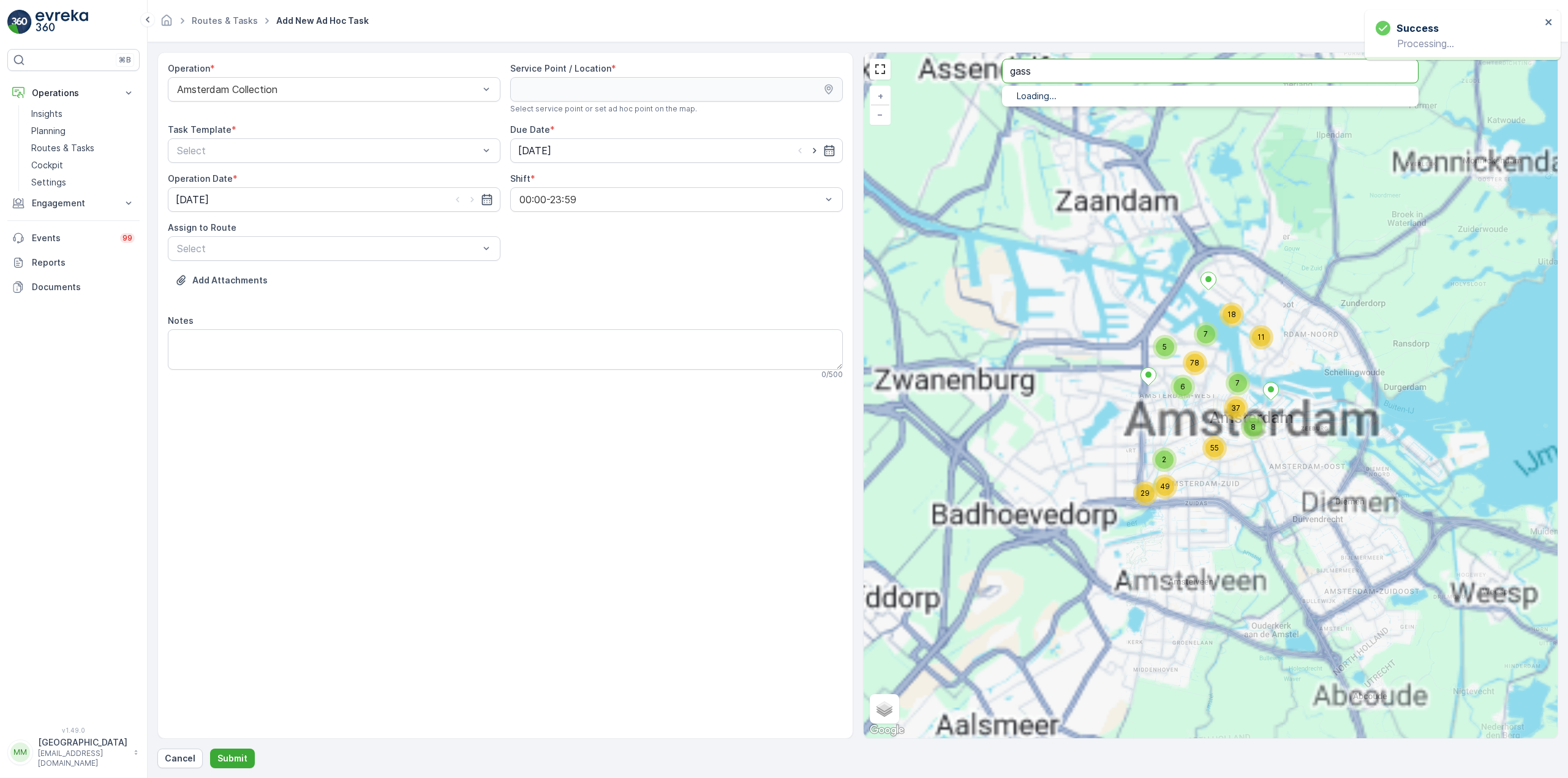
type input "gass"
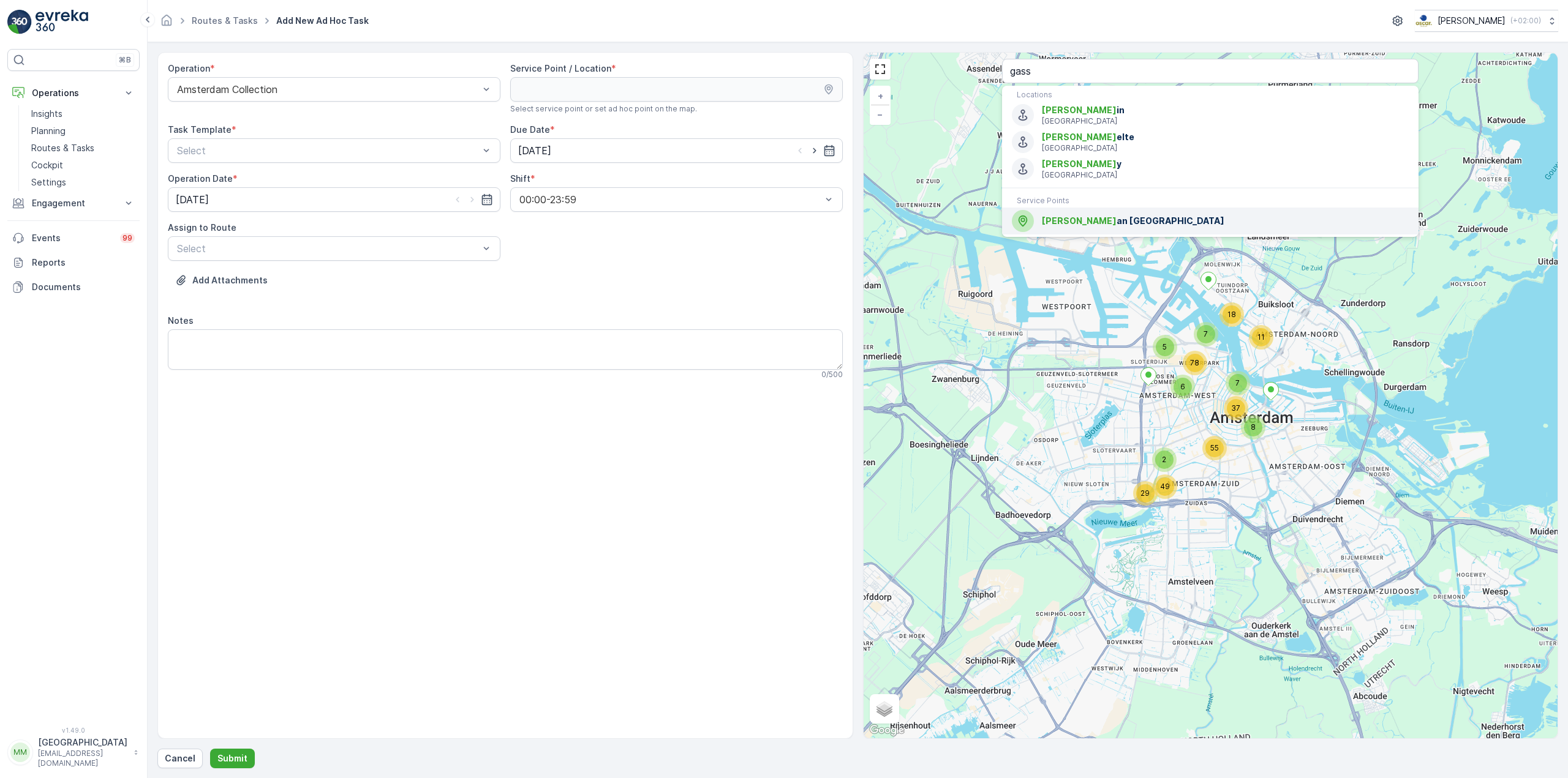
click at [1108, 230] on div "Gass an Dam Square" at bounding box center [1210, 220] width 397 height 22
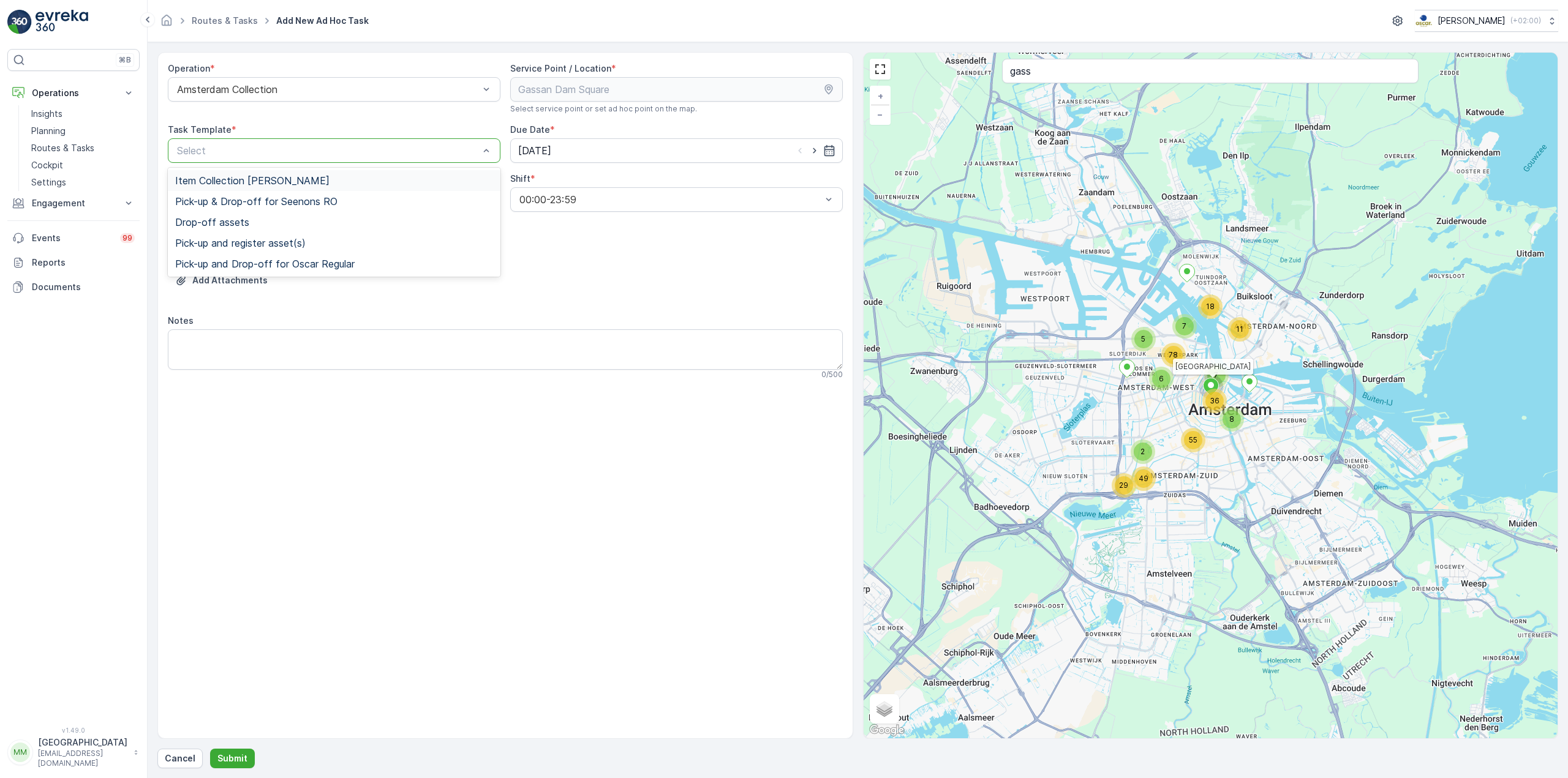
click at [324, 181] on div "Item Collection [PERSON_NAME]" at bounding box center [334, 181] width 318 height 11
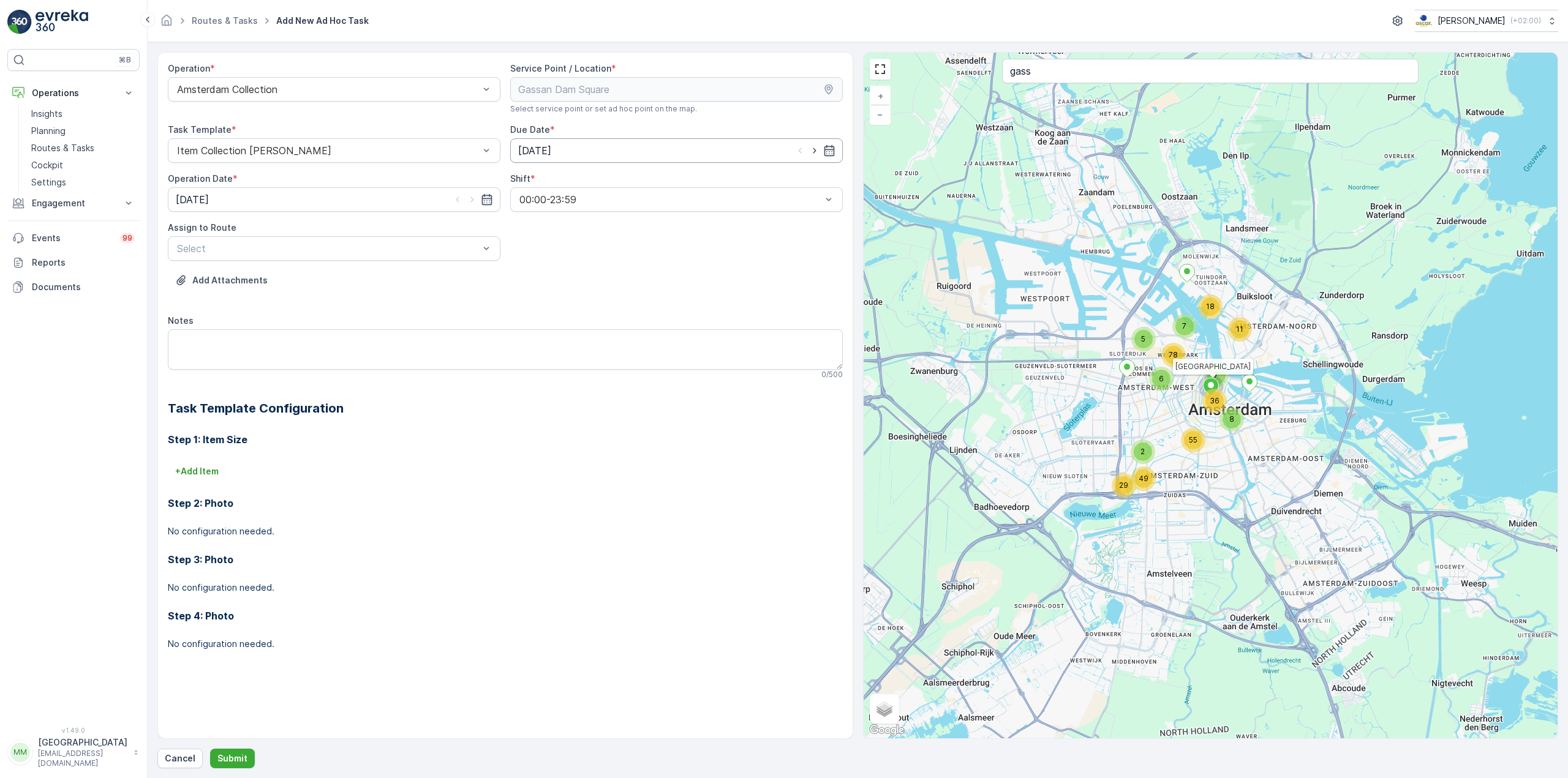
click at [712, 143] on input "[DATE]" at bounding box center [676, 151] width 333 height 25
click at [548, 354] on div "1" at bounding box center [553, 351] width 20 height 20
type input "01.09.2025"
click at [300, 200] on input "[DATE]" at bounding box center [334, 199] width 333 height 25
click at [213, 401] on div "1" at bounding box center [210, 400] width 20 height 20
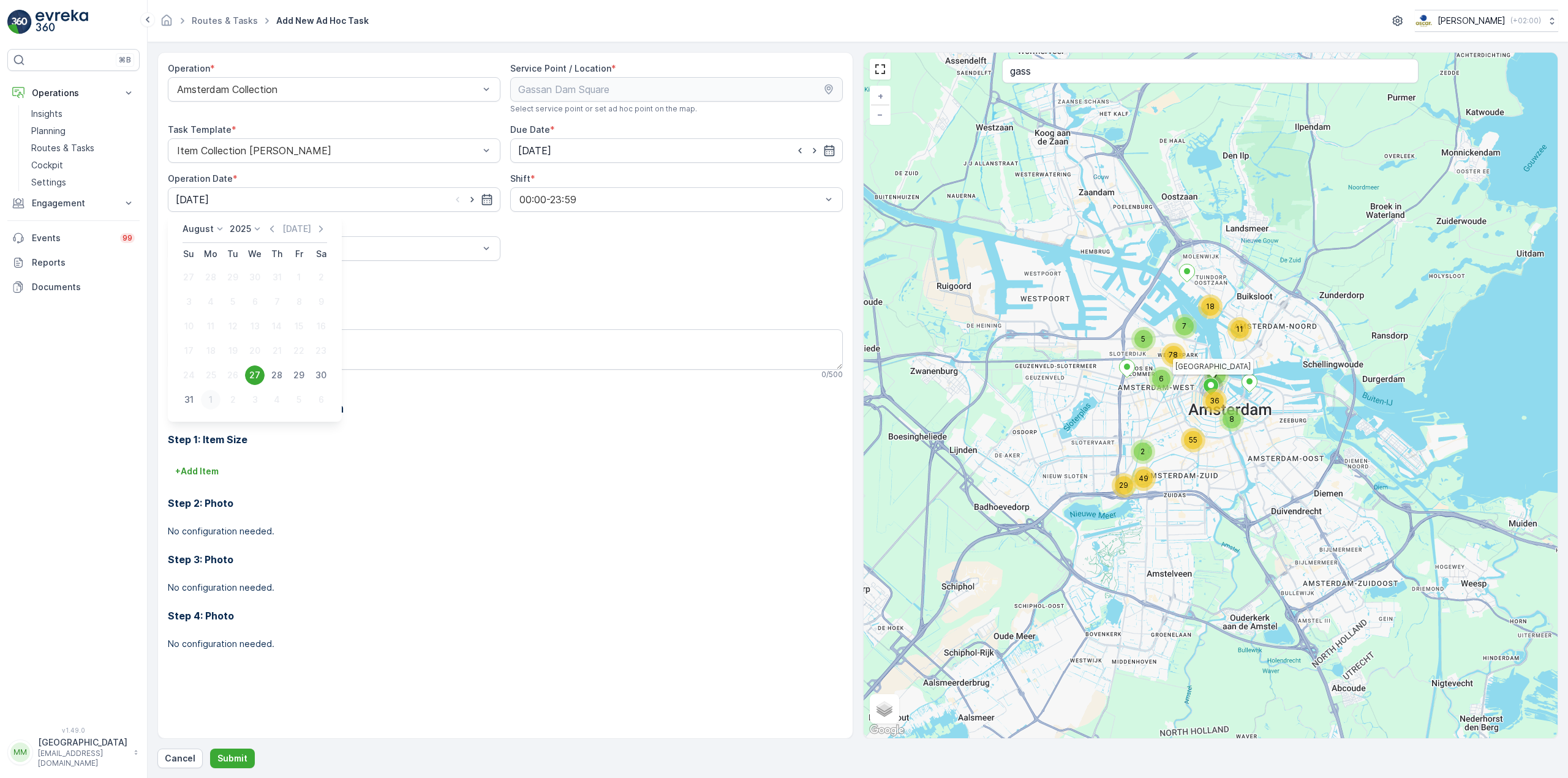
type input "01.09.2025"
click at [313, 248] on div at bounding box center [328, 248] width 305 height 11
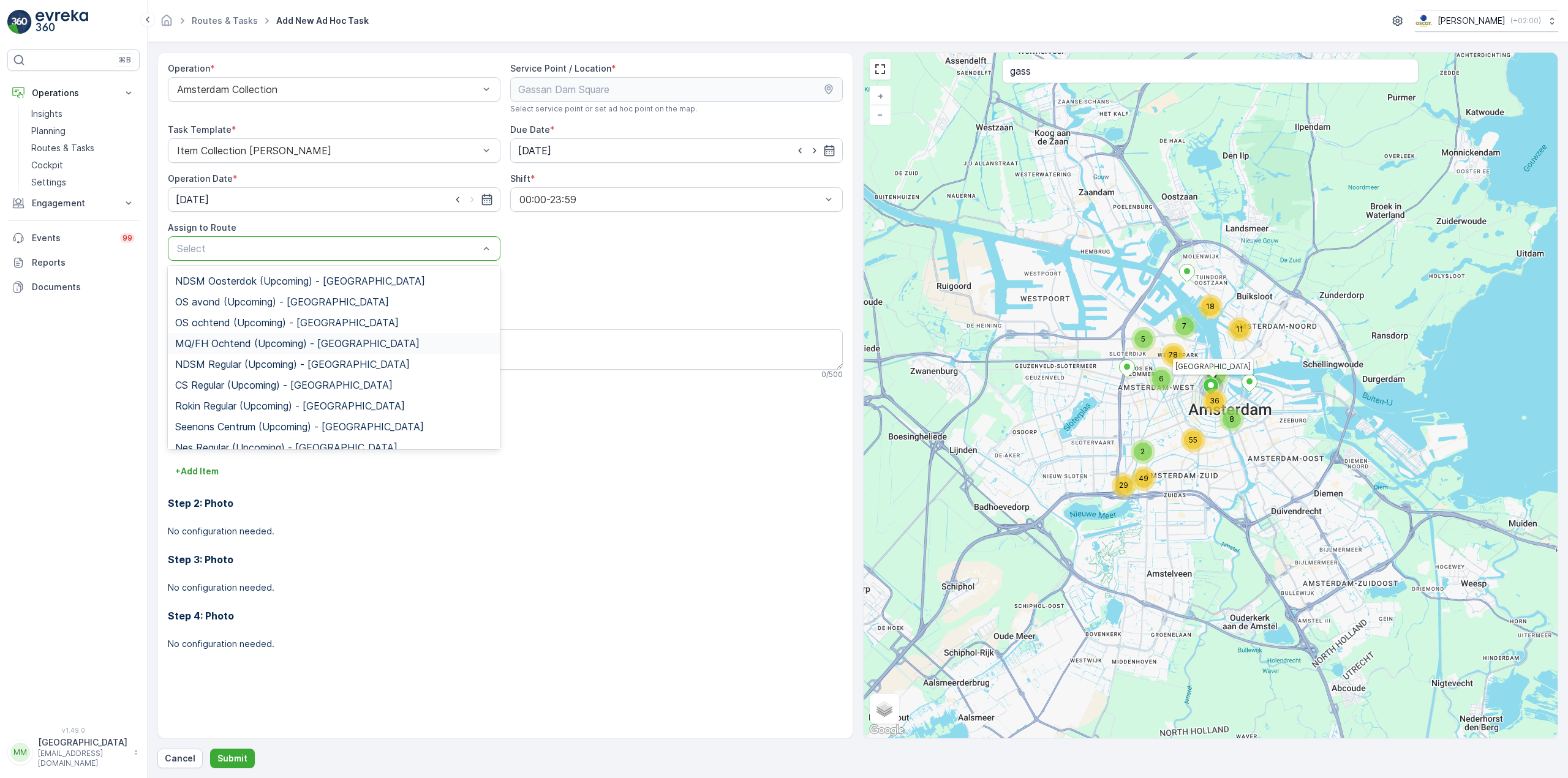
scroll to position [134, 0]
click at [269, 390] on span "Rokin Regular (Upcoming) - Amsterdam" at bounding box center [290, 395] width 229 height 11
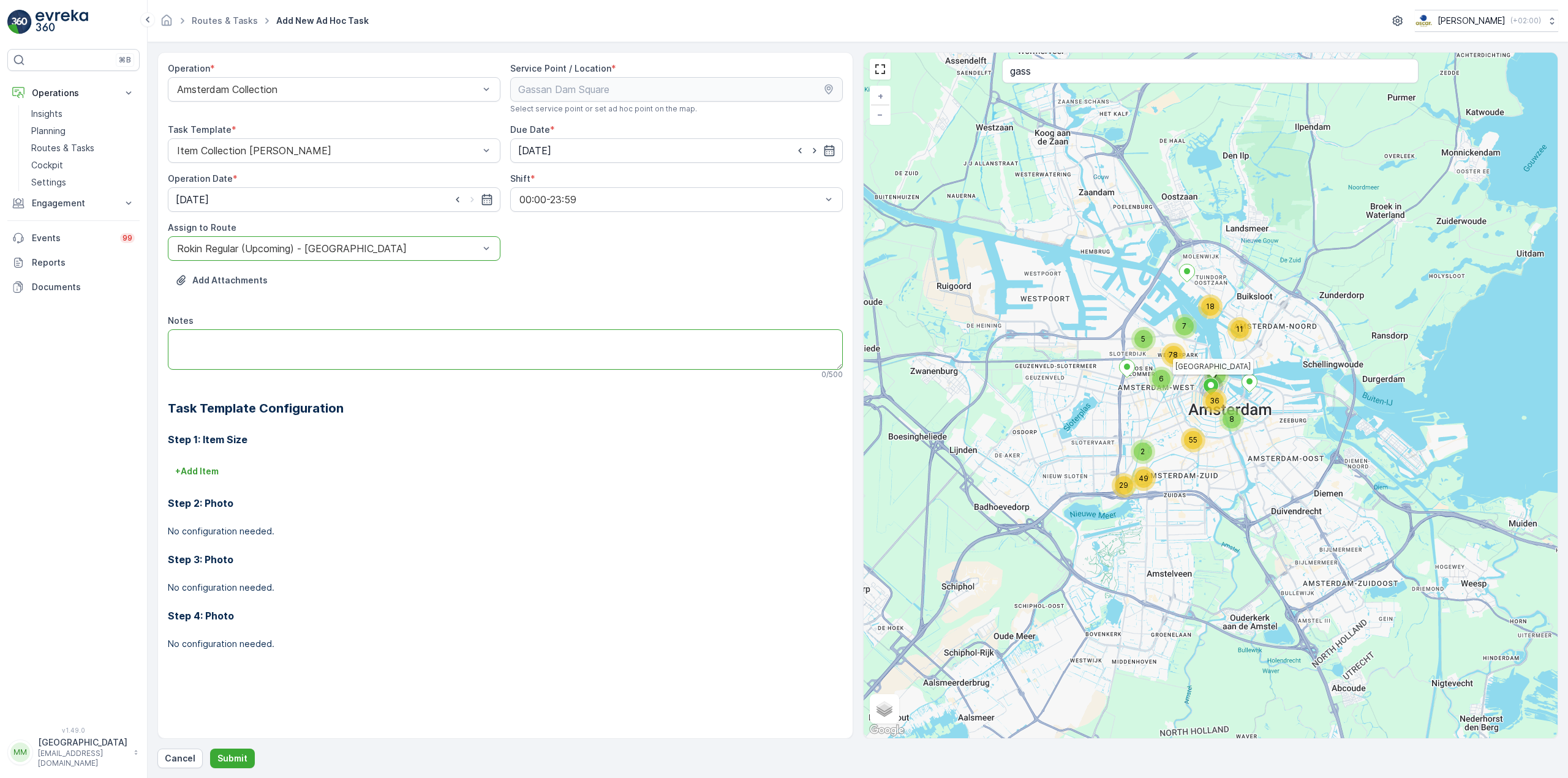
click at [285, 347] on textarea "Notes" at bounding box center [505, 349] width 675 height 40
type textarea "graag grofvuil meenemen"
click at [197, 471] on p "+ Add Item" at bounding box center [197, 471] width 44 height 12
click at [232, 492] on div at bounding box center [448, 489] width 543 height 11
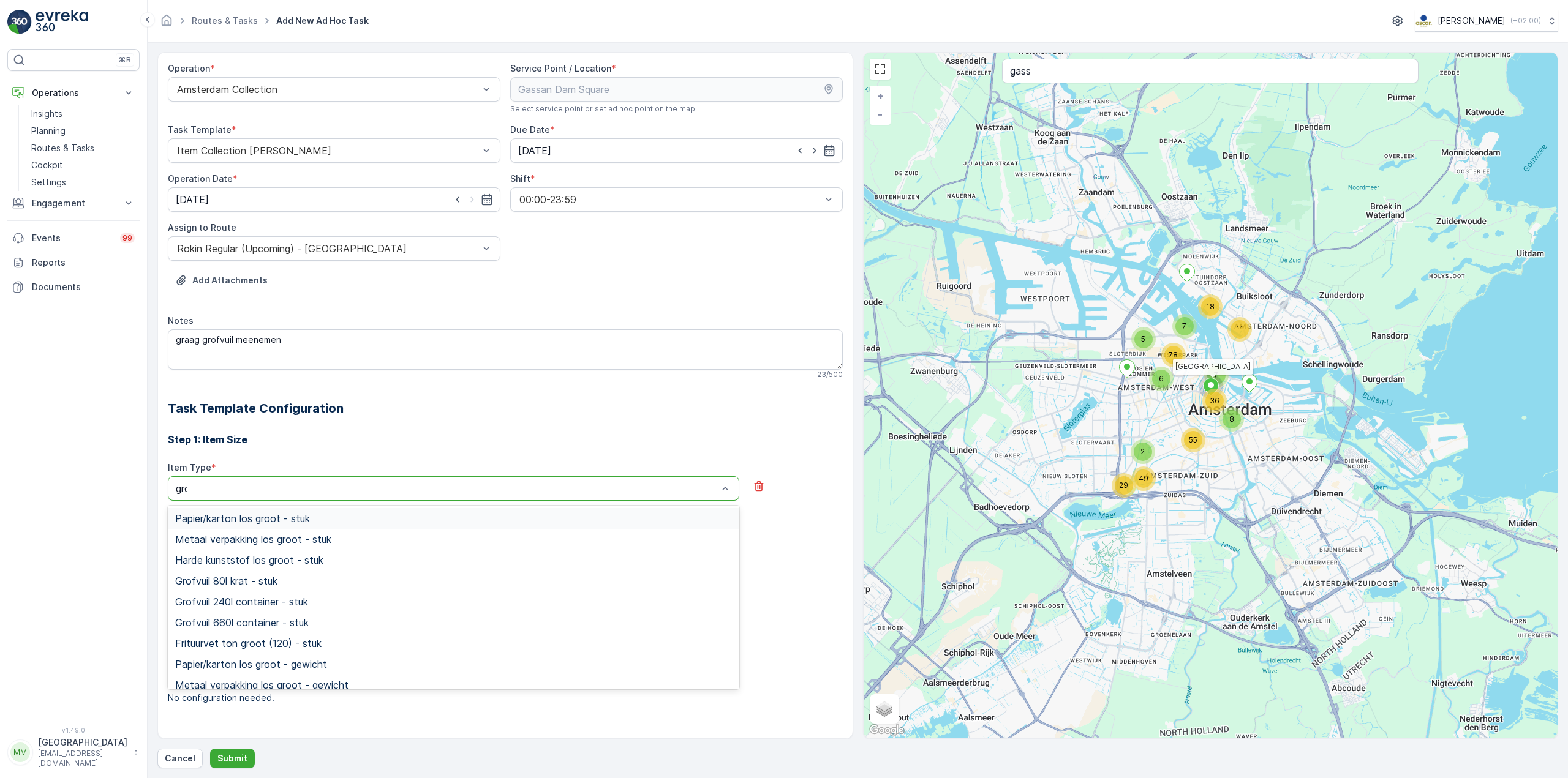
type input "grof"
click at [254, 557] on span "Grofvuil 660l container - stuk" at bounding box center [242, 560] width 134 height 11
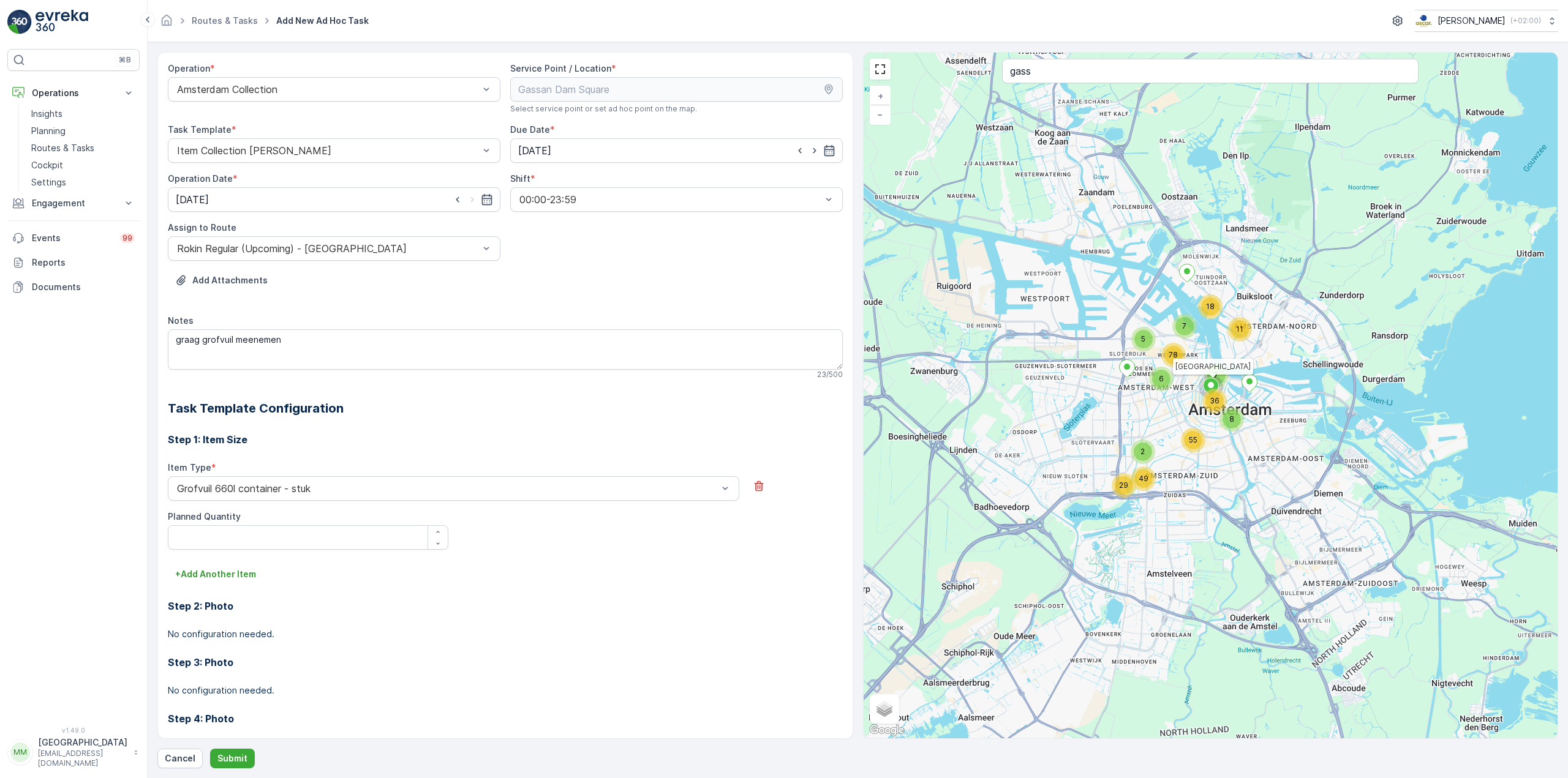
click at [246, 550] on div "Item Type * Grofvuil 660l container - stuk Planned Quantity" at bounding box center [505, 513] width 675 height 103
click at [243, 544] on Quantity "Planned Quantity" at bounding box center [308, 537] width 281 height 25
type Quantity "1"
click at [234, 767] on button "Submit" at bounding box center [232, 758] width 45 height 20
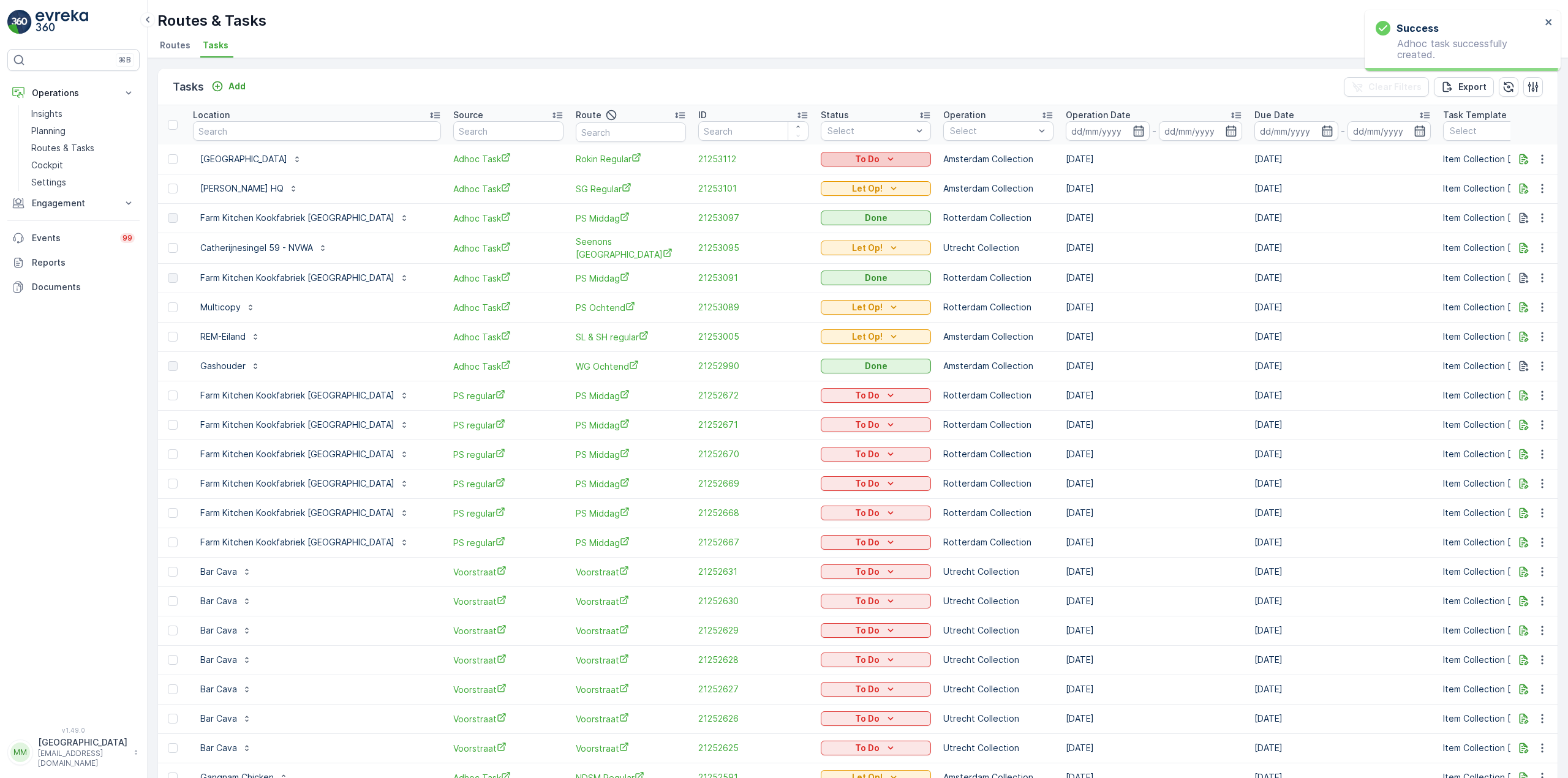
click at [885, 154] on icon "To Do" at bounding box center [890, 159] width 12 height 12
click at [795, 181] on span "Let Op!" at bounding box center [785, 177] width 31 height 12
click at [242, 85] on p "Add" at bounding box center [237, 86] width 17 height 12
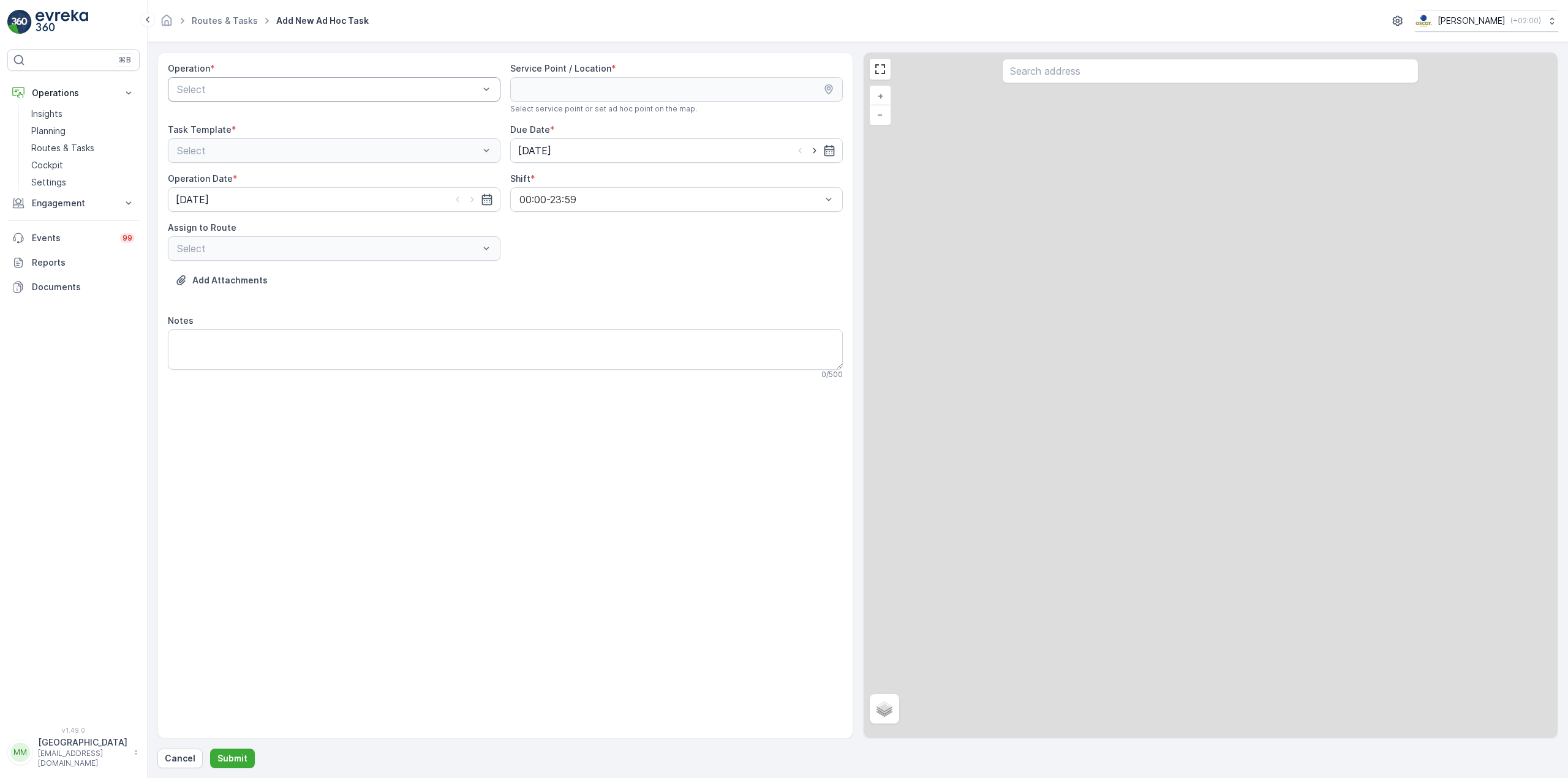
click at [246, 93] on div at bounding box center [328, 89] width 305 height 11
click at [241, 110] on div "Amsterdam Collection" at bounding box center [334, 120] width 333 height 21
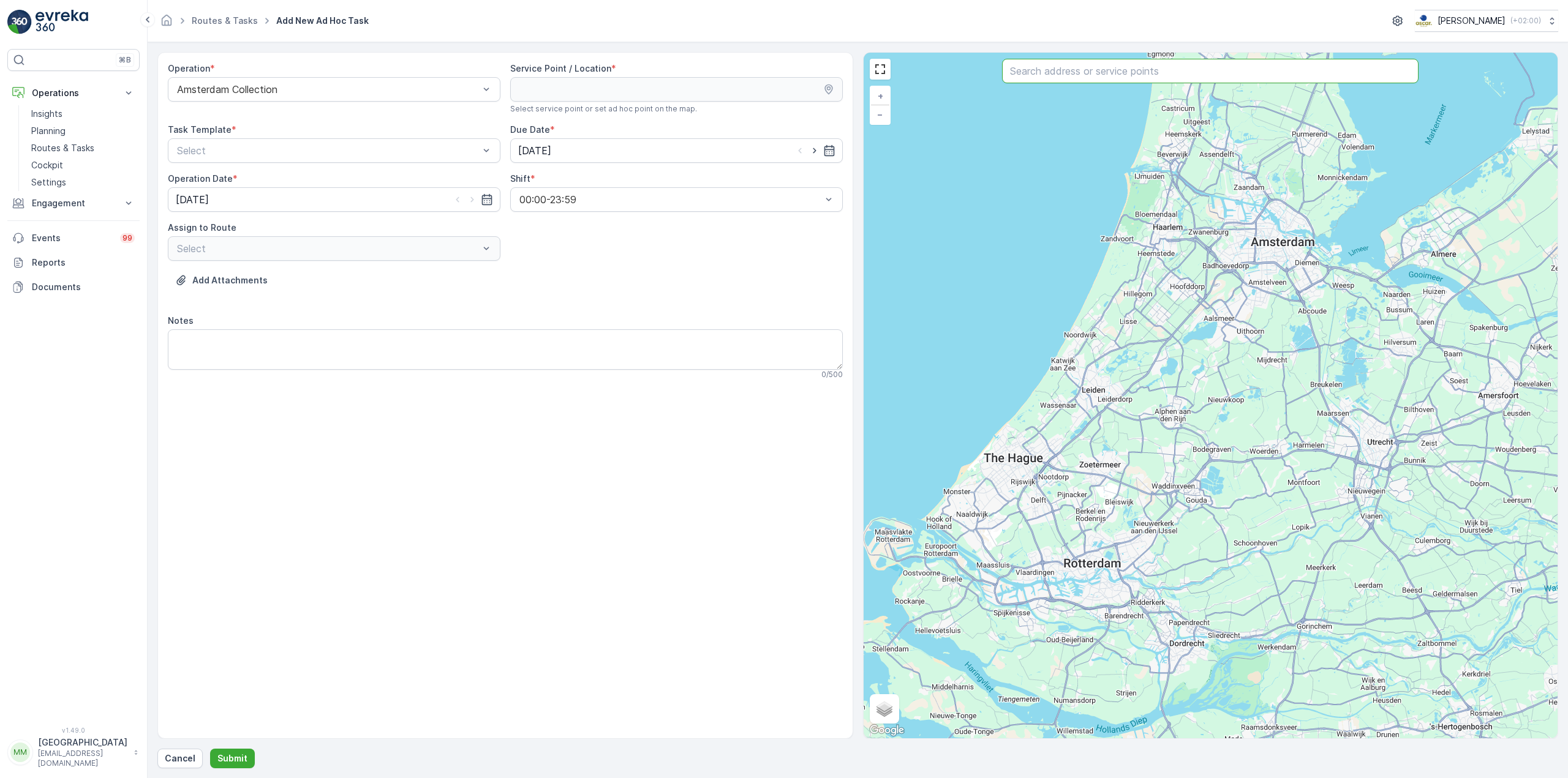
click at [1053, 77] on input "text" at bounding box center [1210, 71] width 417 height 25
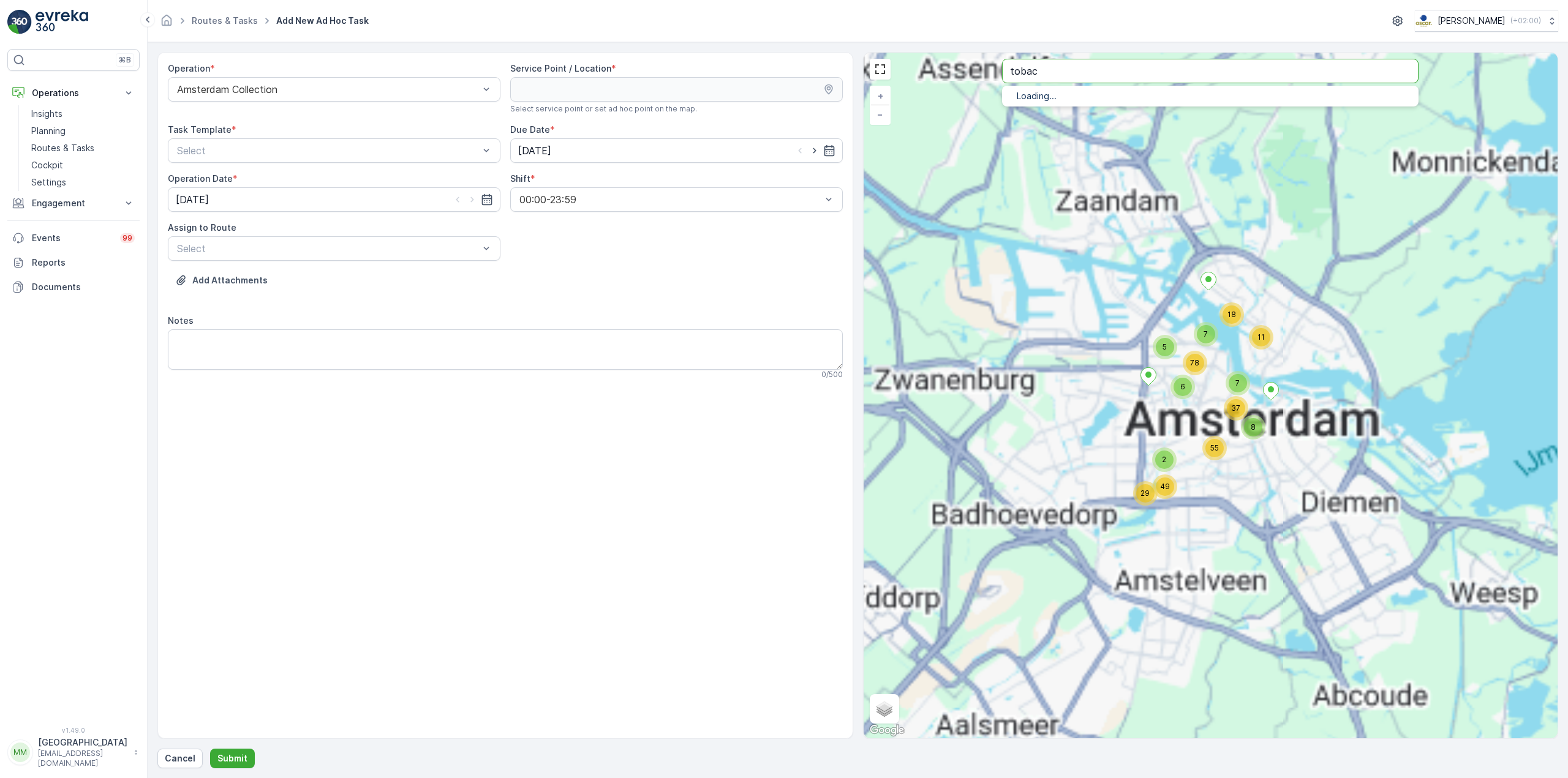
type input "tobac"
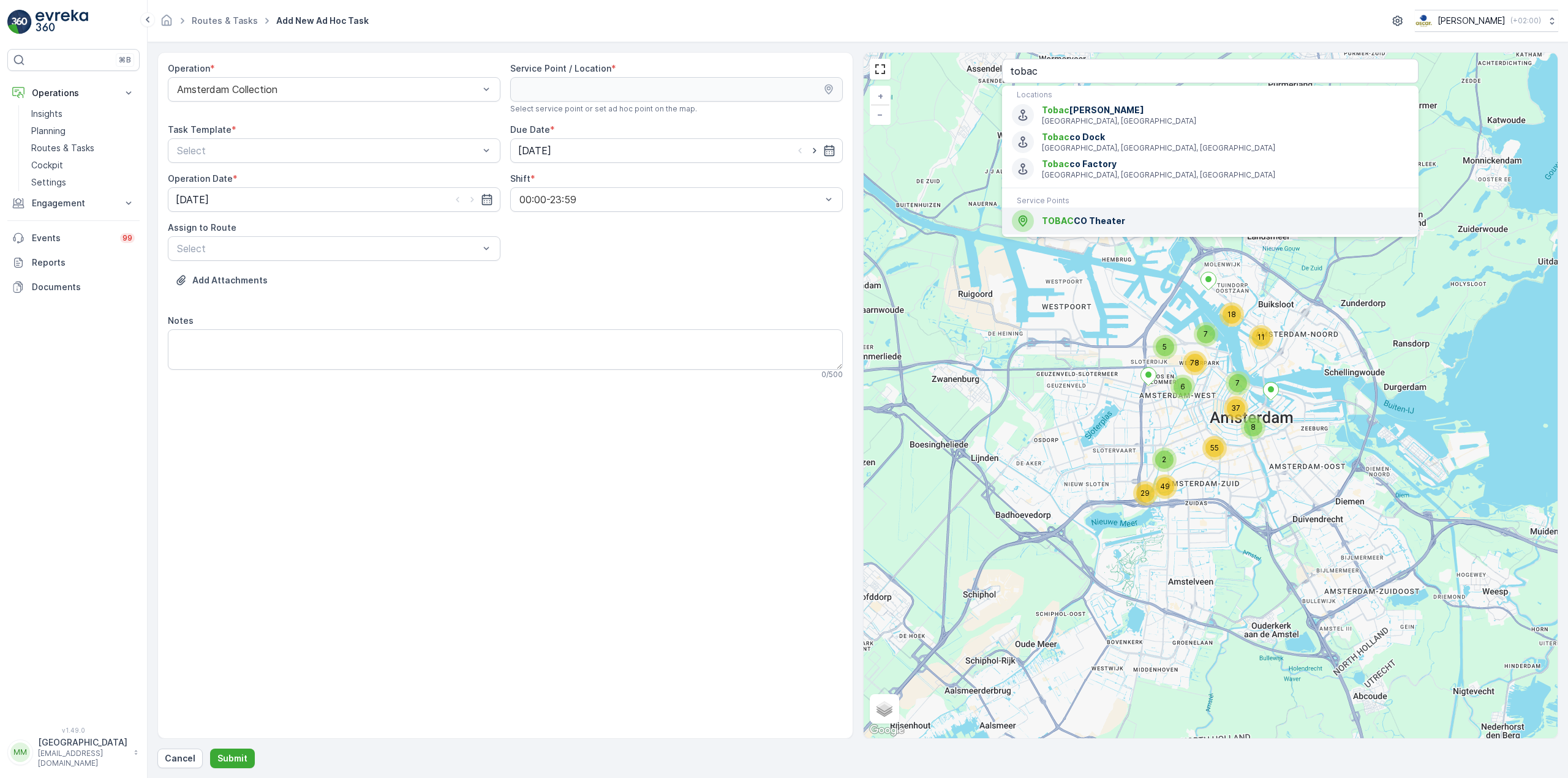
drag, startPoint x: 1123, startPoint y: 219, endPoint x: 232, endPoint y: 117, distance: 896.8
click at [1119, 219] on span "TOBAC CO Theater" at bounding box center [1225, 220] width 367 height 12
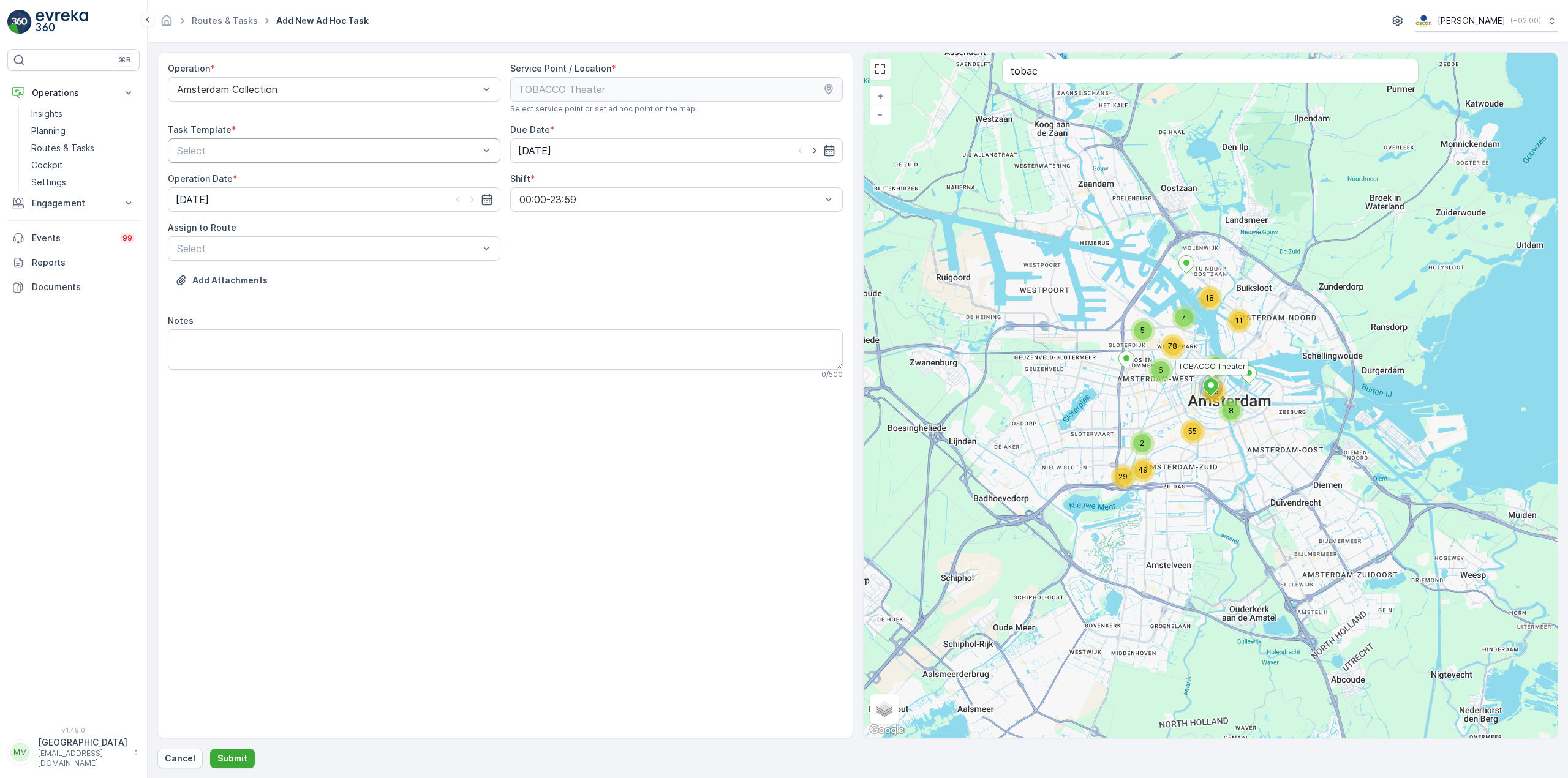
click at [248, 146] on div at bounding box center [328, 151] width 305 height 11
click at [231, 181] on span "Item Collection [PERSON_NAME]" at bounding box center [252, 181] width 154 height 11
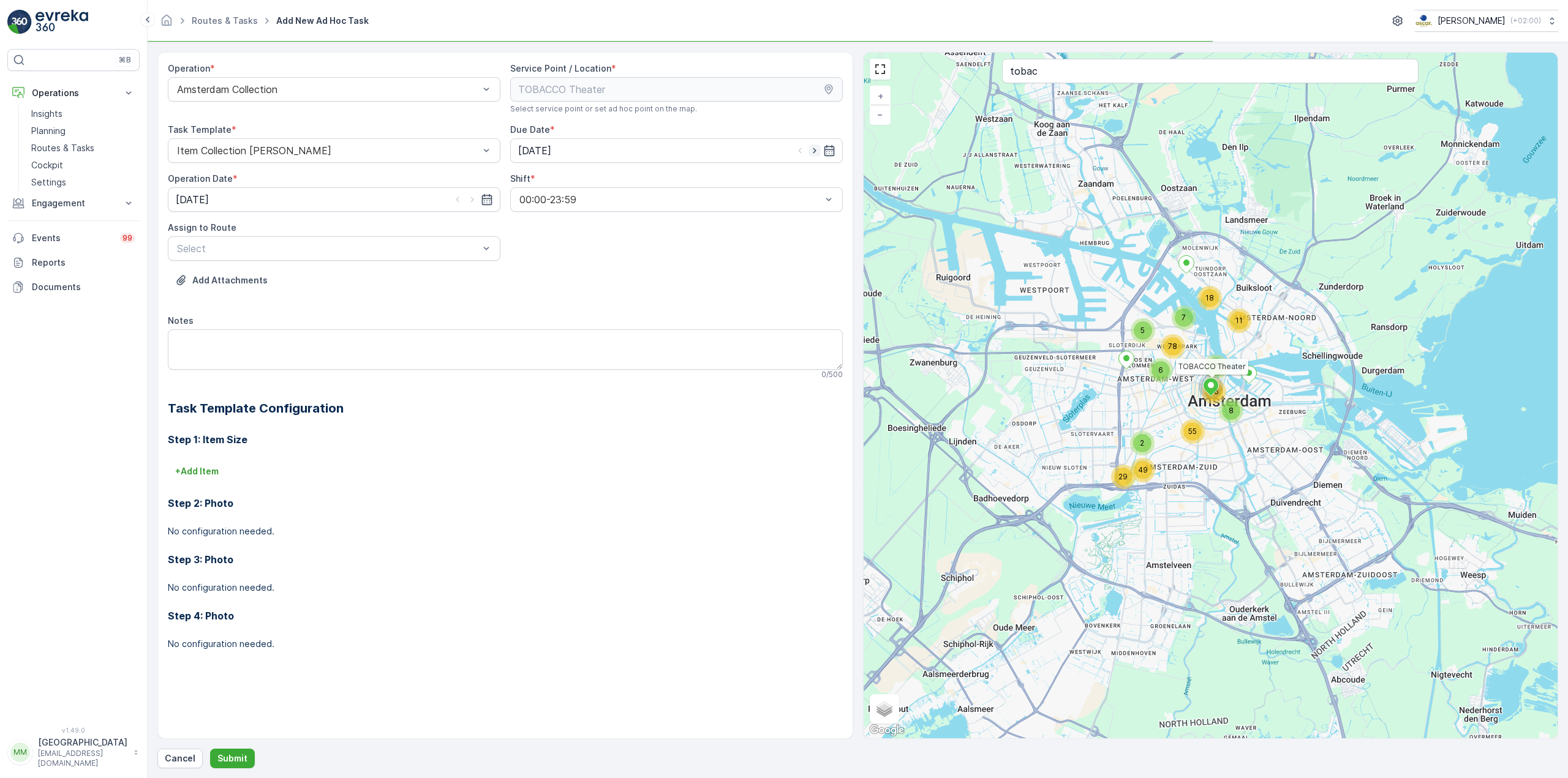
click at [810, 149] on icon "button" at bounding box center [814, 150] width 12 height 12
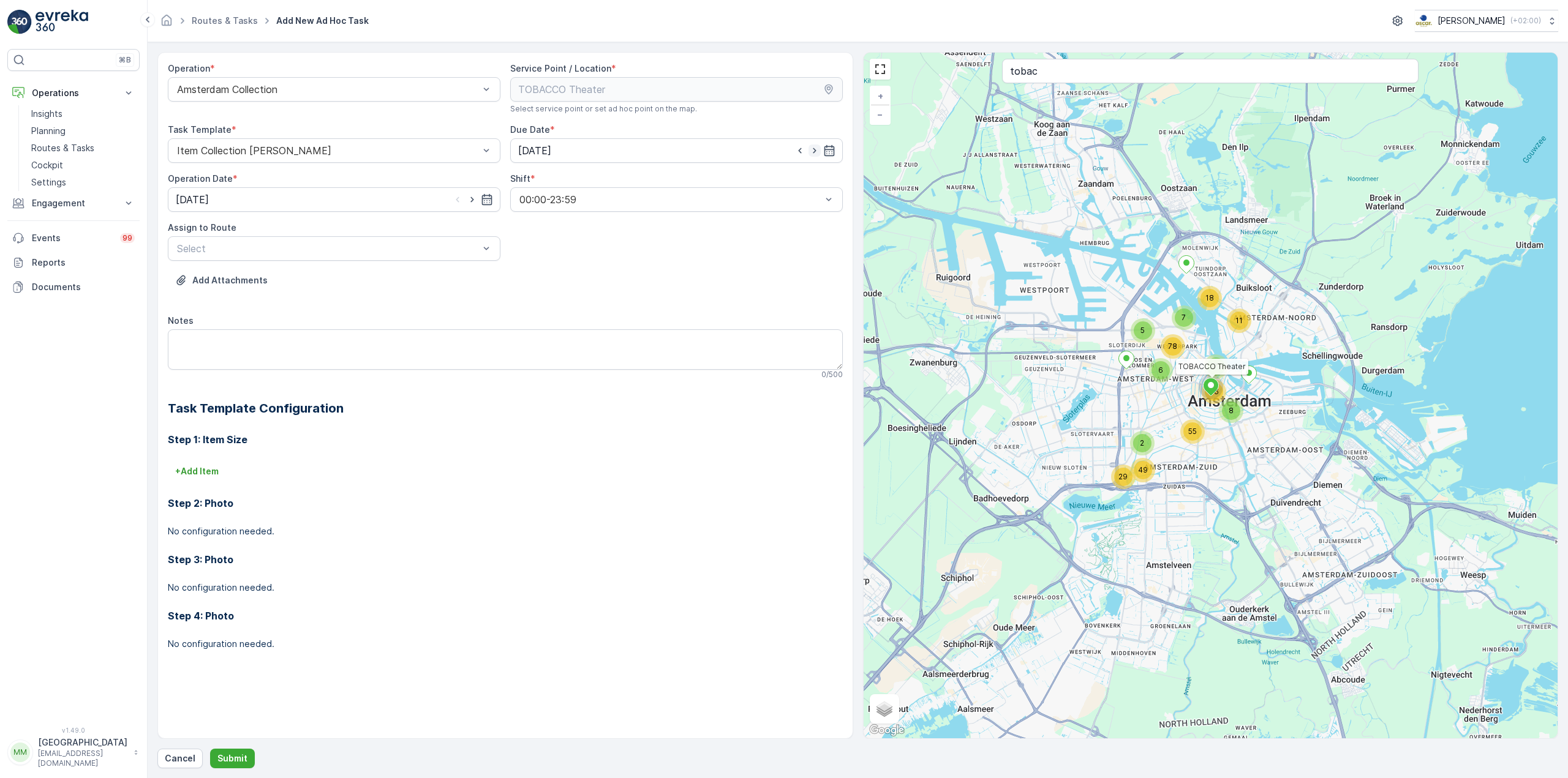
type input "01.09.2025"
click at [743, 134] on div "Due Date *" at bounding box center [676, 129] width 333 height 12
click at [476, 200] on icon "button" at bounding box center [472, 199] width 12 height 12
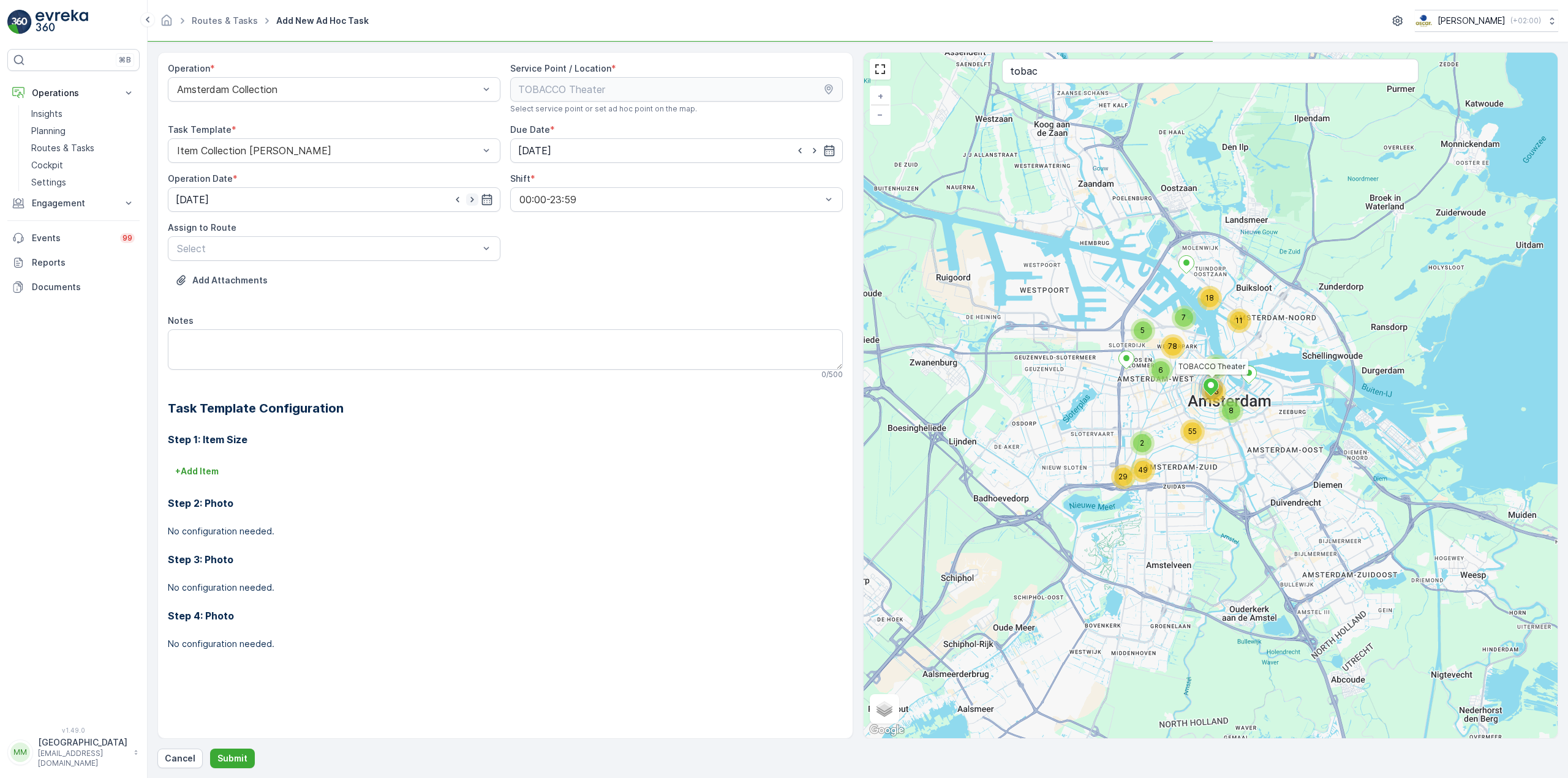
click at [476, 200] on icon "button" at bounding box center [472, 199] width 12 height 12
type input "01.09.2025"
click at [424, 245] on div at bounding box center [328, 248] width 305 height 11
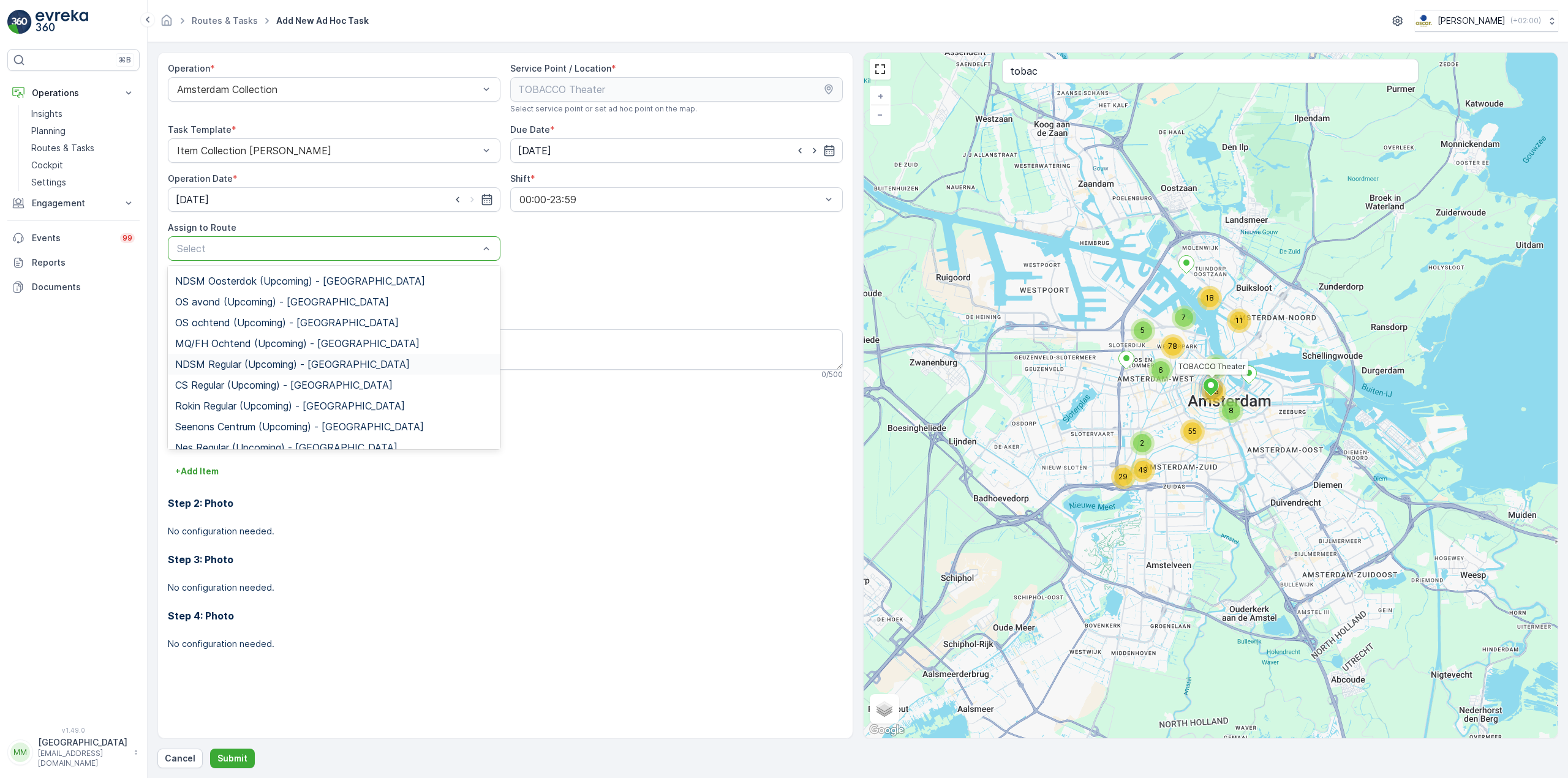
scroll to position [134, 0]
drag, startPoint x: 253, startPoint y: 435, endPoint x: 246, endPoint y: 417, distance: 19.3
click at [252, 433] on span "Nes Regular (Upcoming) - Amsterdam" at bounding box center [286, 437] width 222 height 11
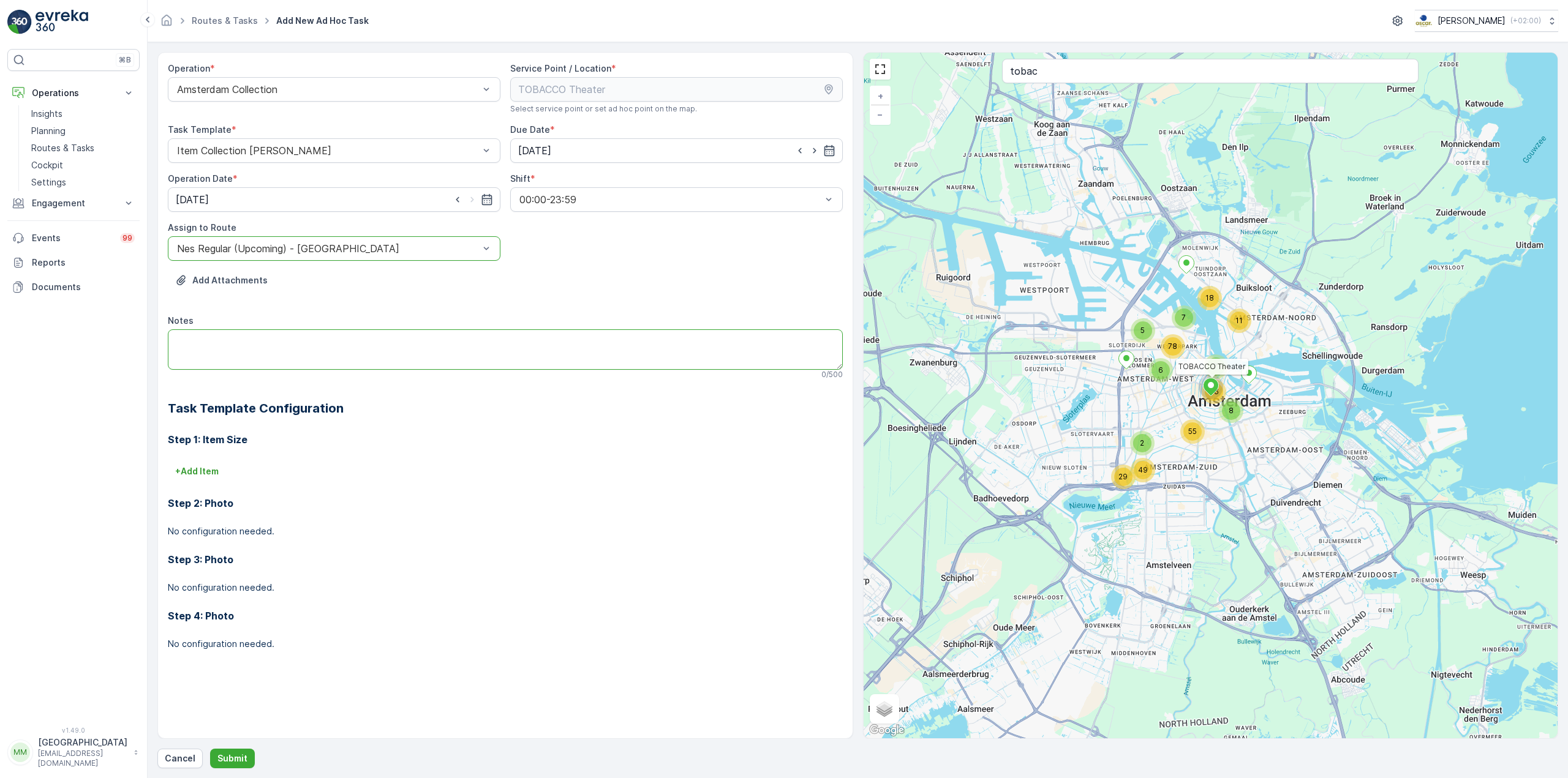
click at [224, 337] on textarea "Notes" at bounding box center [505, 349] width 675 height 40
type textarea "graag grovuil meenemen"
click at [213, 476] on p "+ Add Item" at bounding box center [197, 471] width 44 height 12
drag, startPoint x: 258, startPoint y: 502, endPoint x: 260, endPoint y: 495, distance: 7.3
click at [260, 499] on div "Item Type * Select" at bounding box center [505, 488] width 675 height 54
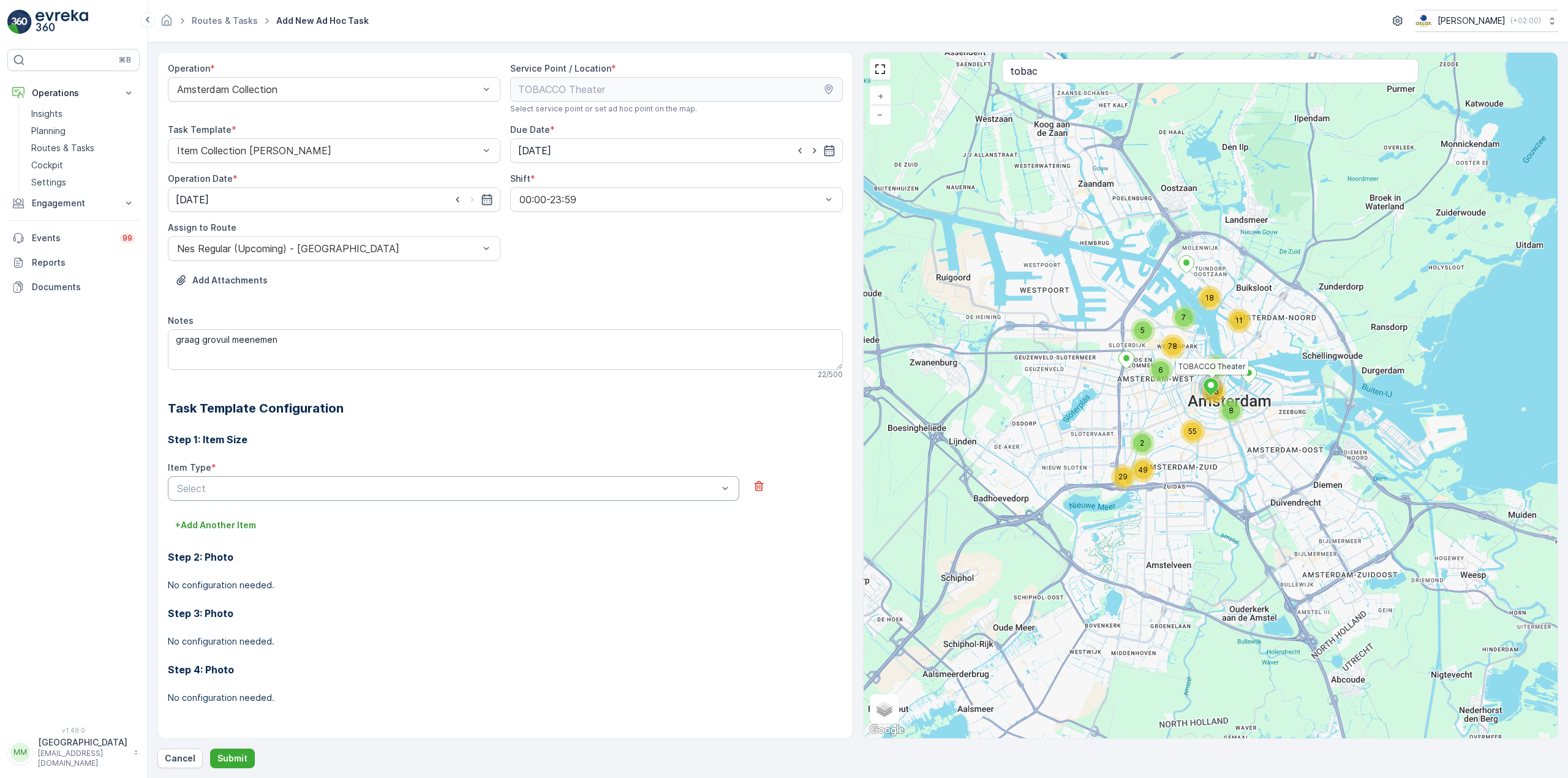
click at [260, 492] on div at bounding box center [448, 489] width 543 height 11
type input "grofv"
click at [296, 535] on span "Grofvuil 240l container - stuk" at bounding box center [241, 540] width 133 height 11
click at [276, 529] on Quantity "Planned Quantity" at bounding box center [308, 537] width 281 height 25
type Quantity "1"
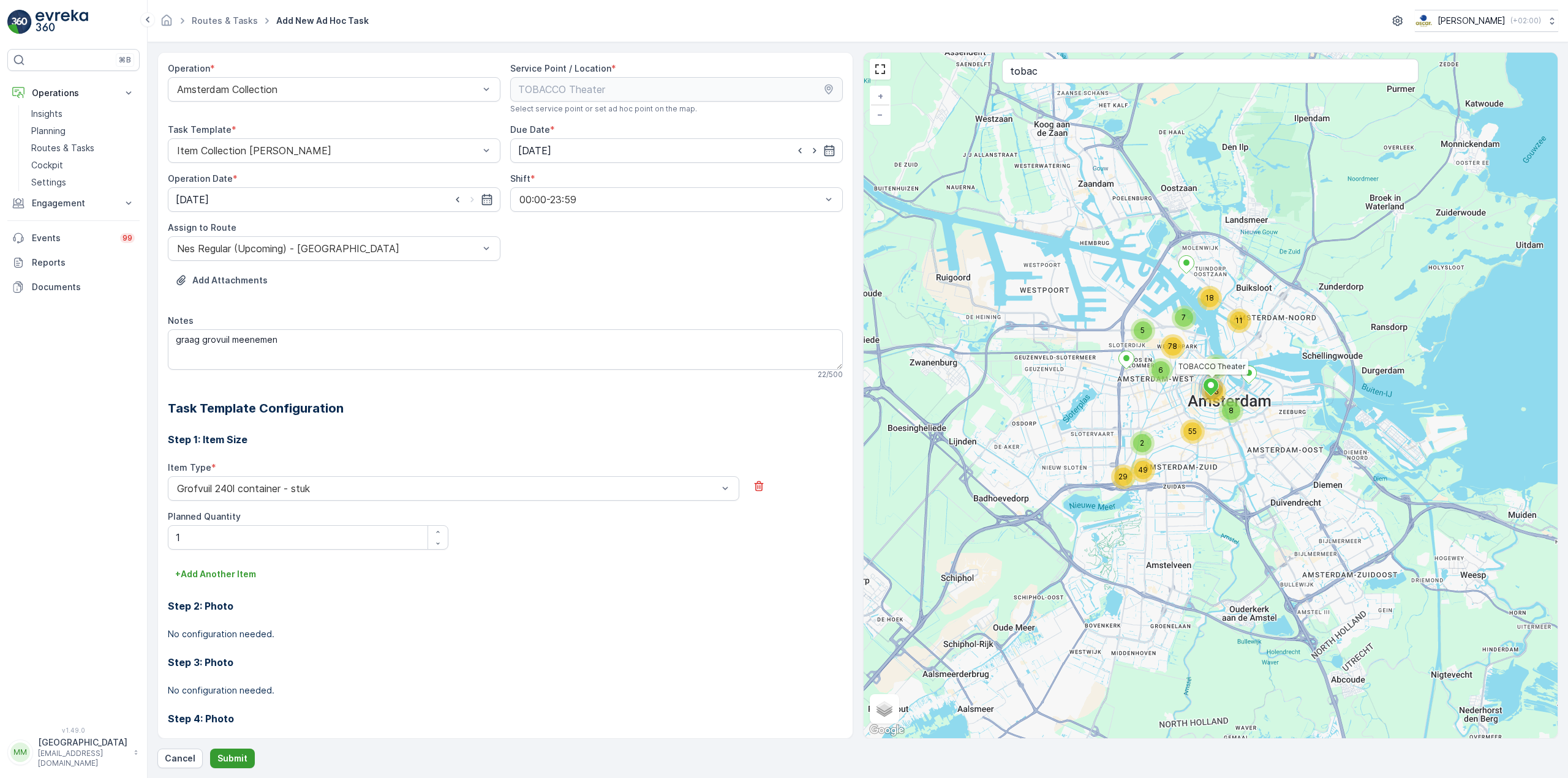
click at [236, 764] on p "Submit" at bounding box center [232, 758] width 30 height 12
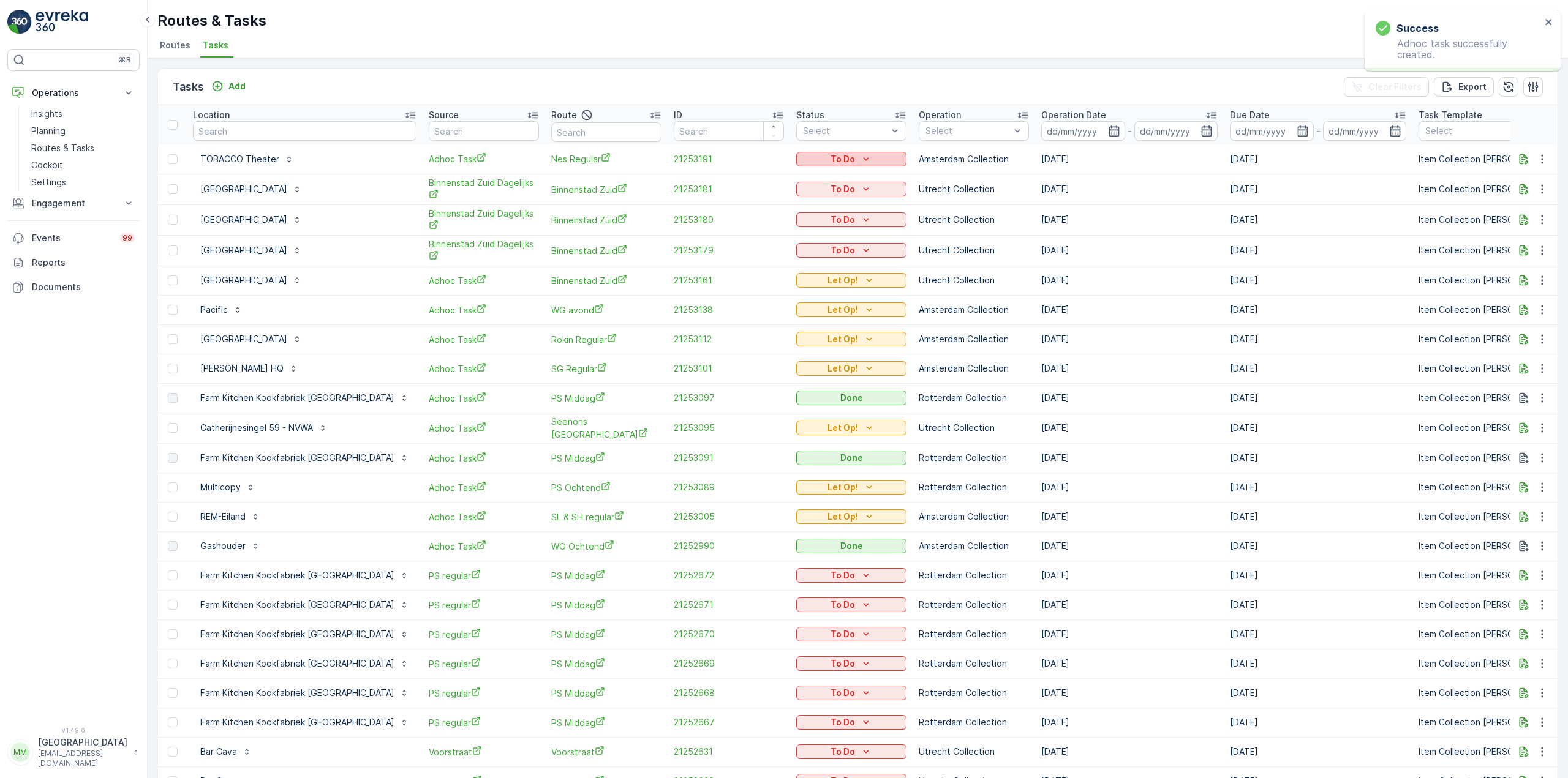
click at [830, 160] on p "To Do" at bounding box center [842, 159] width 25 height 12
click at [788, 175] on div "Let Op!" at bounding box center [792, 177] width 78 height 17
click at [590, 131] on input "text" at bounding box center [606, 132] width 110 height 20
type input "SL &"
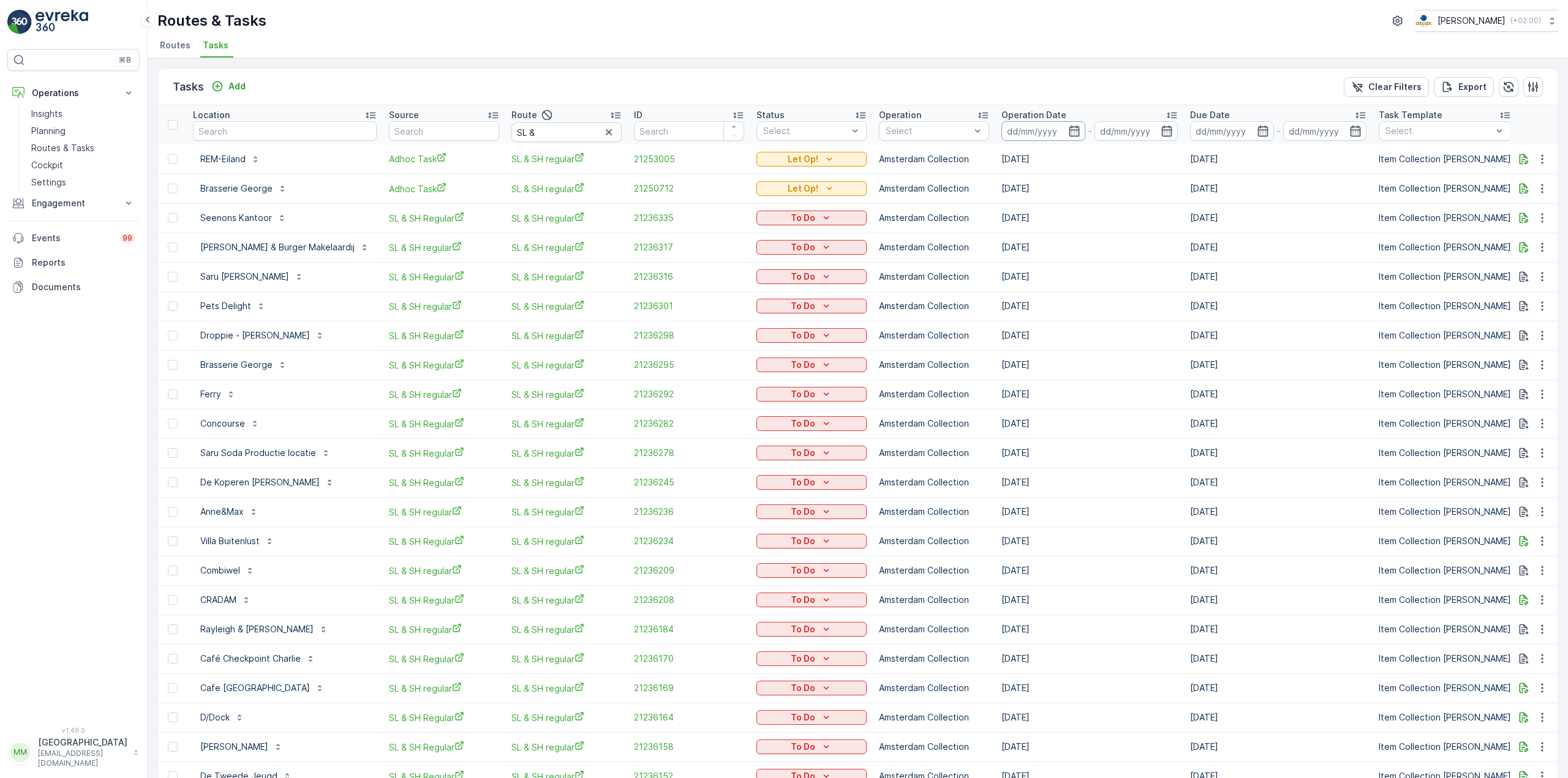
click at [1026, 130] on input at bounding box center [1043, 131] width 84 height 20
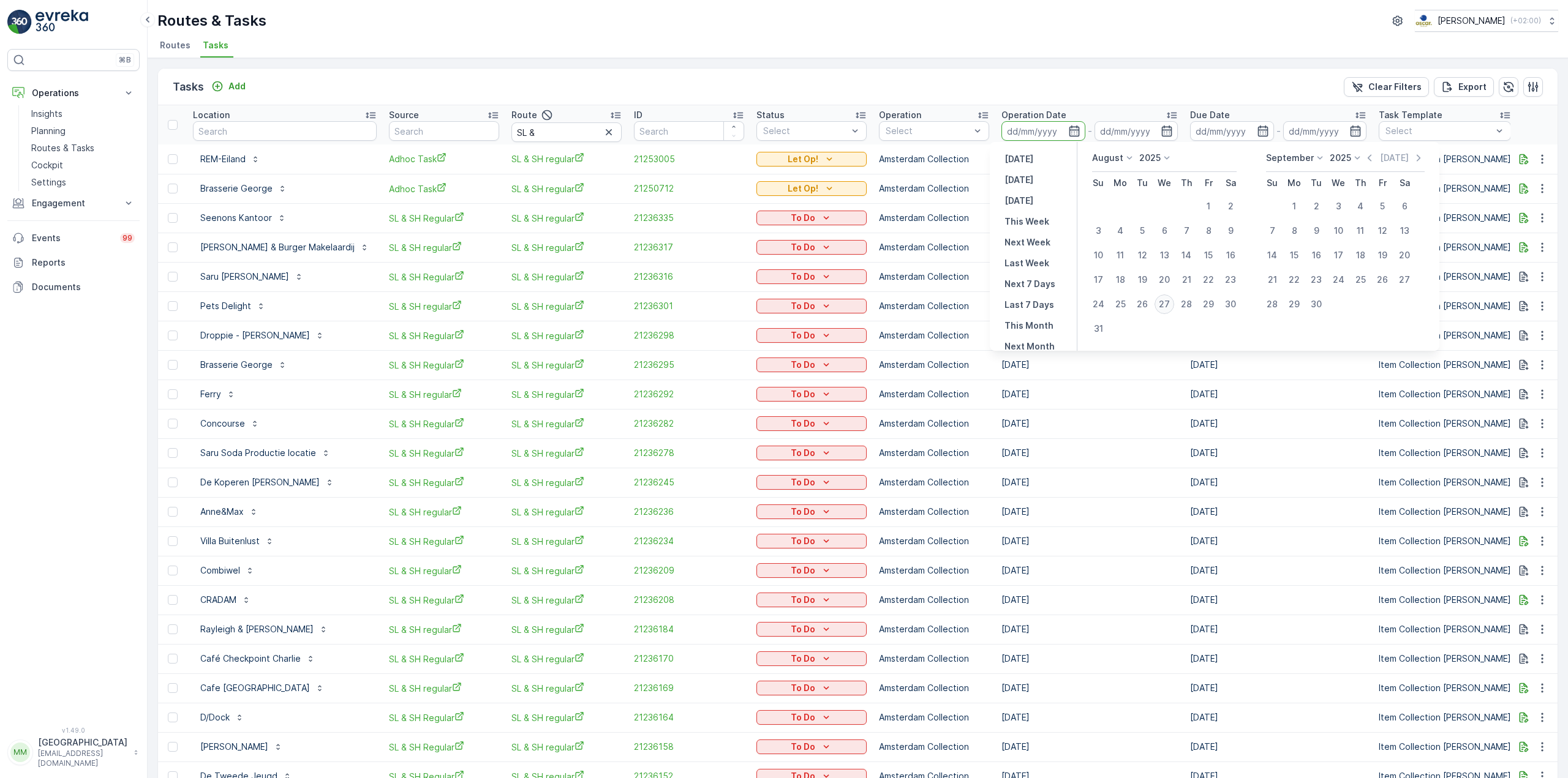
click at [1160, 300] on div "27" at bounding box center [1164, 305] width 20 height 20
type input "[DATE]"
click at [1161, 300] on div "27" at bounding box center [1164, 305] width 20 height 20
type input "[DATE]"
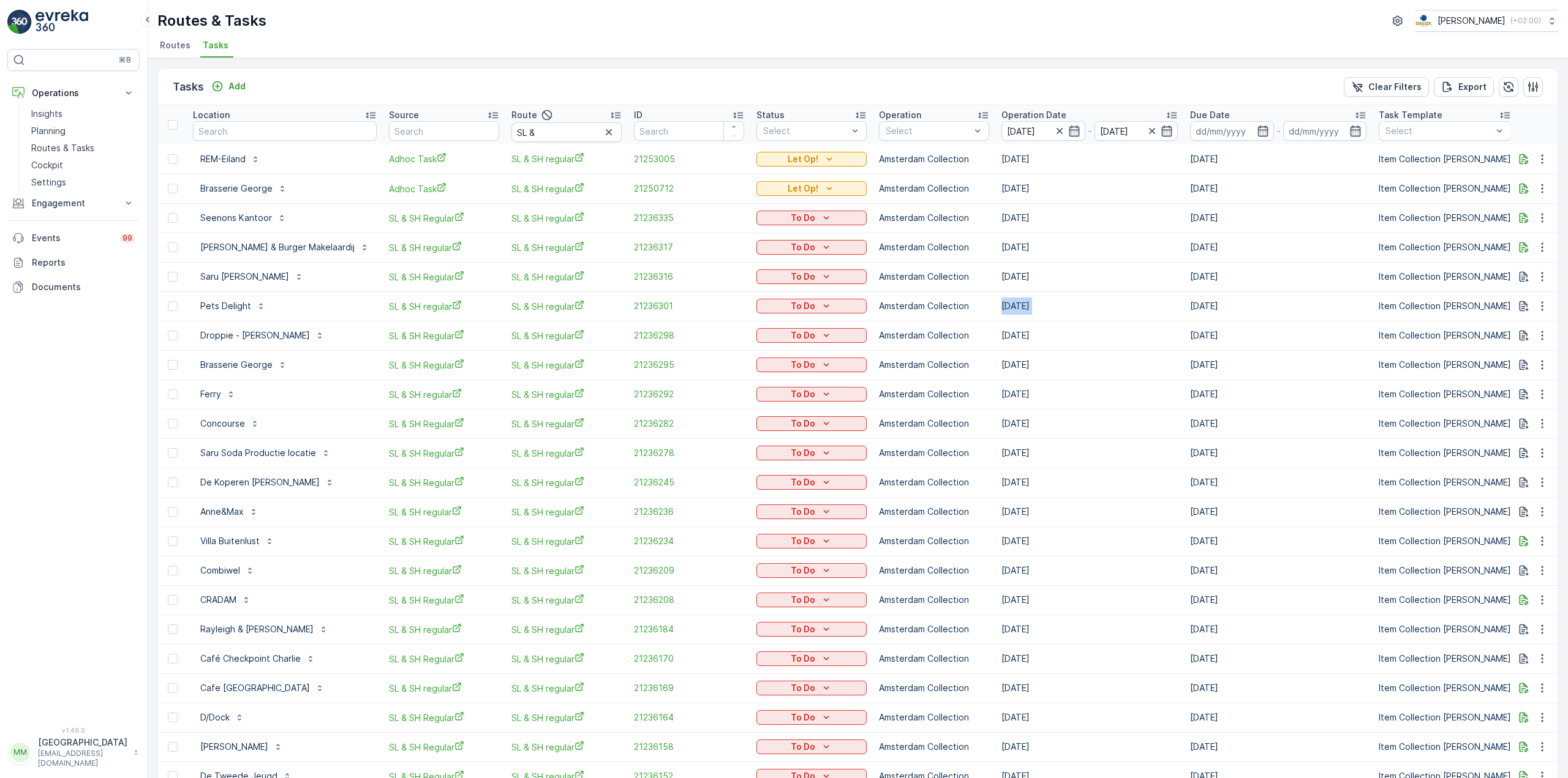
click at [1161, 300] on td "03.09.2025" at bounding box center [1089, 306] width 189 height 30
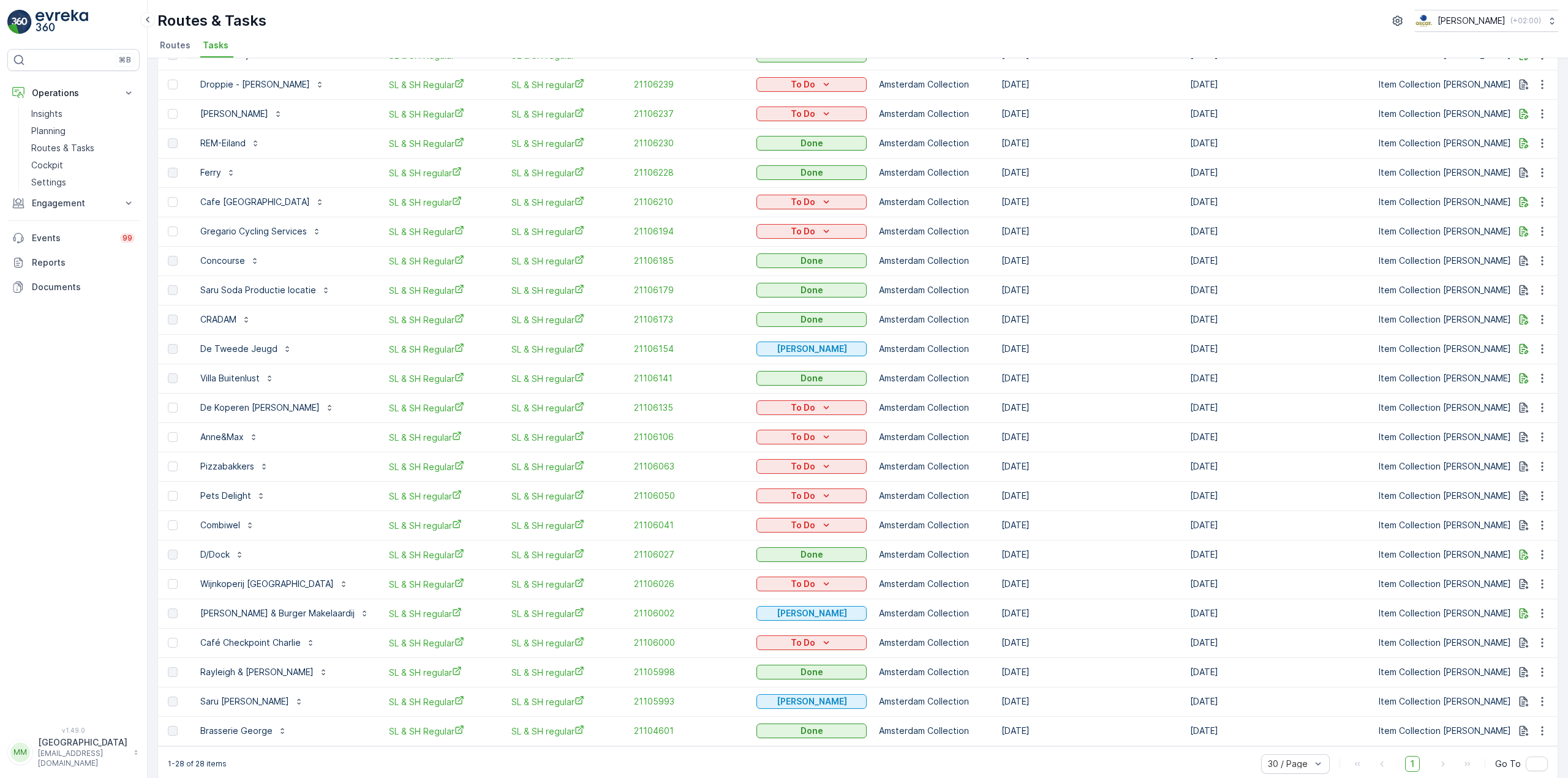
scroll to position [241, 0]
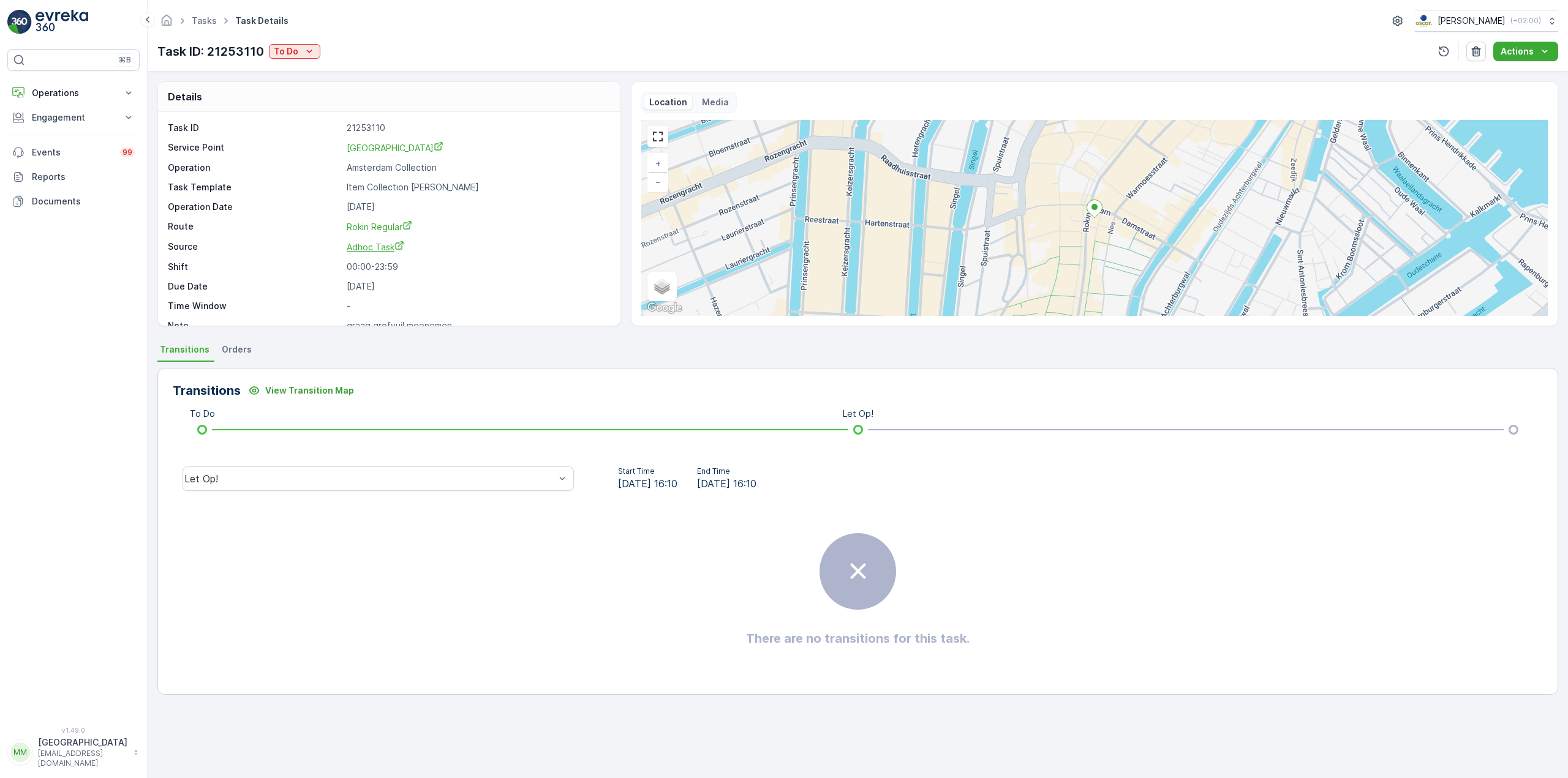
click at [387, 248] on span "Adhoc Task" at bounding box center [376, 247] width 58 height 11
